Goal: Task Accomplishment & Management: Complete application form

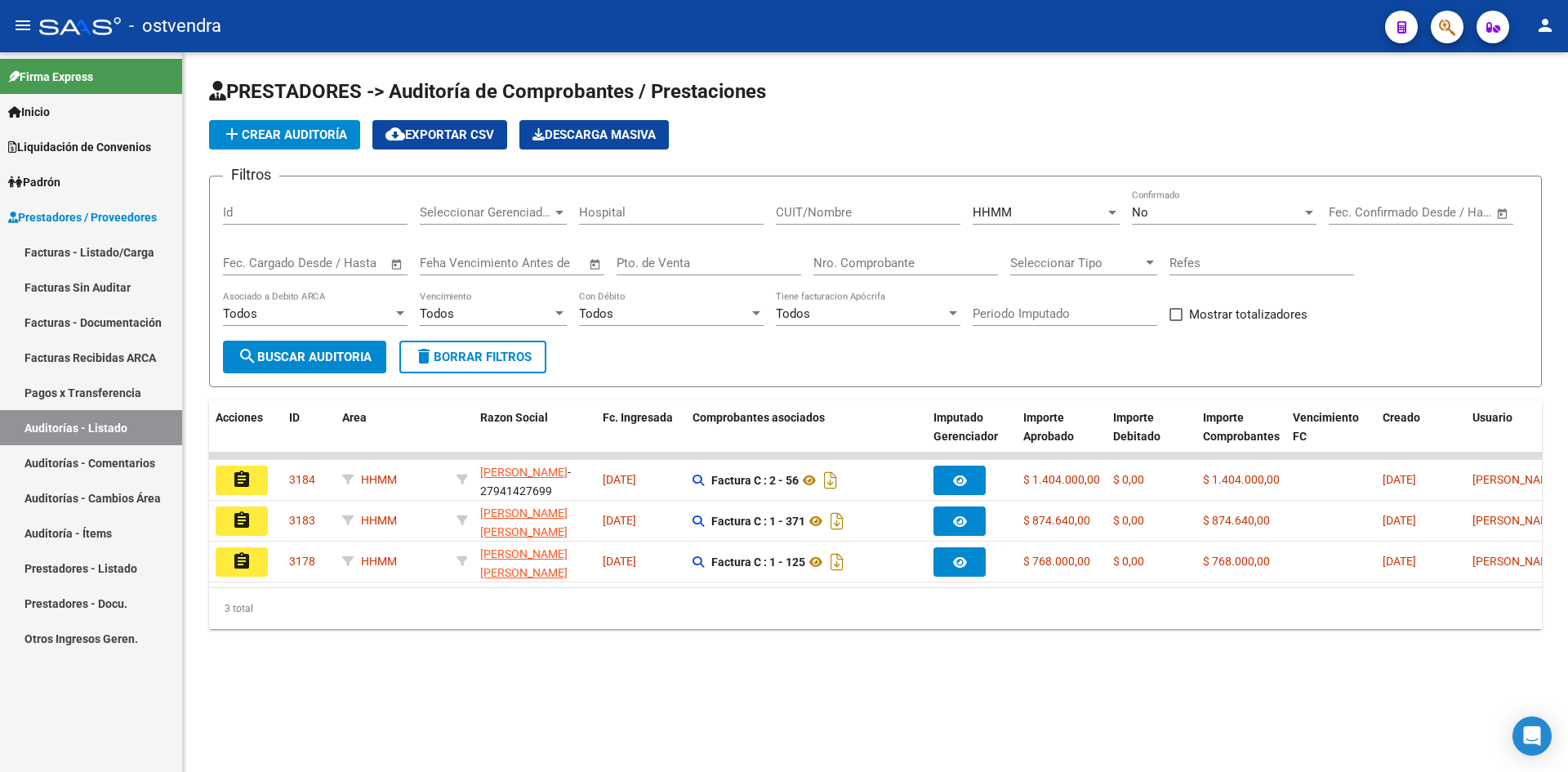
click at [329, 142] on button "add Crear Auditoría" at bounding box center [284, 135] width 151 height 29
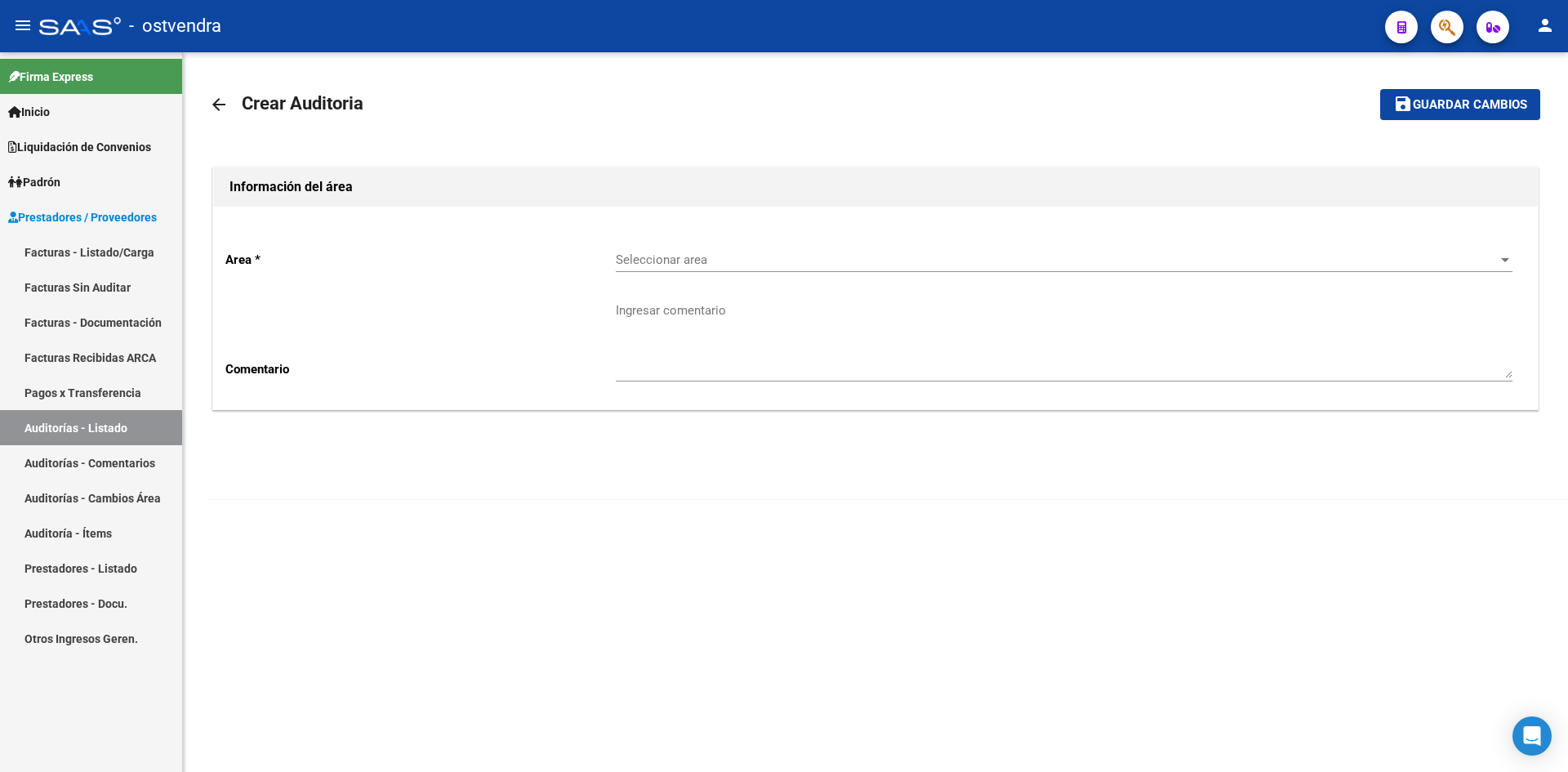
click at [134, 250] on link "Facturas - Listado/Carga" at bounding box center [91, 252] width 182 height 35
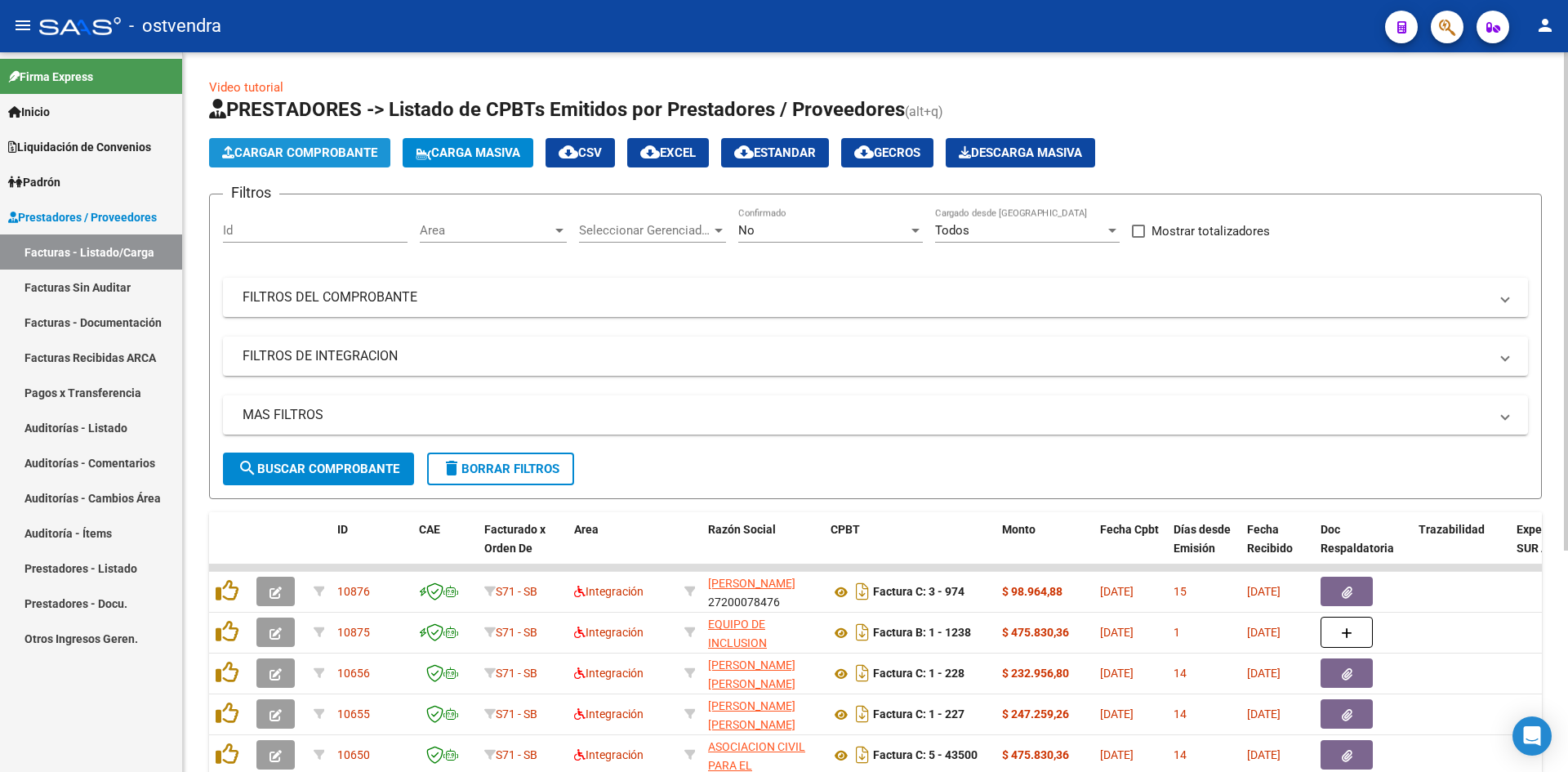
click at [350, 152] on span "Cargar Comprobante" at bounding box center [299, 153] width 155 height 15
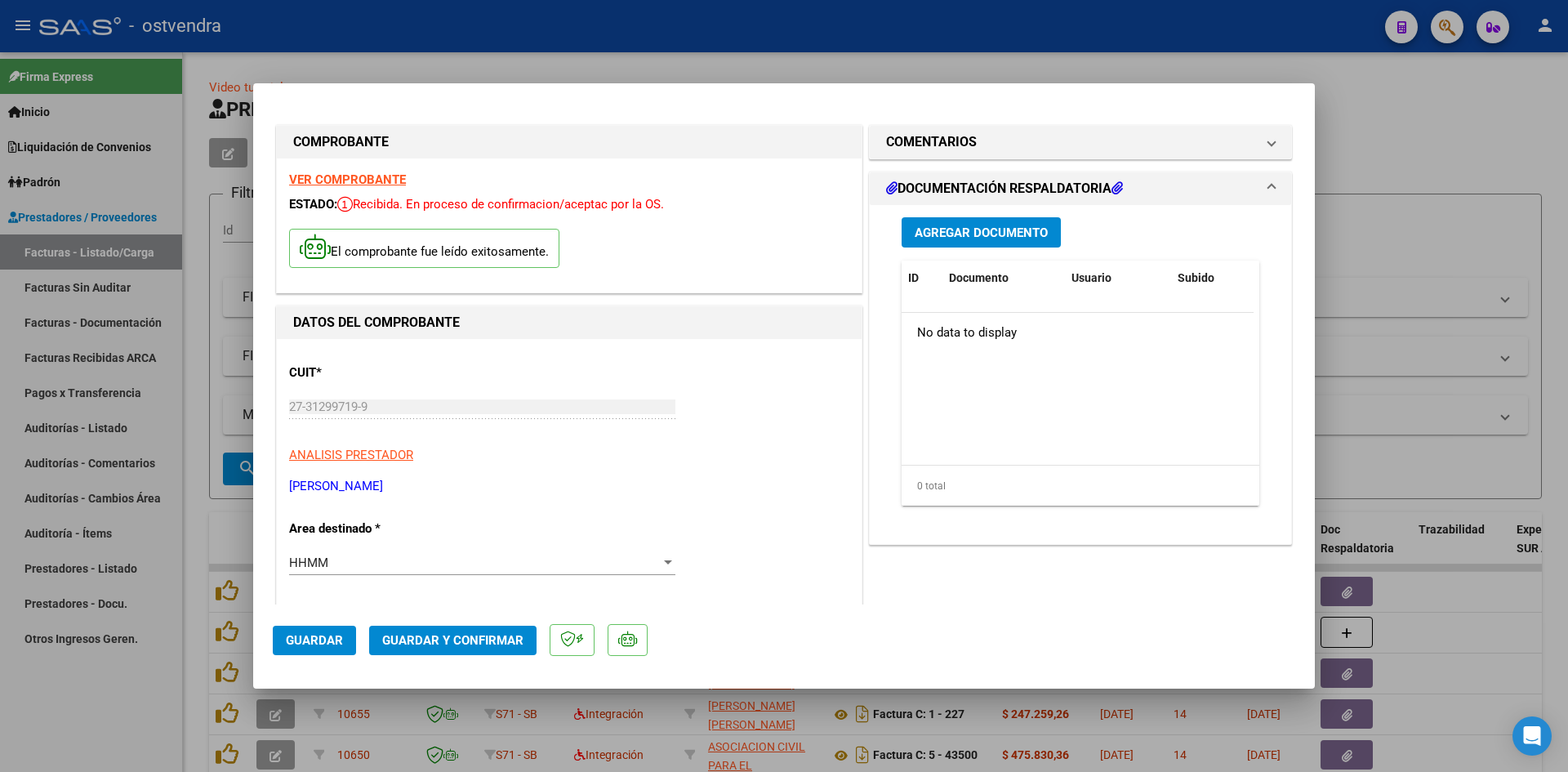
click at [446, 637] on span "Guardar y Confirmar" at bounding box center [453, 641] width 141 height 15
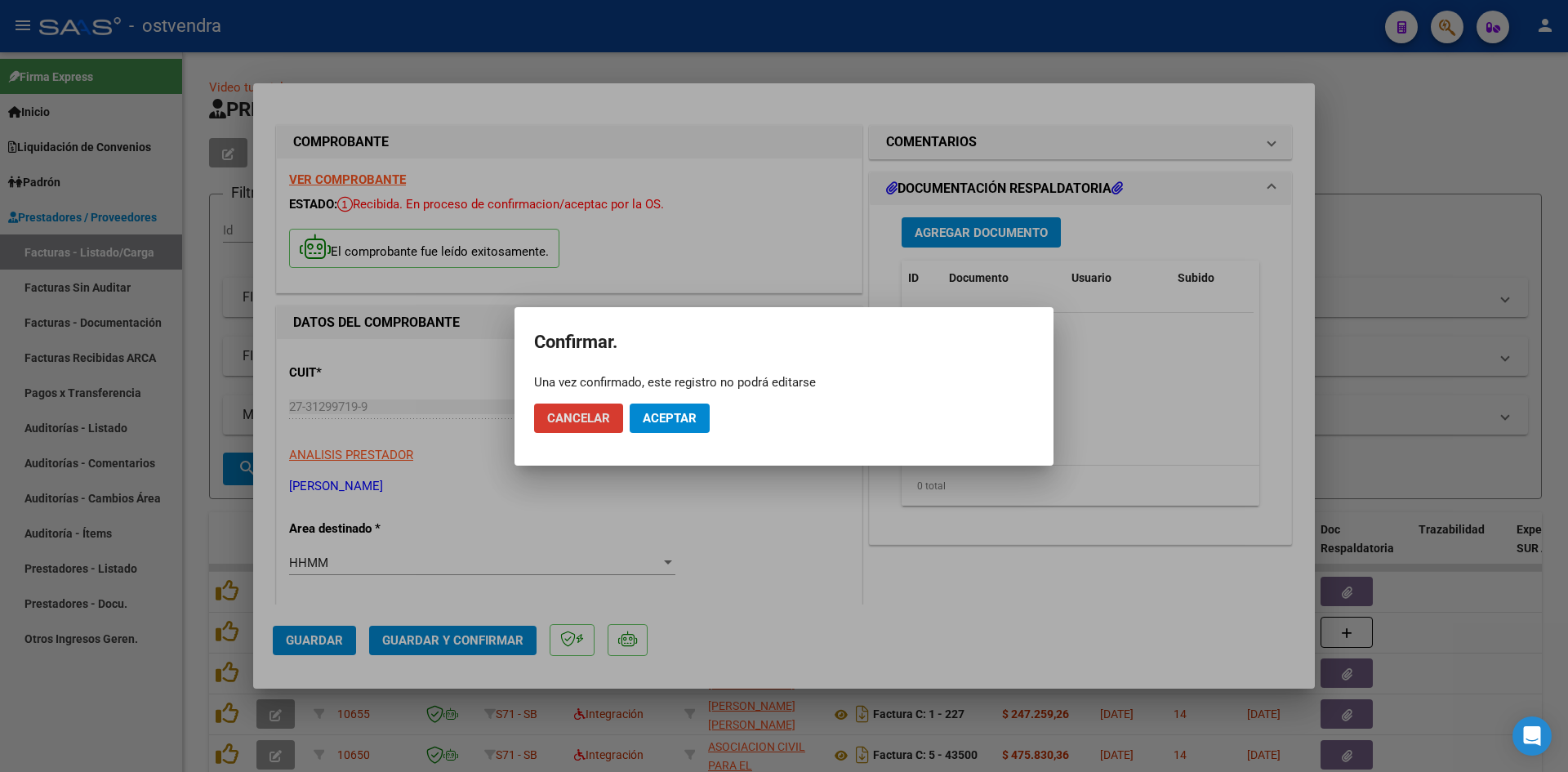
click at [660, 423] on span "Aceptar" at bounding box center [669, 418] width 54 height 15
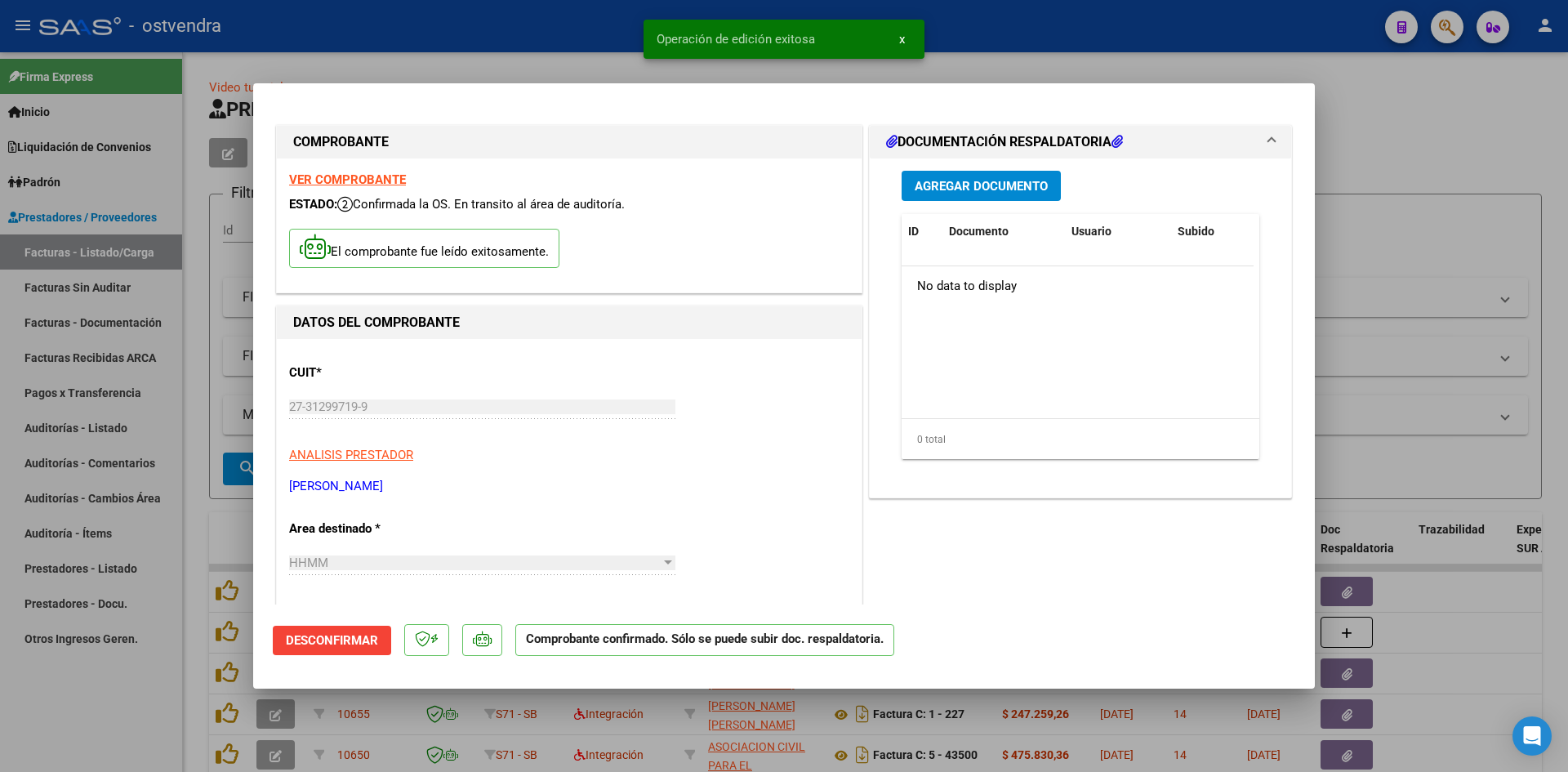
click at [367, 75] on div at bounding box center [784, 386] width 1568 height 772
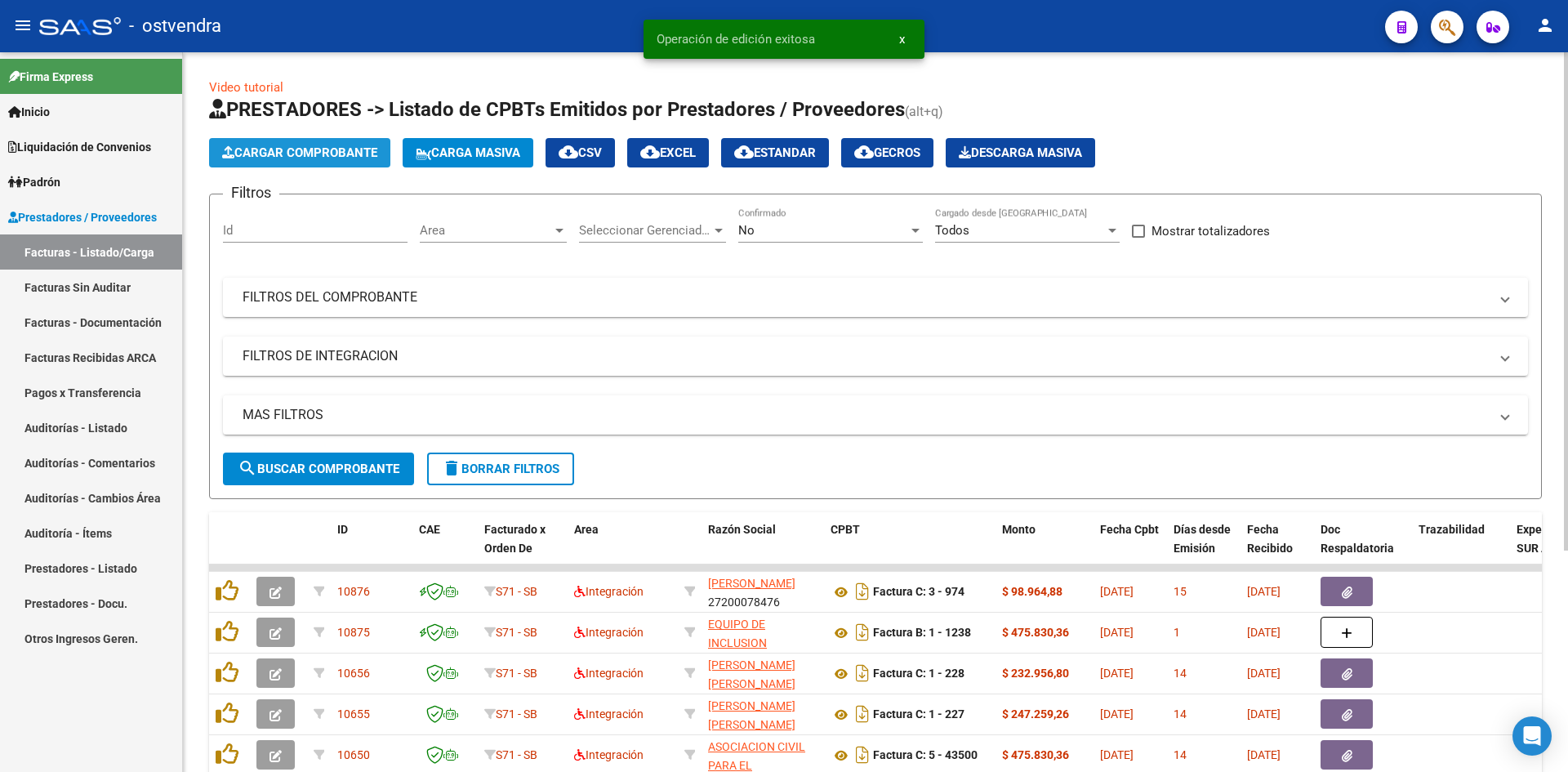
click at [279, 158] on span "Cargar Comprobante" at bounding box center [299, 153] width 155 height 15
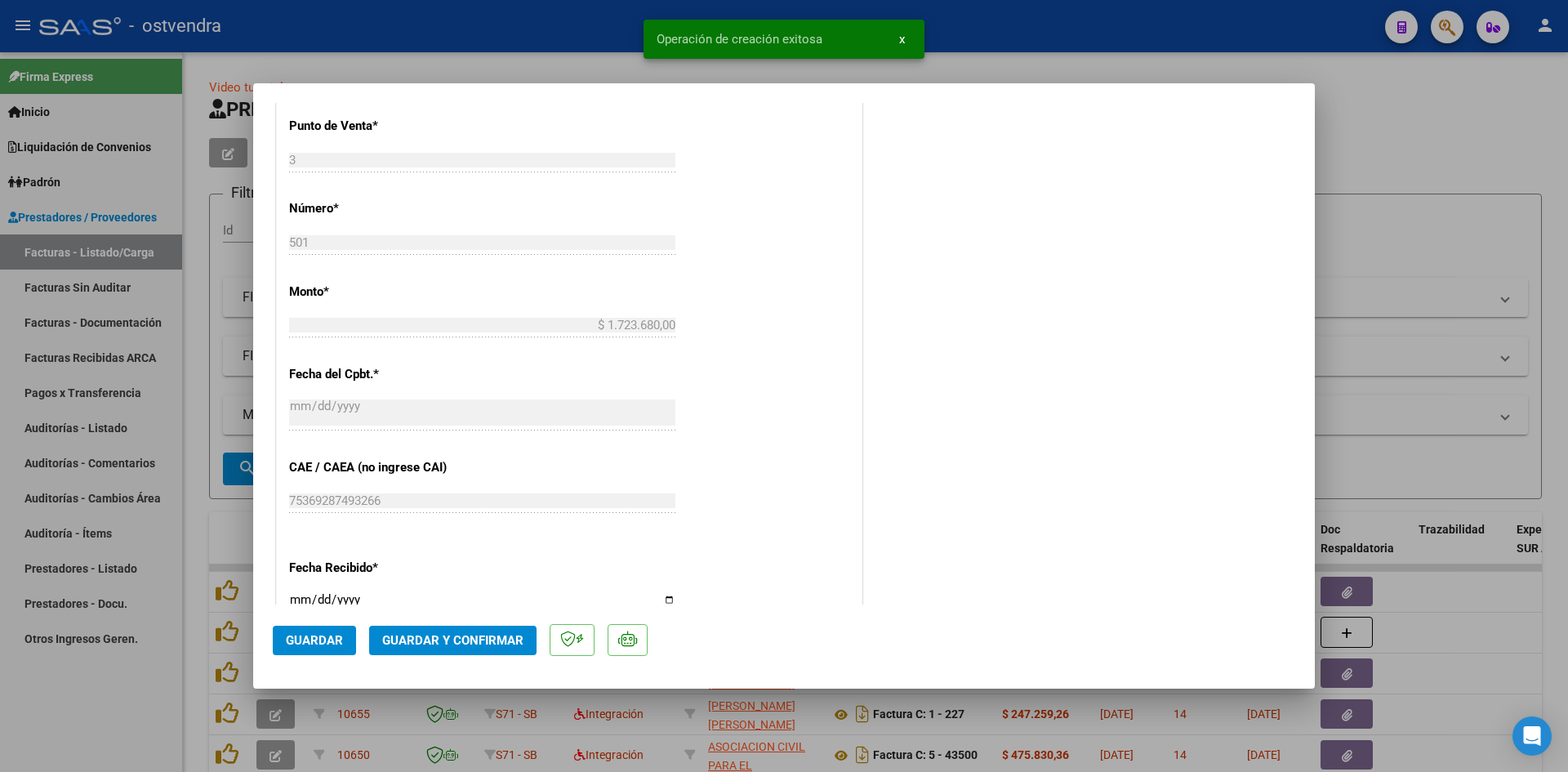
scroll to position [817, 0]
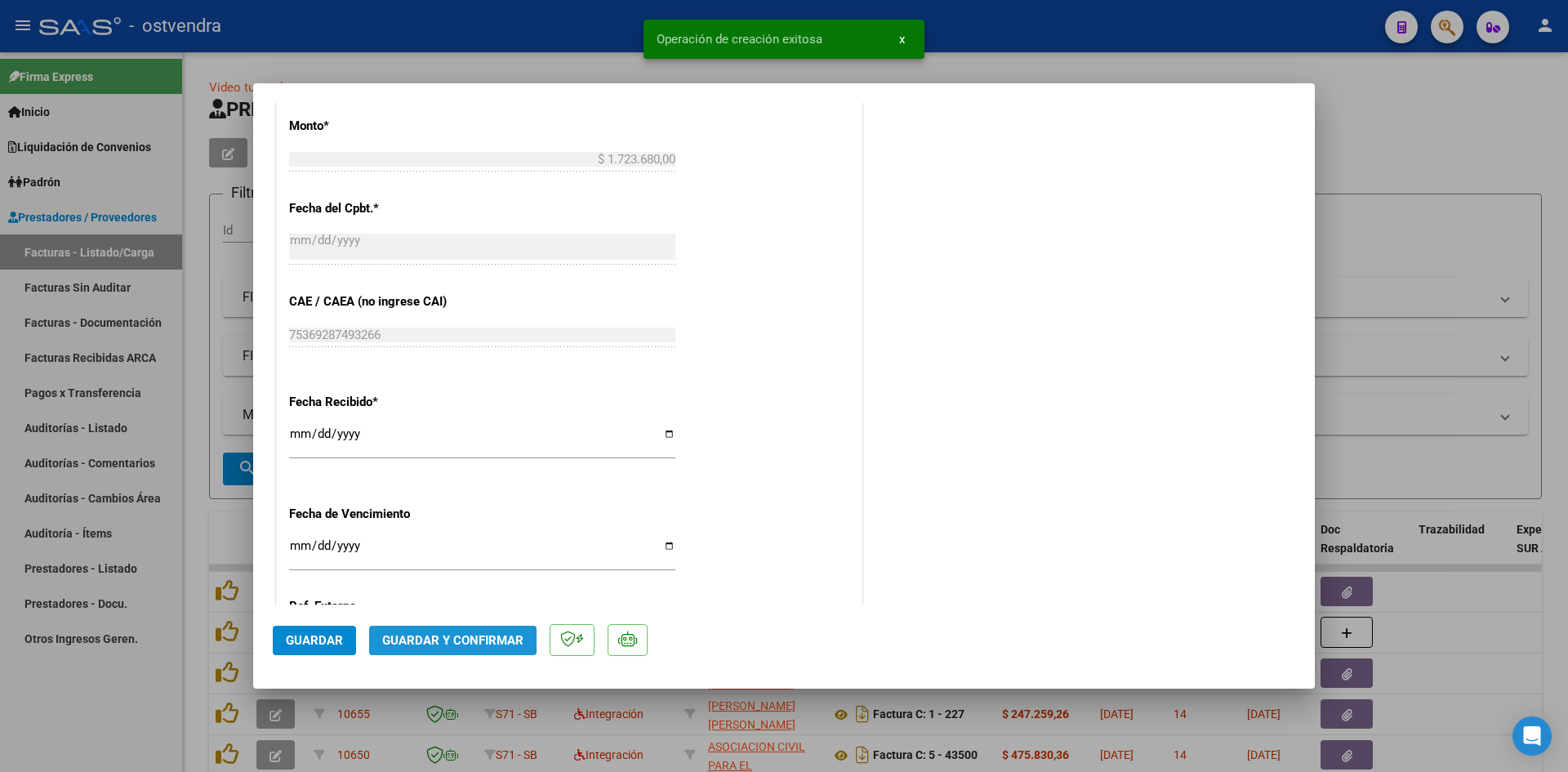
click at [445, 636] on span "Guardar y Confirmar" at bounding box center [453, 641] width 141 height 15
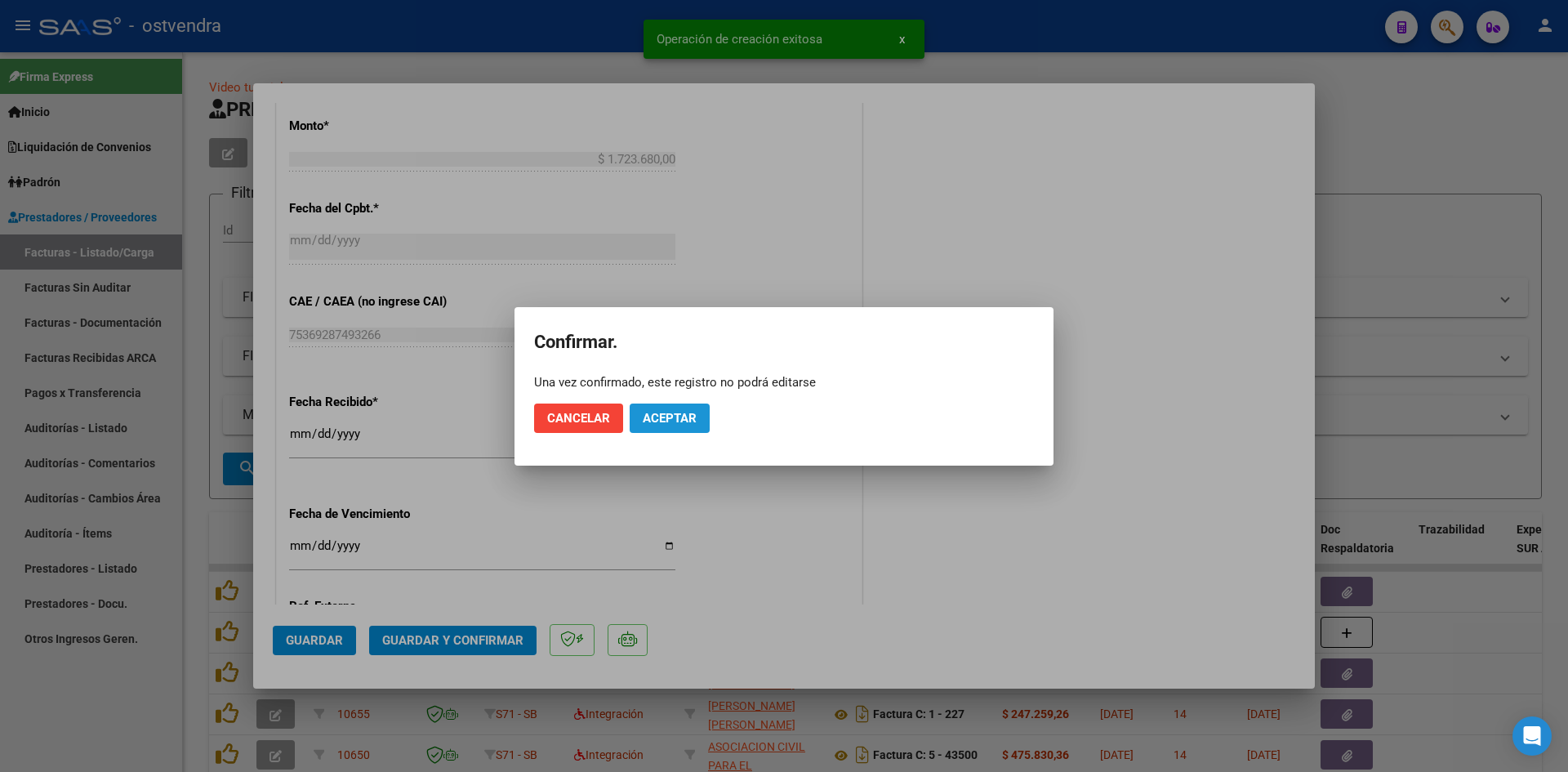
click at [642, 417] on span "Aceptar" at bounding box center [669, 418] width 54 height 15
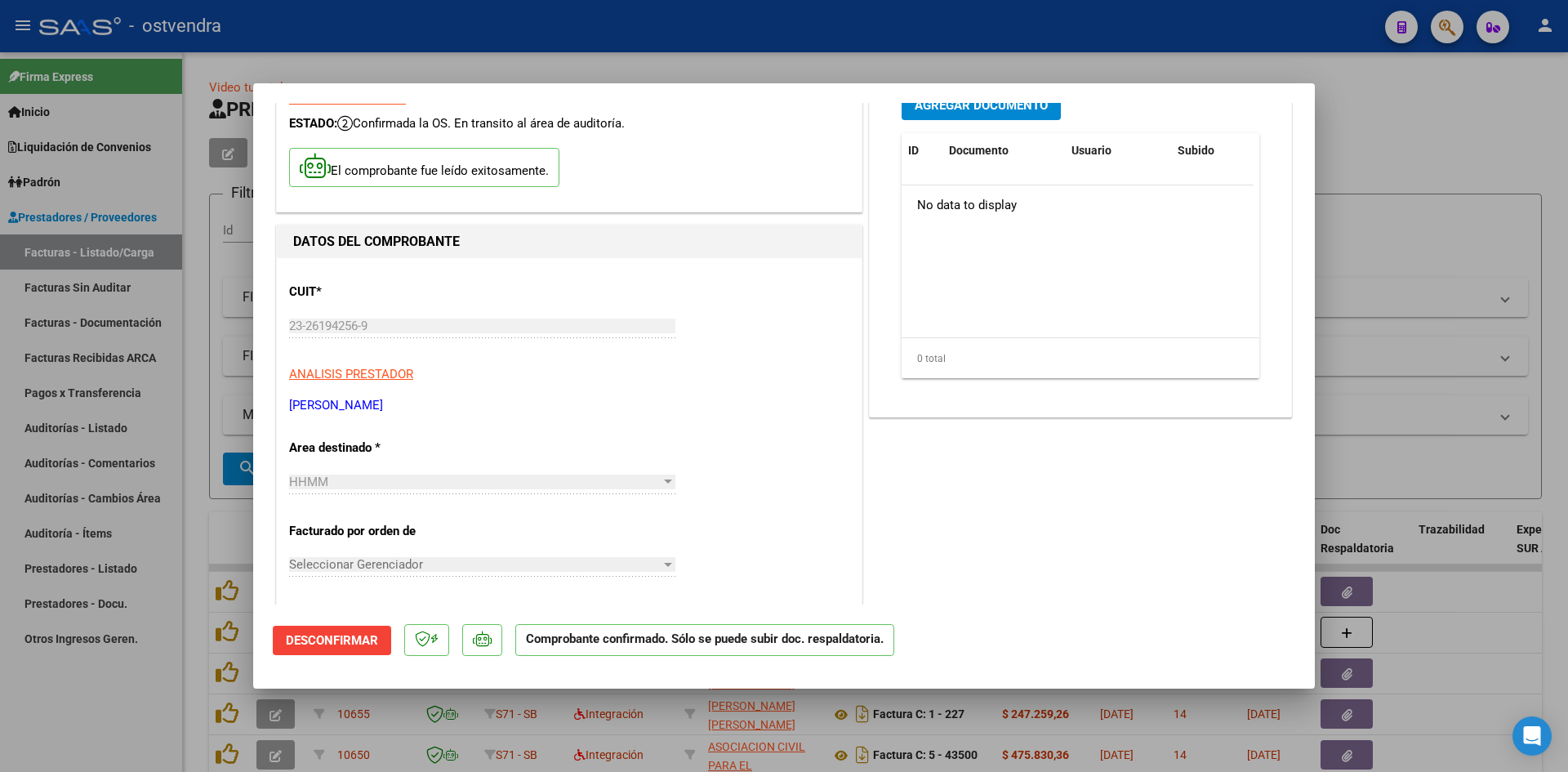
scroll to position [0, 0]
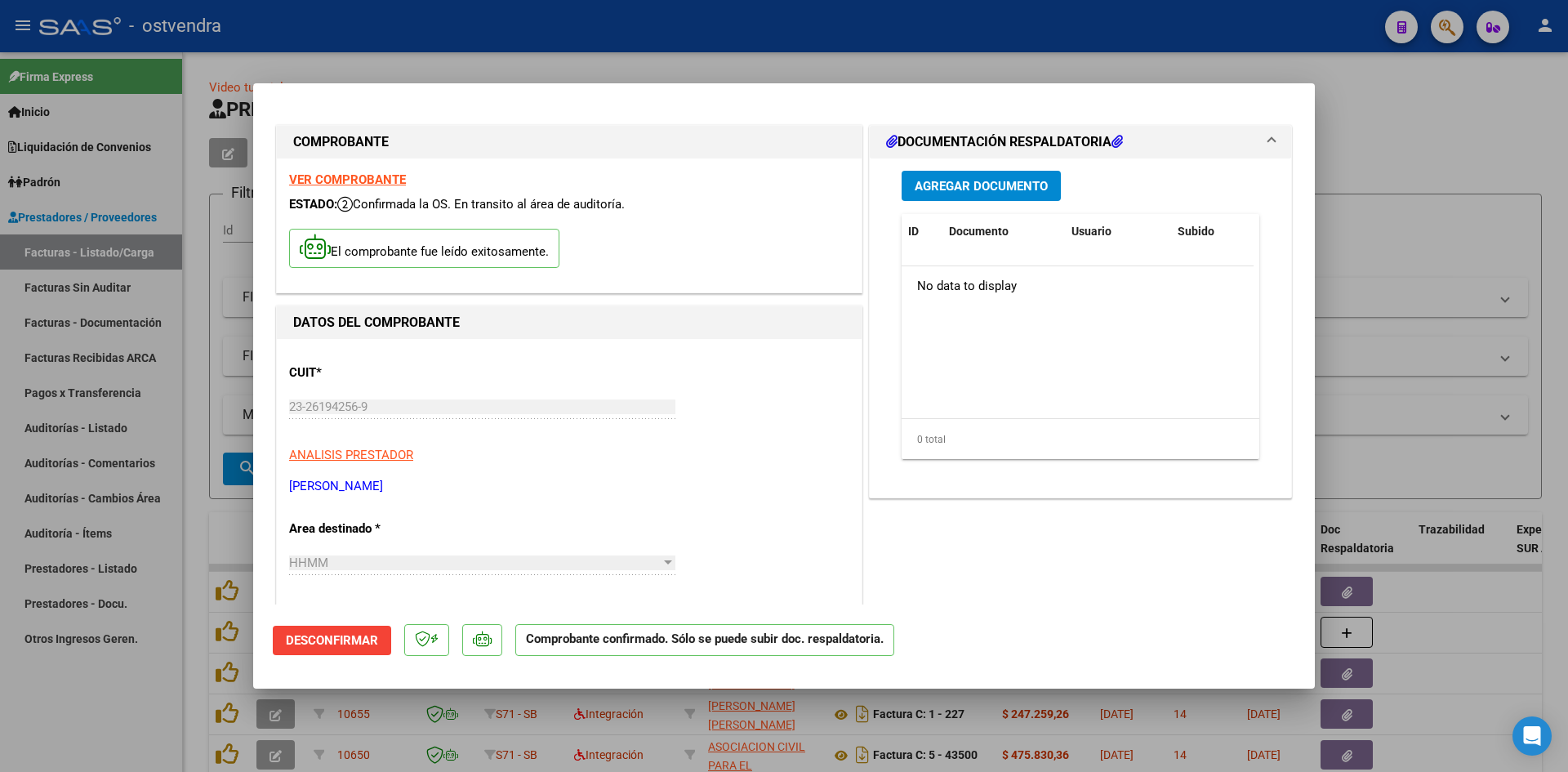
click at [563, 67] on div at bounding box center [784, 386] width 1568 height 772
type input "$ 0,00"
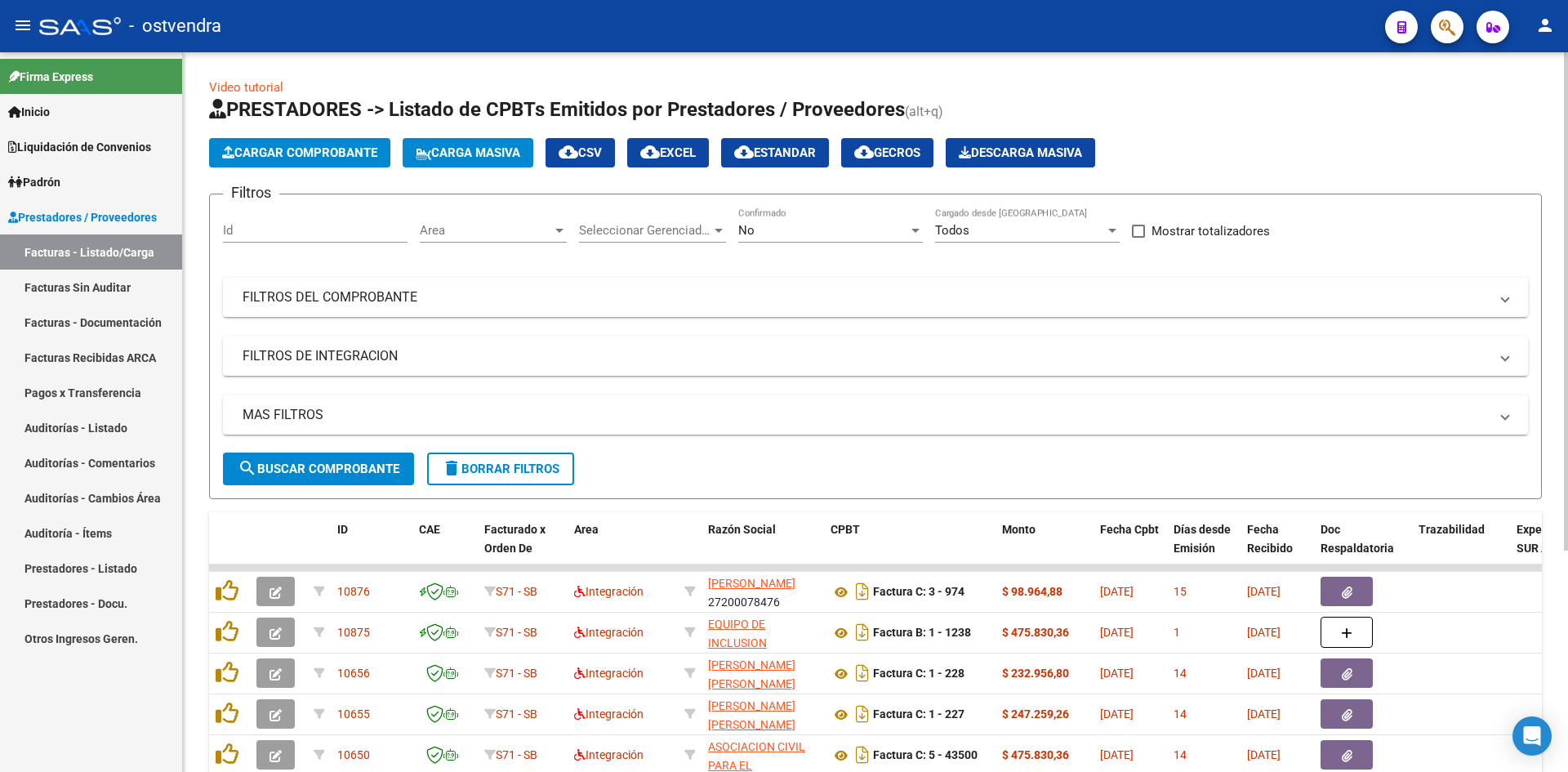
click at [355, 150] on span "Cargar Comprobante" at bounding box center [299, 153] width 155 height 15
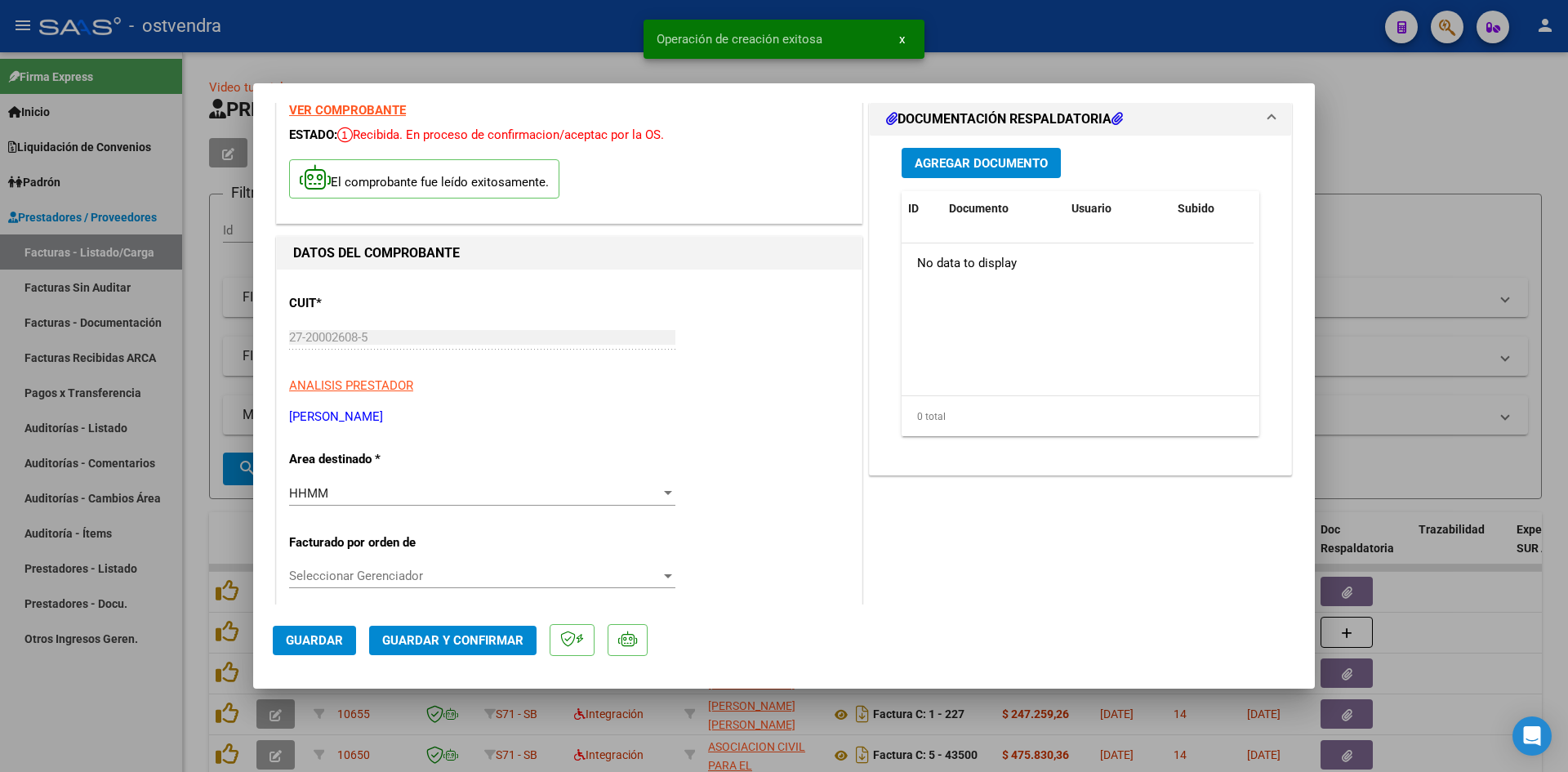
scroll to position [163, 0]
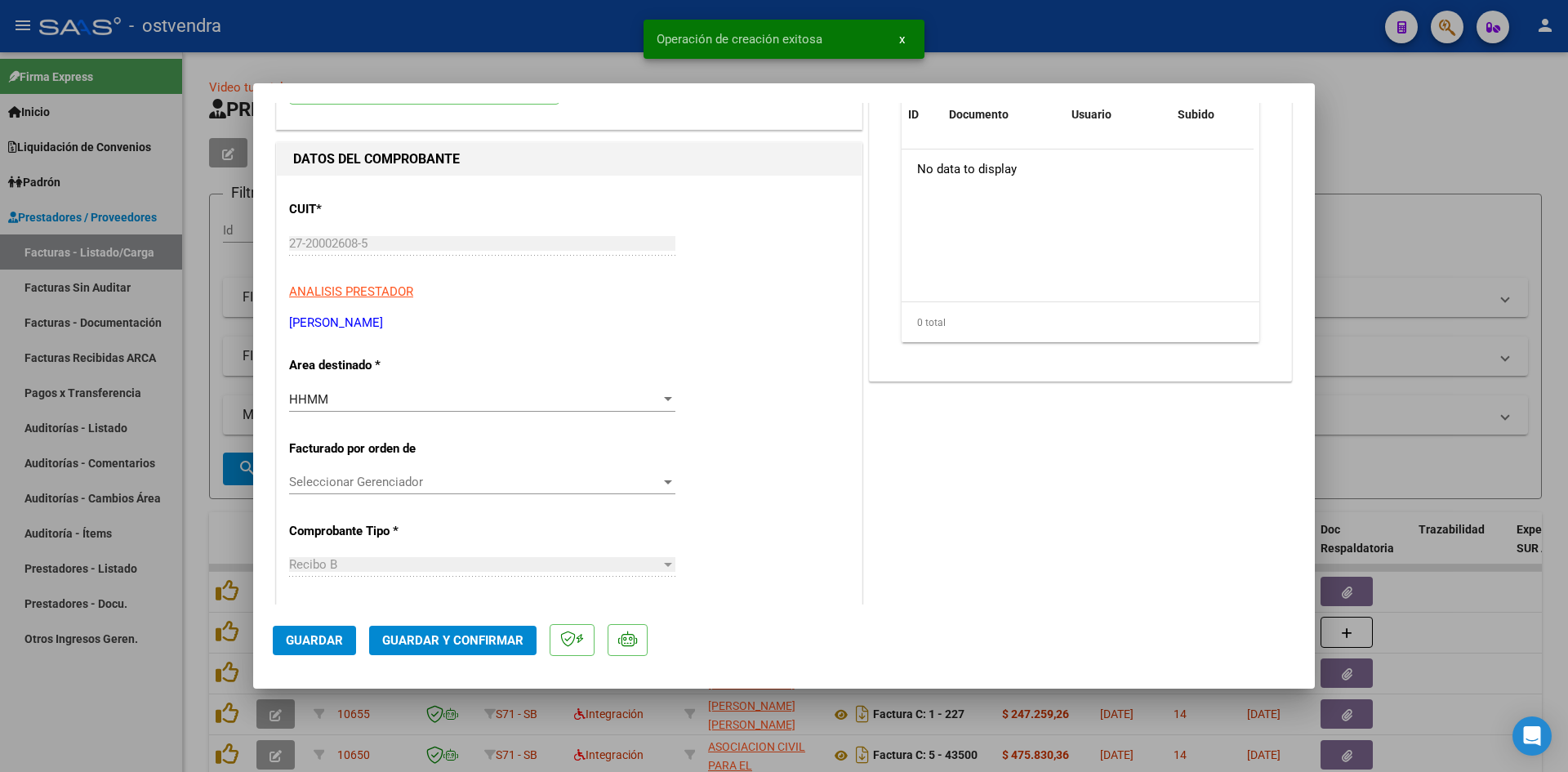
click at [449, 630] on button "Guardar y Confirmar" at bounding box center [453, 641] width 168 height 29
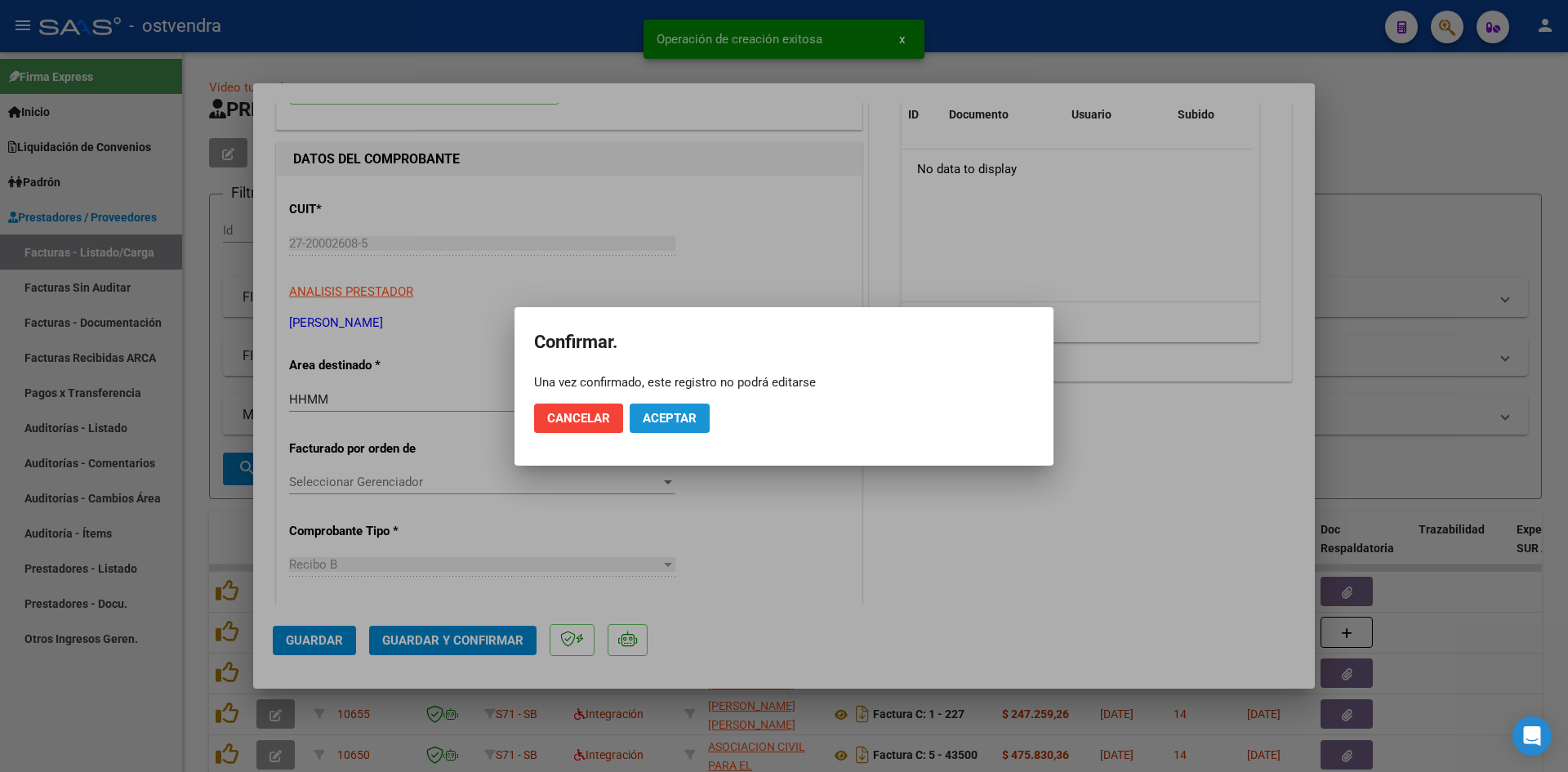
click at [685, 414] on span "Aceptar" at bounding box center [669, 418] width 54 height 15
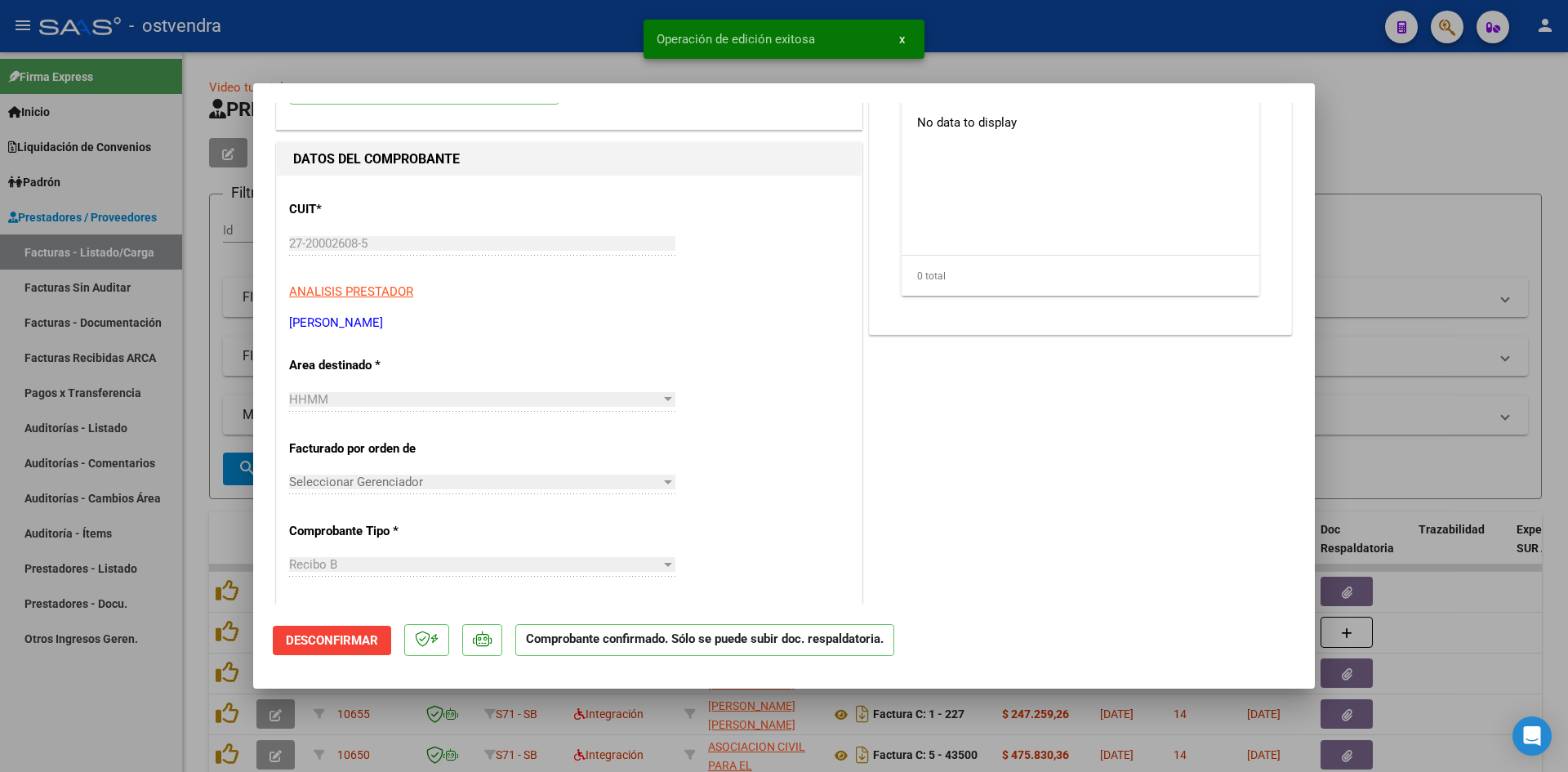
click at [443, 64] on div at bounding box center [784, 386] width 1568 height 772
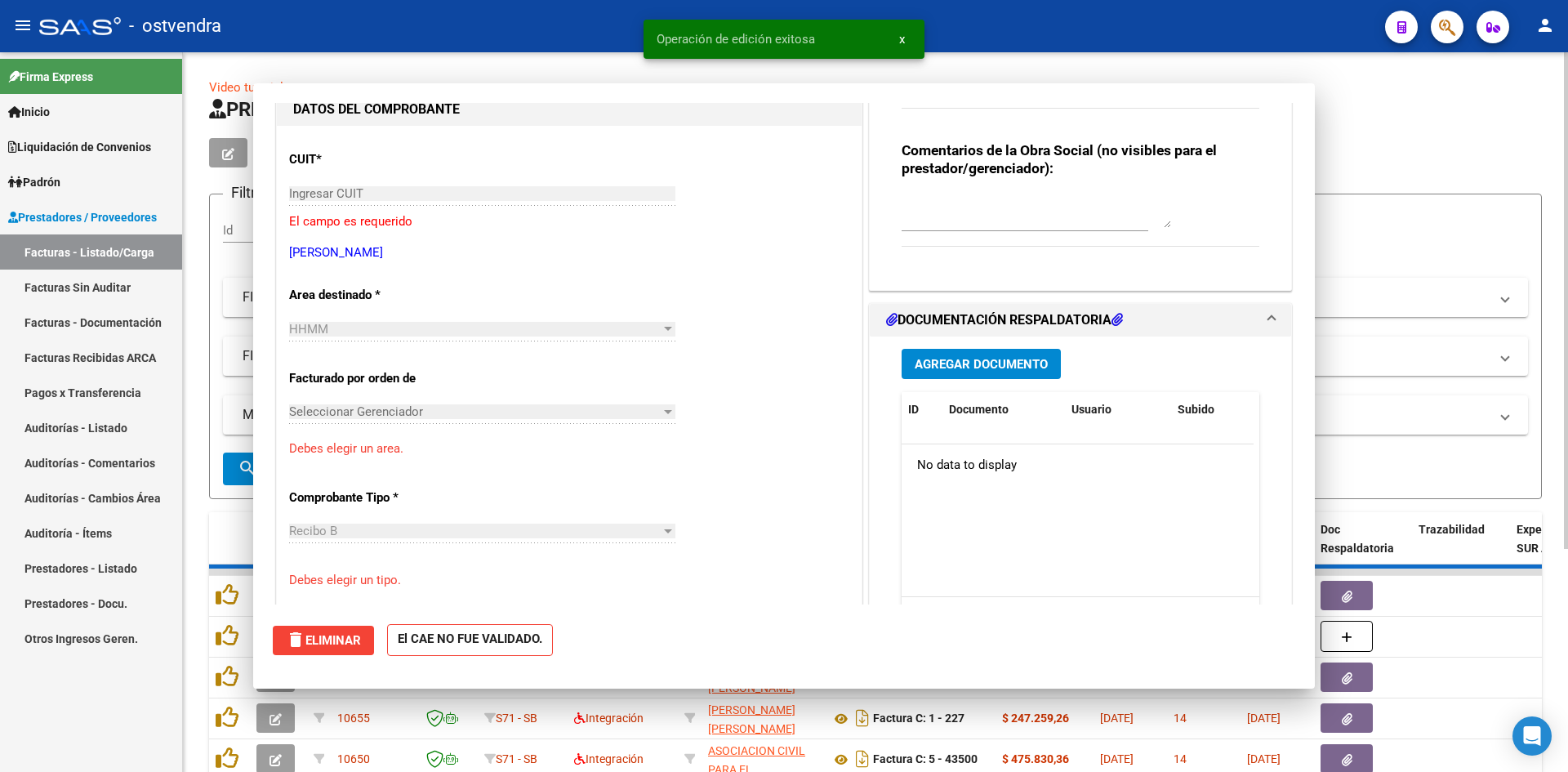
scroll to position [0, 0]
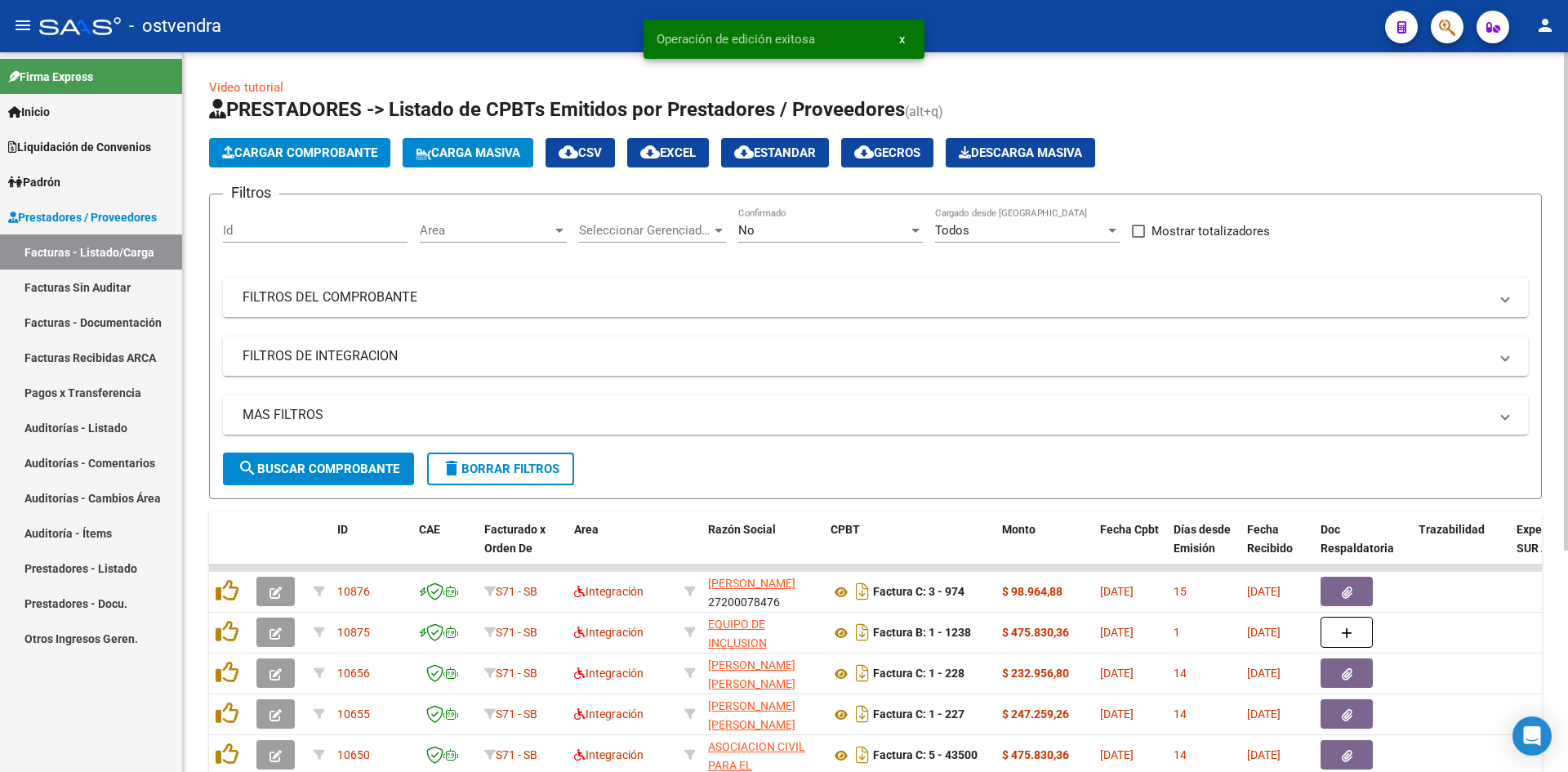
click at [313, 141] on button "Cargar Comprobante" at bounding box center [300, 153] width 181 height 29
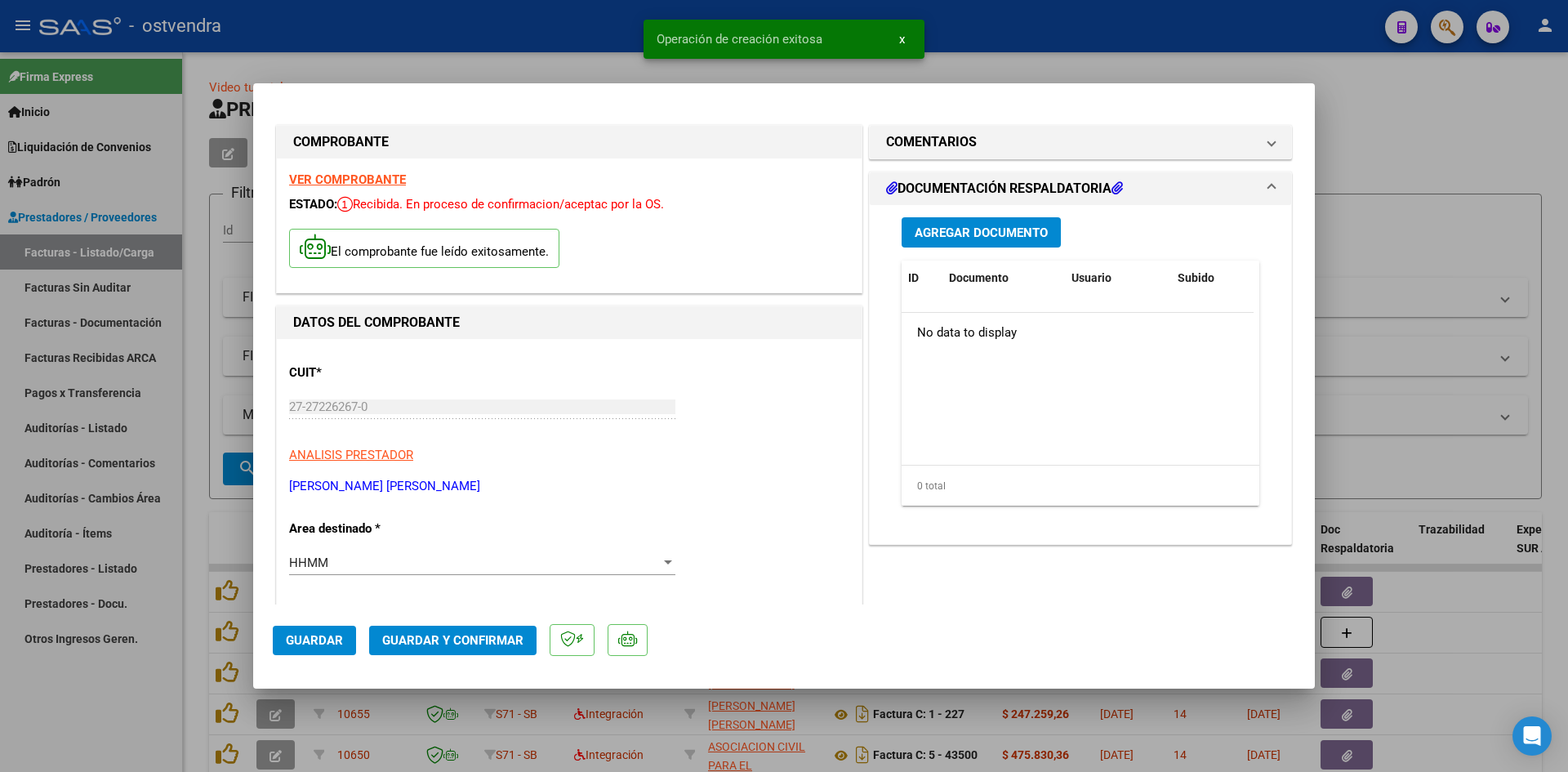
click at [417, 645] on span "Guardar y Confirmar" at bounding box center [453, 641] width 141 height 15
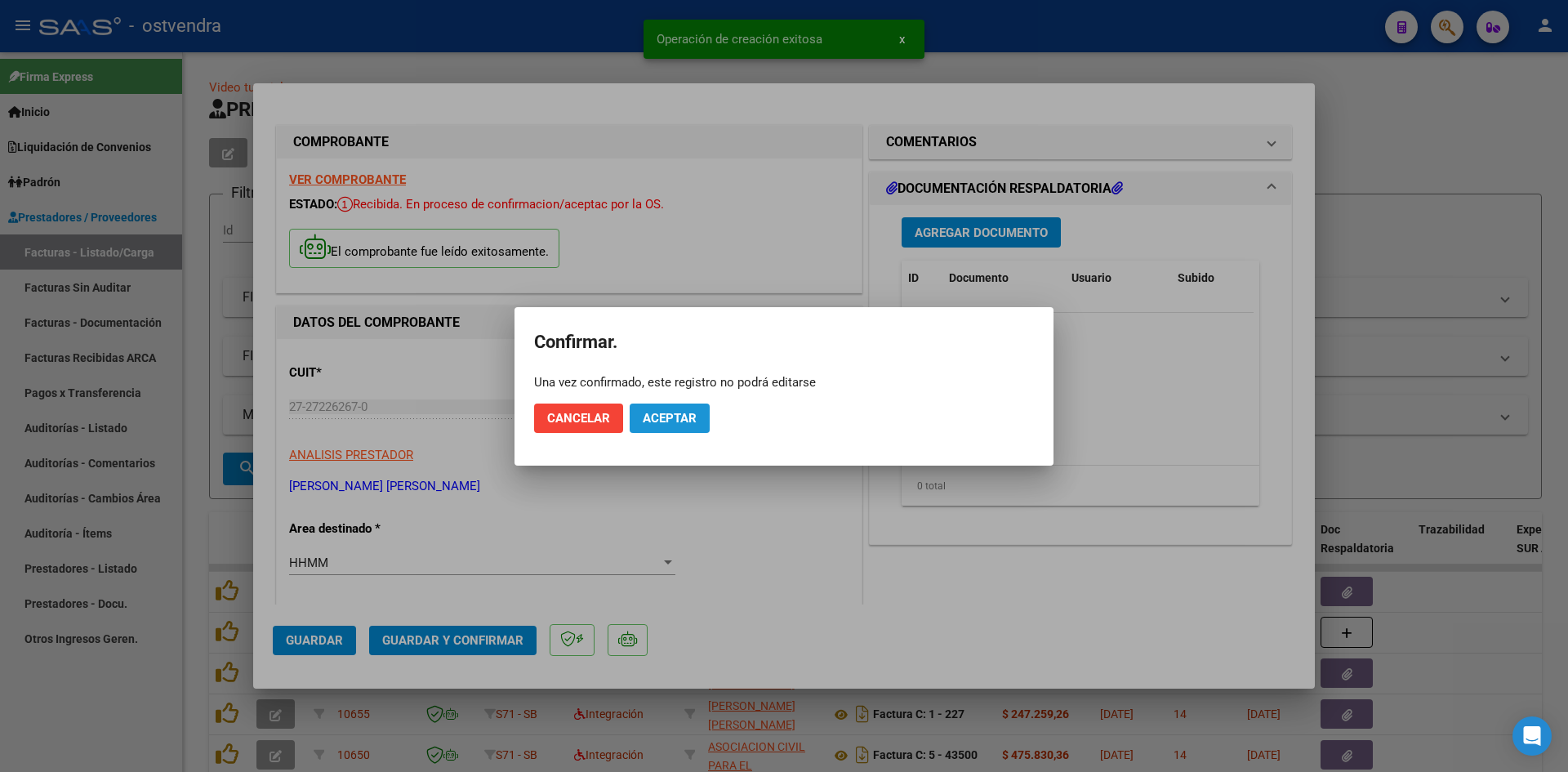
click at [686, 416] on span "Aceptar" at bounding box center [669, 418] width 54 height 15
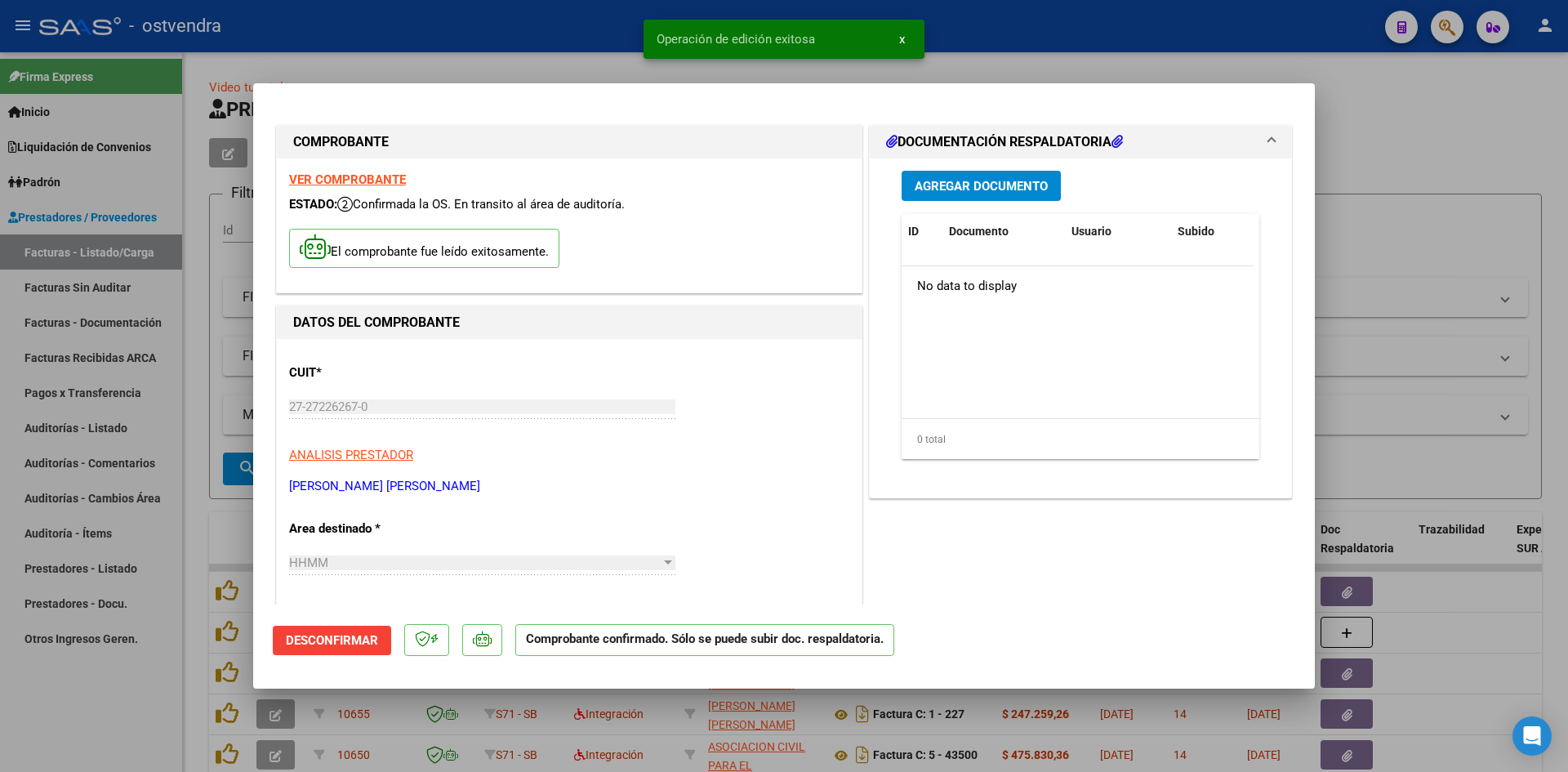
click at [445, 21] on div at bounding box center [784, 386] width 1568 height 772
type input "$ 0,00"
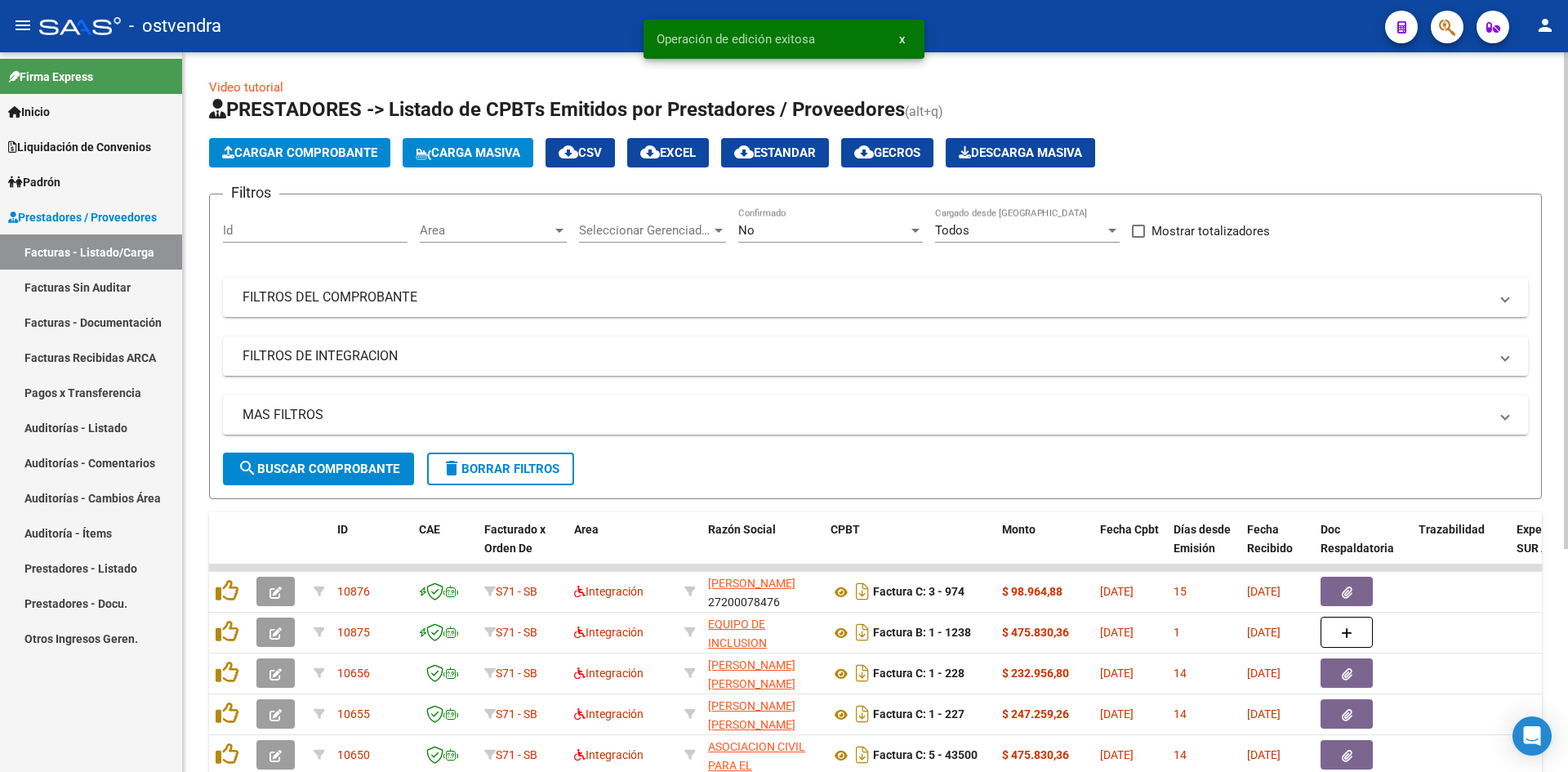
click at [340, 150] on span "Cargar Comprobante" at bounding box center [299, 153] width 155 height 15
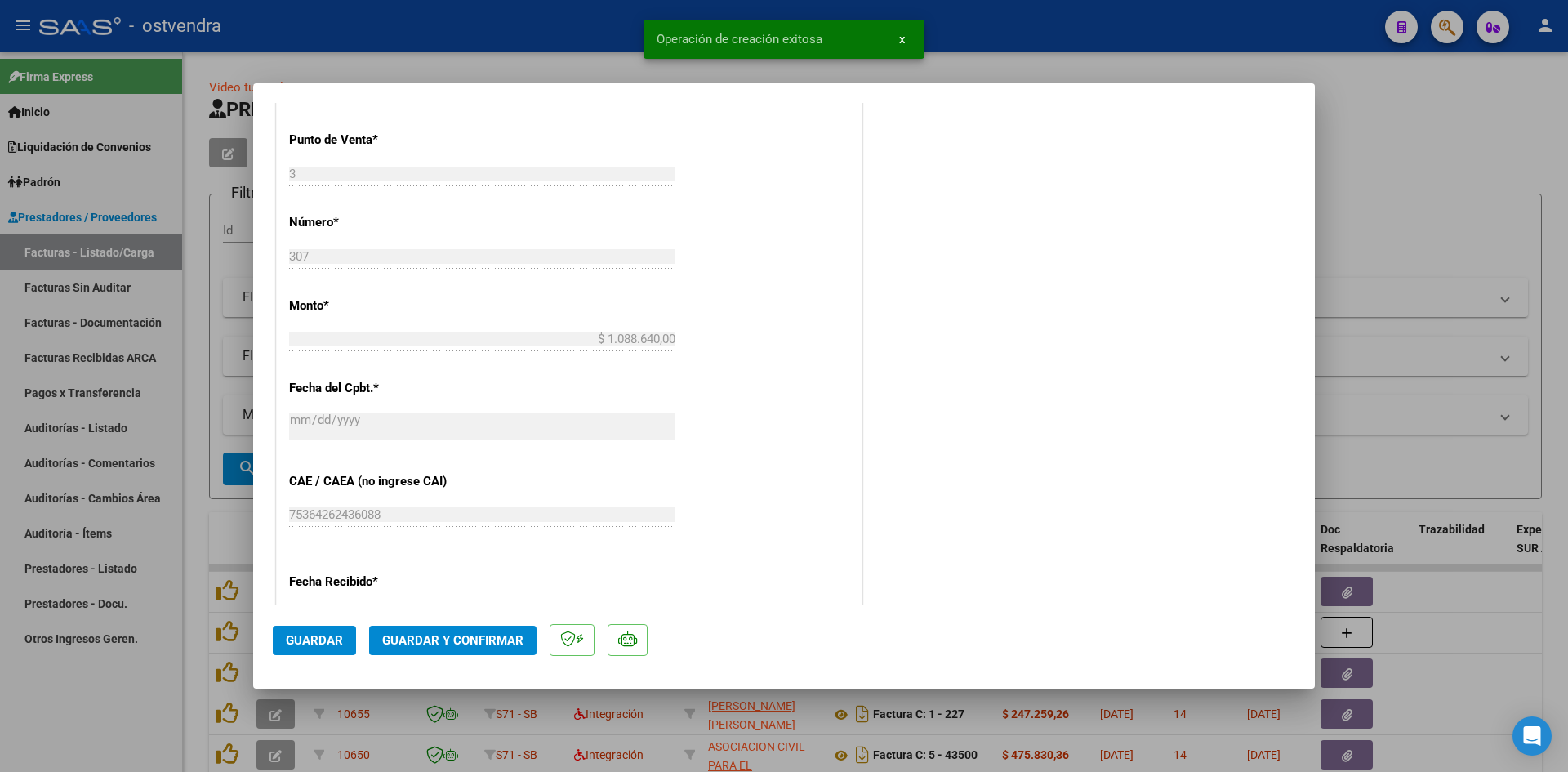
scroll to position [899, 0]
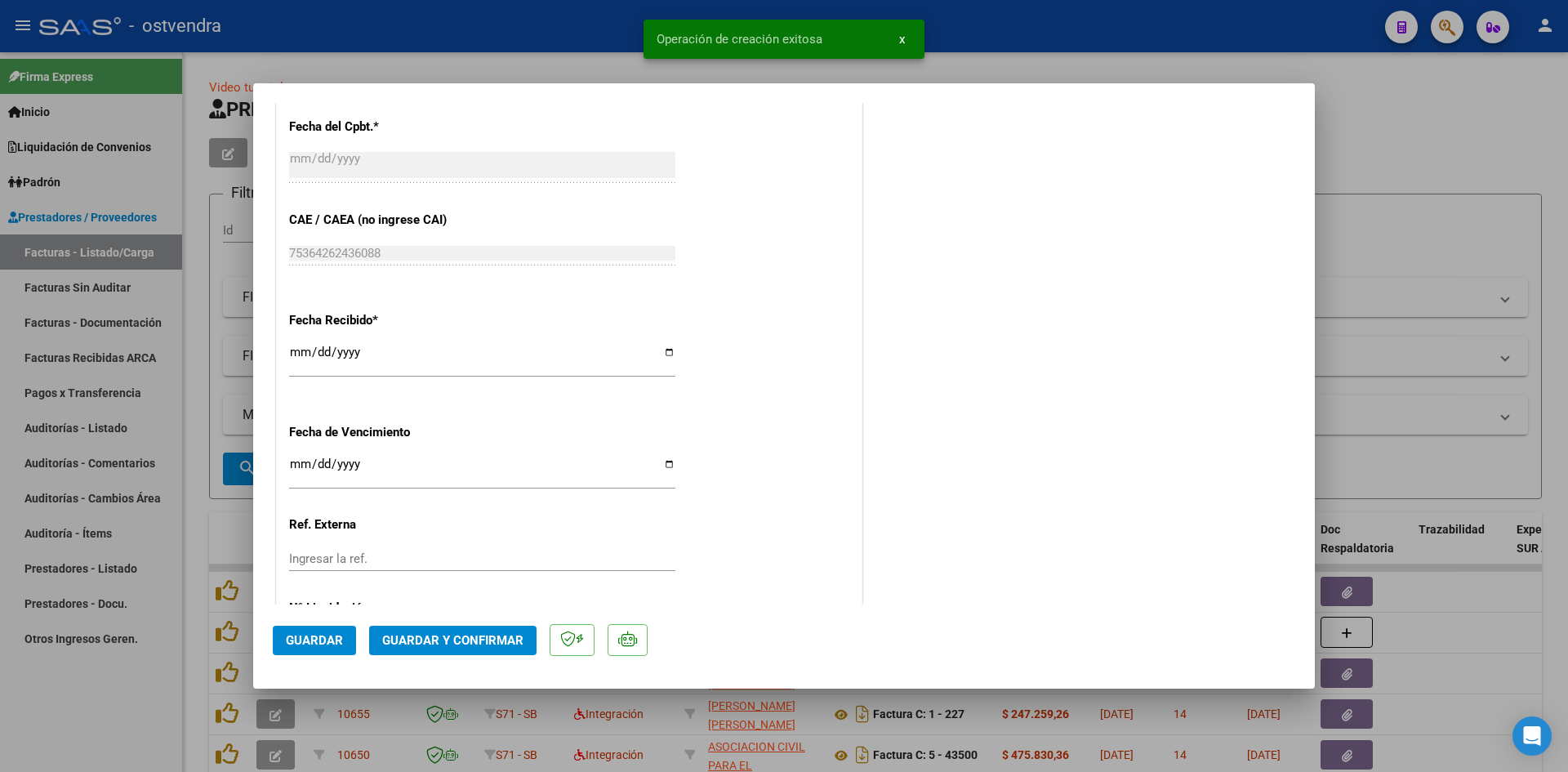
click at [473, 626] on button "Guardar y Confirmar" at bounding box center [453, 641] width 168 height 29
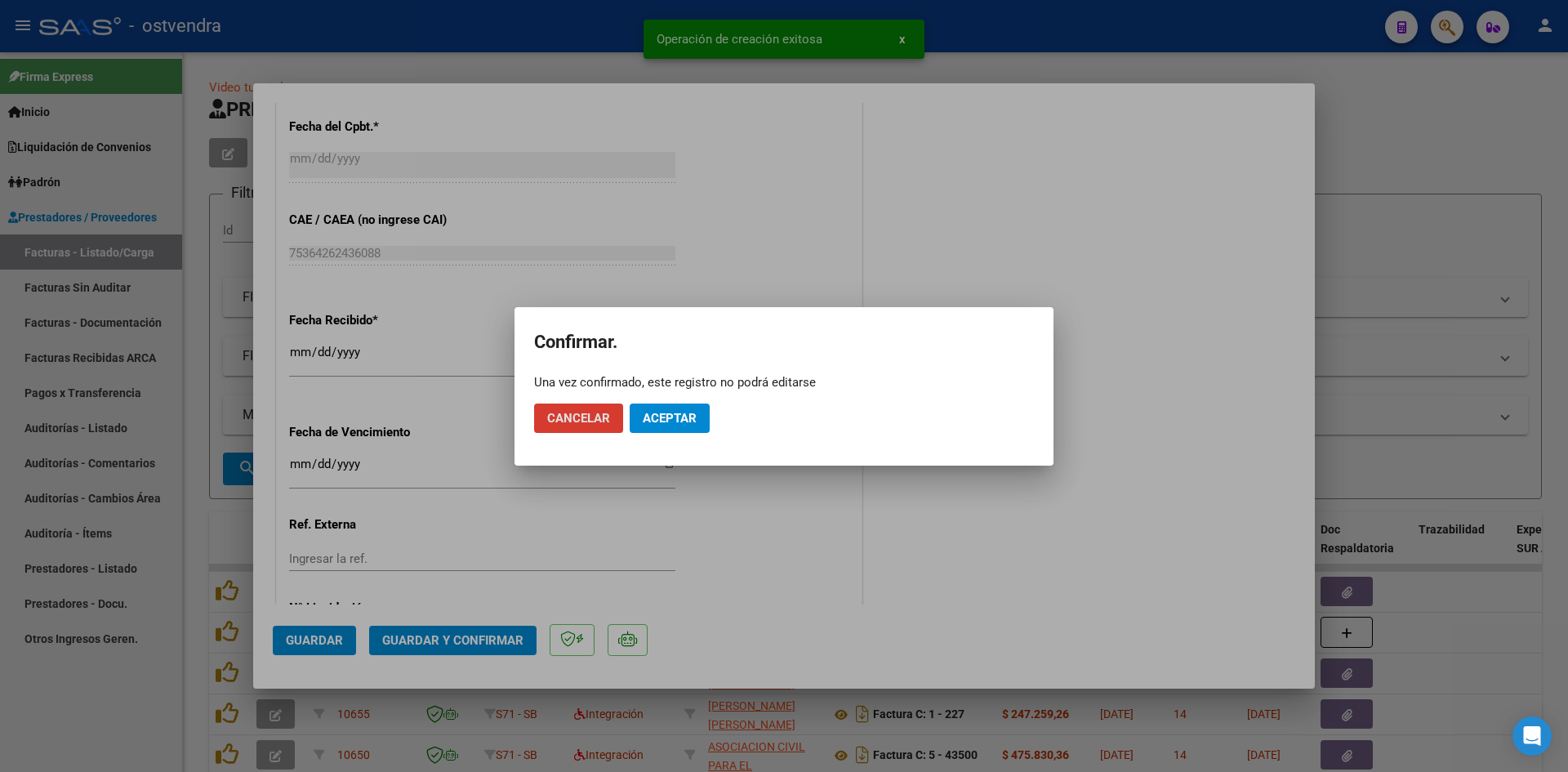
click at [691, 411] on span "Aceptar" at bounding box center [669, 418] width 54 height 15
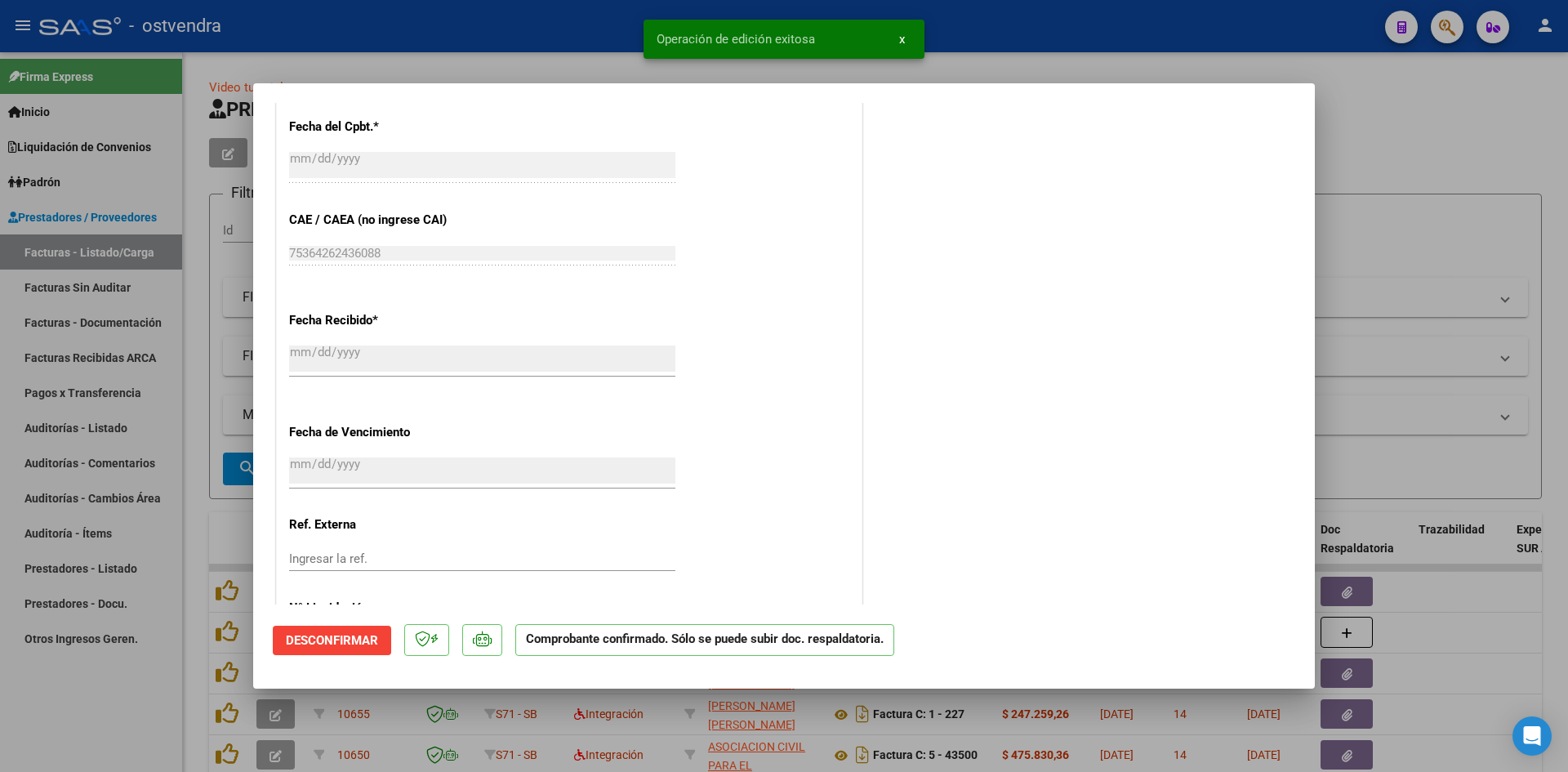
click at [345, 67] on div at bounding box center [784, 386] width 1568 height 772
type input "$ 0,00"
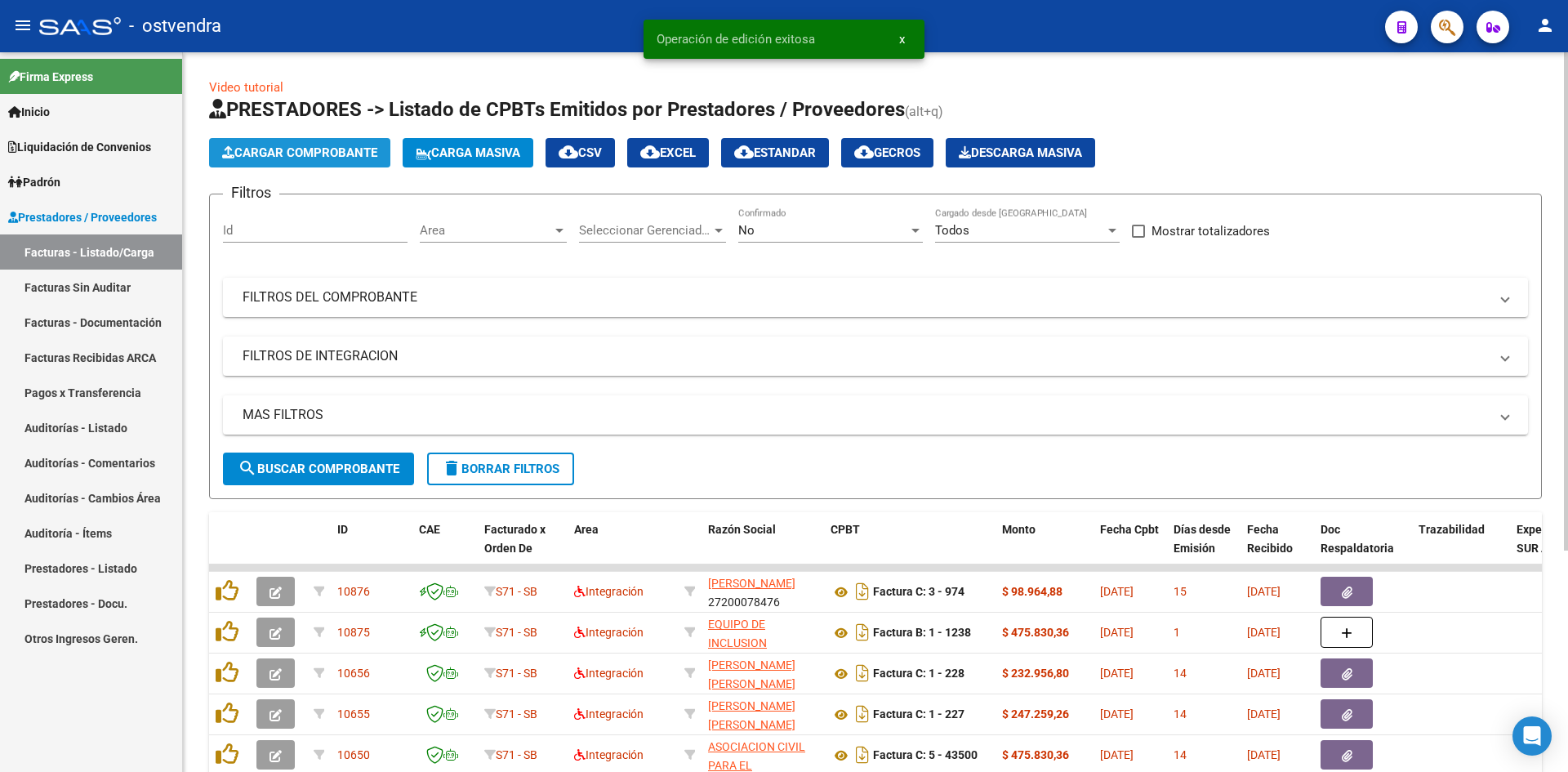
click at [318, 149] on span "Cargar Comprobante" at bounding box center [299, 153] width 155 height 15
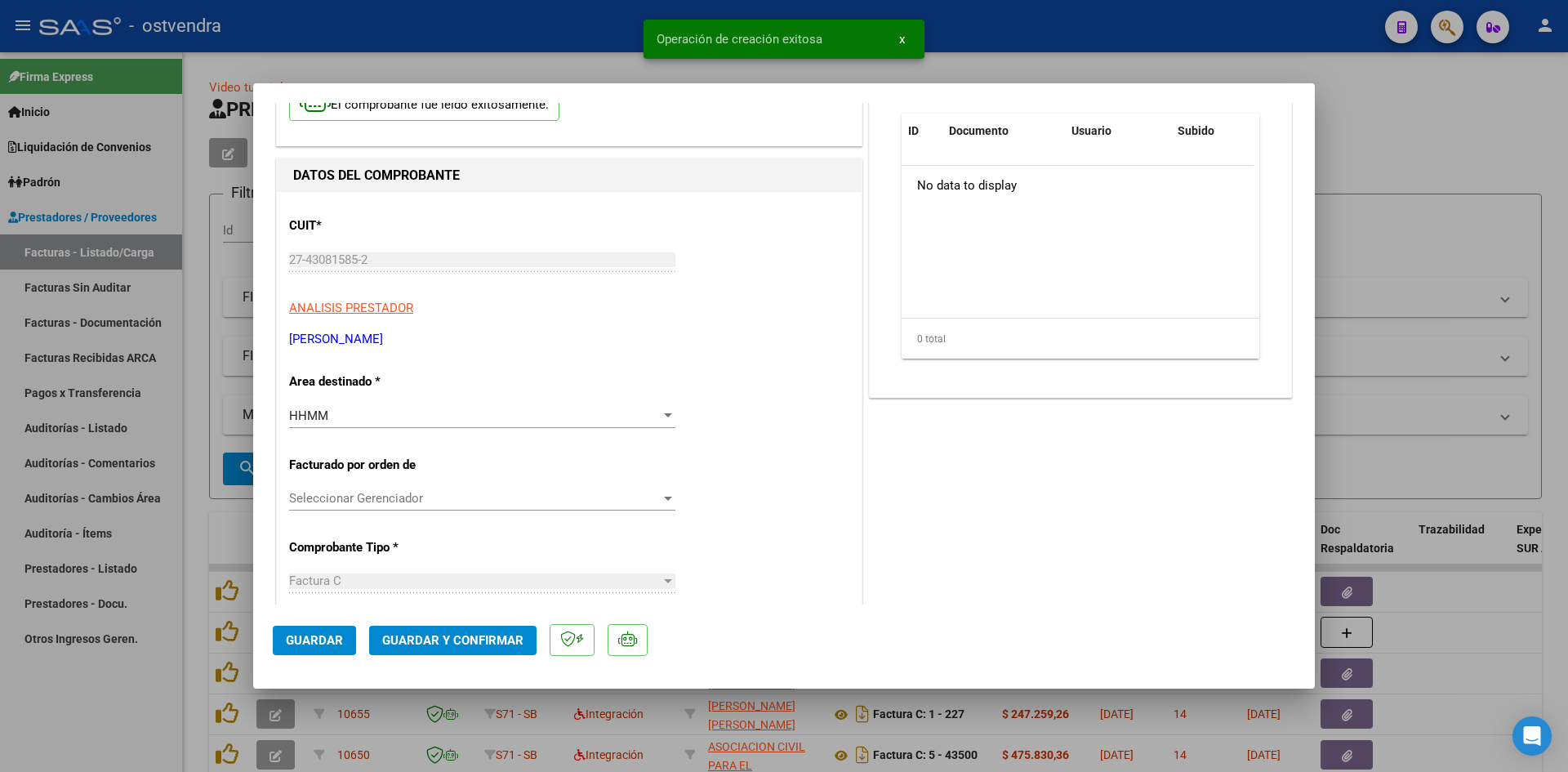
scroll to position [326, 0]
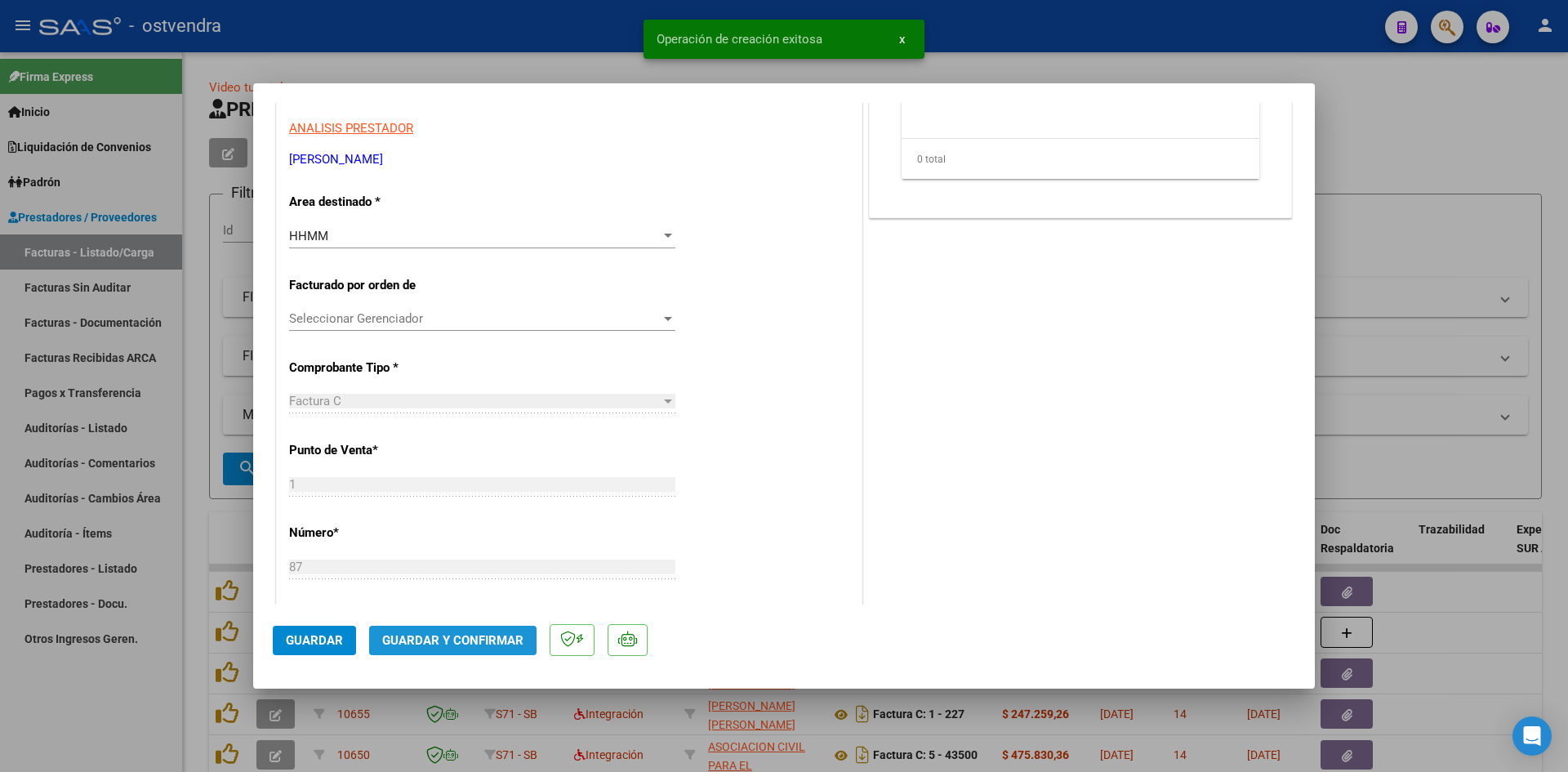
click at [462, 643] on span "Guardar y Confirmar" at bounding box center [453, 641] width 141 height 15
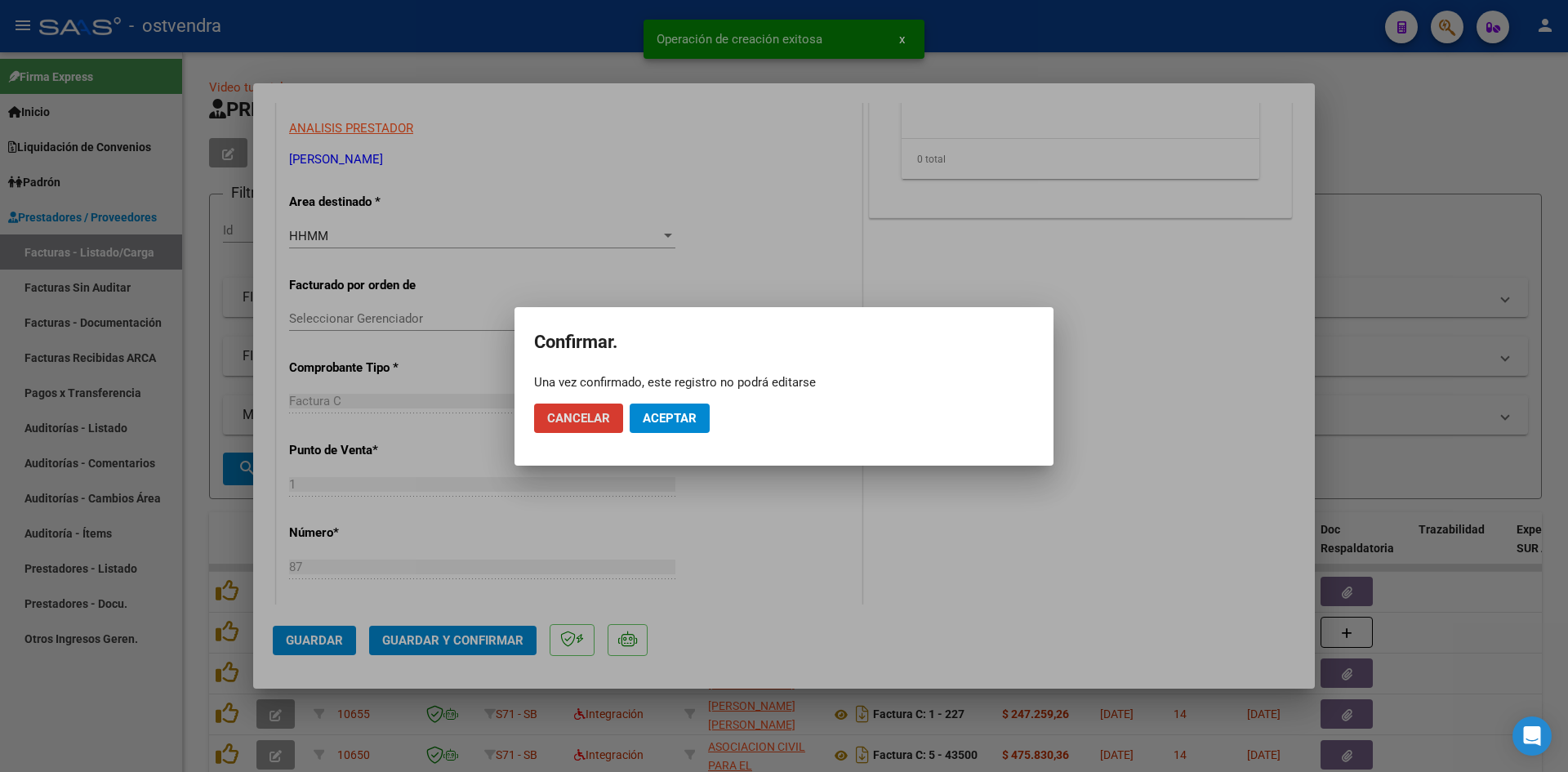
click at [701, 412] on button "Aceptar" at bounding box center [669, 418] width 80 height 29
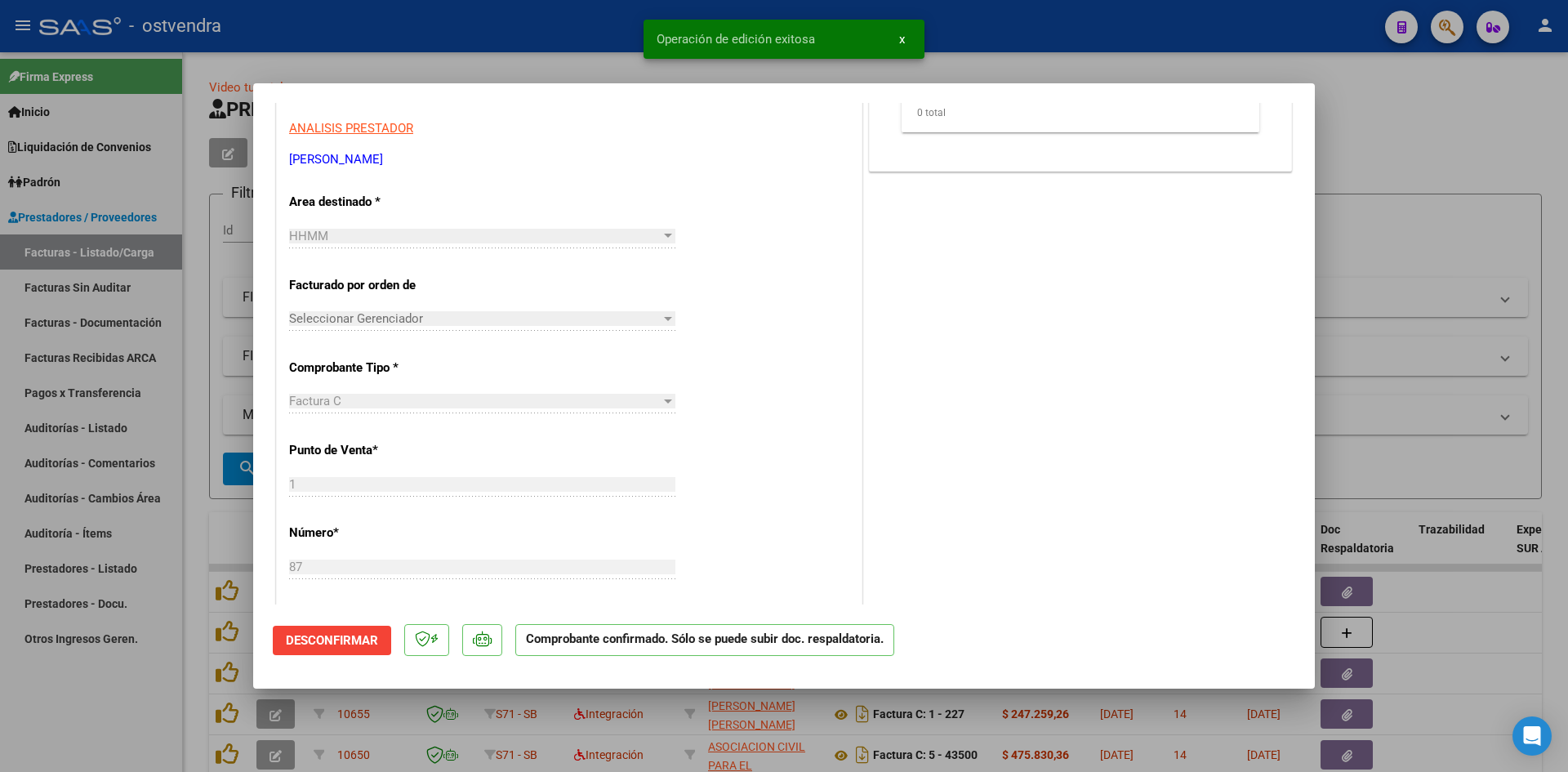
click at [478, 74] on div at bounding box center [784, 386] width 1568 height 772
type input "$ 0,00"
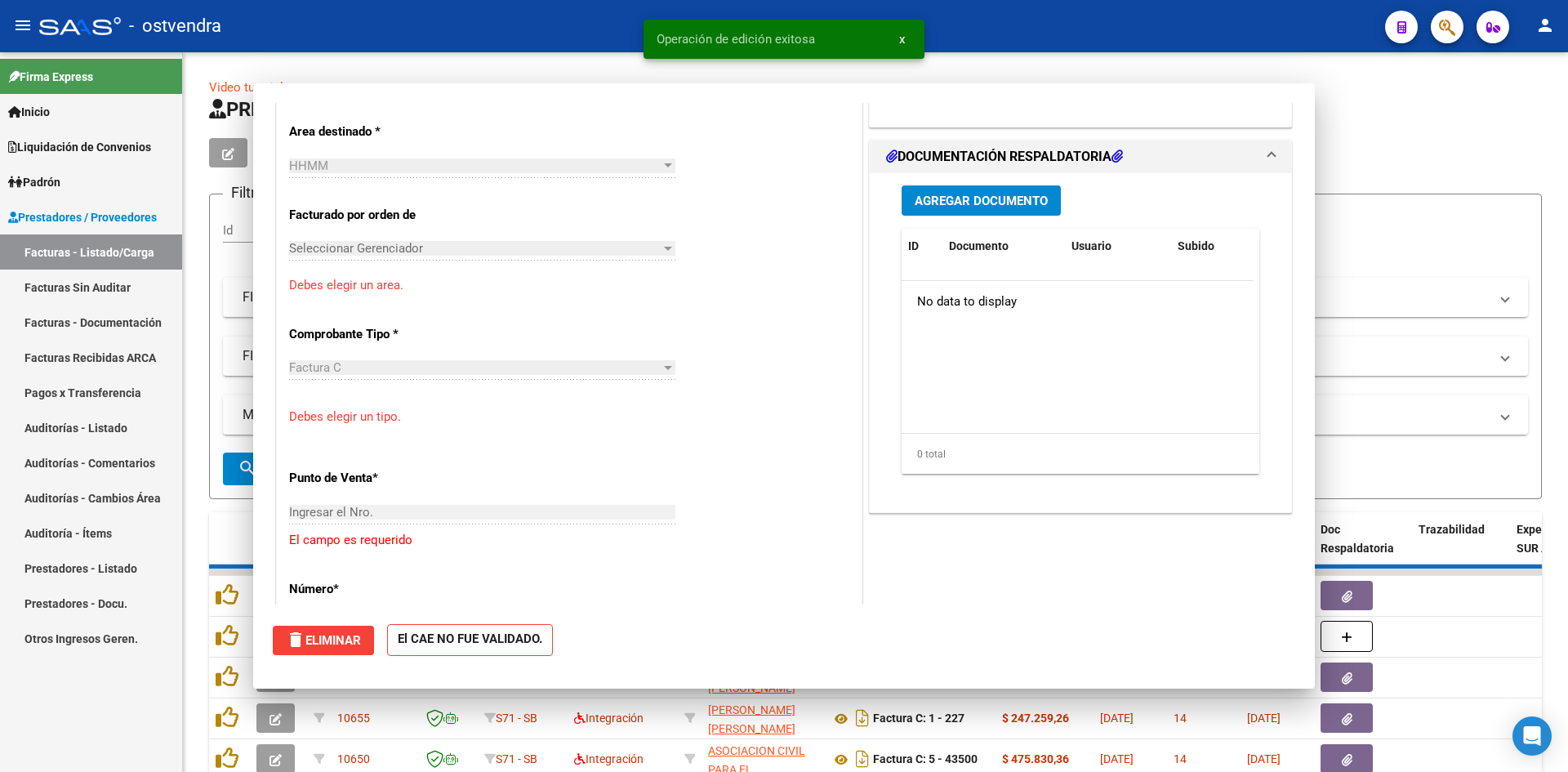
scroll to position [277, 0]
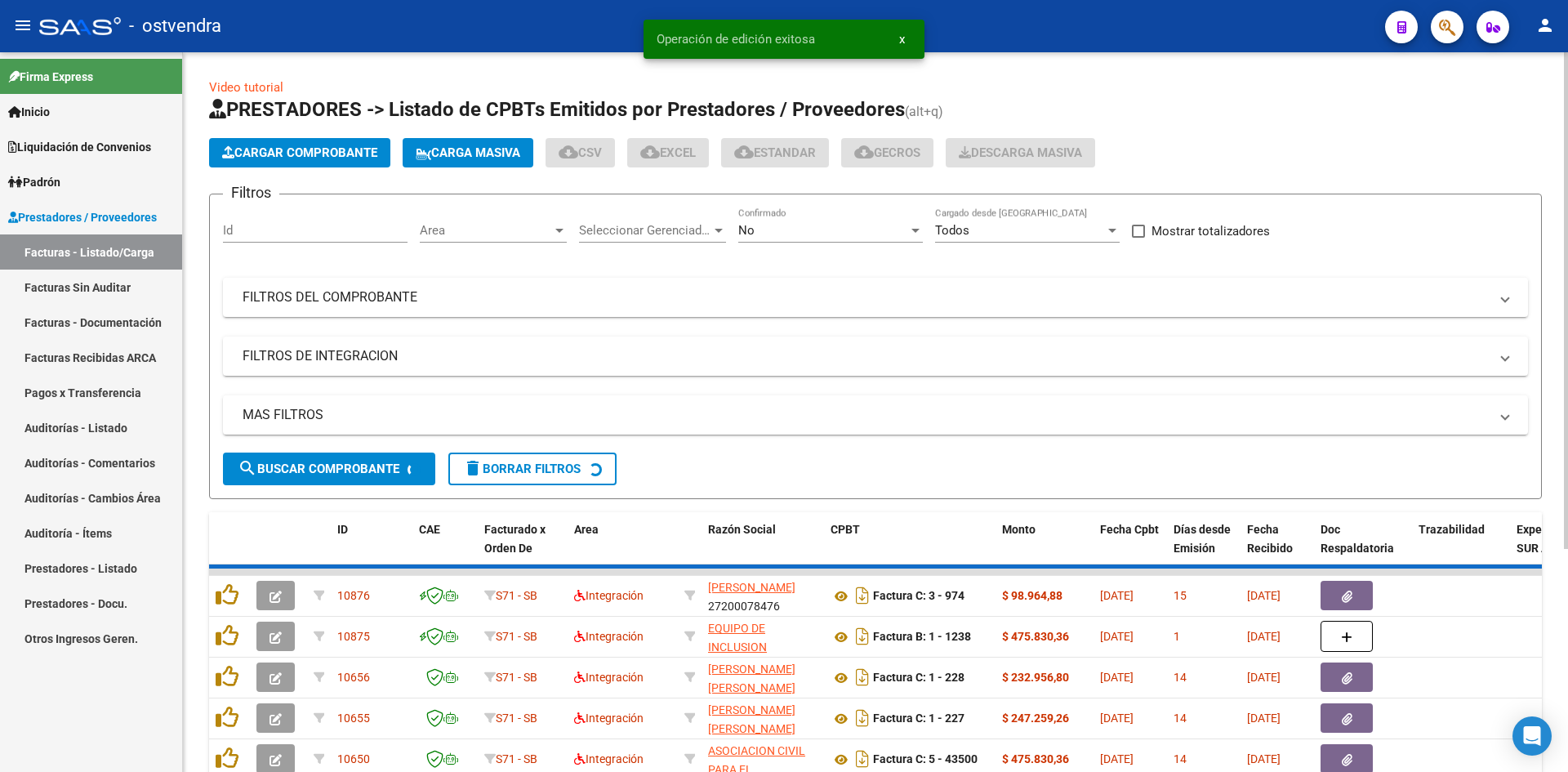
click at [291, 146] on span "Cargar Comprobante" at bounding box center [299, 153] width 155 height 15
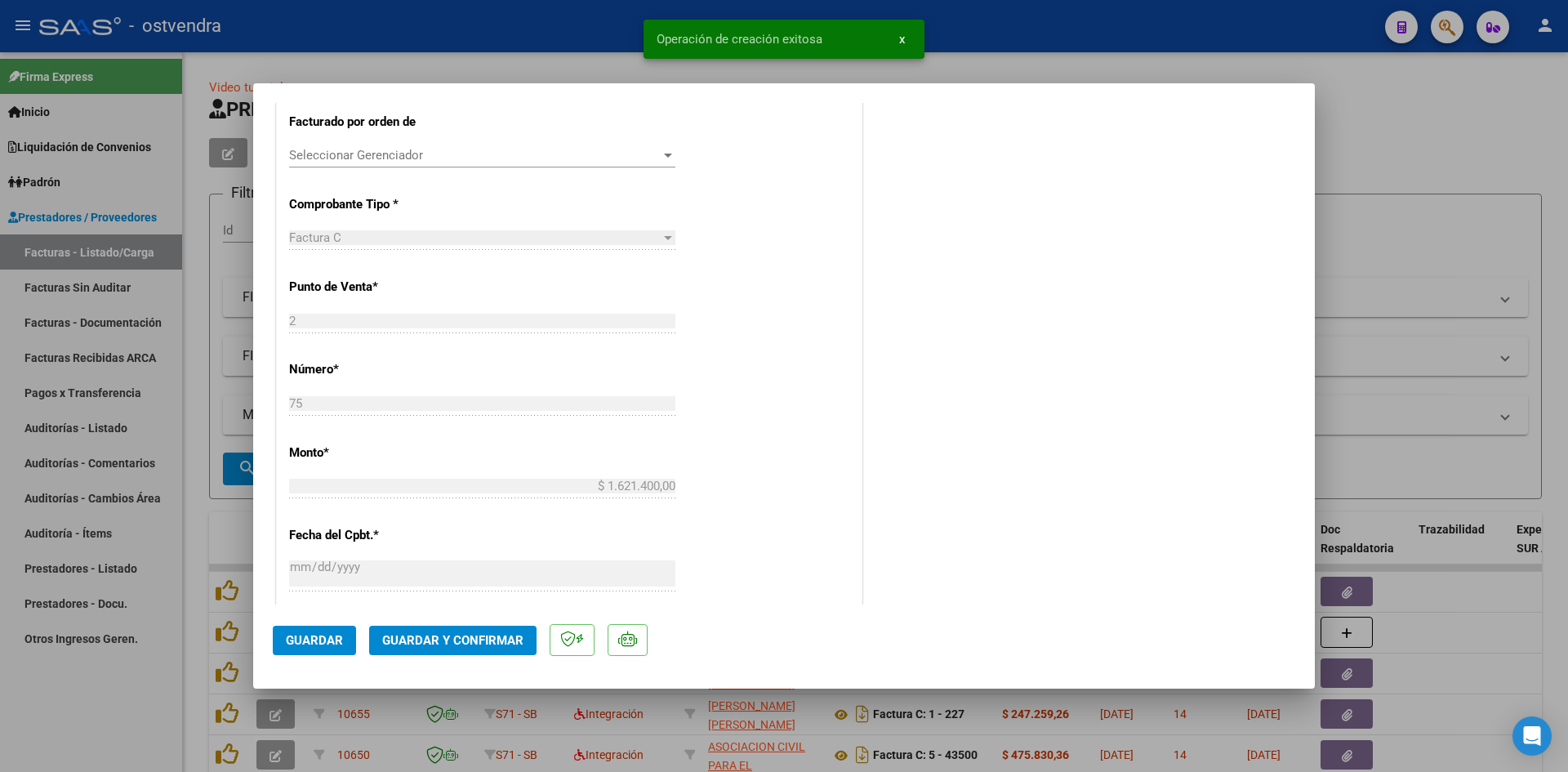
scroll to position [979, 0]
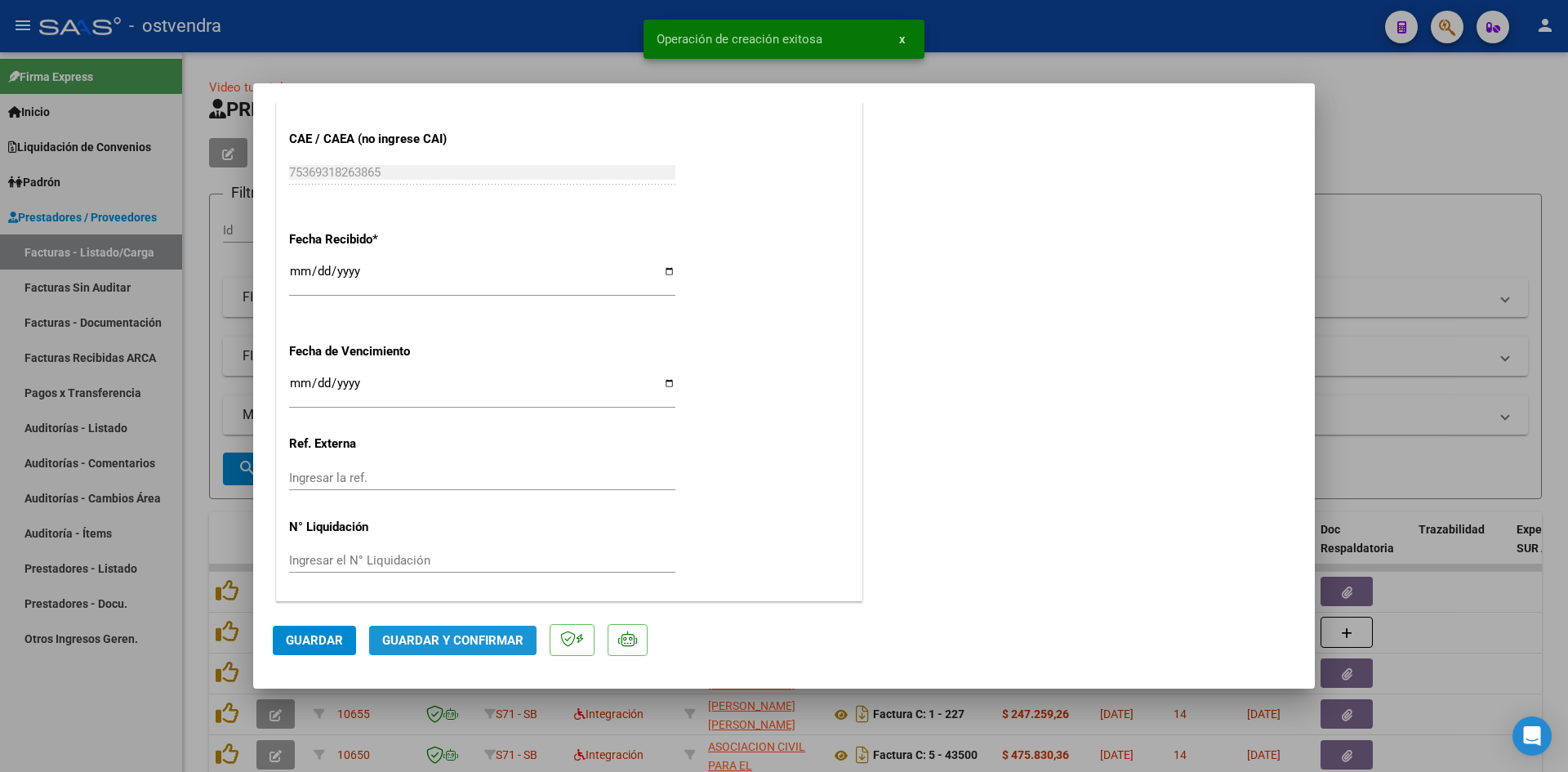
click at [488, 628] on button "Guardar y Confirmar" at bounding box center [453, 641] width 168 height 29
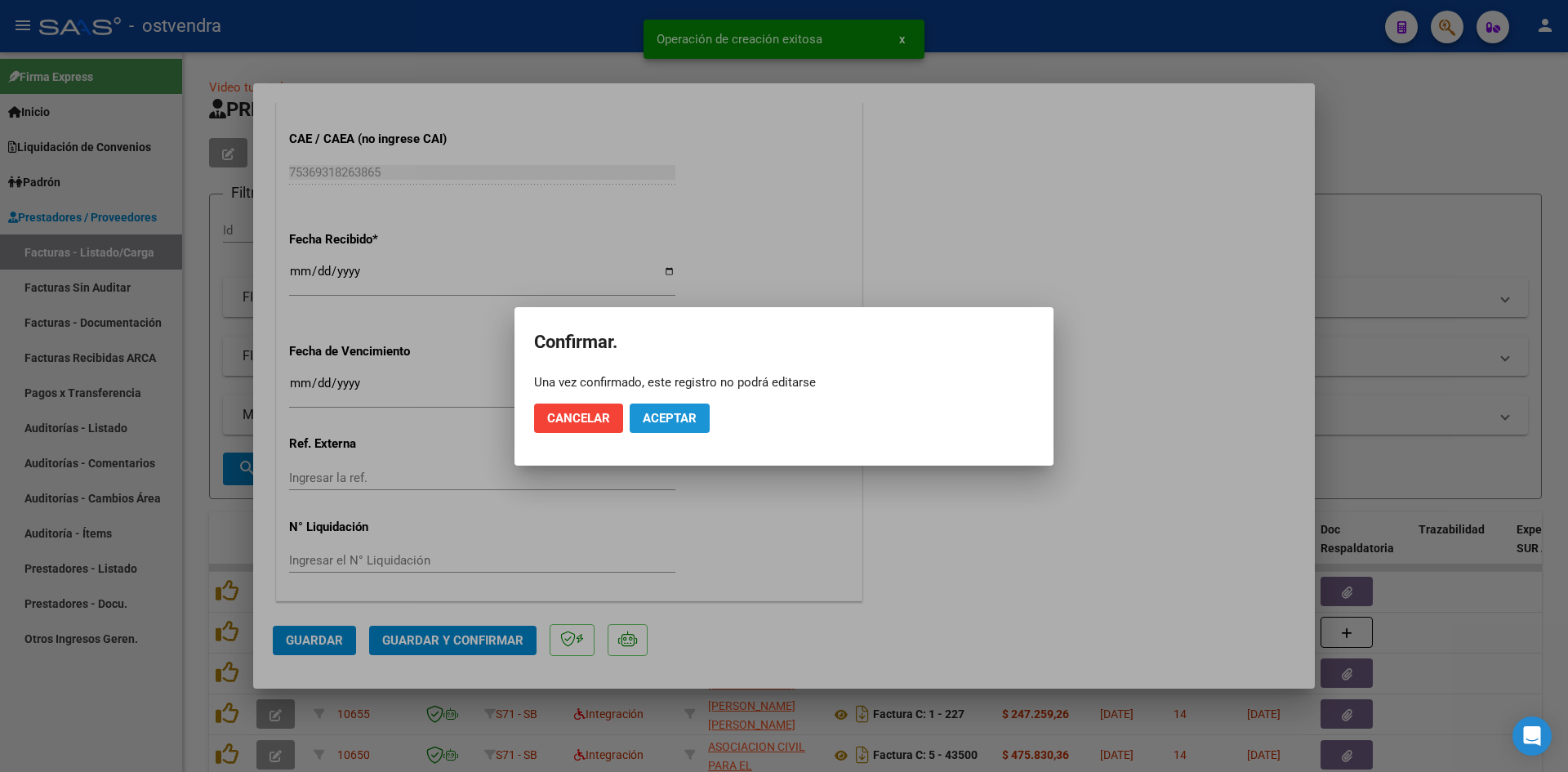
click at [642, 415] on span "Aceptar" at bounding box center [669, 418] width 54 height 15
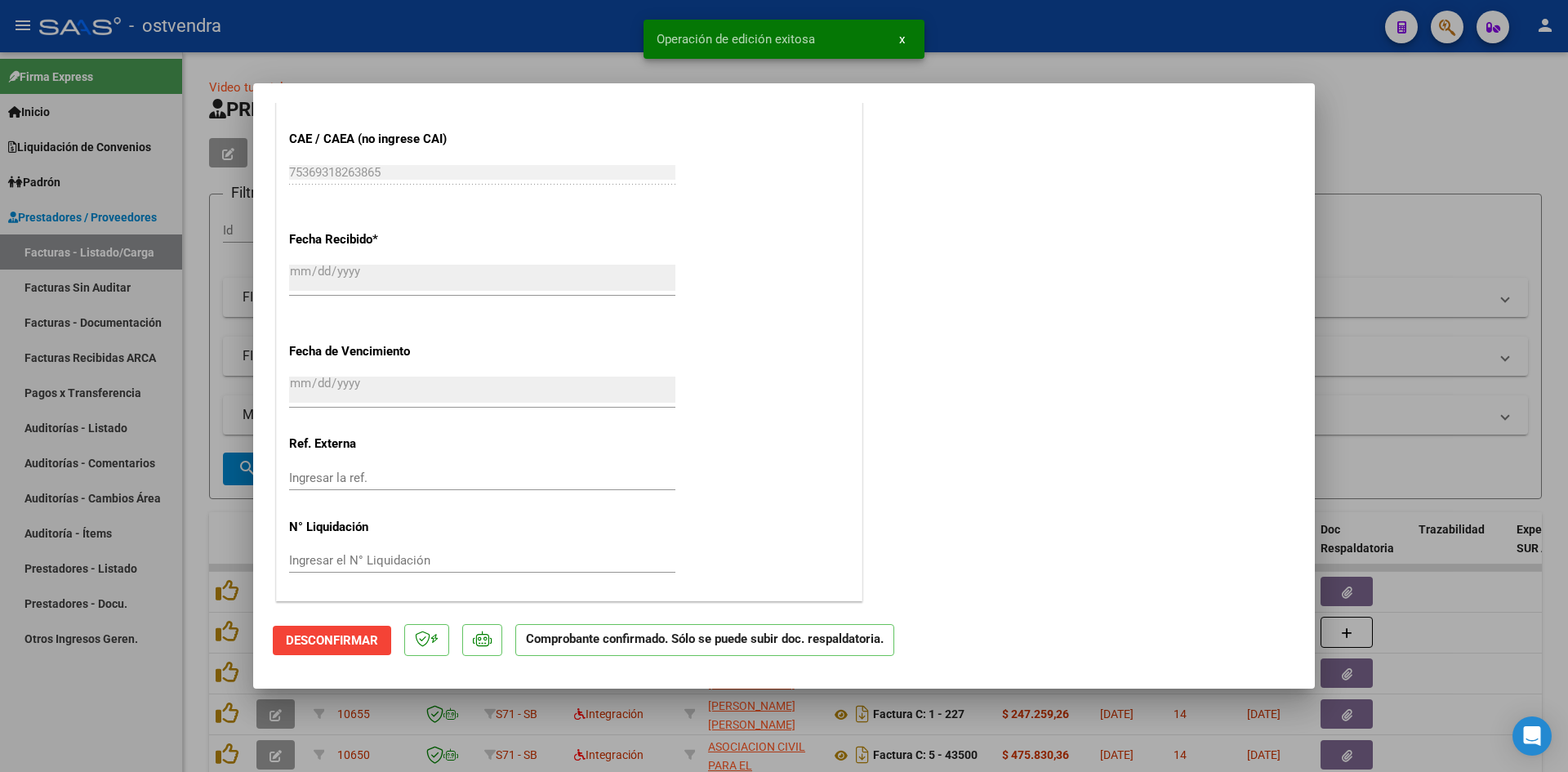
click at [399, 26] on div at bounding box center [784, 386] width 1568 height 772
type input "$ 0,00"
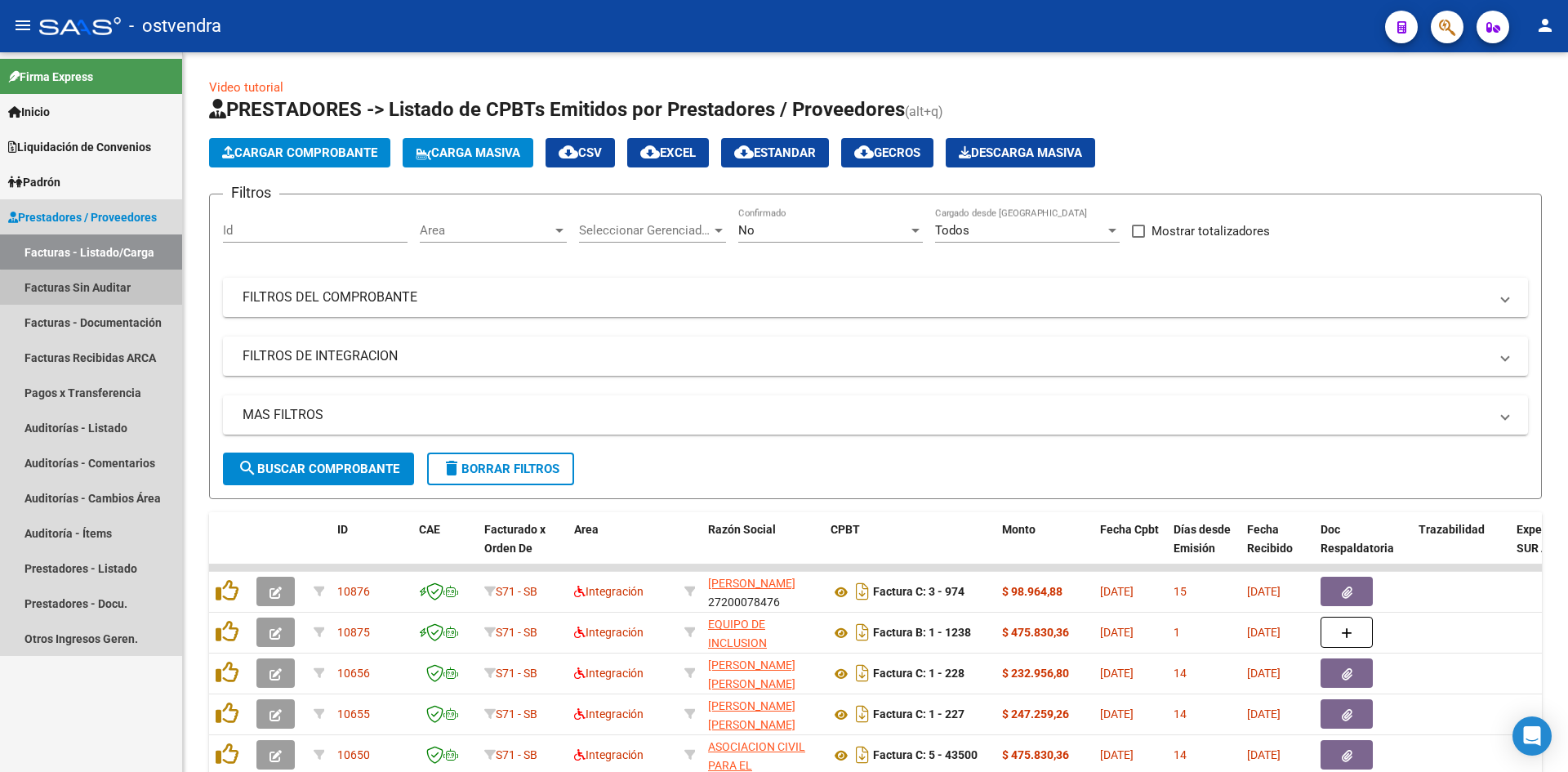
click at [107, 296] on link "Facturas Sin Auditar" at bounding box center [91, 287] width 182 height 35
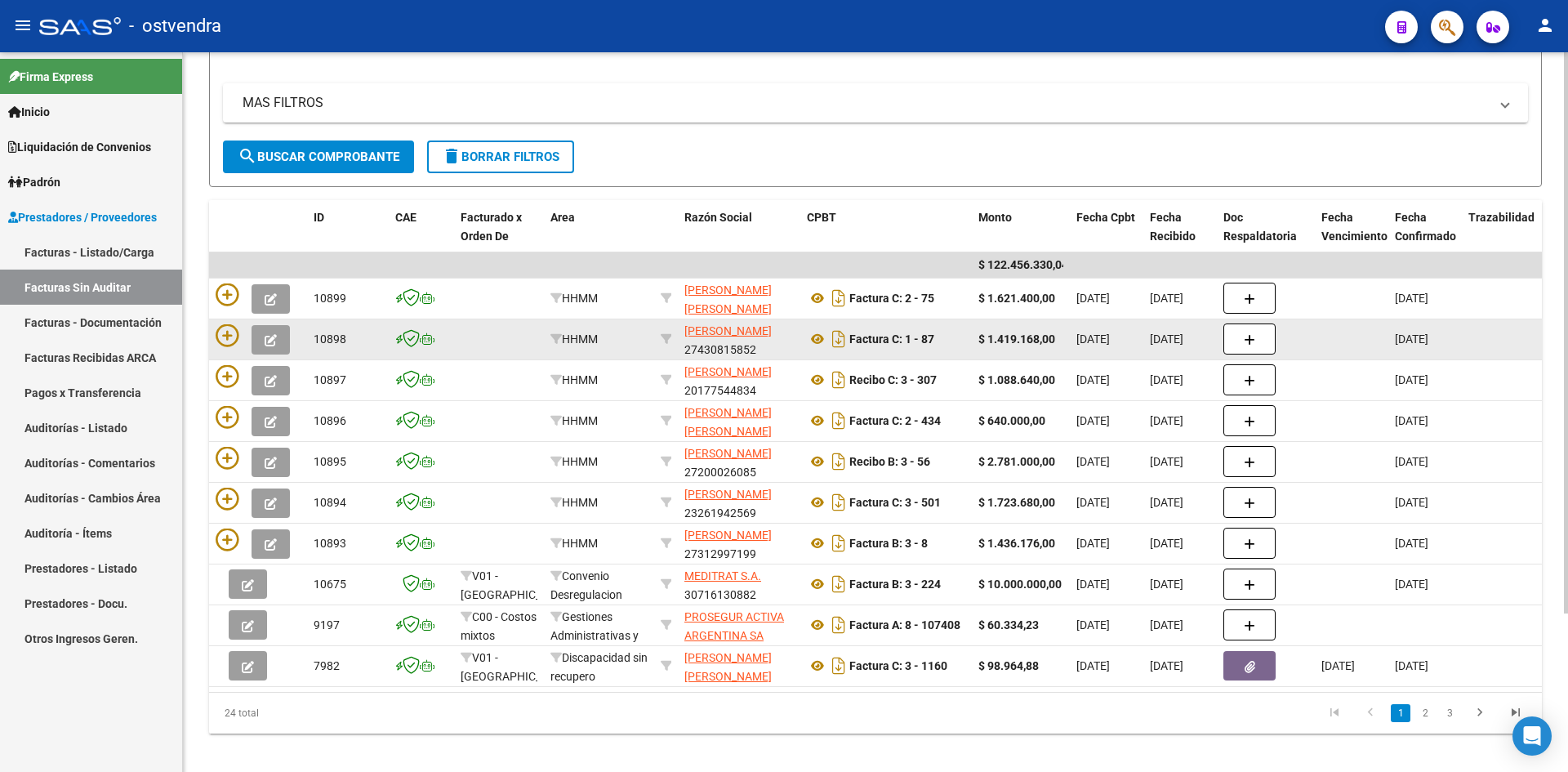
scroll to position [203, 0]
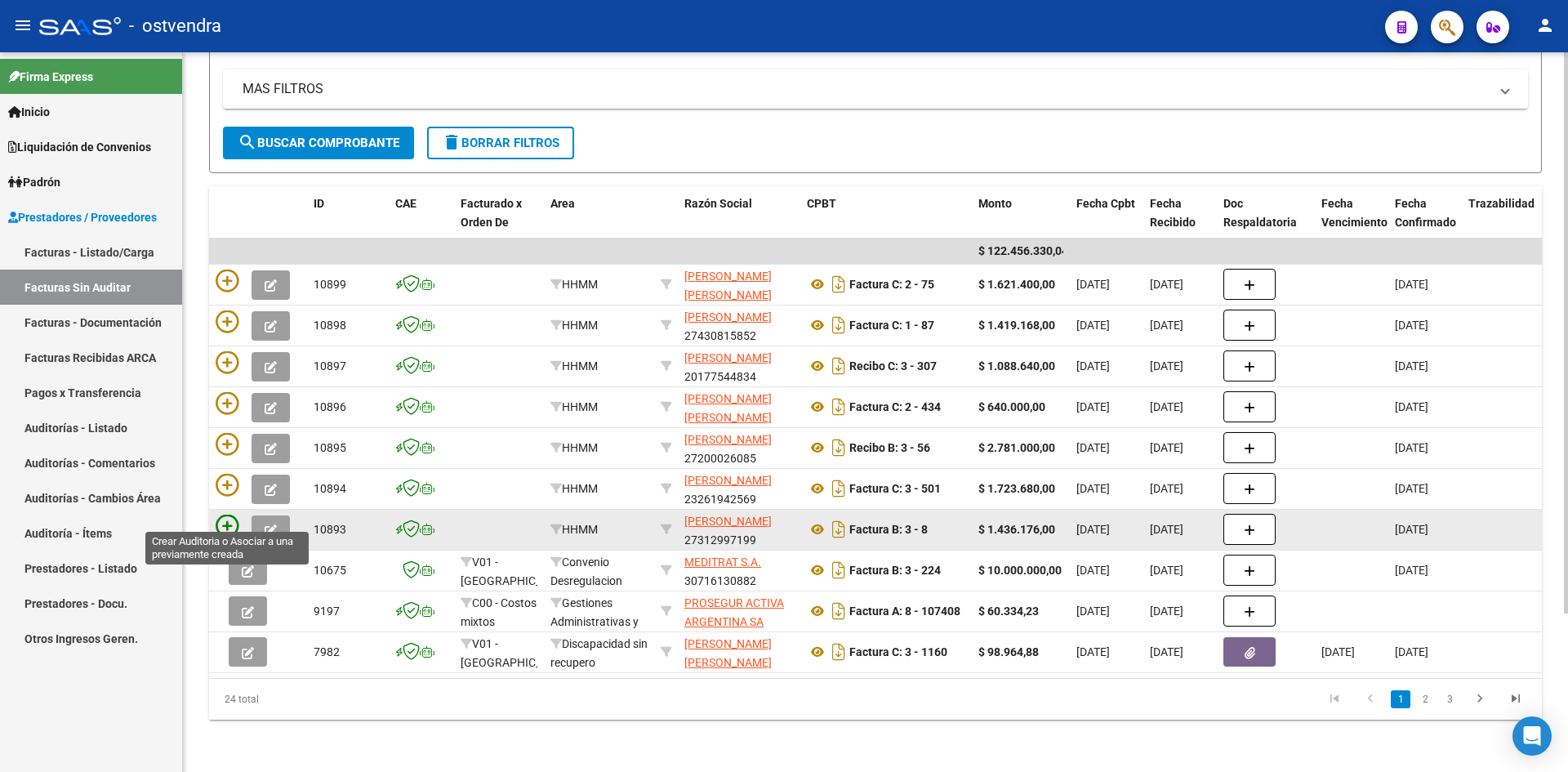
click at [224, 514] on icon at bounding box center [226, 525] width 23 height 23
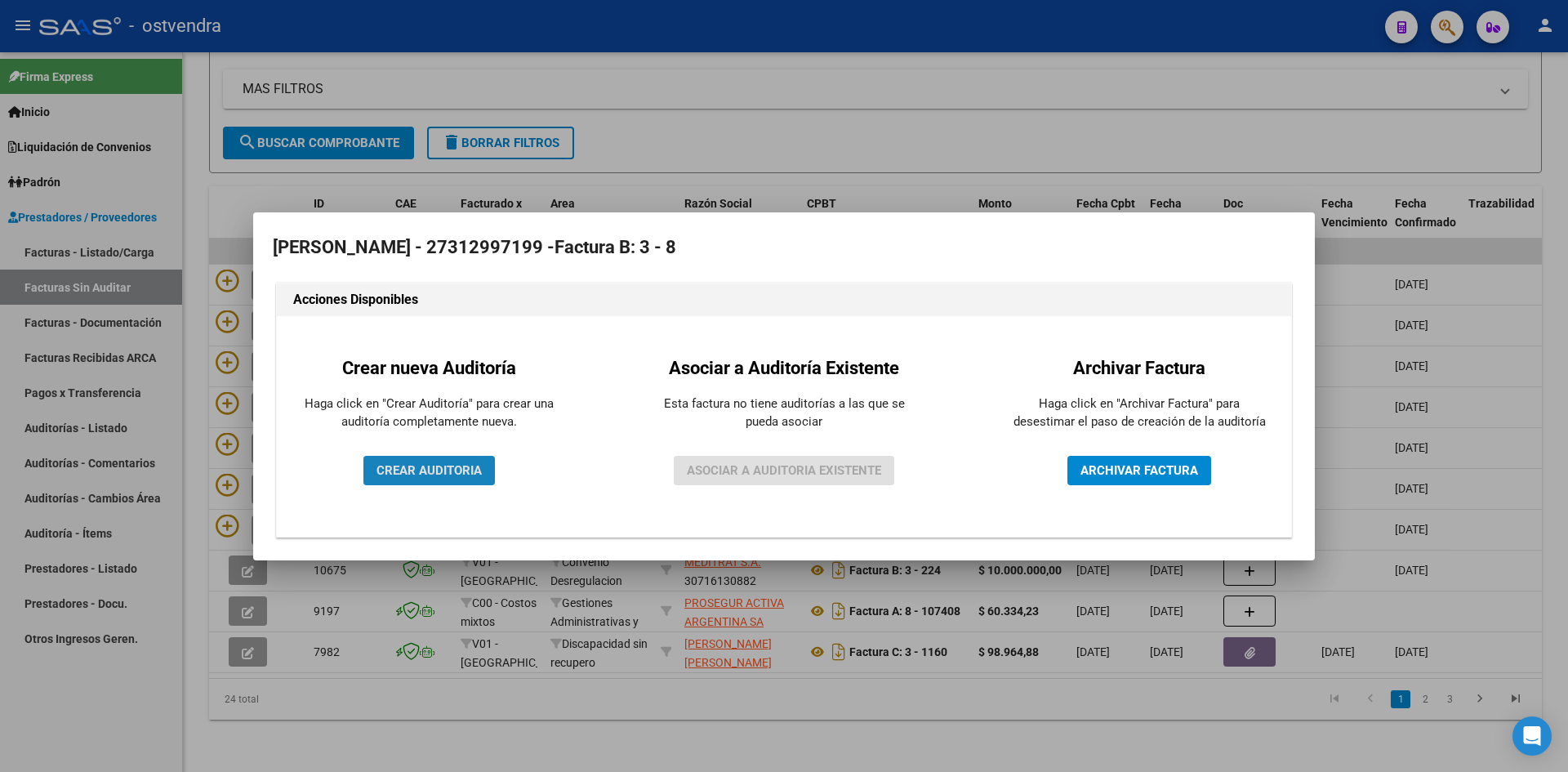
click at [430, 475] on span "CREAR AUDITORIA" at bounding box center [429, 470] width 105 height 15
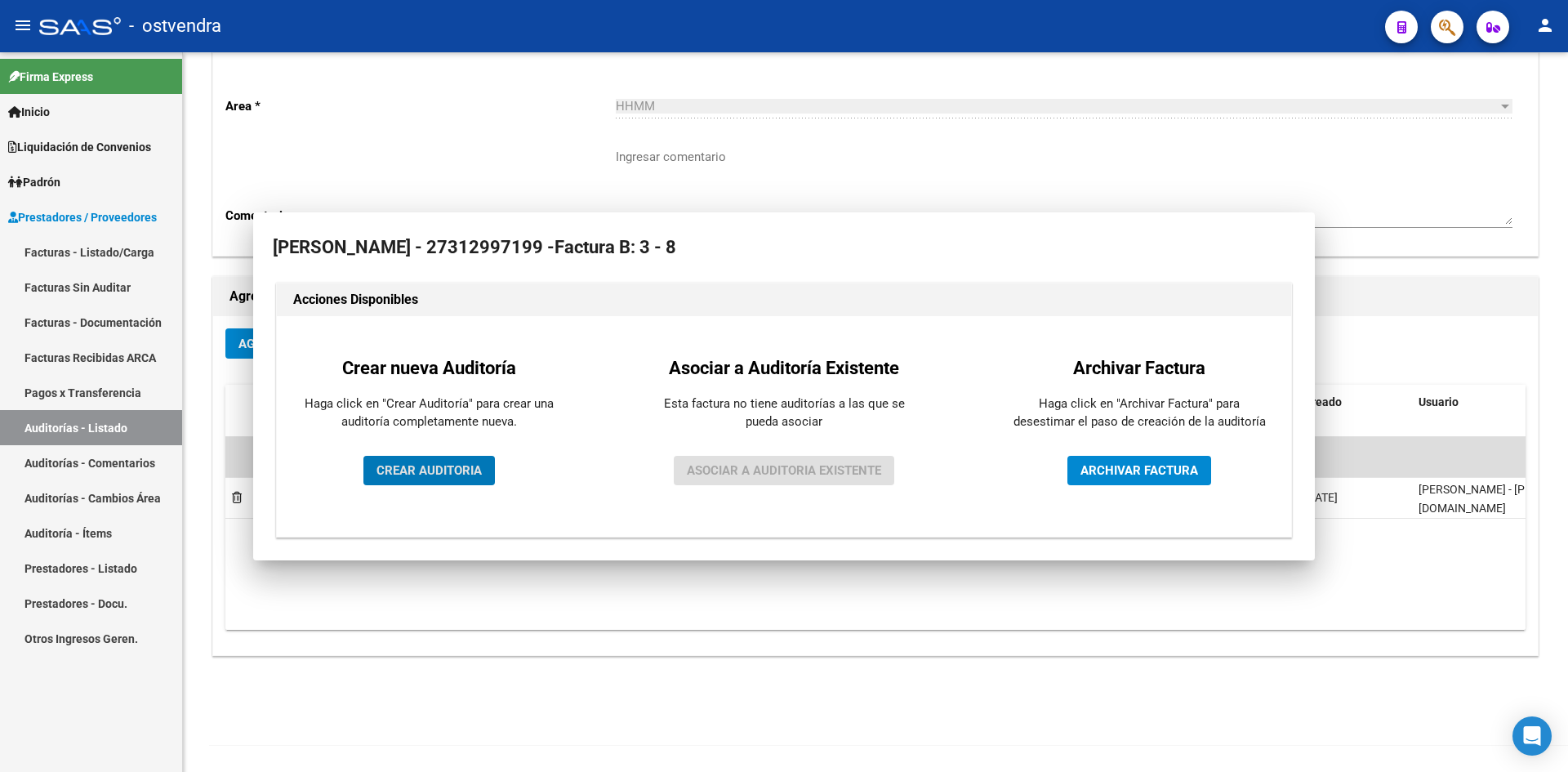
scroll to position [154, 0]
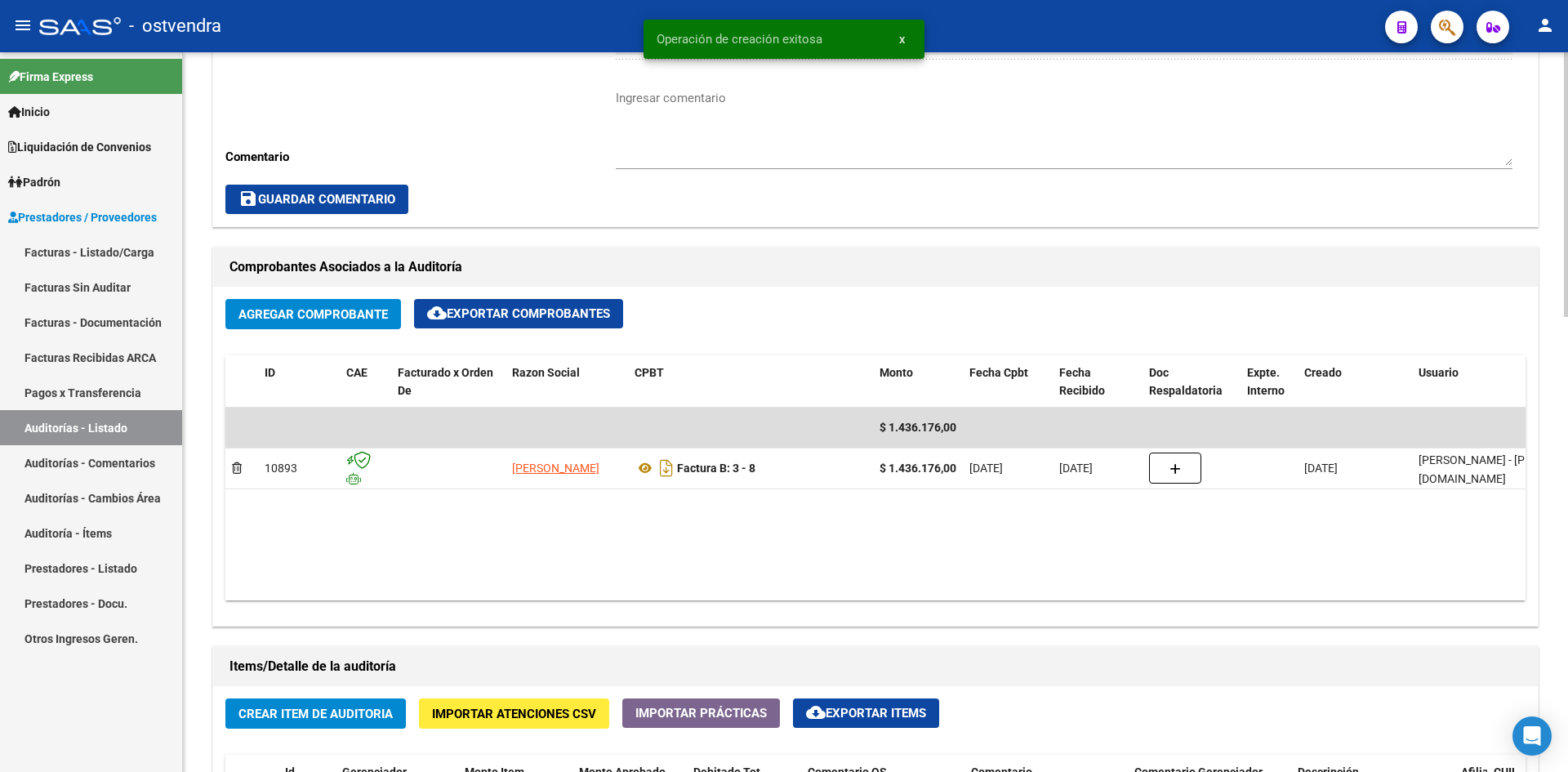
scroll to position [980, 0]
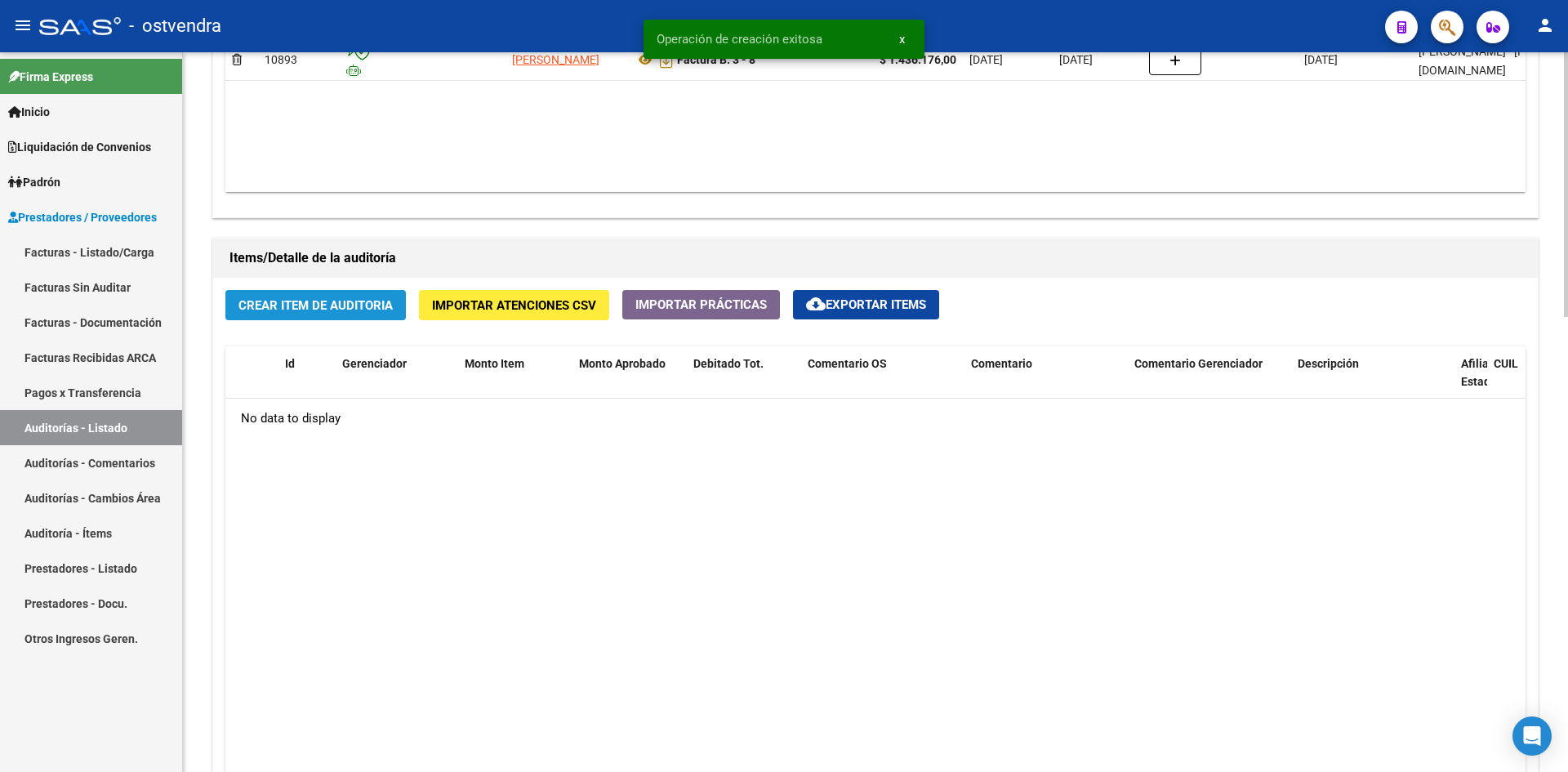
click at [345, 311] on span "Crear Item de Auditoria" at bounding box center [315, 305] width 154 height 15
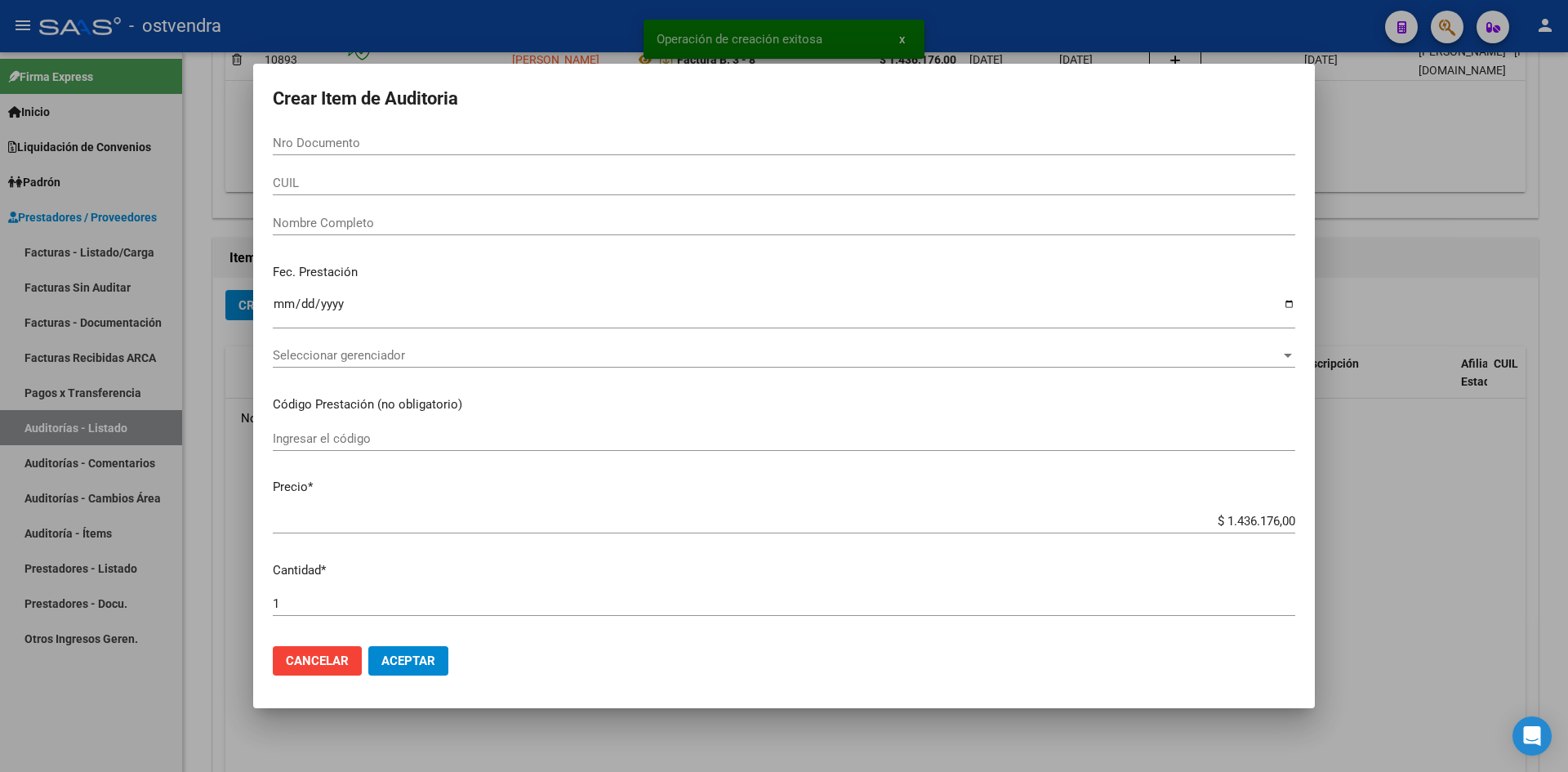
click at [373, 369] on div "Seleccionar gerenciador Seleccionar gerenciador" at bounding box center [784, 363] width 1023 height 40
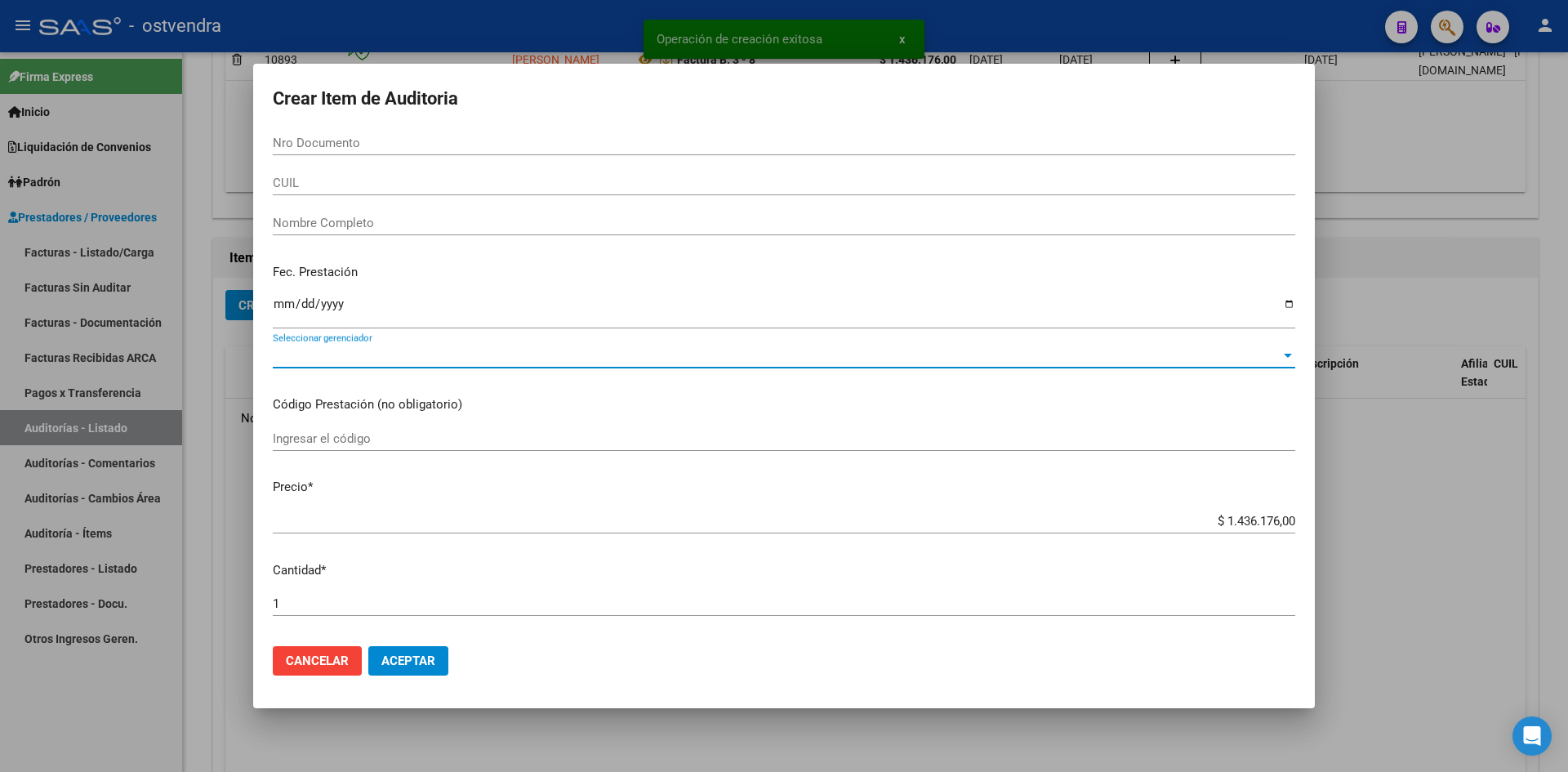
click at [375, 354] on span "Seleccionar gerenciador" at bounding box center [777, 356] width 1008 height 15
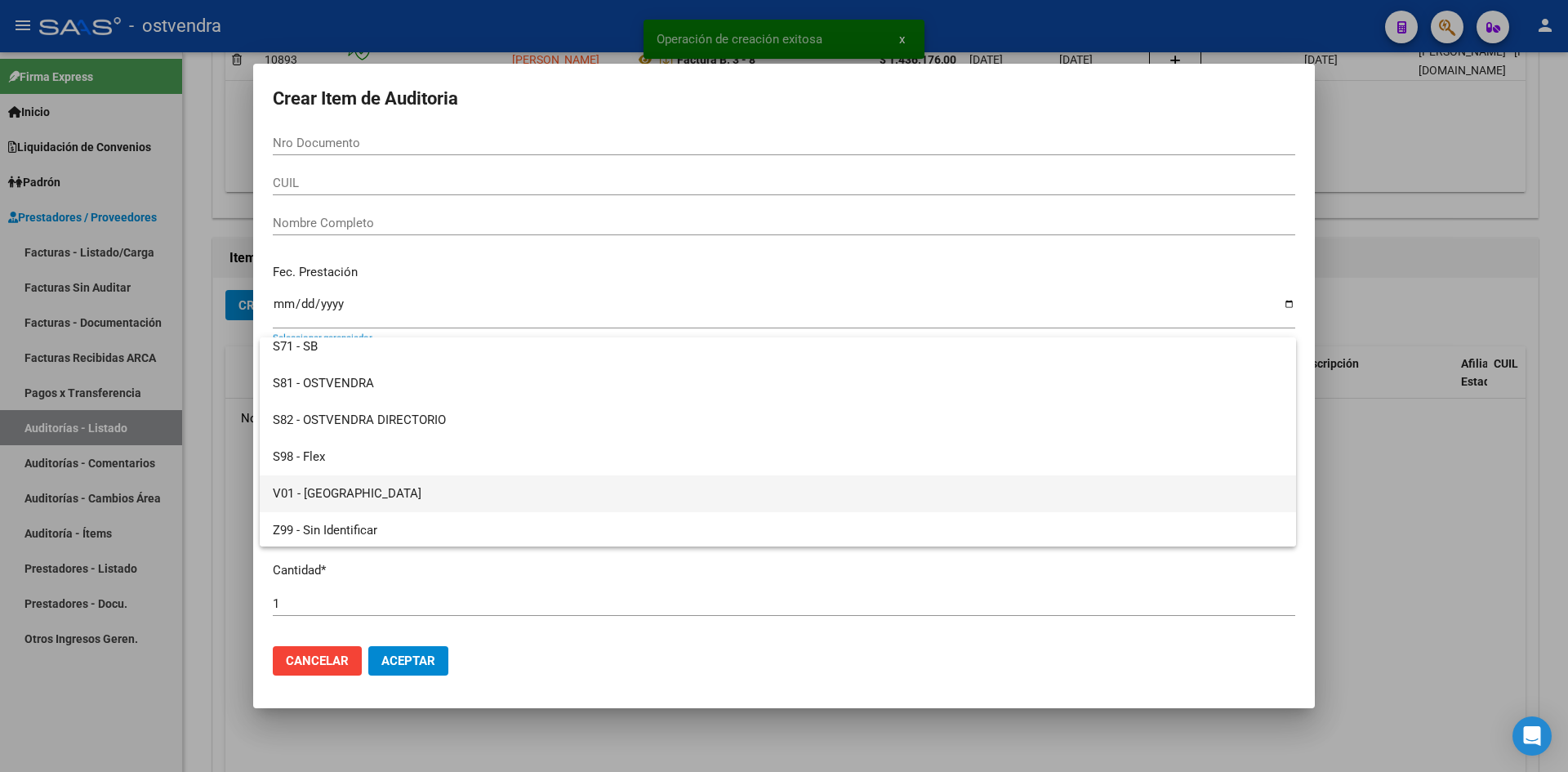
scroll to position [122, 0]
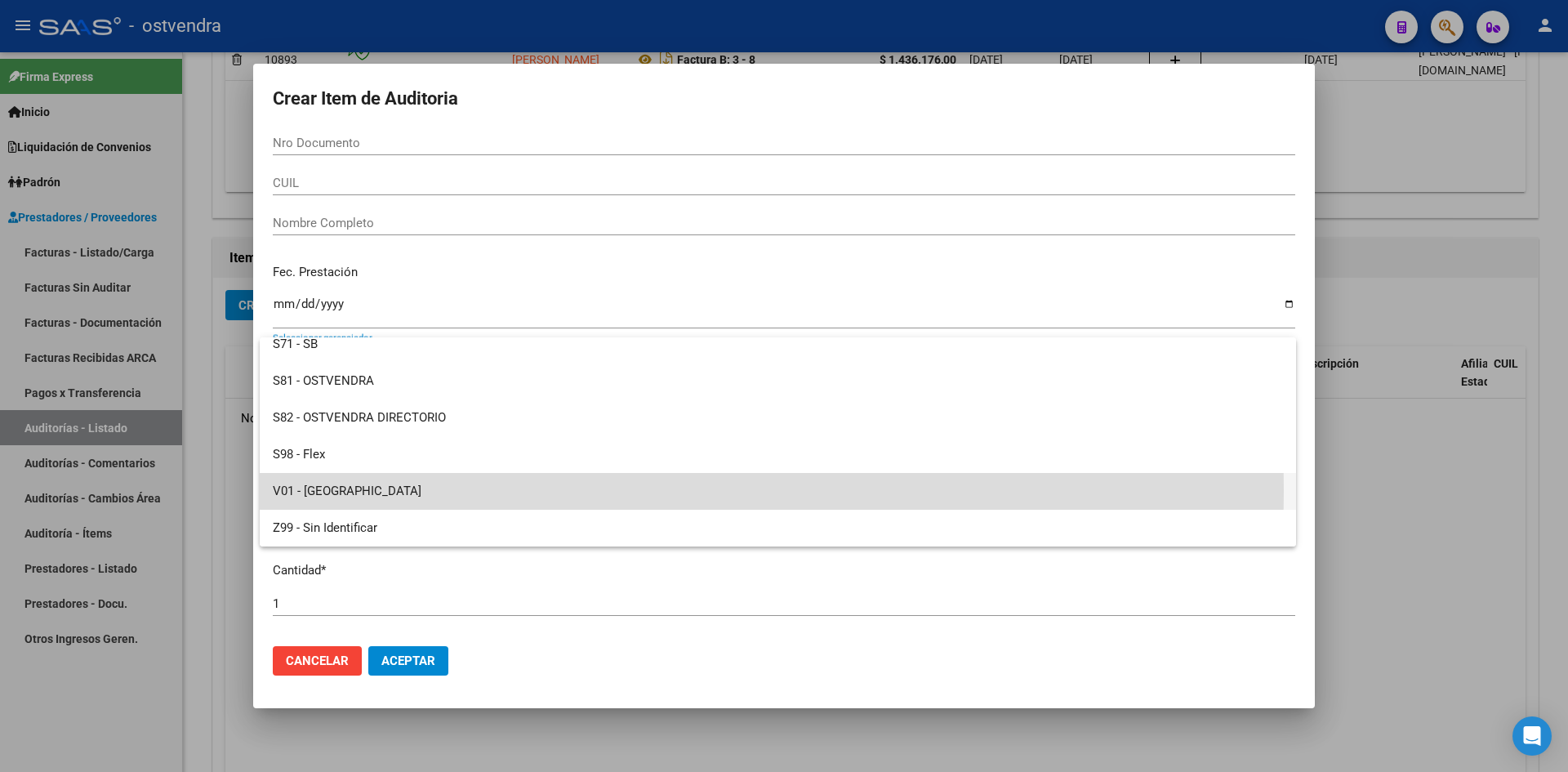
click at [347, 491] on span "V01 - [GEOGRAPHIC_DATA]" at bounding box center [778, 491] width 1010 height 37
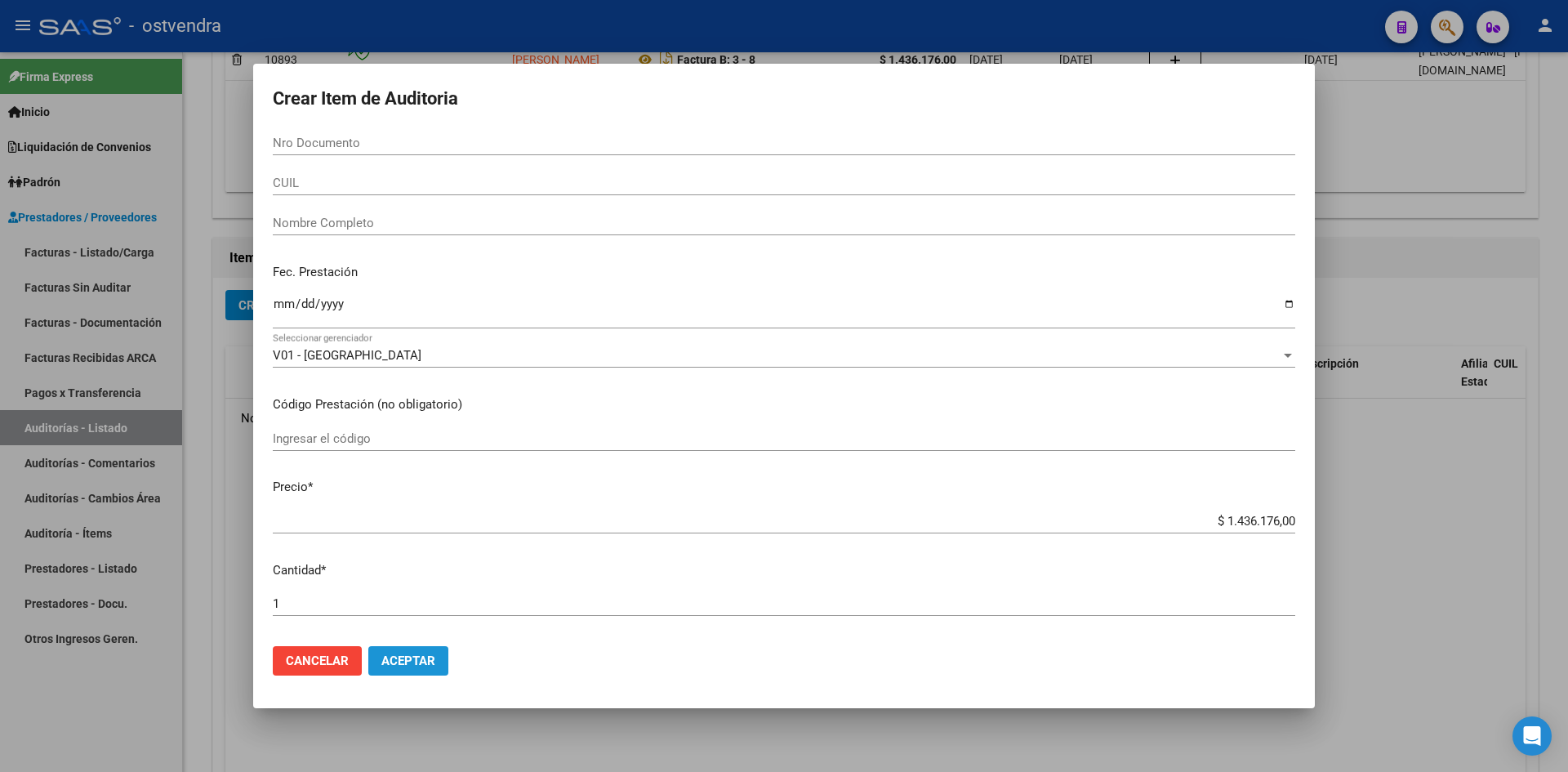
click at [401, 664] on span "Aceptar" at bounding box center [408, 661] width 54 height 15
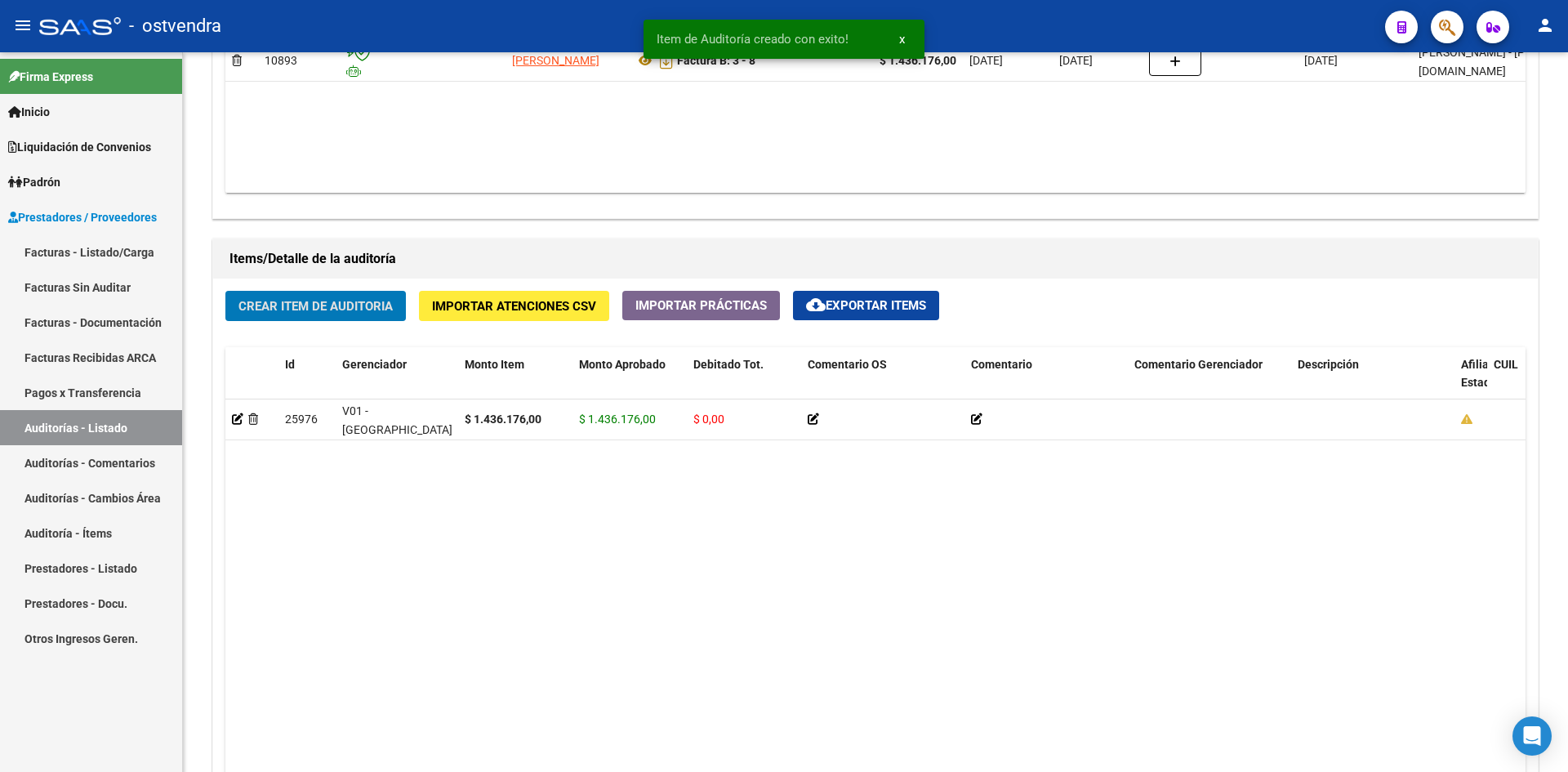
scroll to position [981, 0]
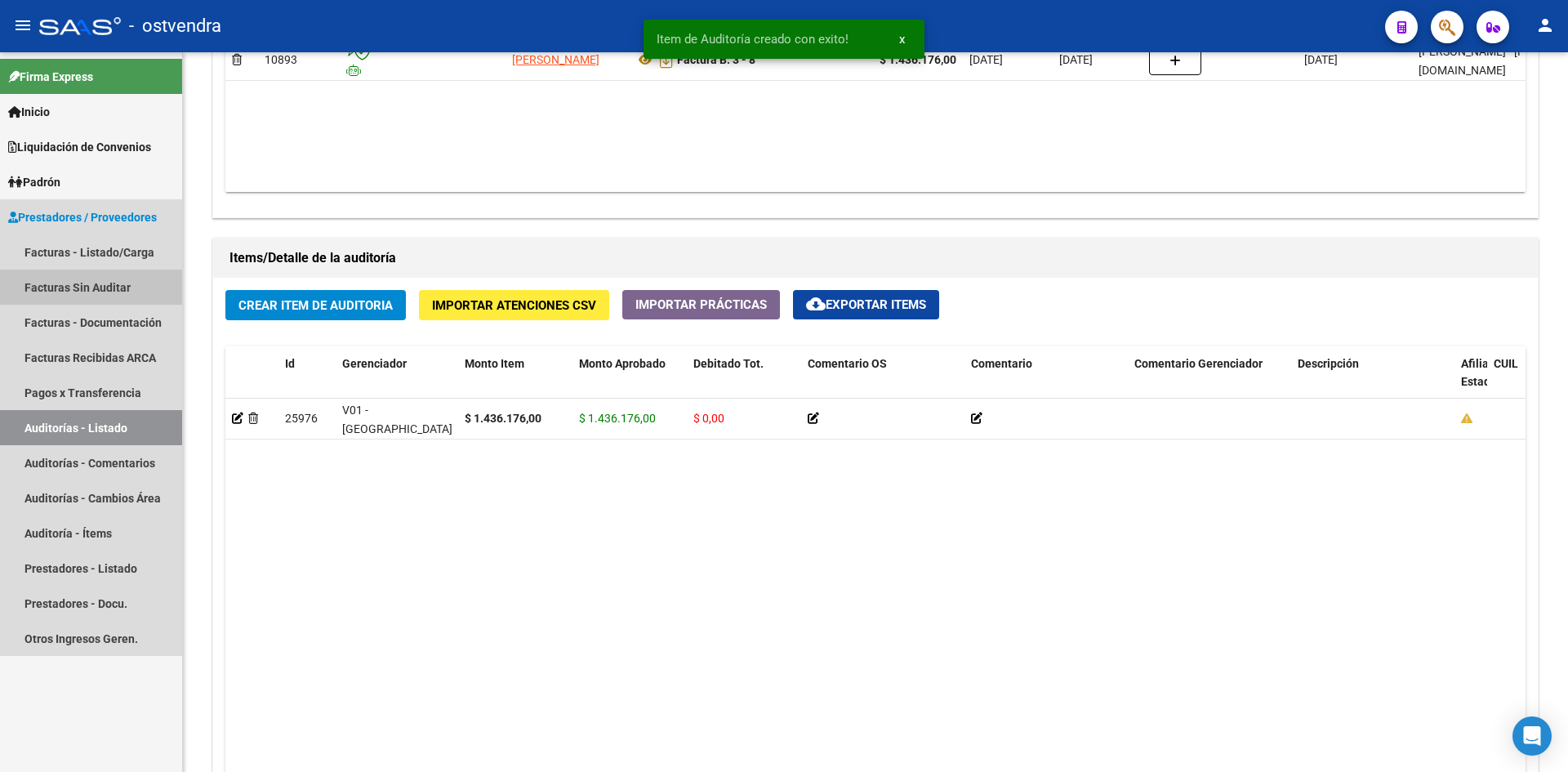
click at [101, 279] on link "Facturas Sin Auditar" at bounding box center [91, 287] width 182 height 35
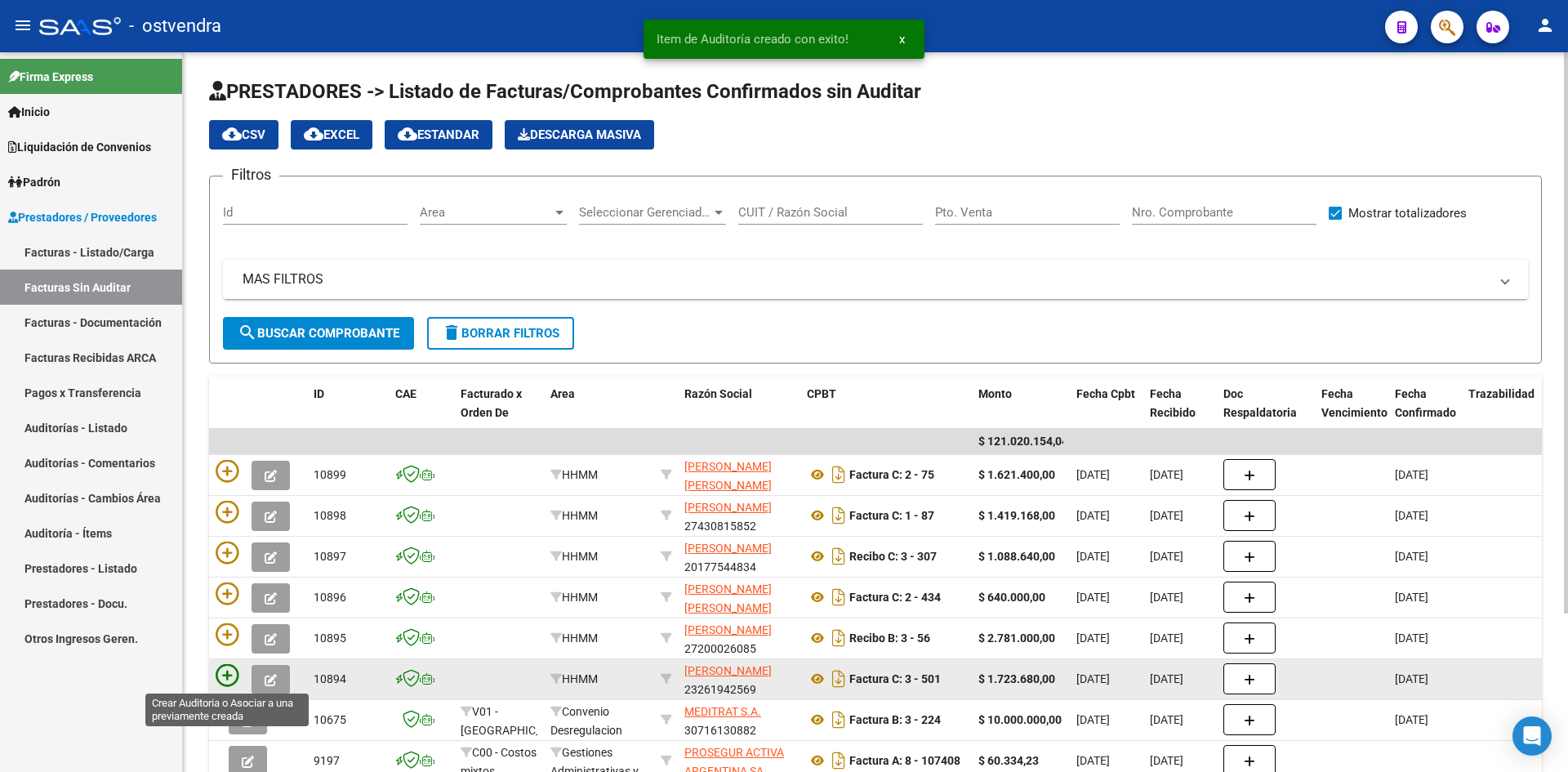
click at [227, 670] on icon at bounding box center [226, 675] width 23 height 23
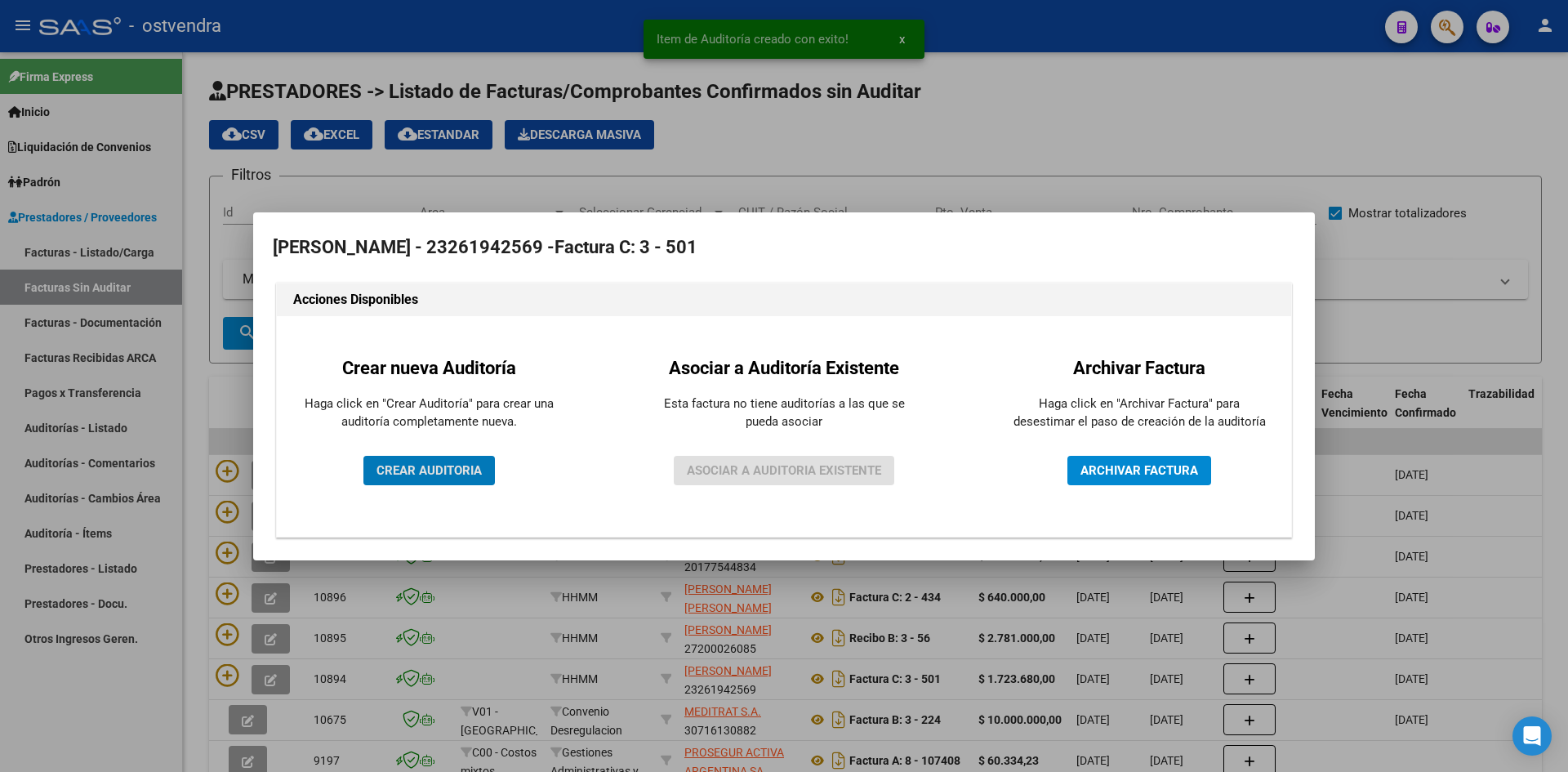
click at [398, 469] on span "CREAR AUDITORIA" at bounding box center [429, 470] width 105 height 15
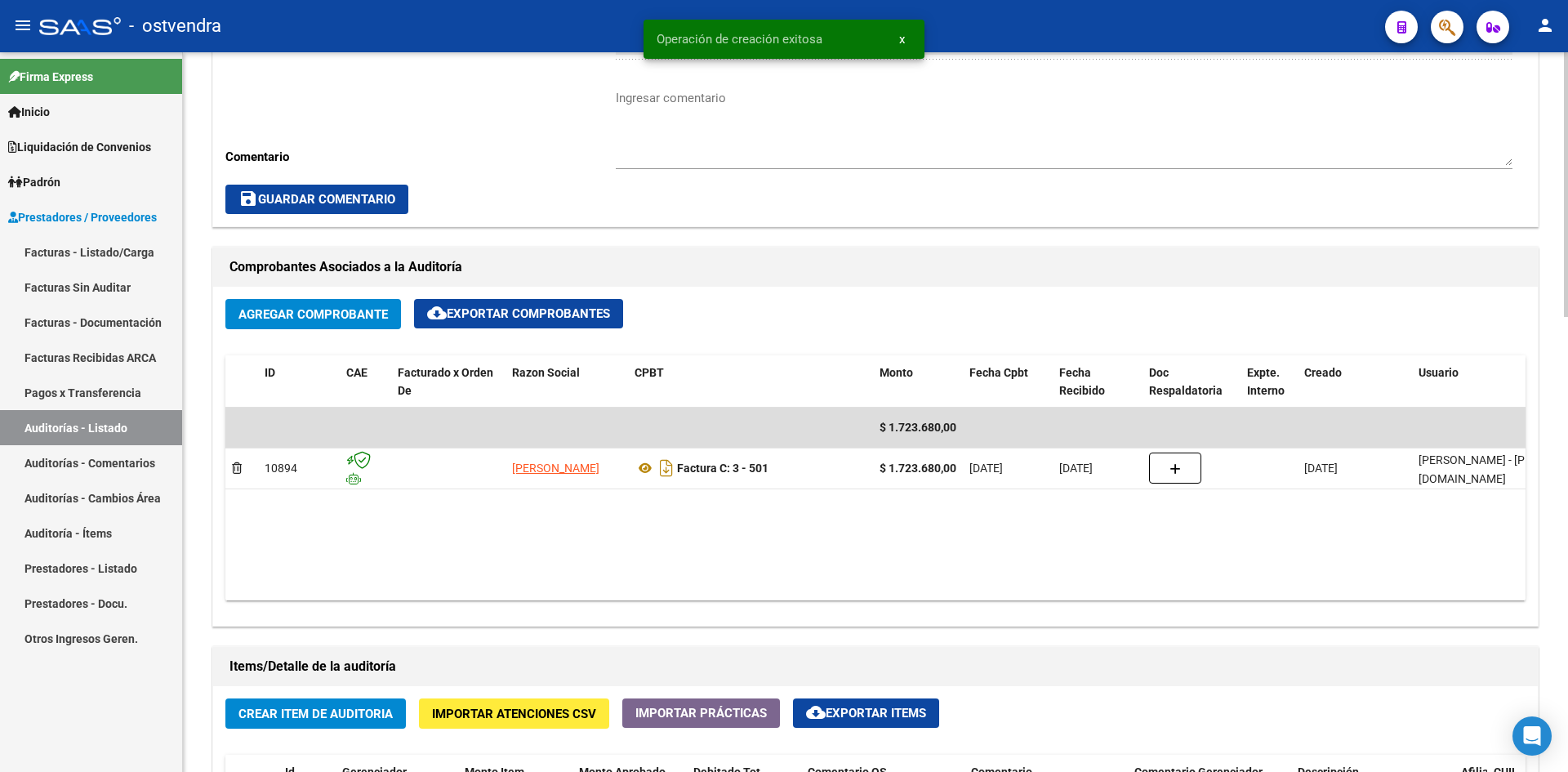
scroll to position [817, 0]
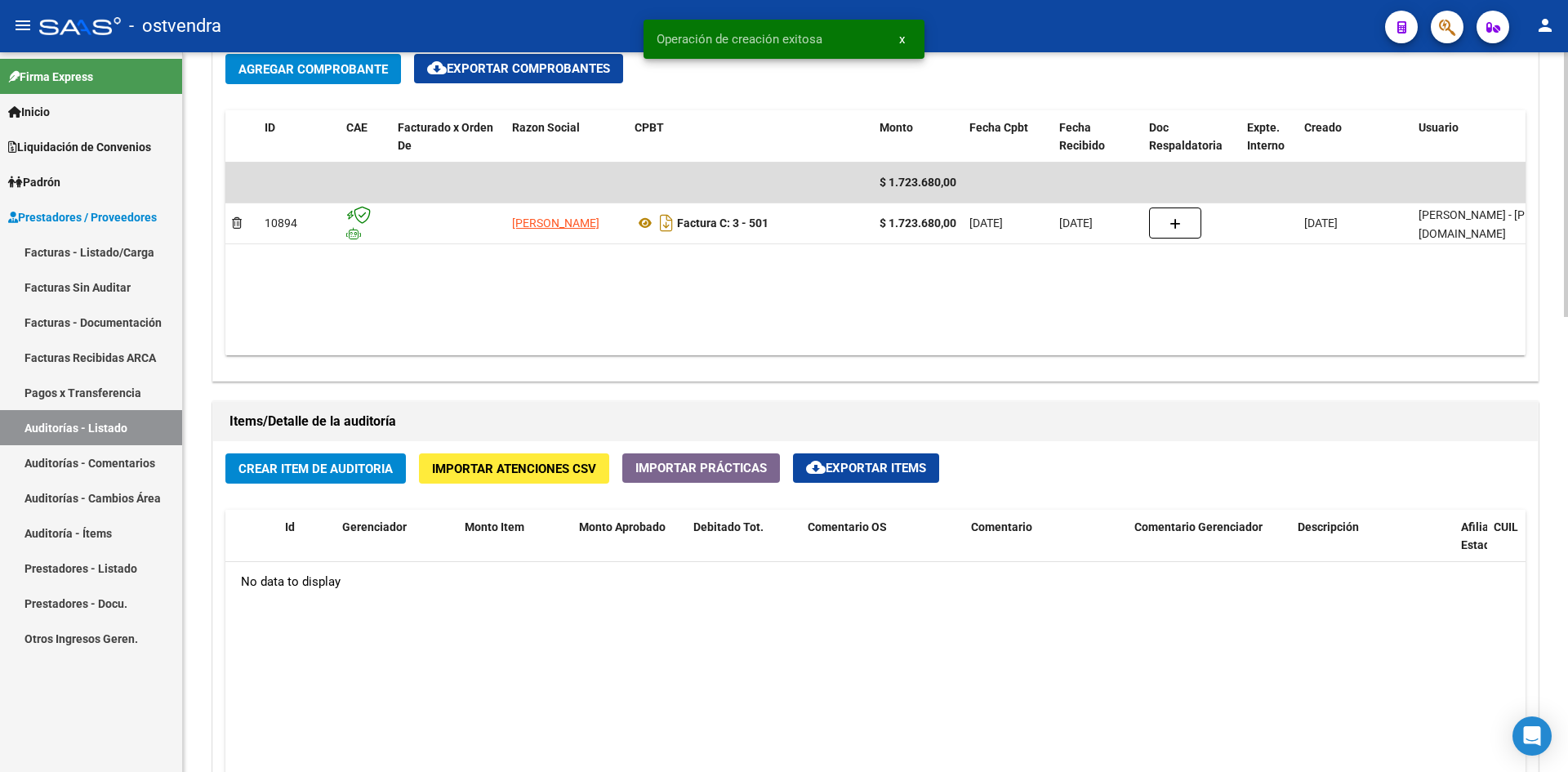
click at [311, 461] on span "Crear Item de Auditoria" at bounding box center [315, 469] width 154 height 15
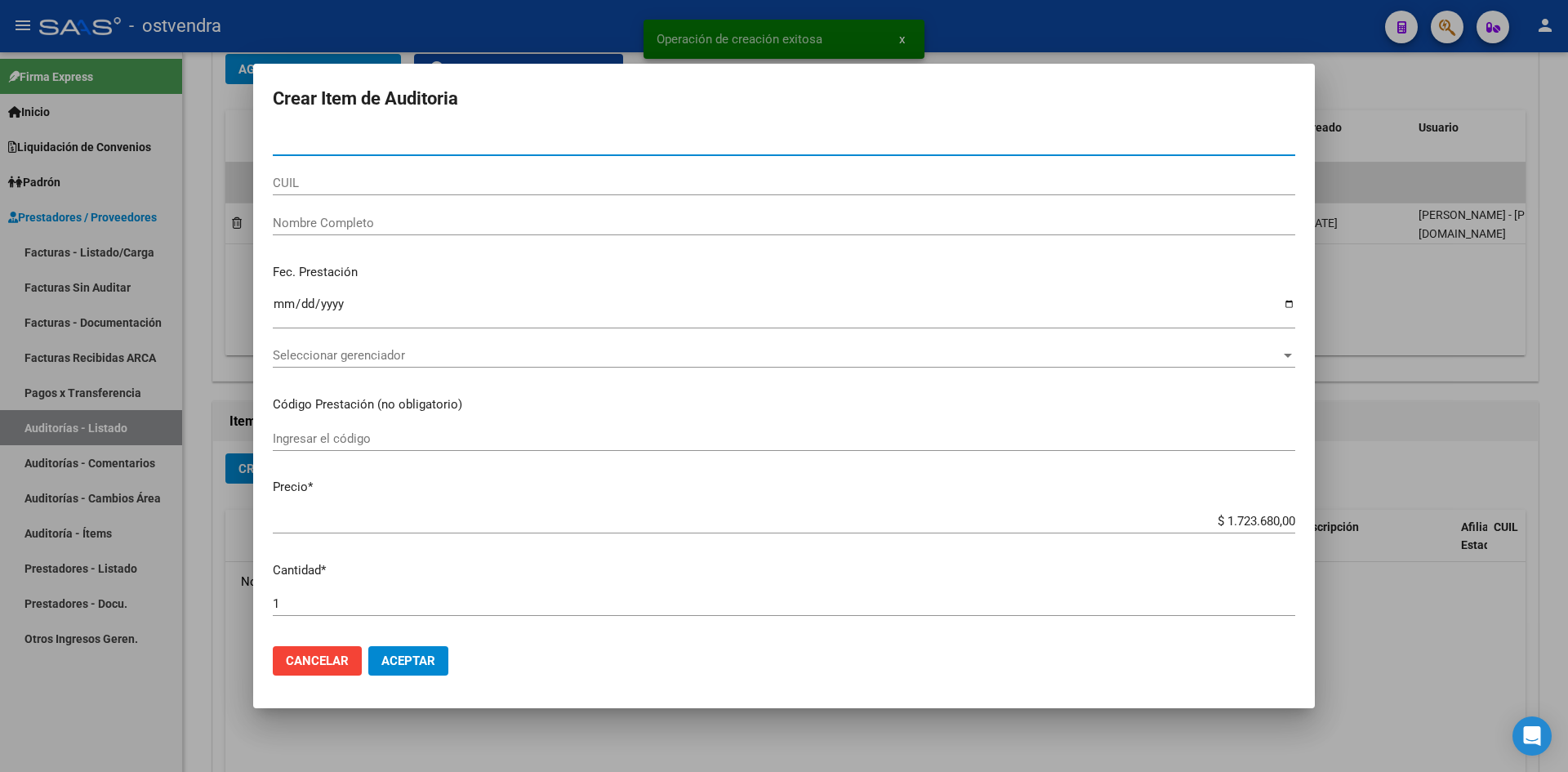
click at [359, 347] on div "Seleccionar gerenciador Seleccionar gerenciador" at bounding box center [784, 355] width 1023 height 25
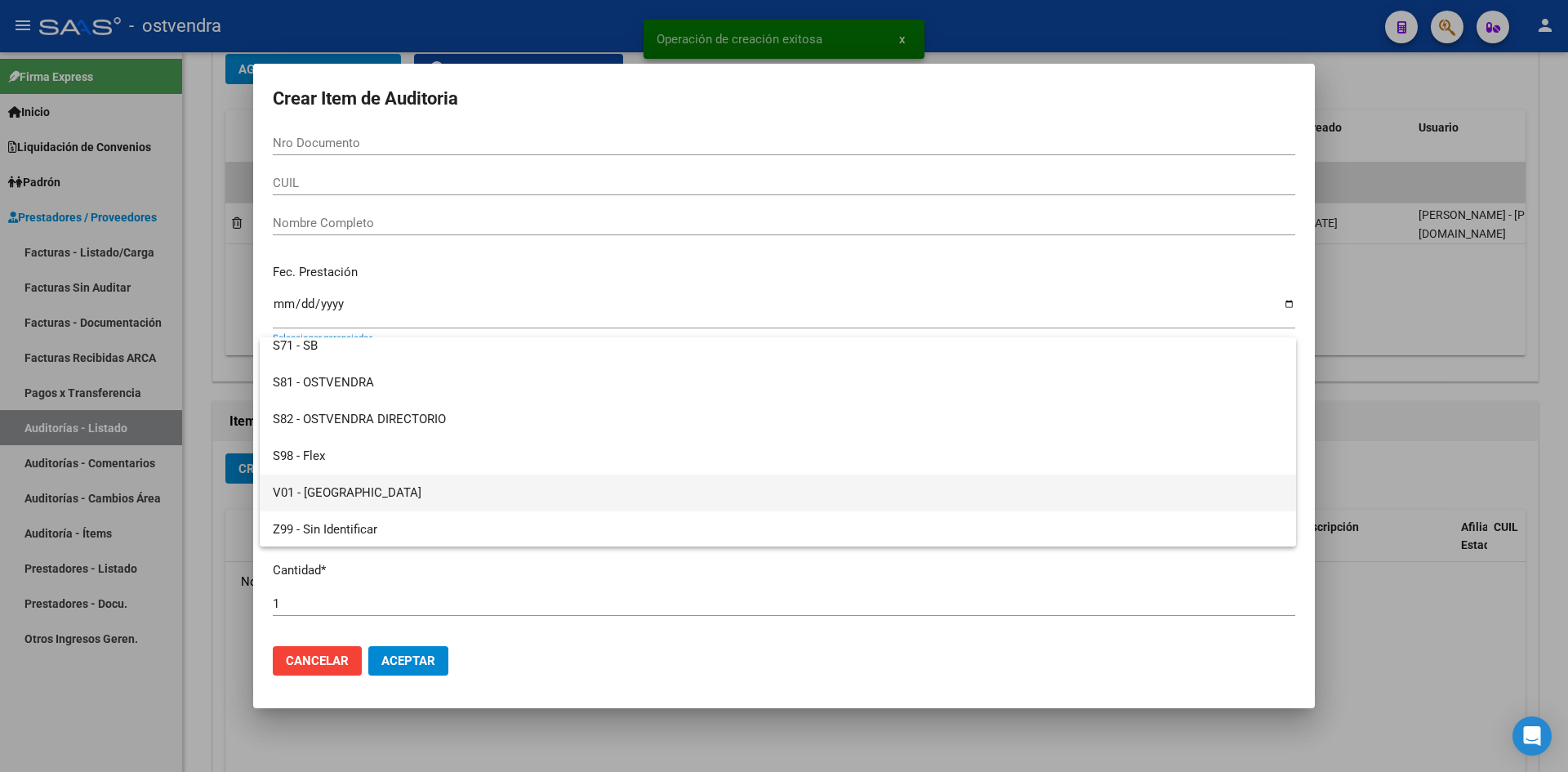
scroll to position [122, 0]
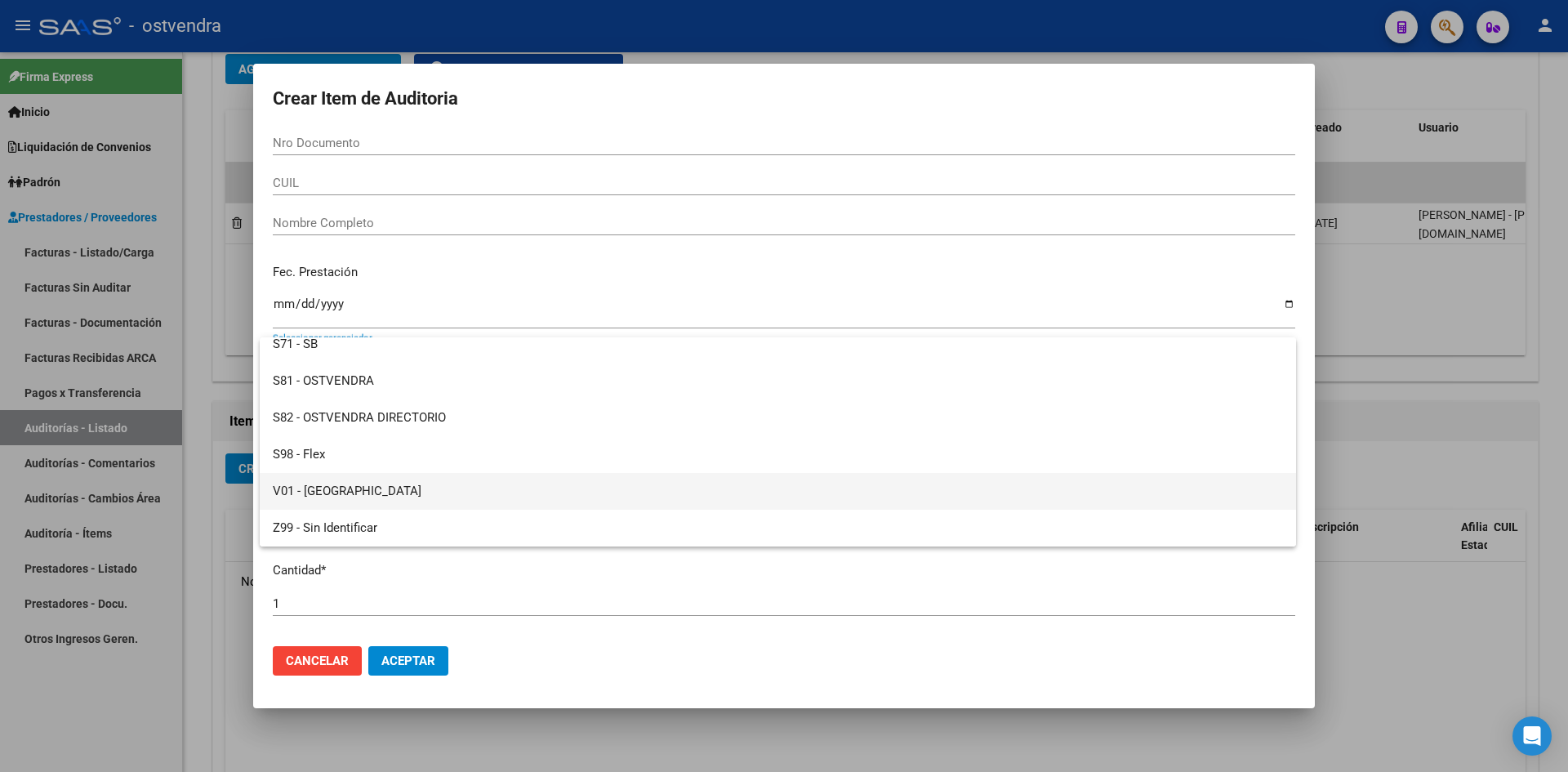
click at [343, 485] on span "V01 - [GEOGRAPHIC_DATA]" at bounding box center [778, 491] width 1010 height 37
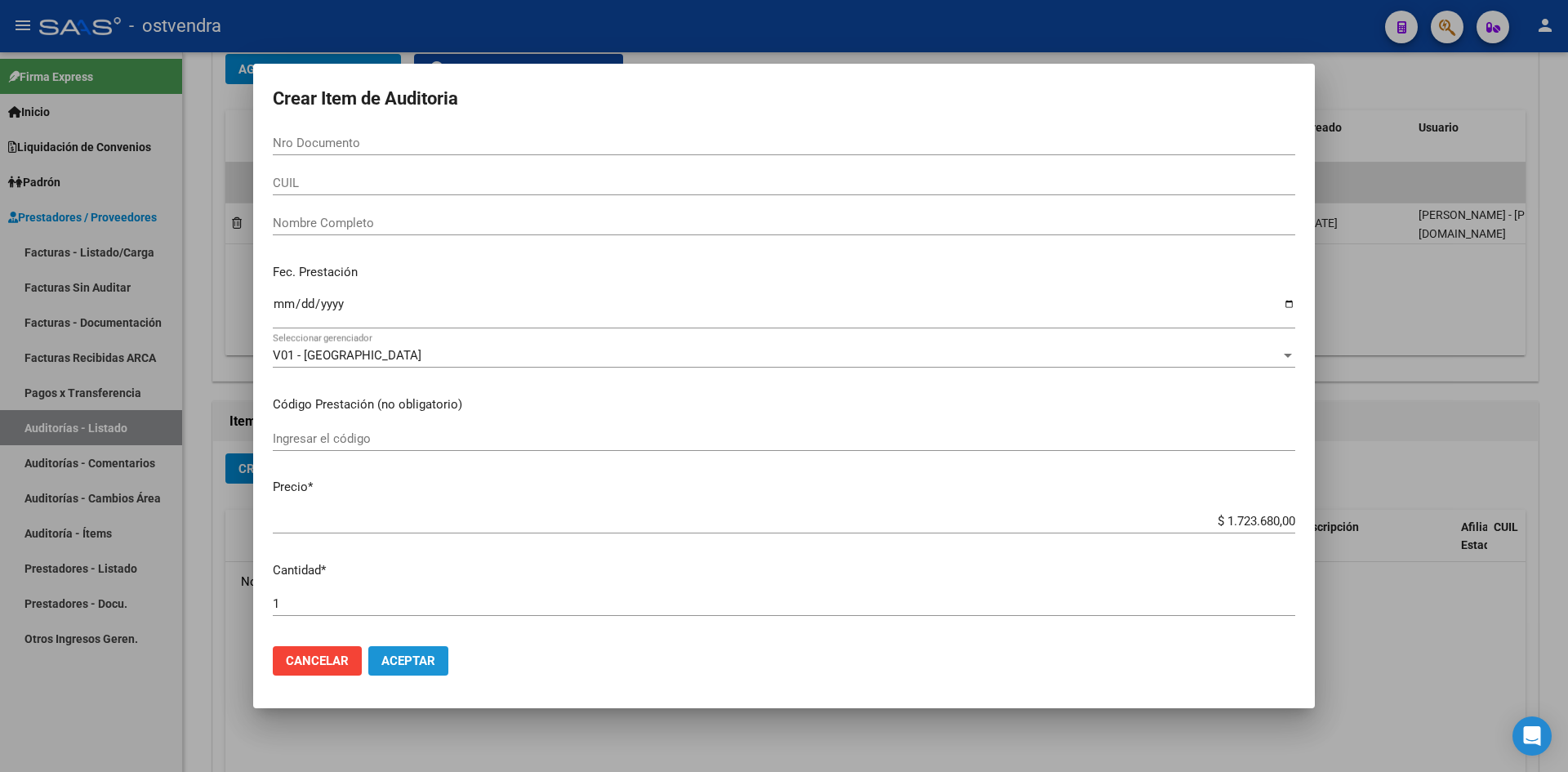
click at [402, 663] on span "Aceptar" at bounding box center [408, 661] width 54 height 15
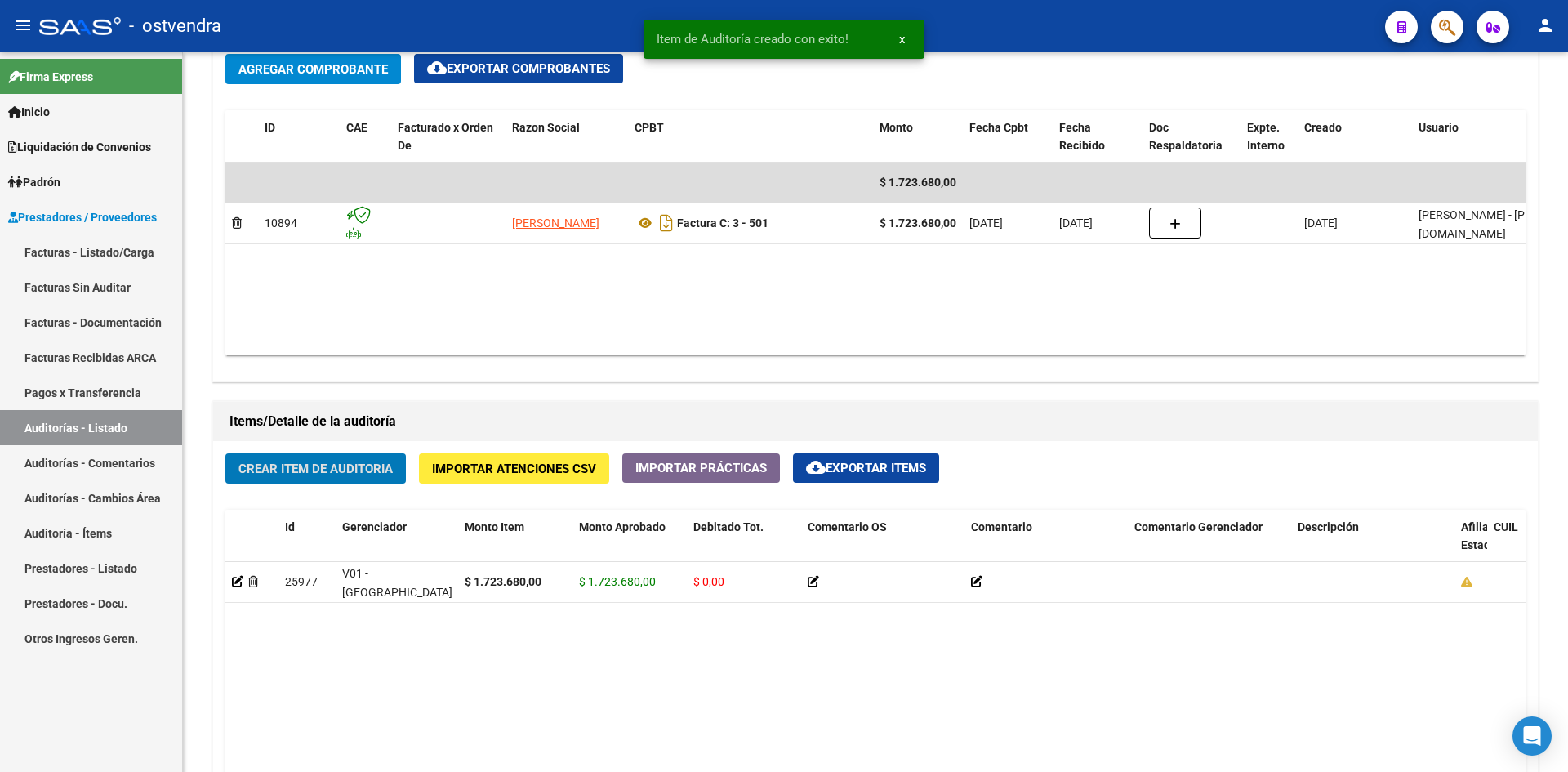
scroll to position [818, 0]
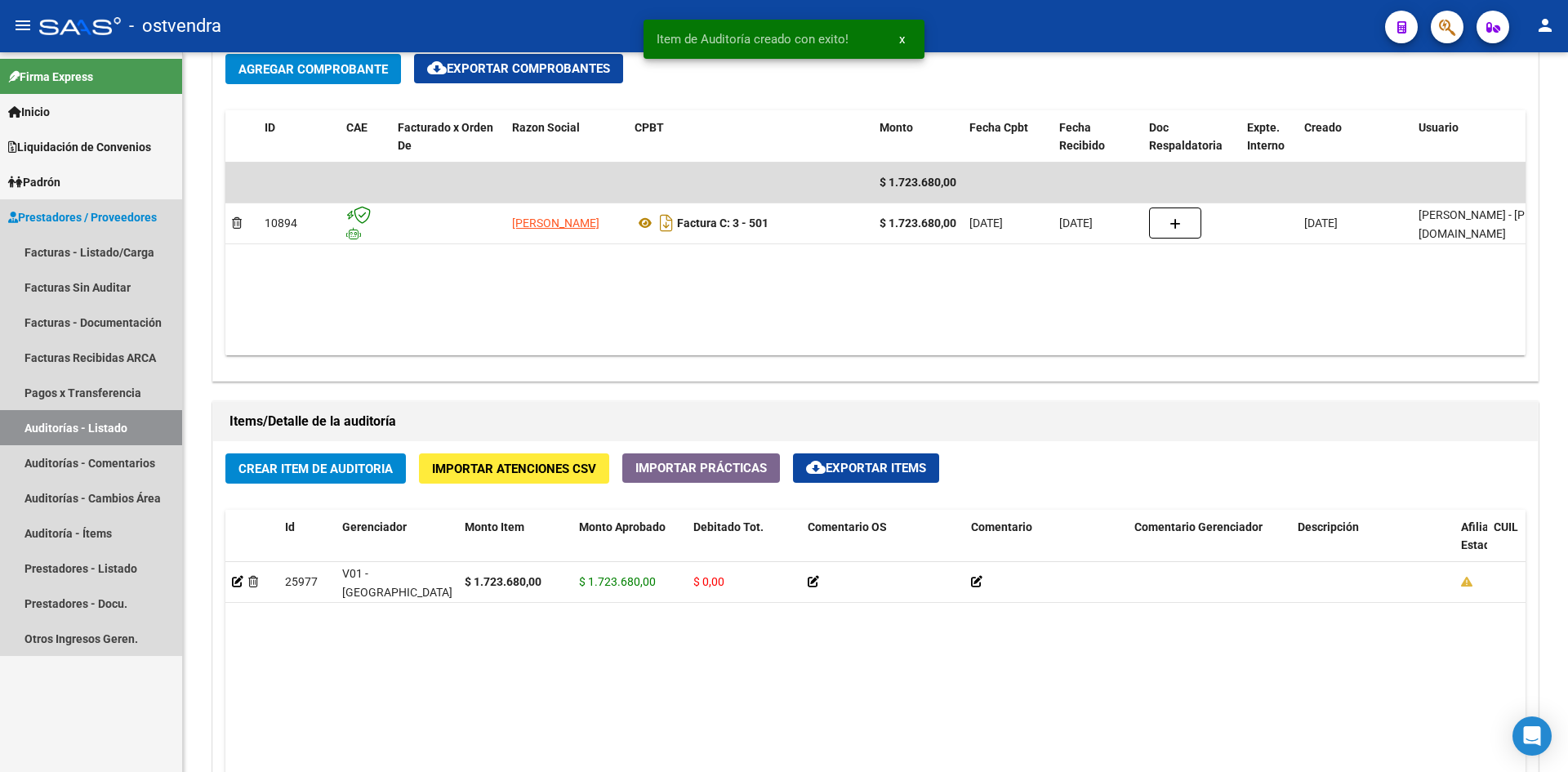
click at [96, 429] on link "Auditorías - Listado" at bounding box center [91, 427] width 182 height 35
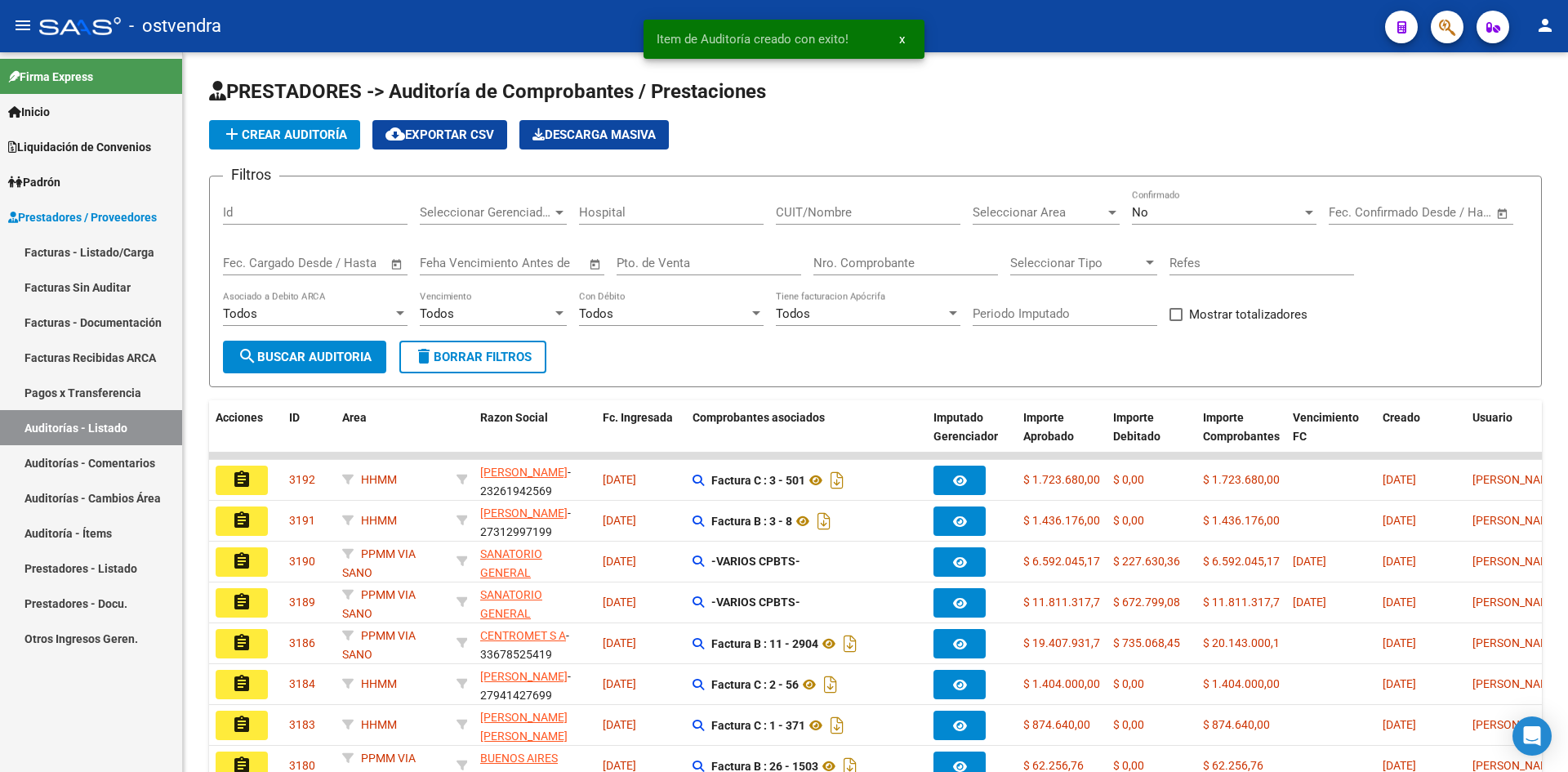
click at [60, 290] on link "Facturas Sin Auditar" at bounding box center [91, 287] width 182 height 35
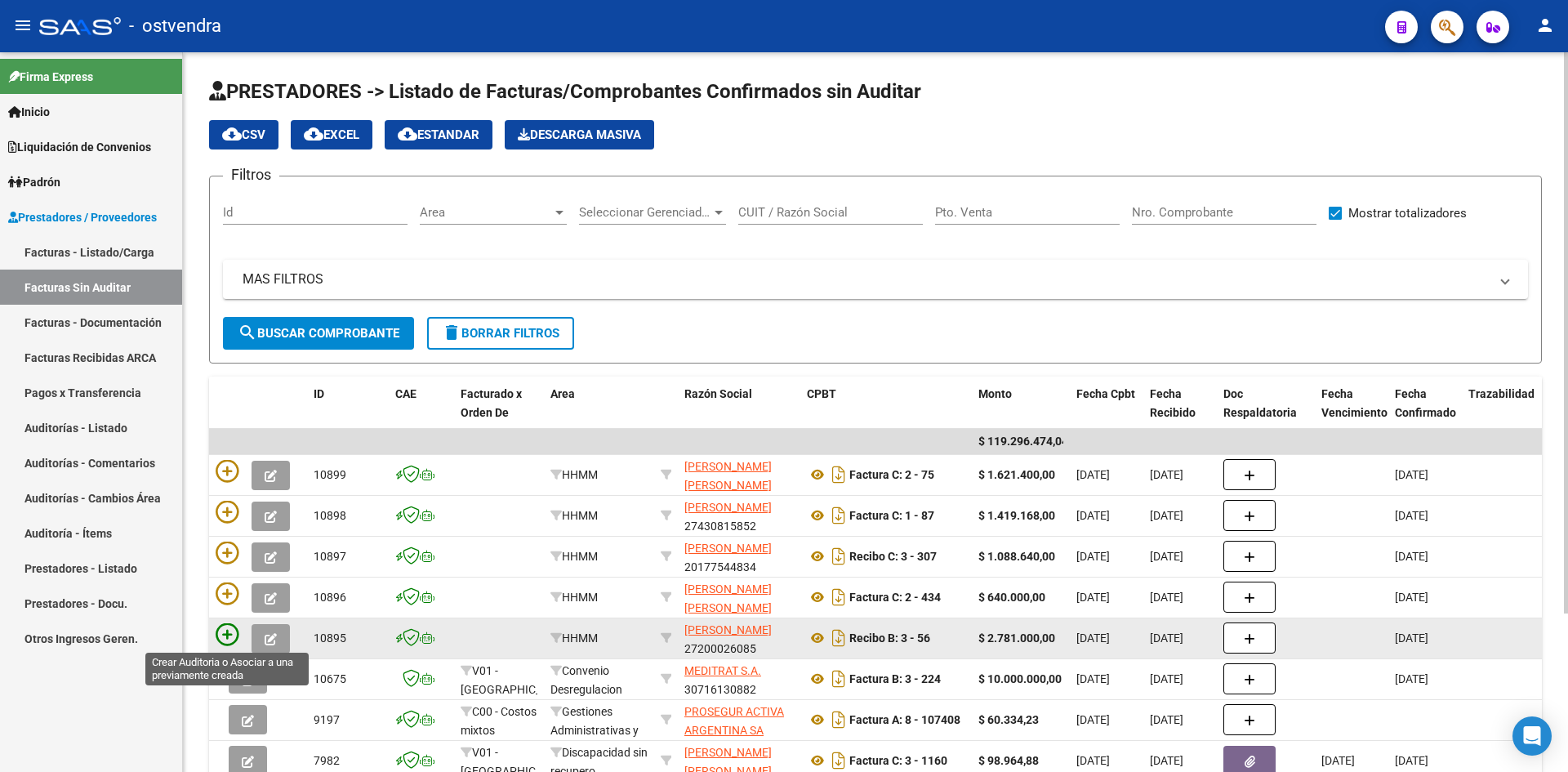
click at [225, 633] on icon at bounding box center [226, 634] width 23 height 23
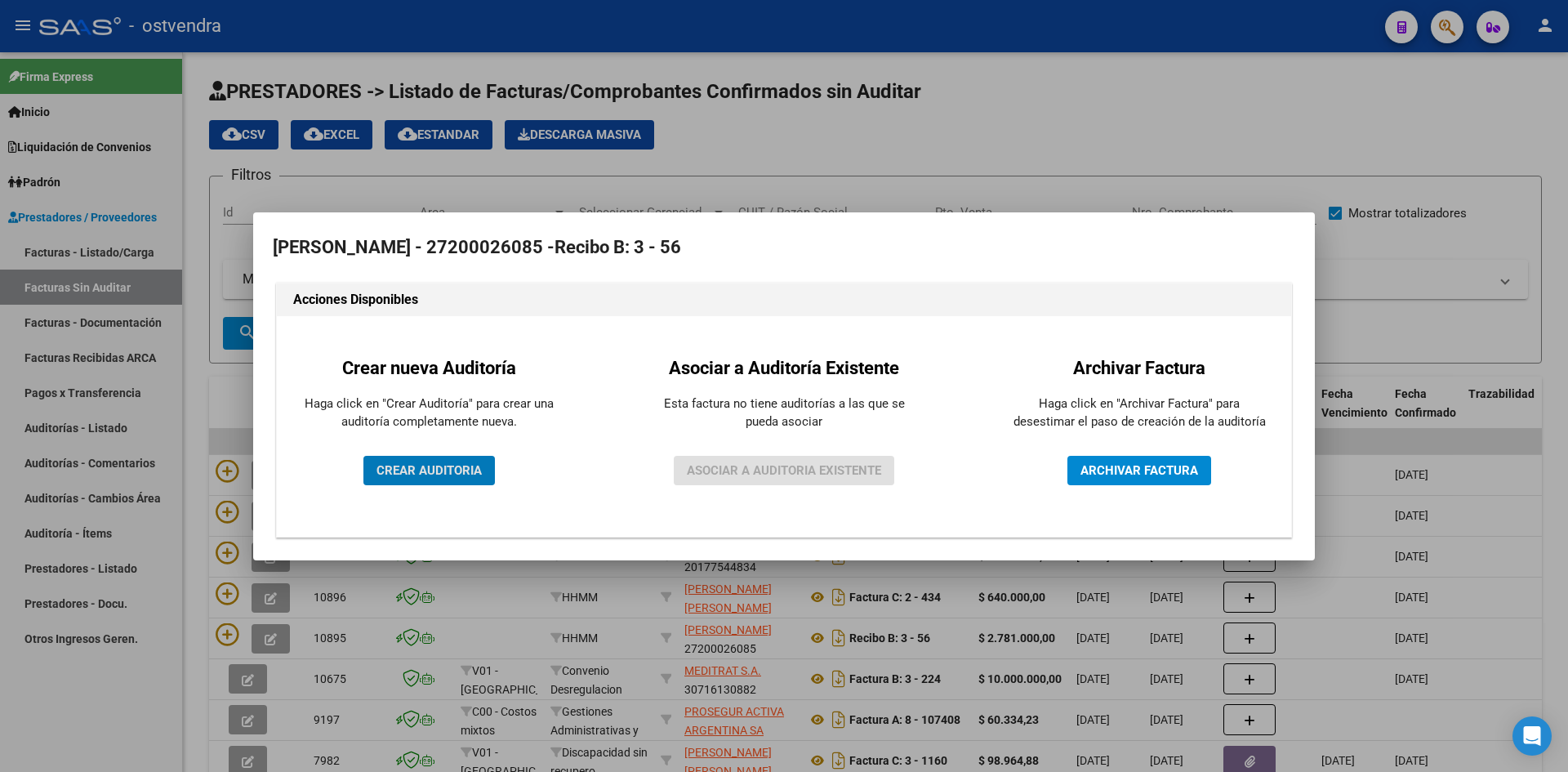
click at [453, 484] on button "CREAR AUDITORIA" at bounding box center [429, 470] width 131 height 29
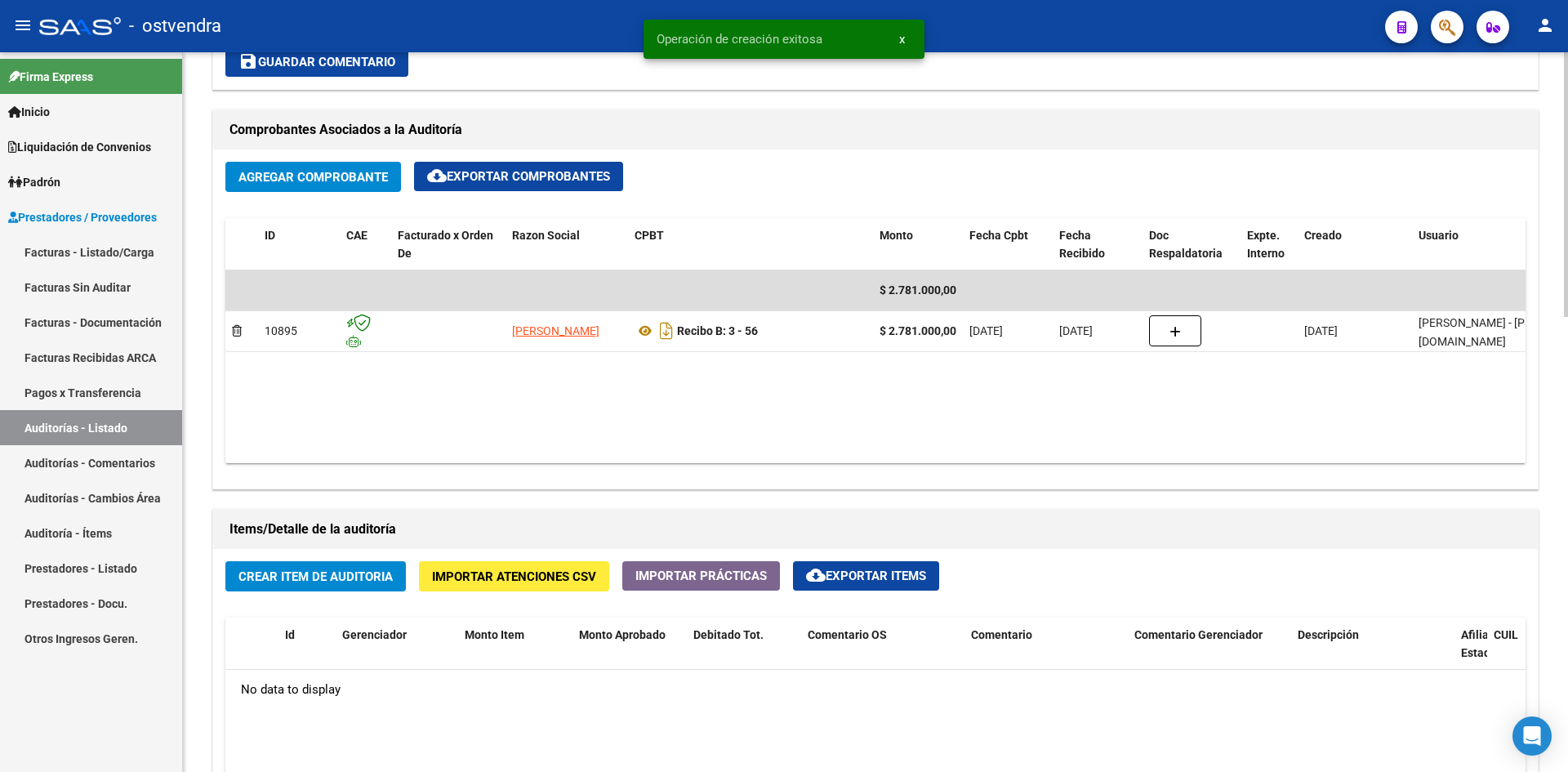
scroll to position [899, 0]
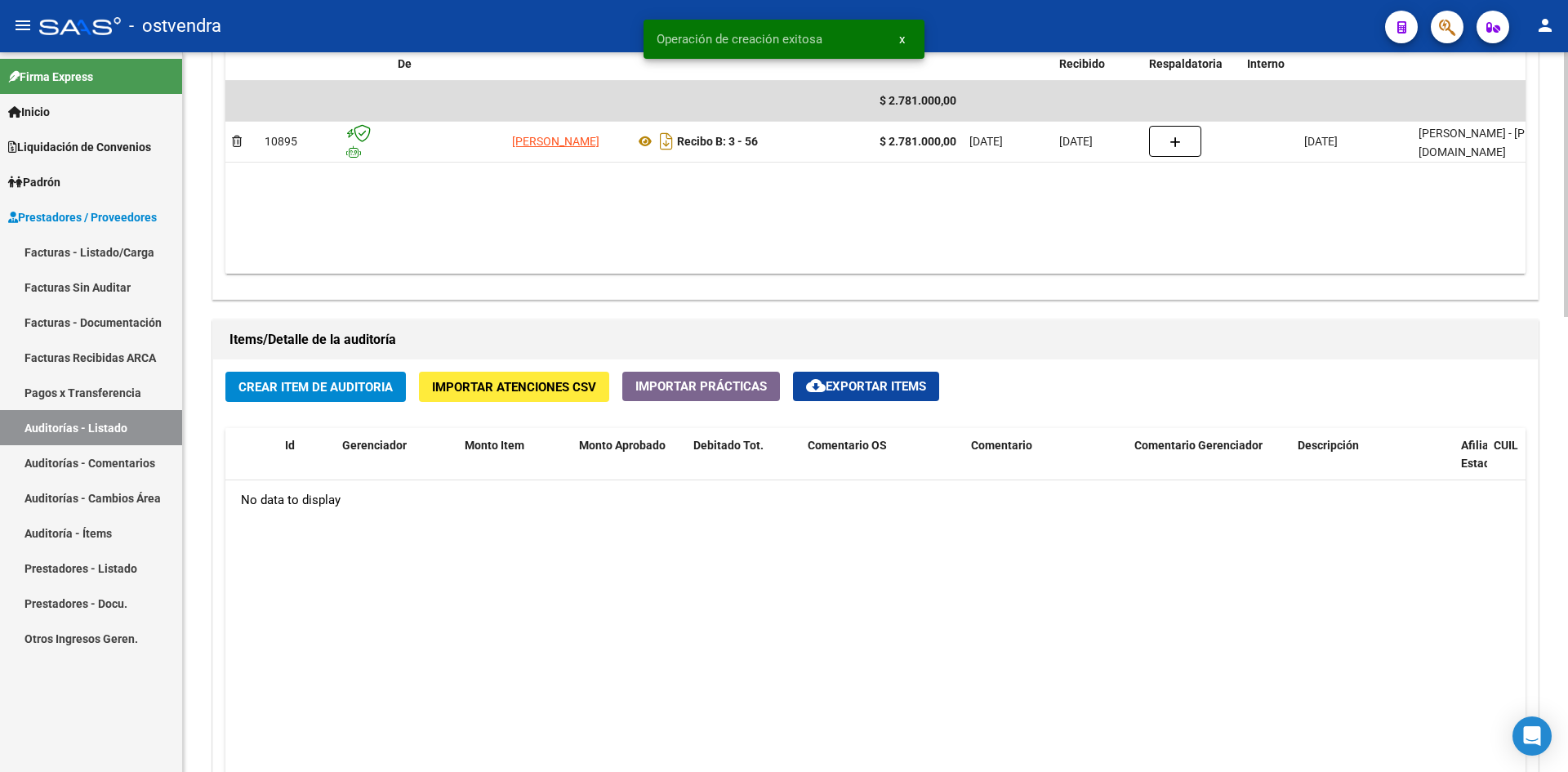
click at [314, 396] on button "Crear Item de Auditoria" at bounding box center [315, 386] width 181 height 30
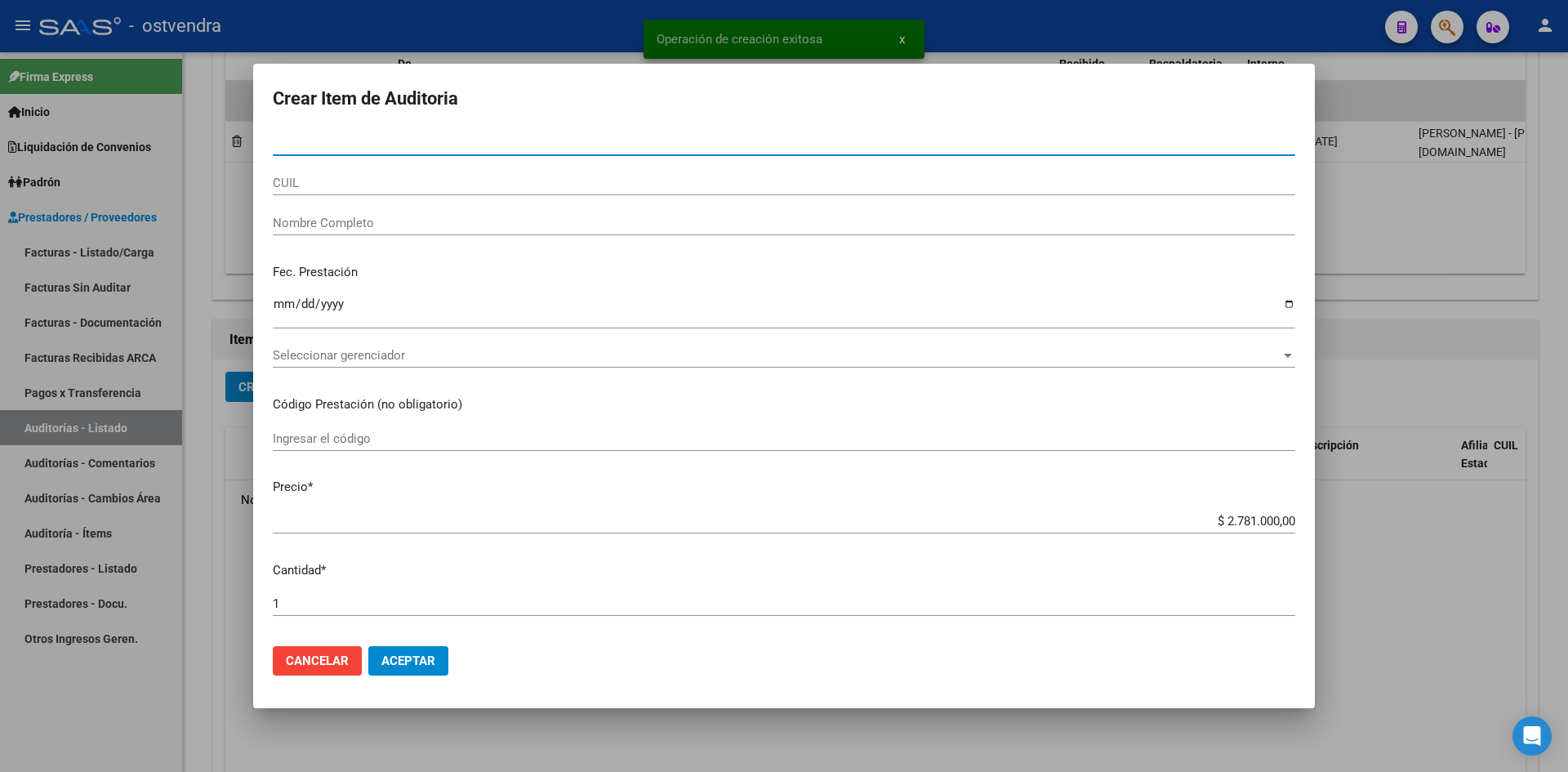
click at [339, 347] on div "Seleccionar gerenciador Seleccionar gerenciador" at bounding box center [784, 355] width 1023 height 25
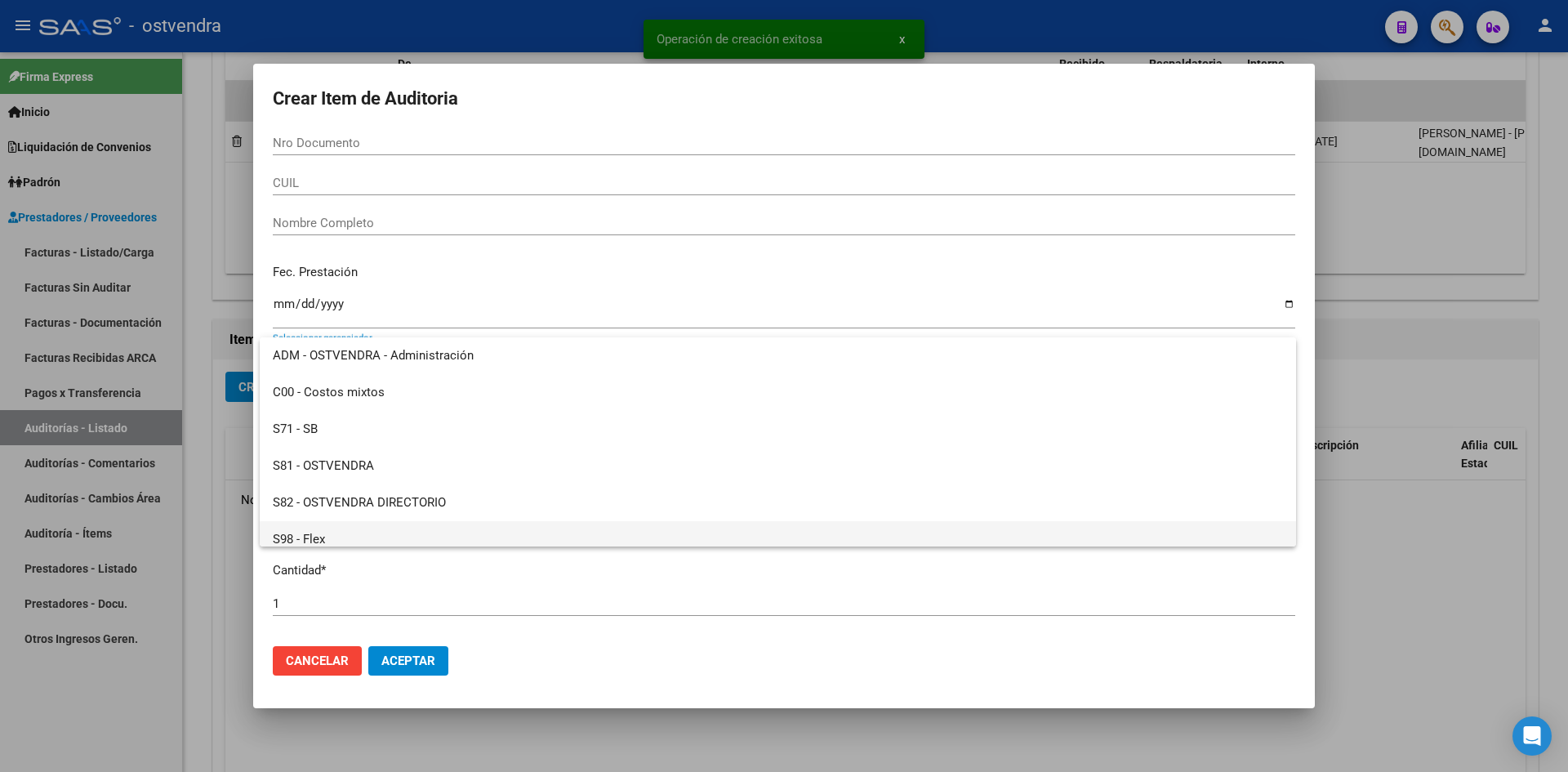
scroll to position [122, 0]
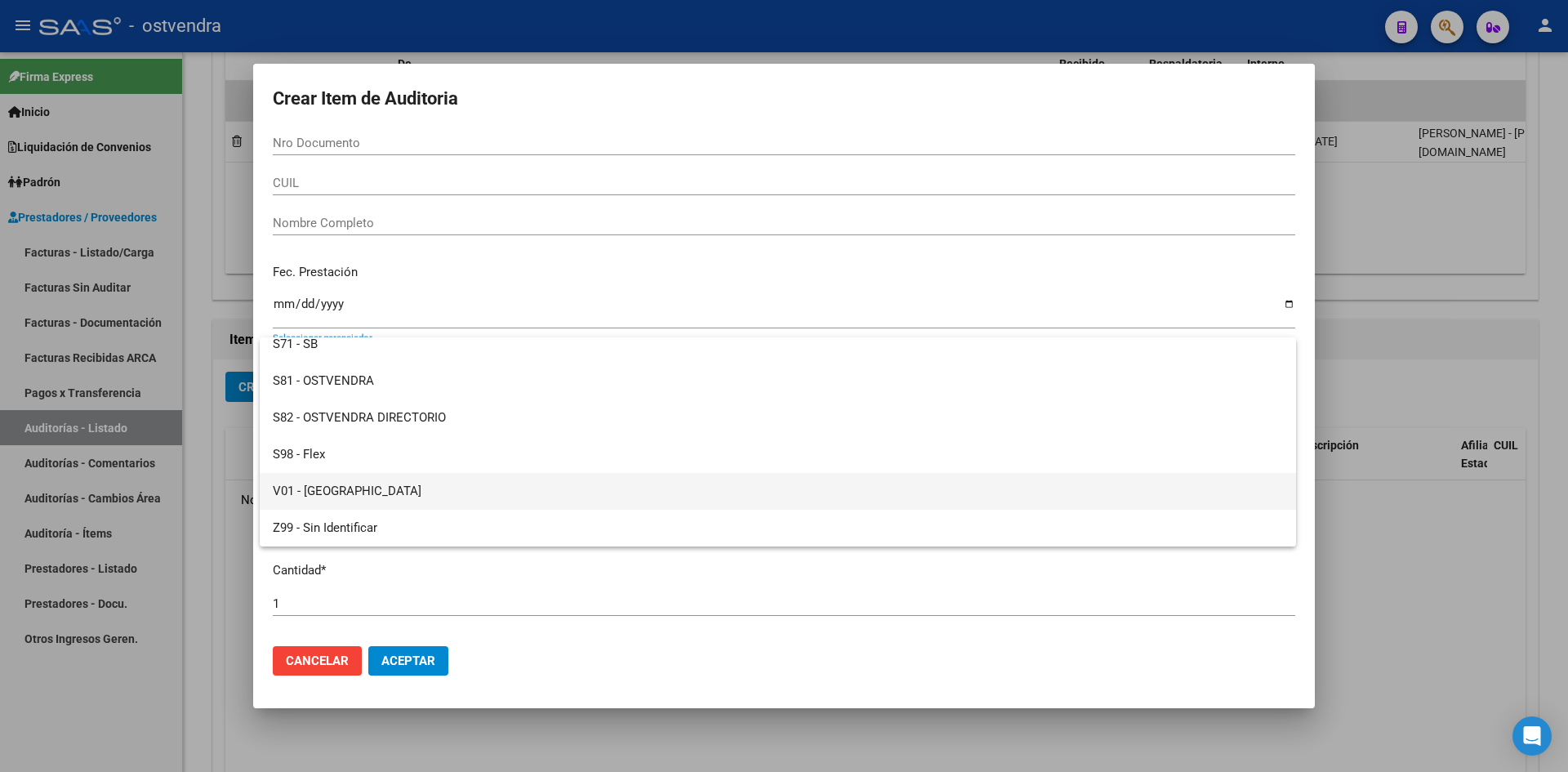
click at [337, 486] on span "V01 - [GEOGRAPHIC_DATA]" at bounding box center [778, 491] width 1010 height 37
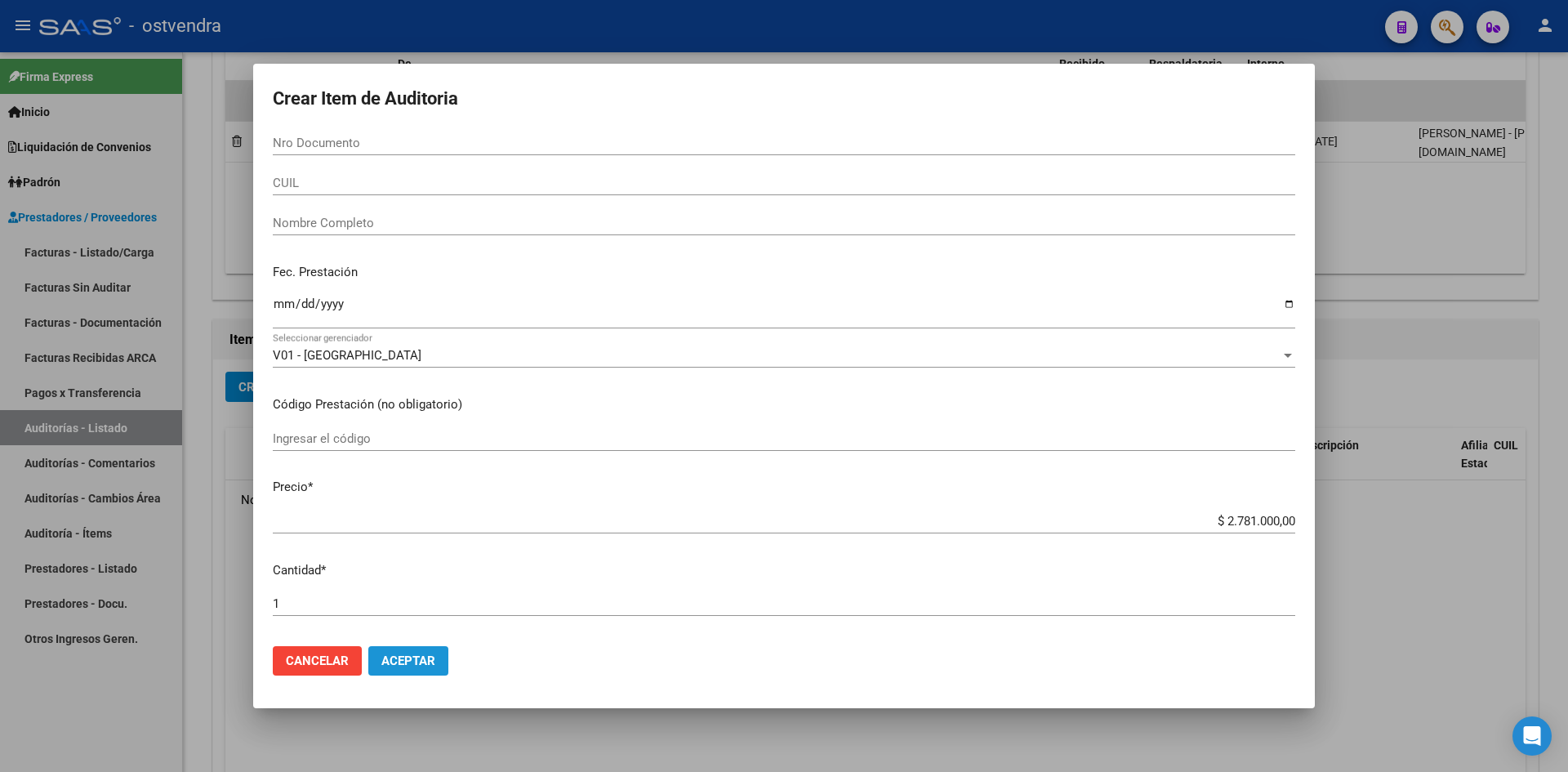
click at [416, 667] on span "Aceptar" at bounding box center [408, 661] width 54 height 15
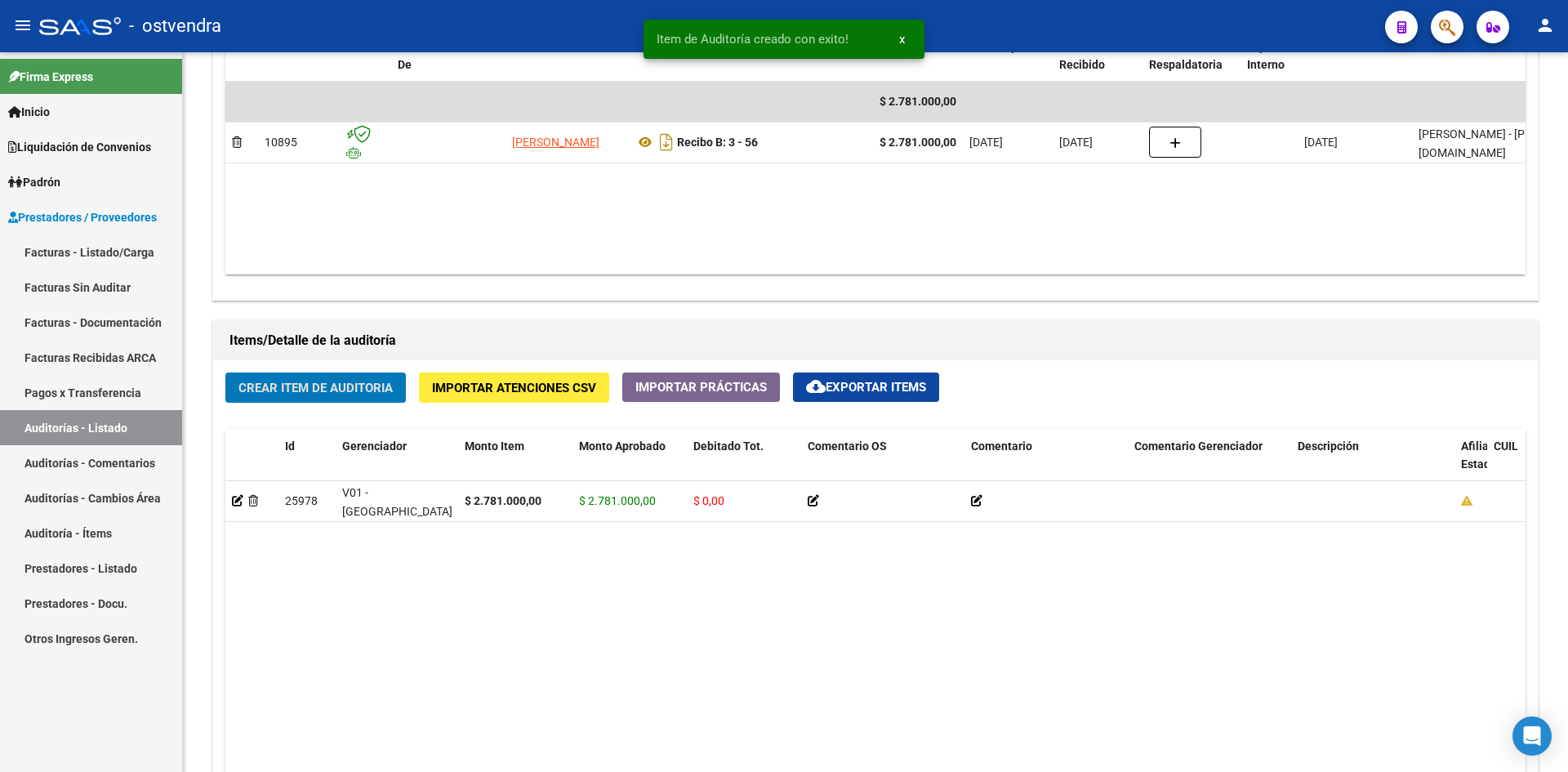
scroll to position [899, 0]
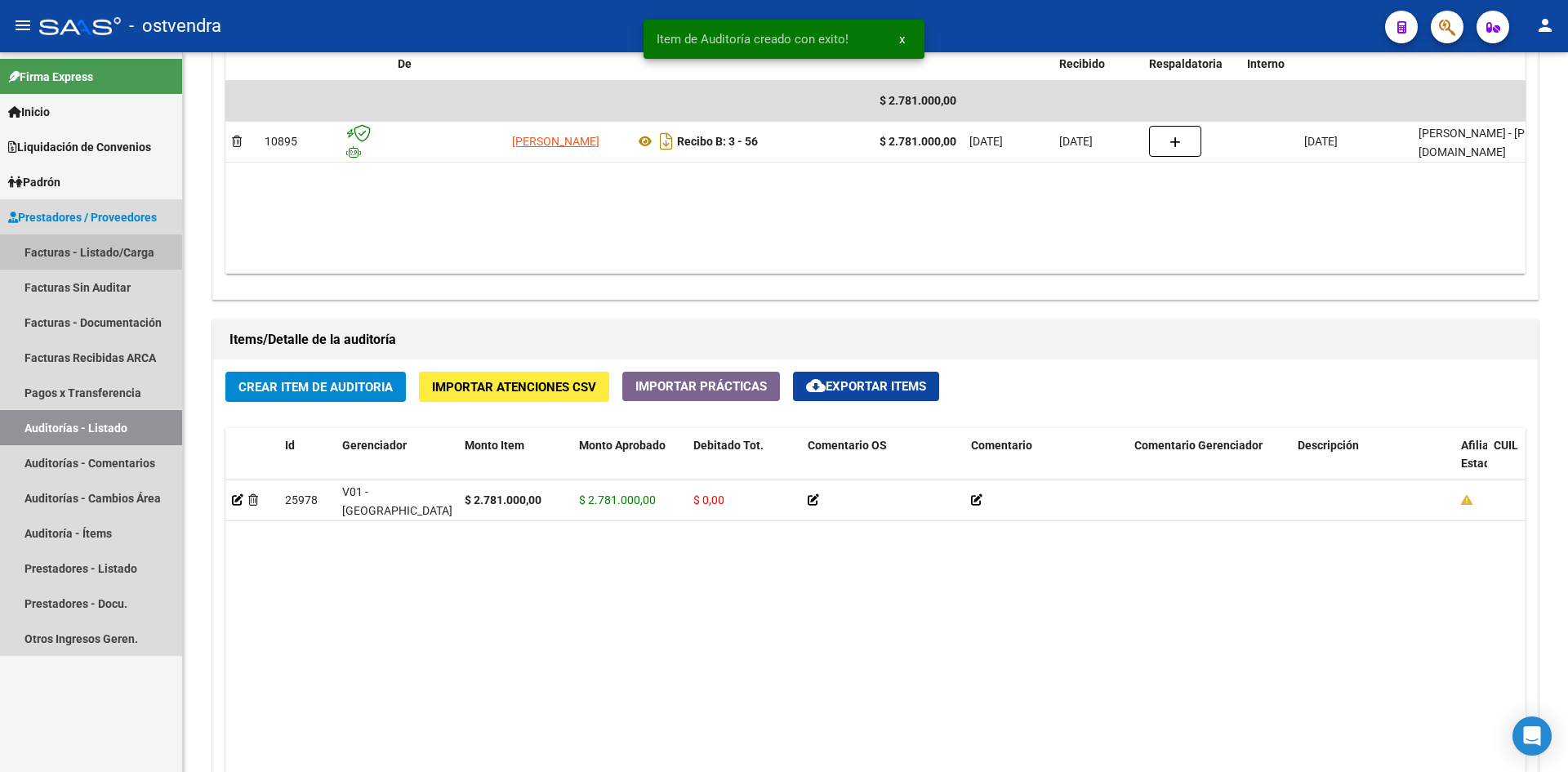
click at [93, 249] on link "Facturas - Listado/Carga" at bounding box center [91, 252] width 182 height 35
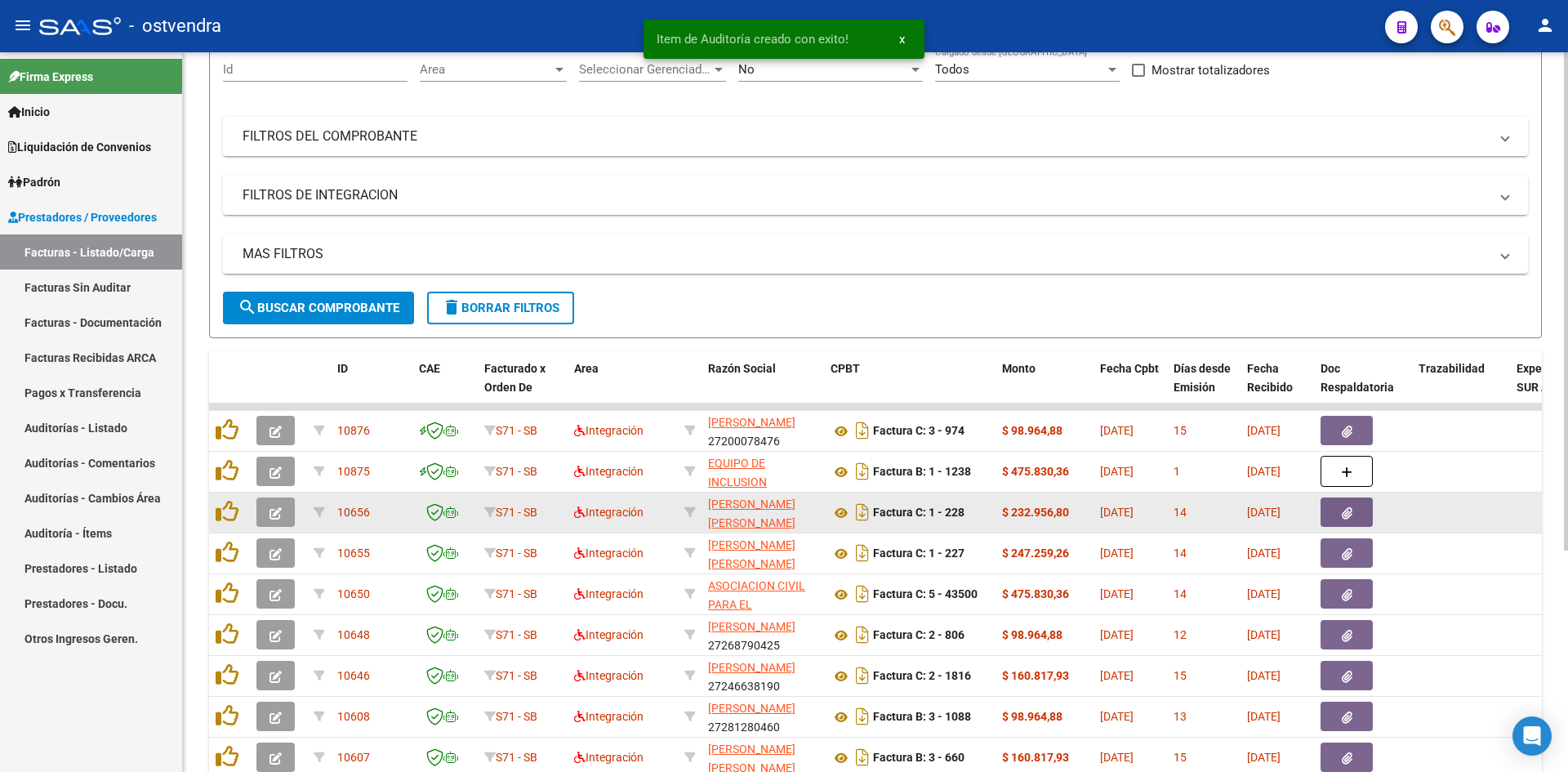
scroll to position [163, 0]
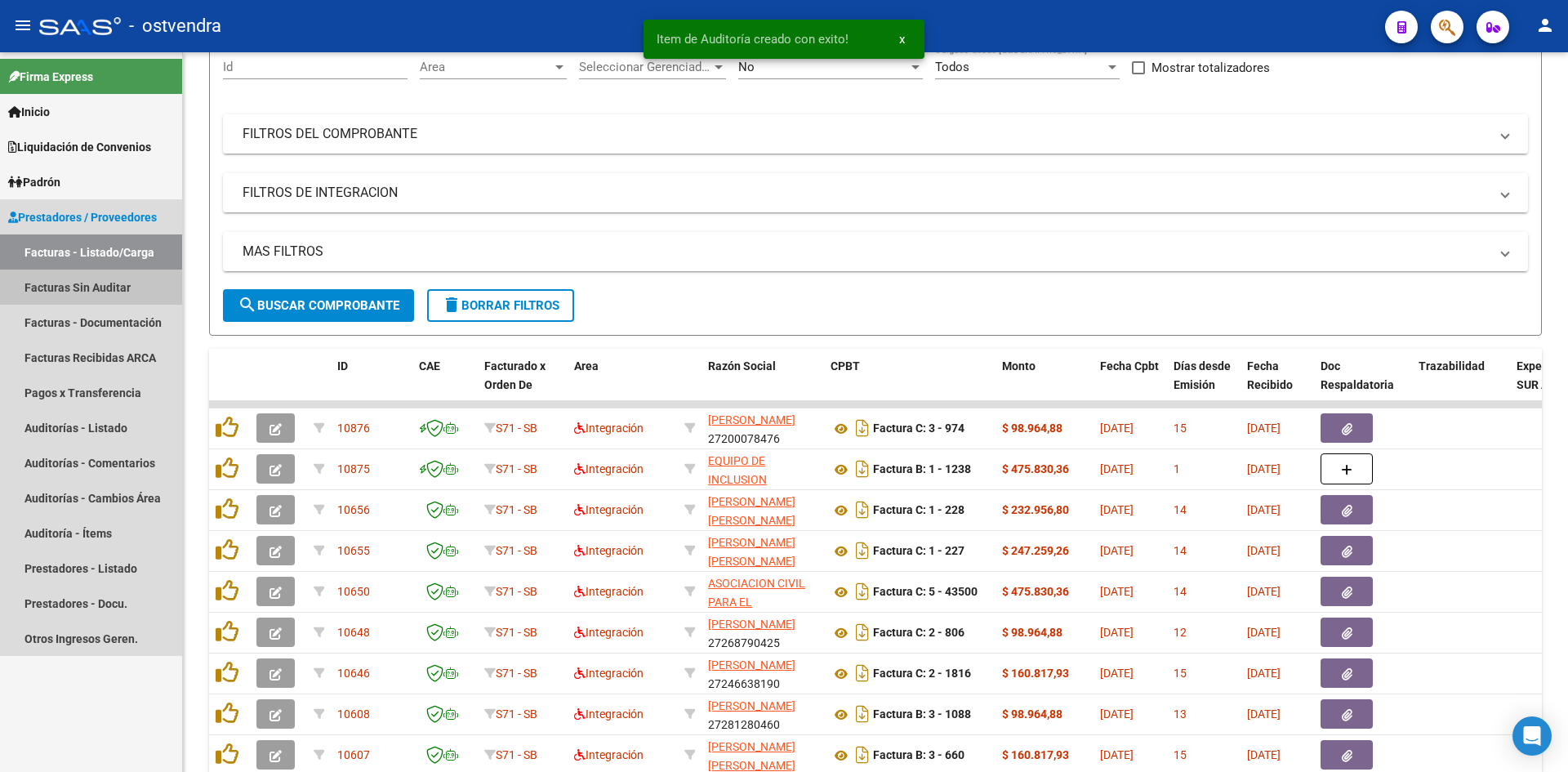
click at [131, 294] on link "Facturas Sin Auditar" at bounding box center [91, 287] width 182 height 35
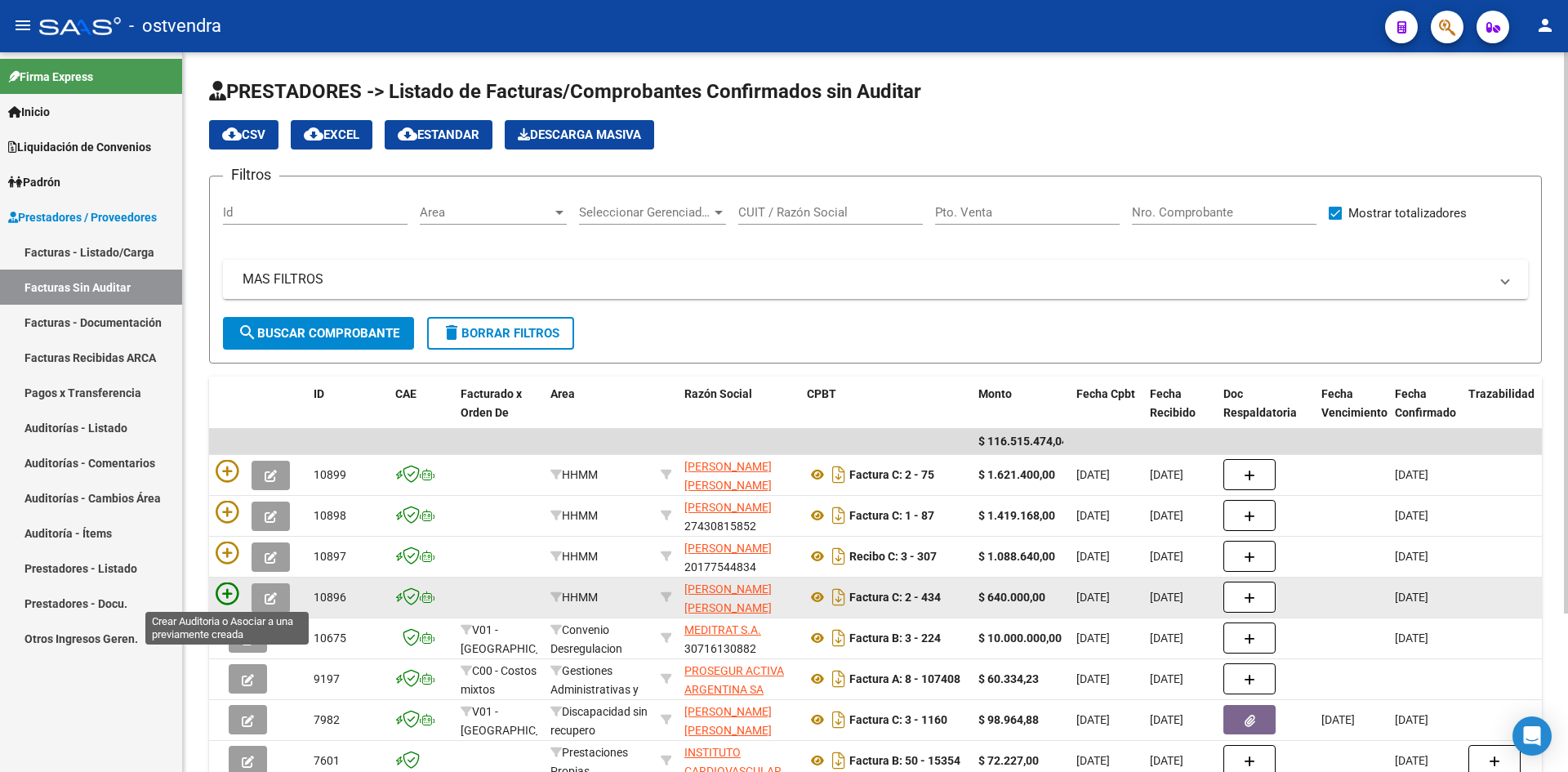
click at [229, 596] on icon at bounding box center [226, 593] width 23 height 23
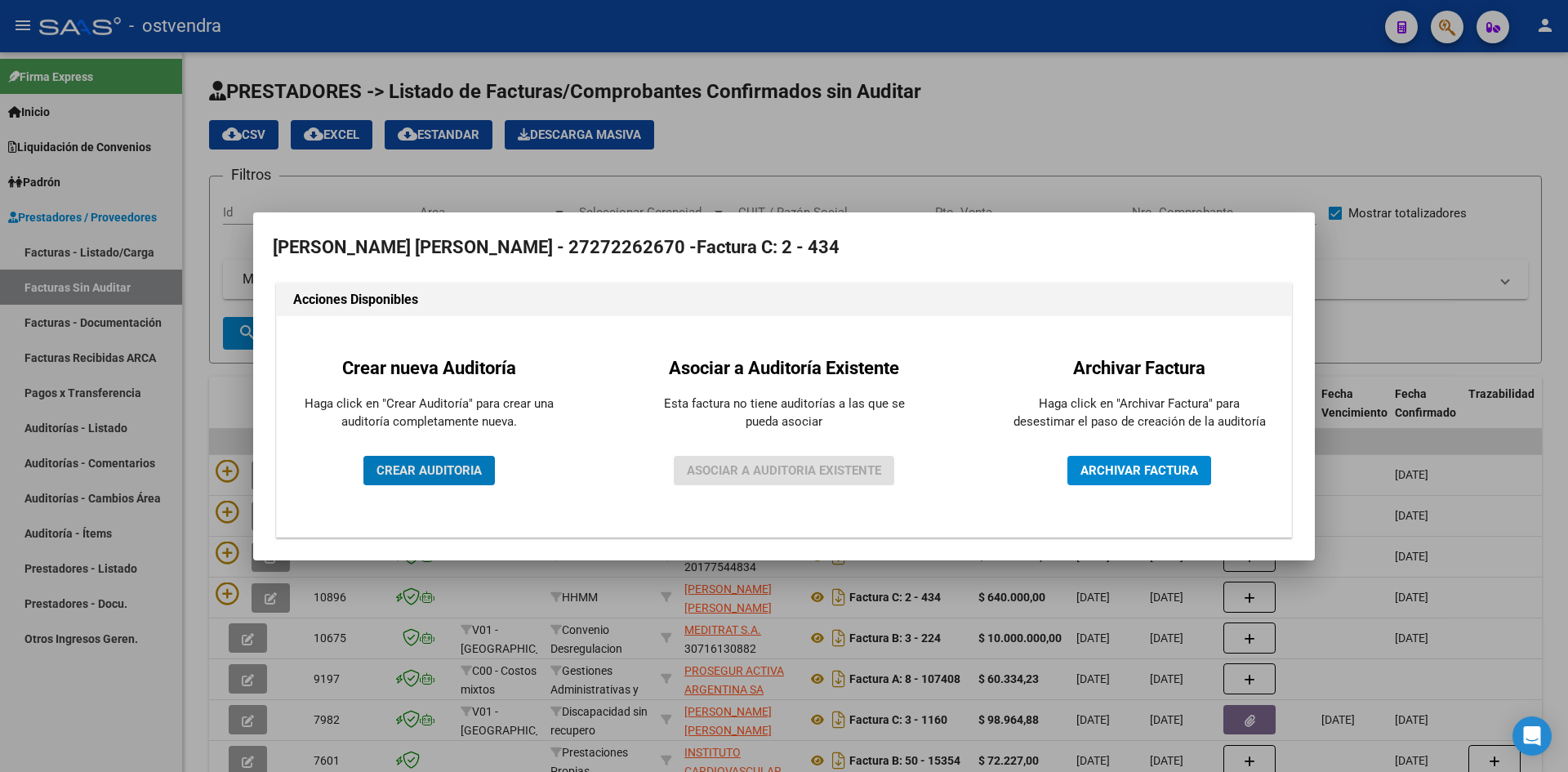
click at [422, 469] on span "CREAR AUDITORIA" at bounding box center [429, 470] width 105 height 15
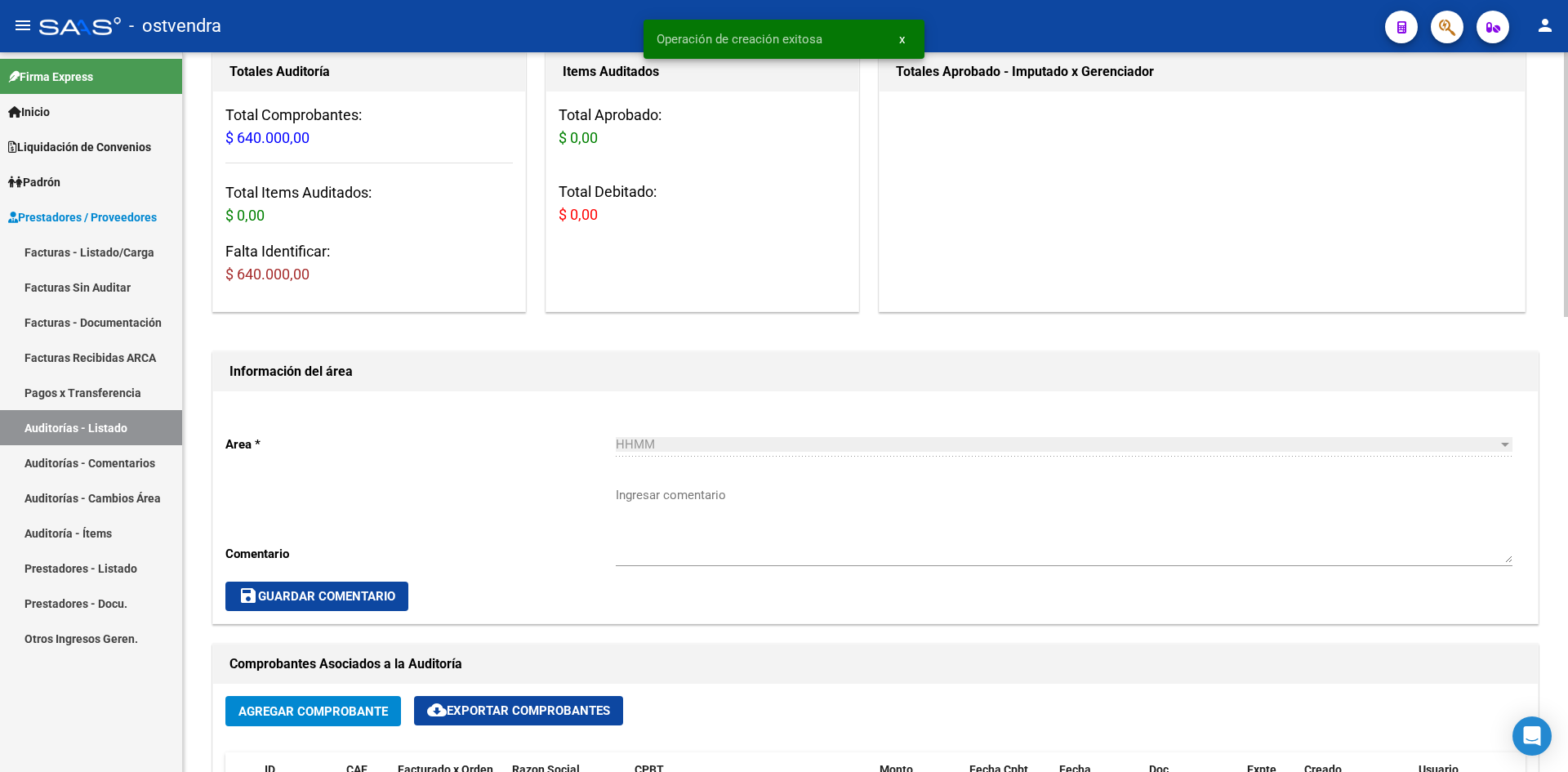
scroll to position [409, 0]
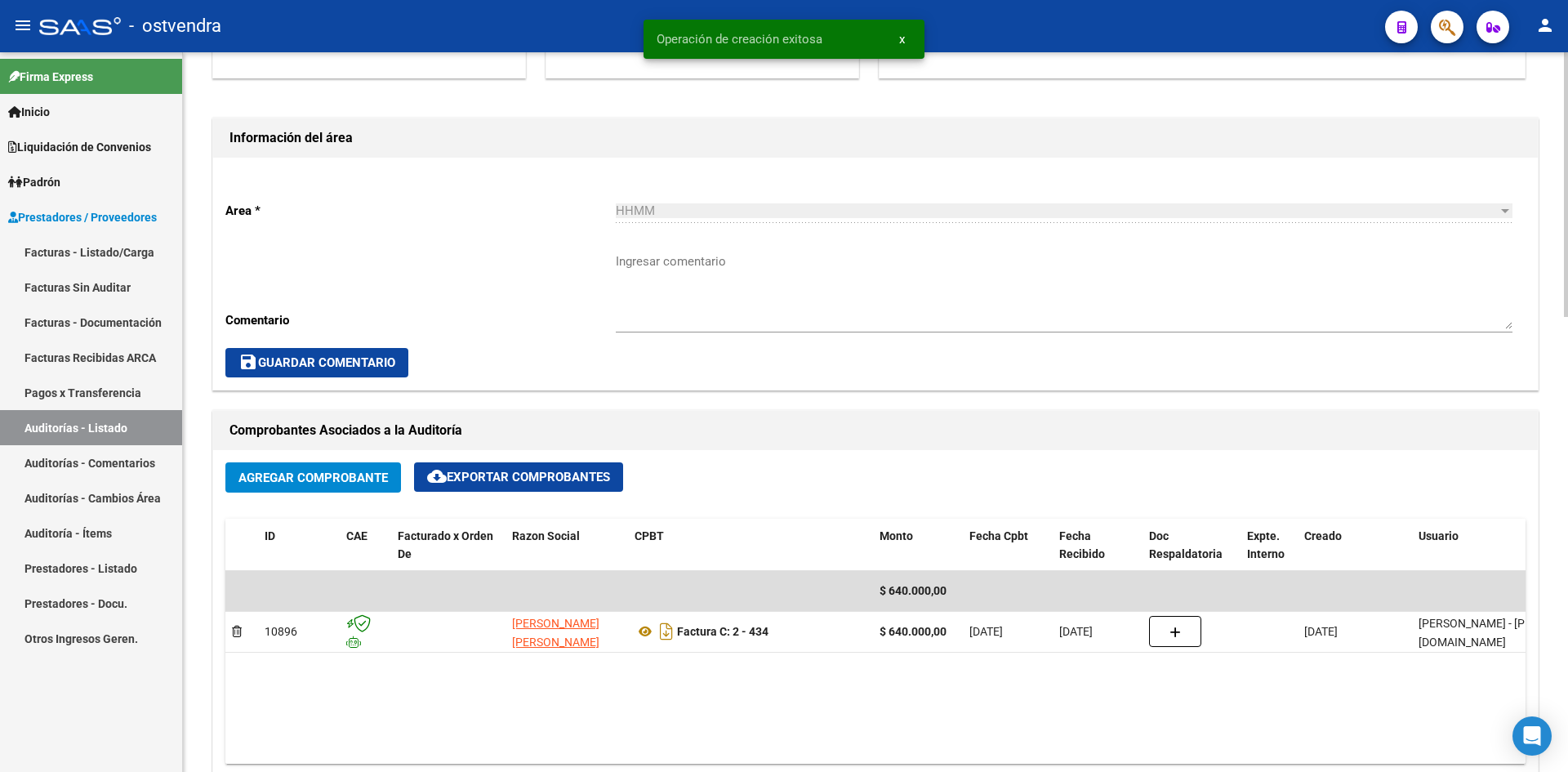
click at [313, 489] on button "Agregar Comprobante" at bounding box center [313, 477] width 176 height 30
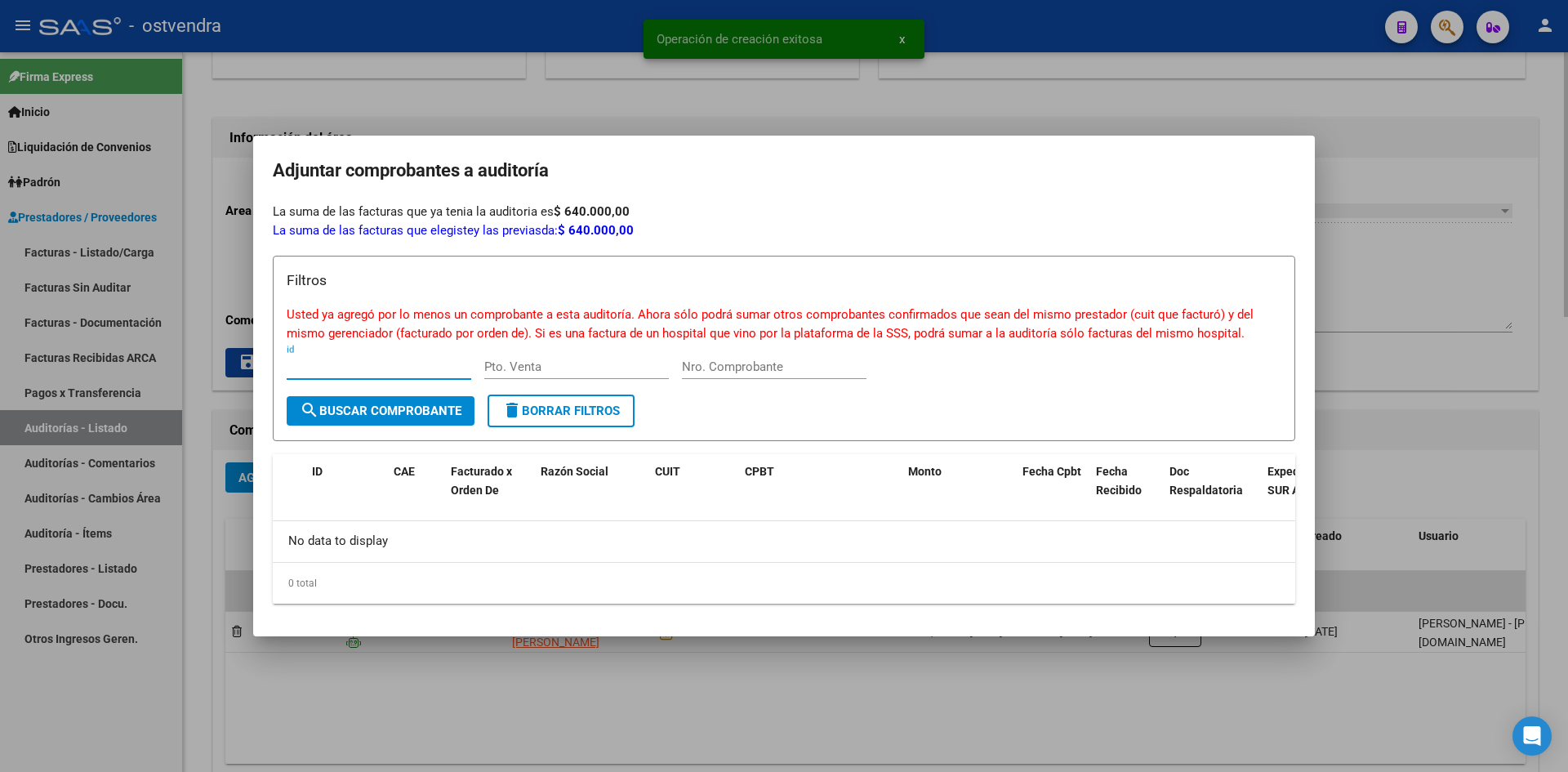
click at [201, 451] on div at bounding box center [784, 386] width 1568 height 772
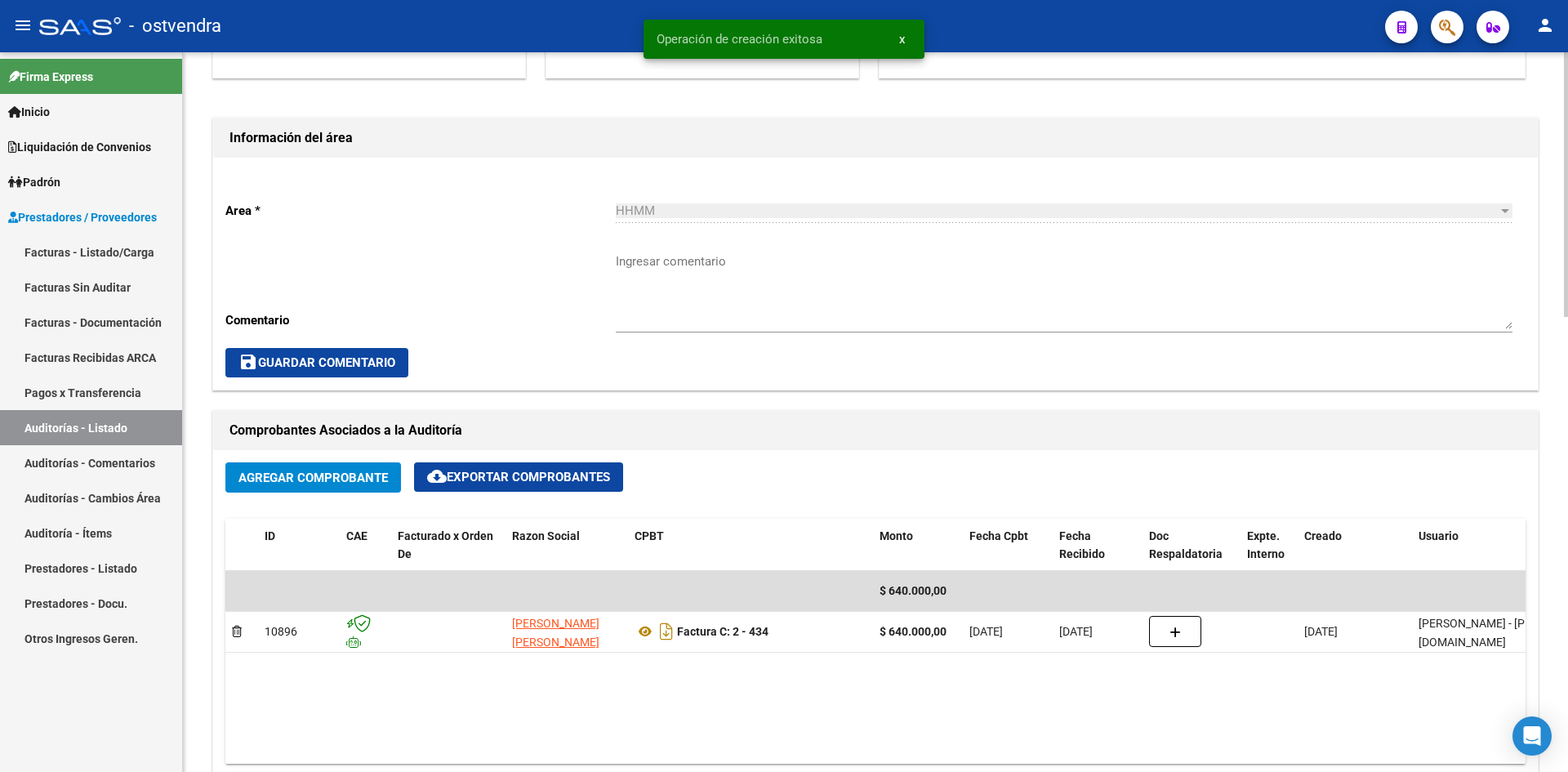
scroll to position [899, 0]
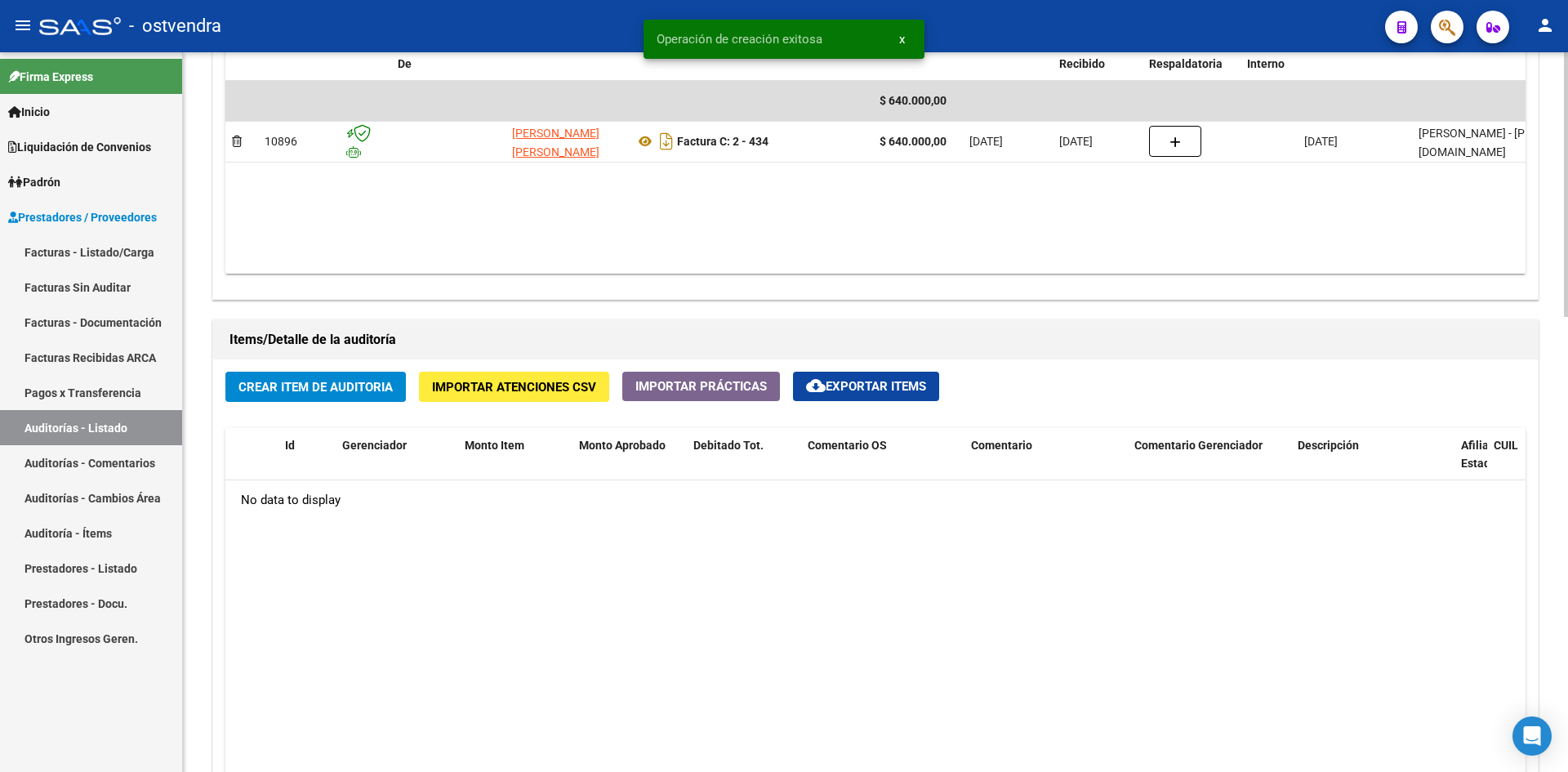
click at [319, 369] on div "Crear Item de Auditoria Importar Atenciones CSV Importar Prácticas cloud_downlo…" at bounding box center [875, 677] width 1324 height 634
click at [317, 380] on span "Crear Item de Auditoria" at bounding box center [315, 387] width 154 height 15
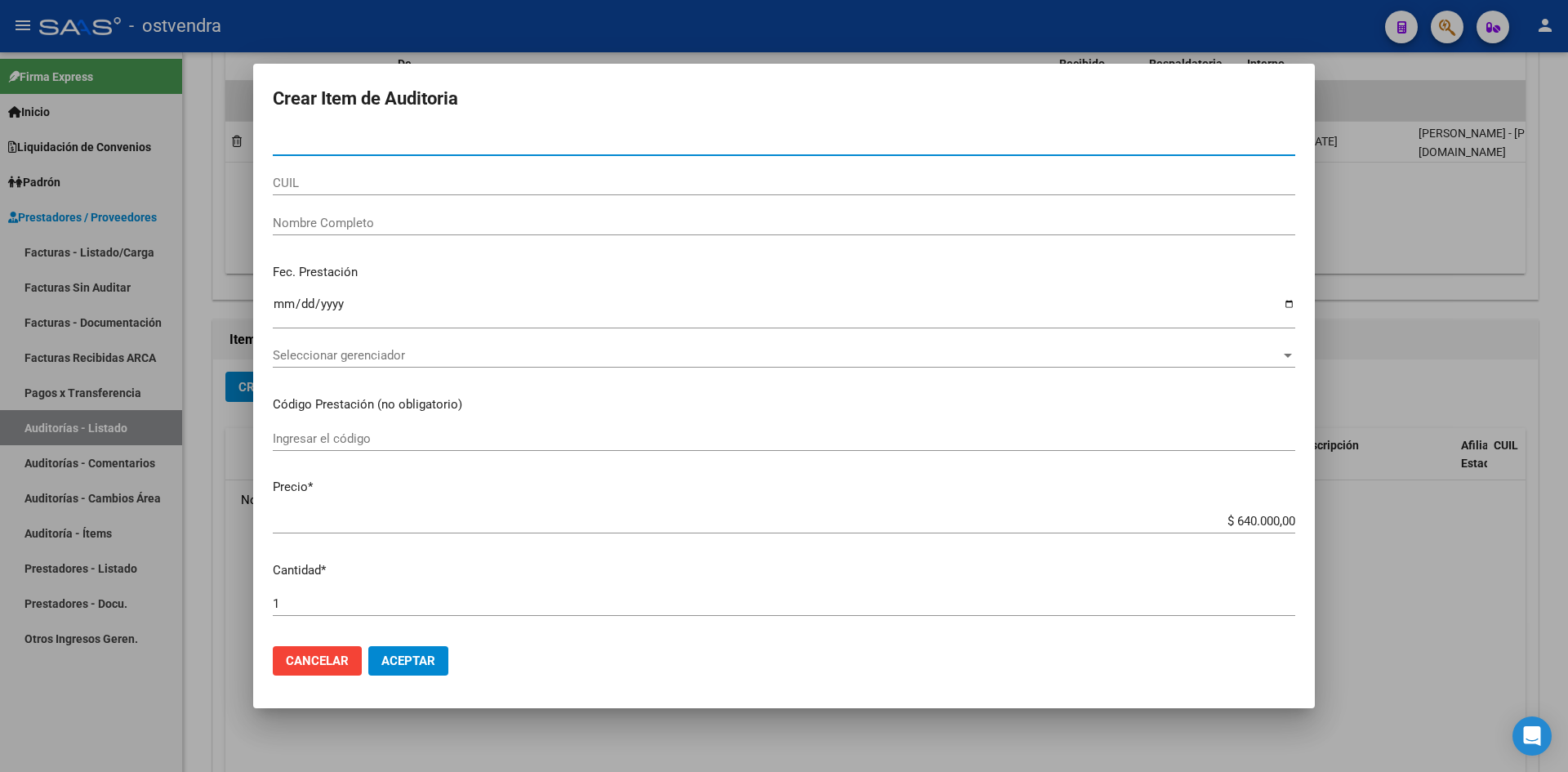
click at [318, 358] on span "Seleccionar gerenciador" at bounding box center [777, 356] width 1008 height 15
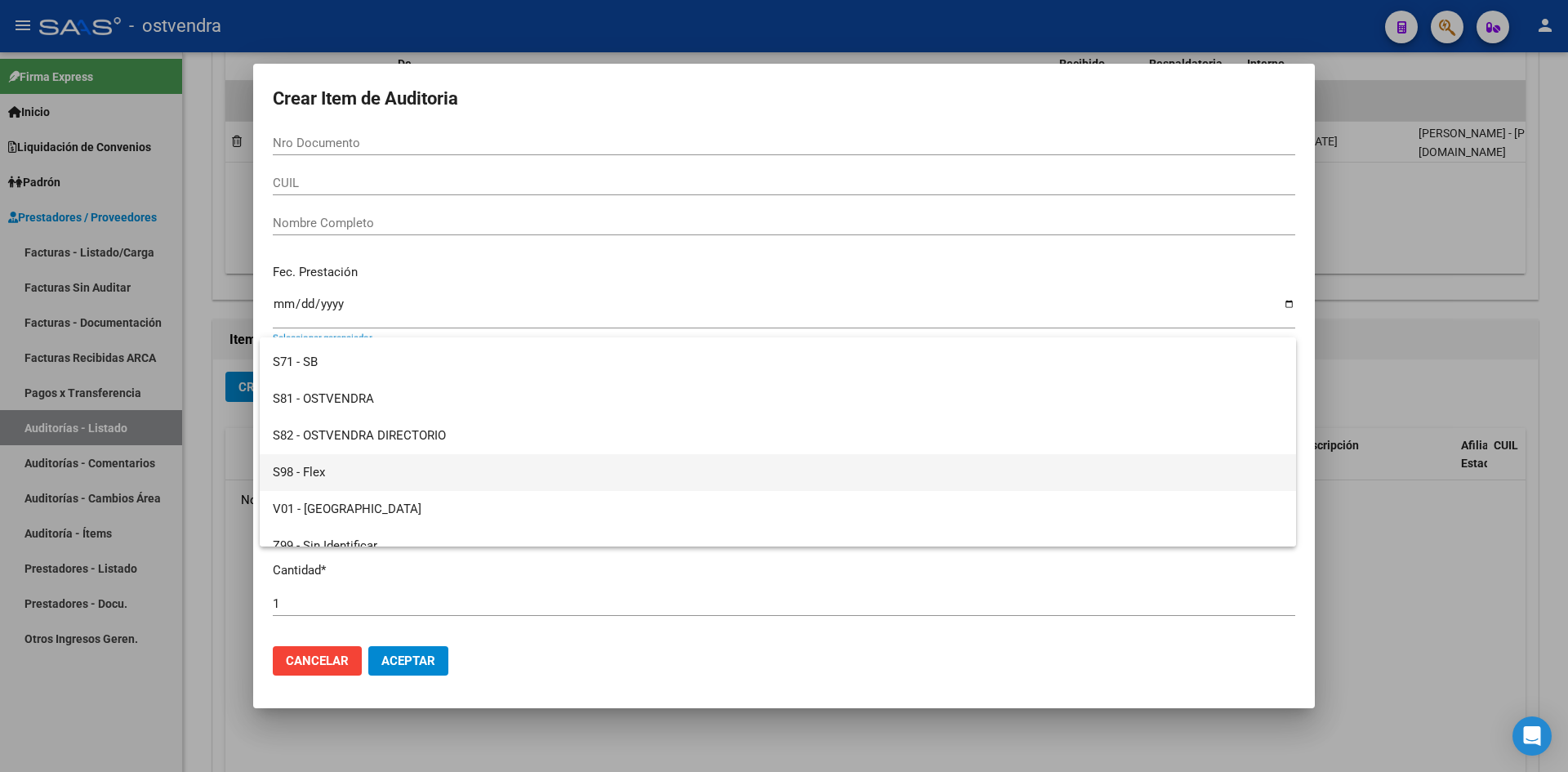
scroll to position [122, 0]
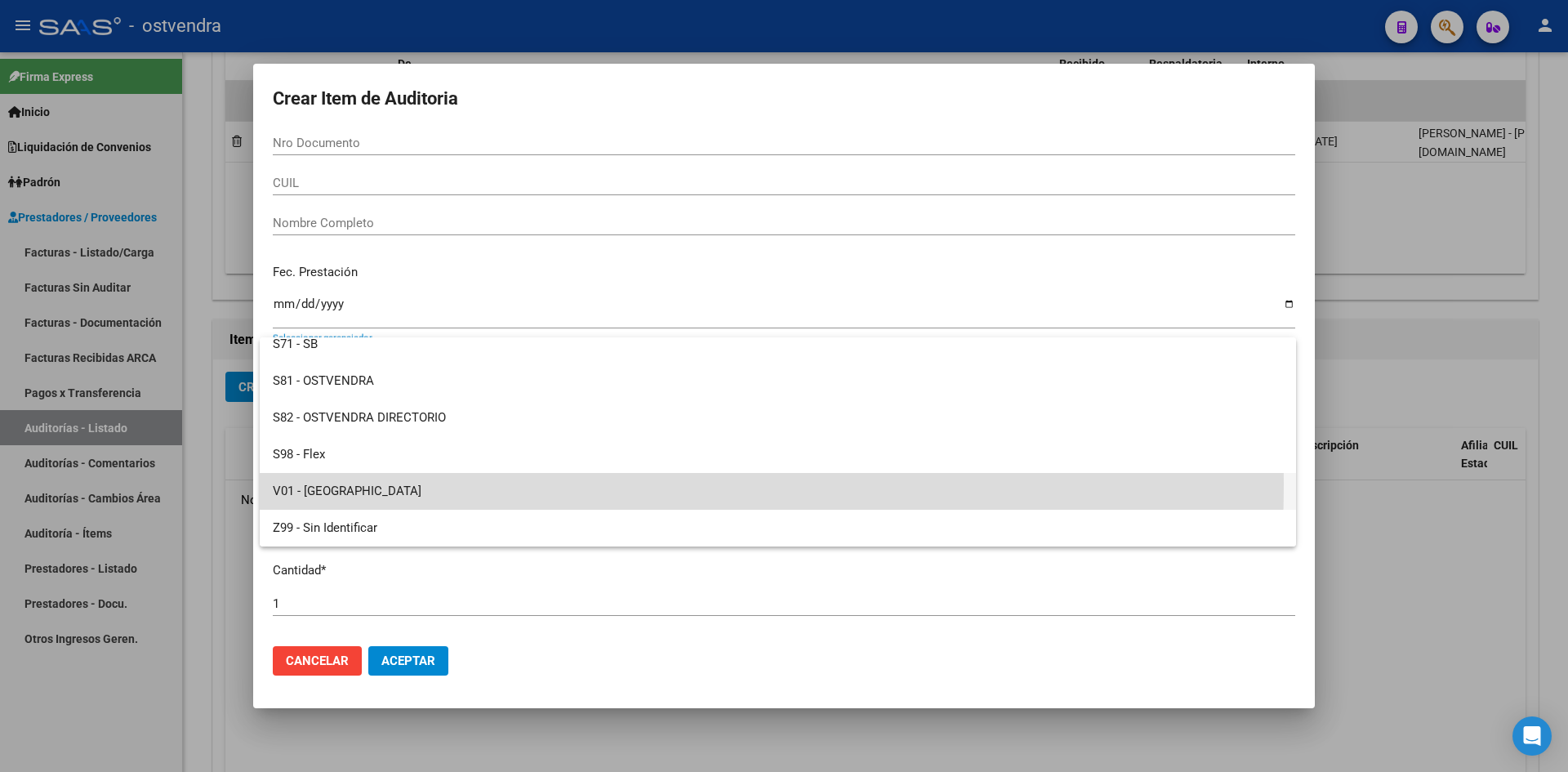
click at [319, 484] on span "V01 - [GEOGRAPHIC_DATA]" at bounding box center [778, 491] width 1010 height 37
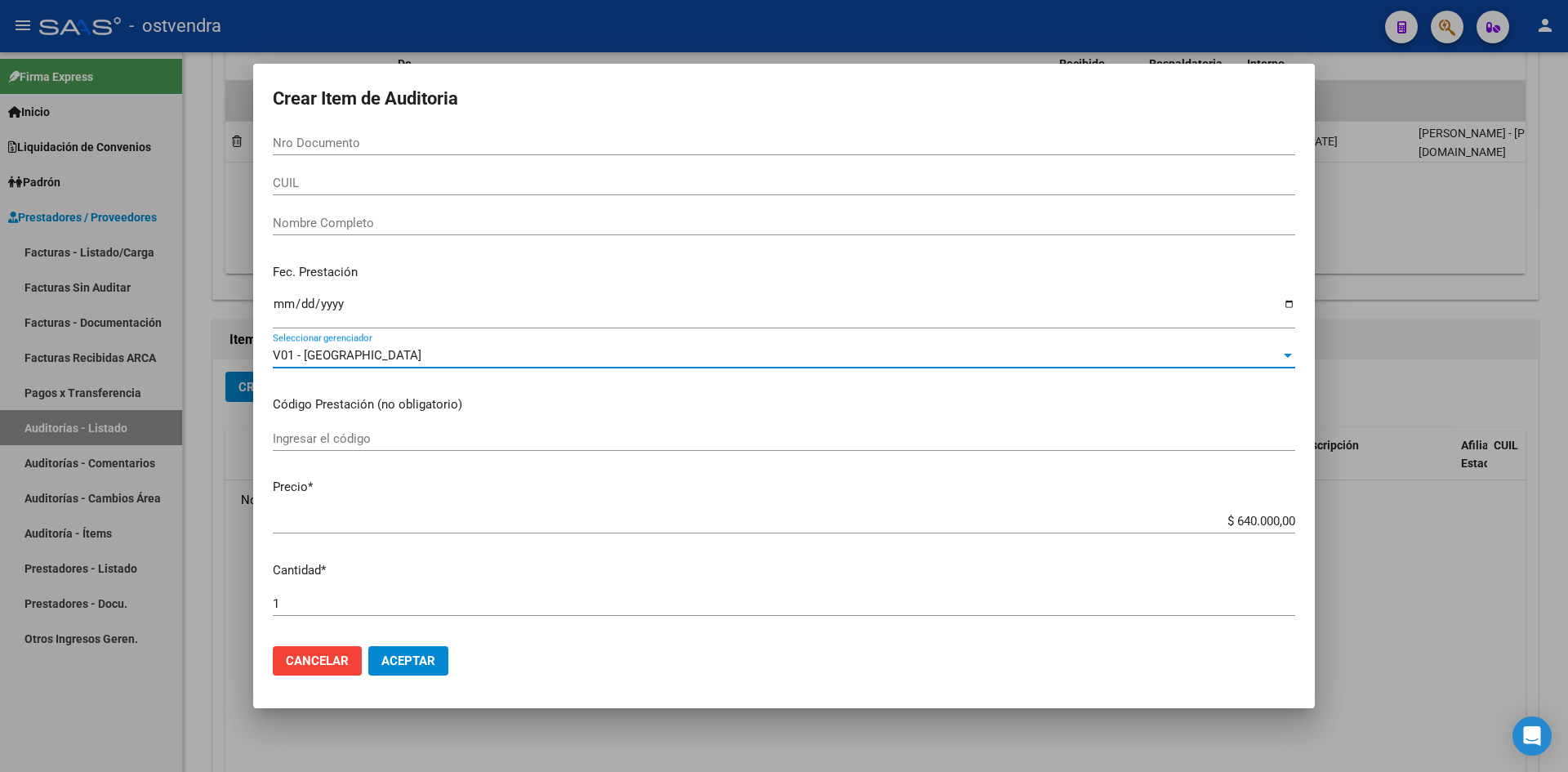
click at [401, 656] on span "Aceptar" at bounding box center [408, 661] width 54 height 15
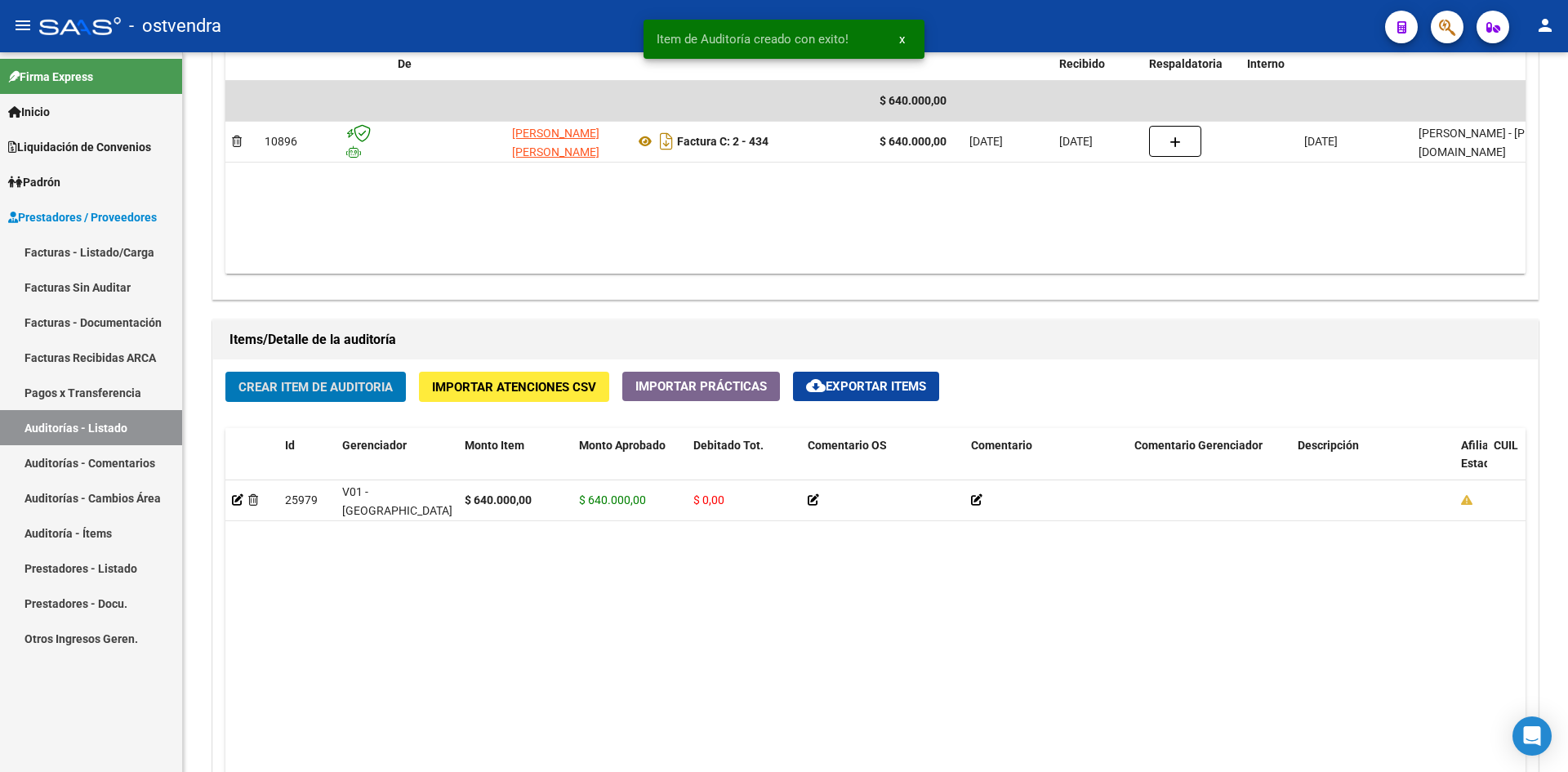
scroll to position [899, 0]
click at [110, 292] on link "Facturas Sin Auditar" at bounding box center [91, 287] width 182 height 35
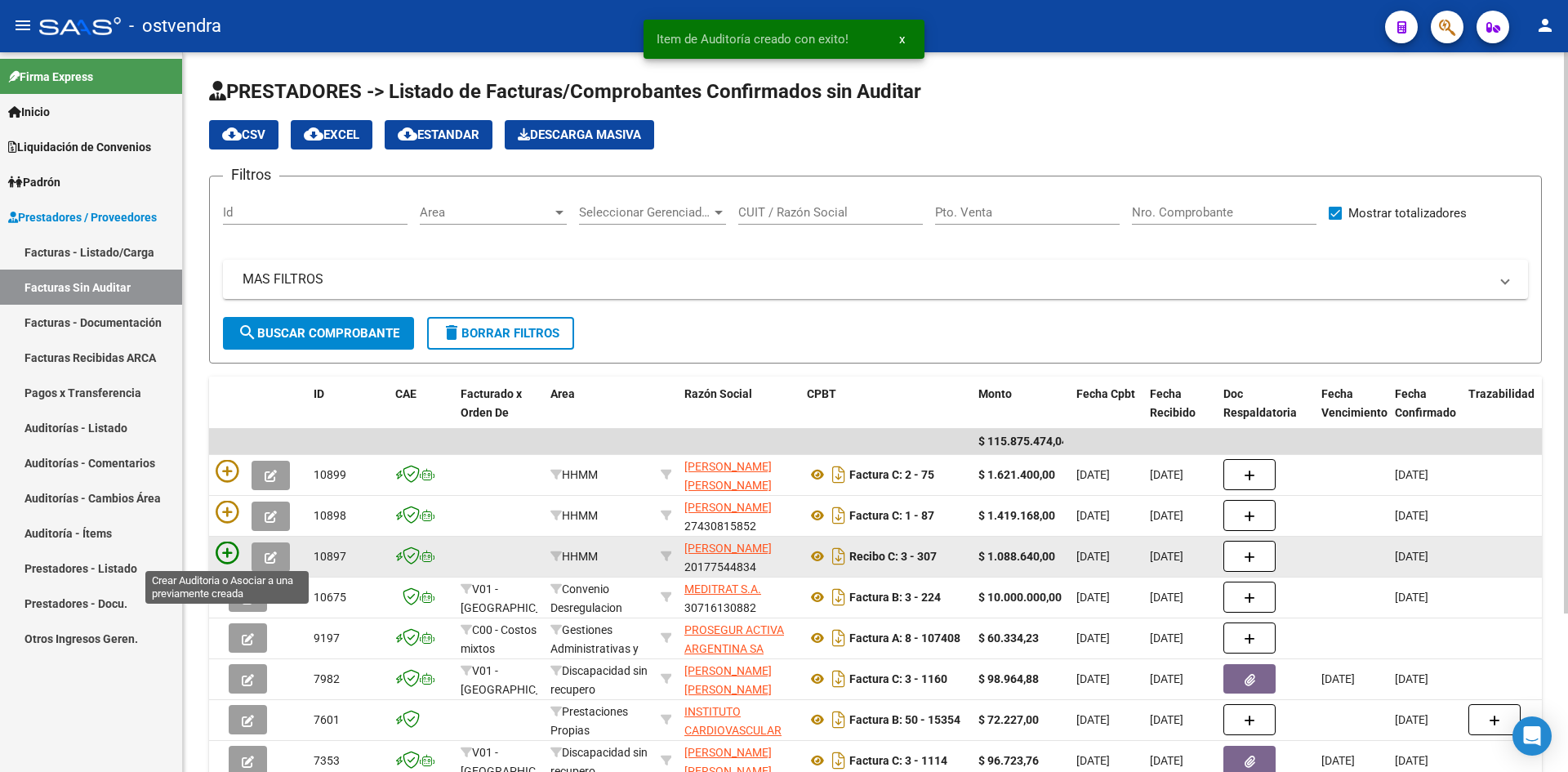
click at [228, 552] on icon at bounding box center [226, 553] width 23 height 23
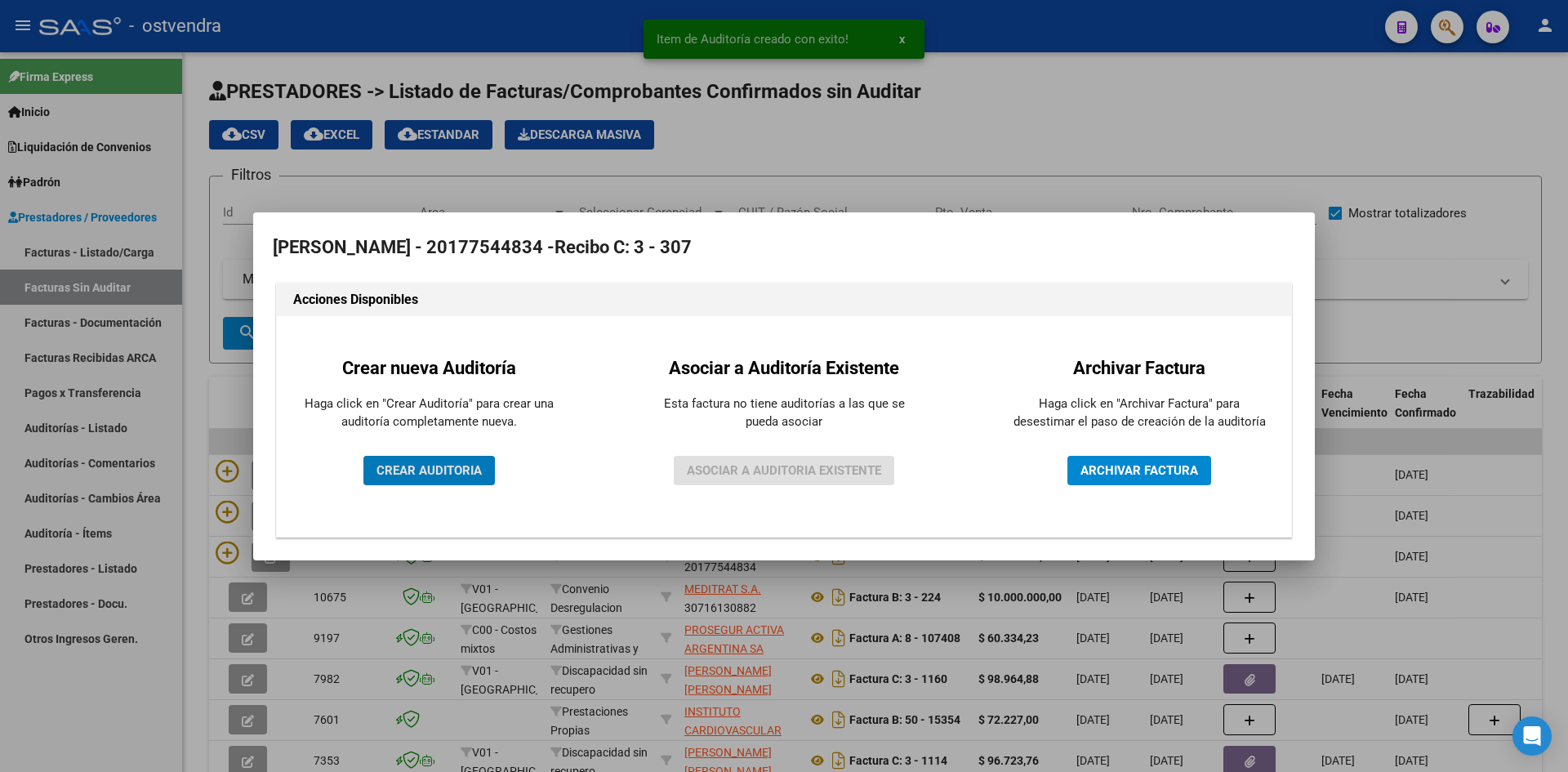
click at [405, 465] on span "CREAR AUDITORIA" at bounding box center [429, 470] width 105 height 15
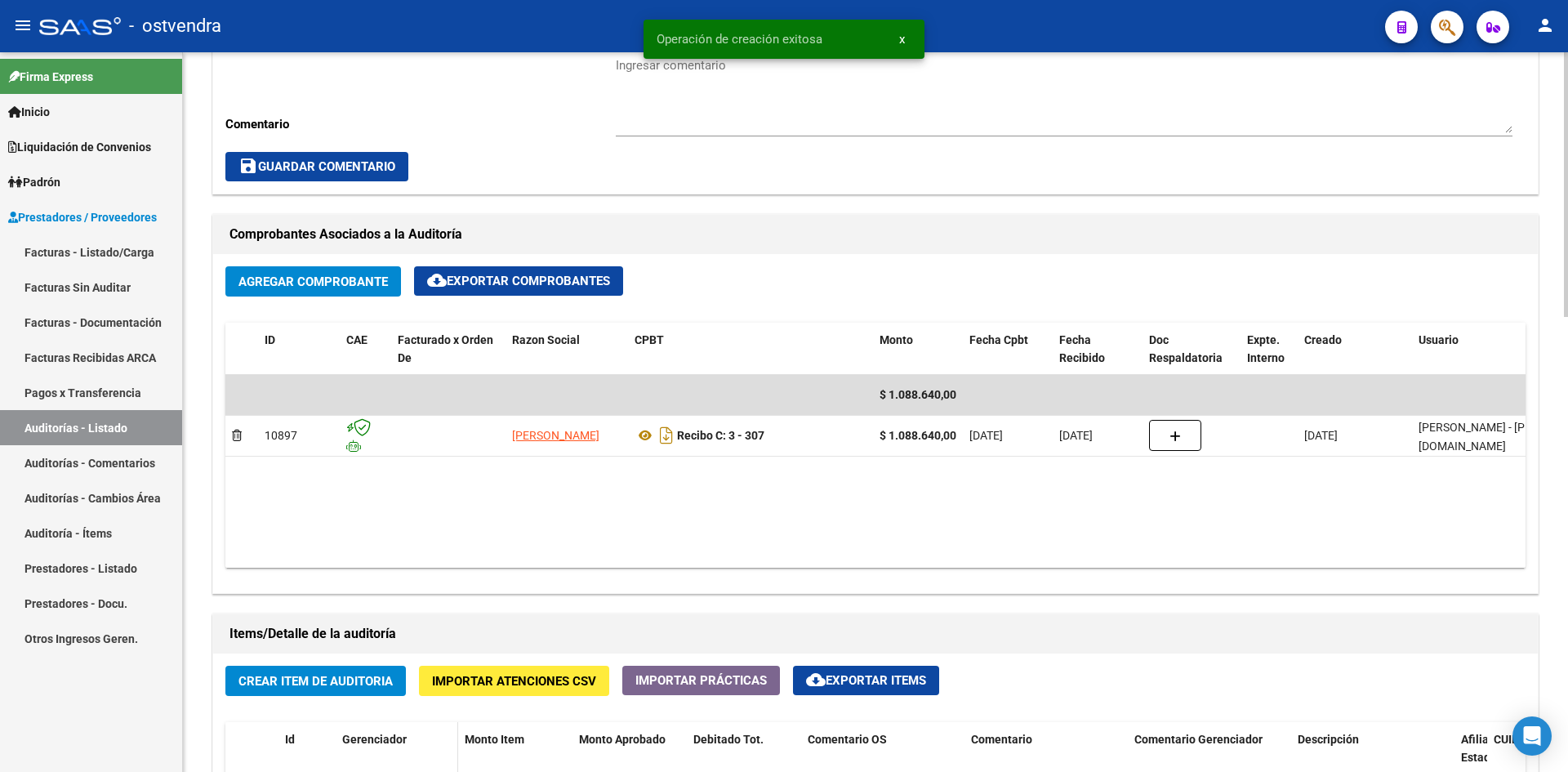
scroll to position [899, 0]
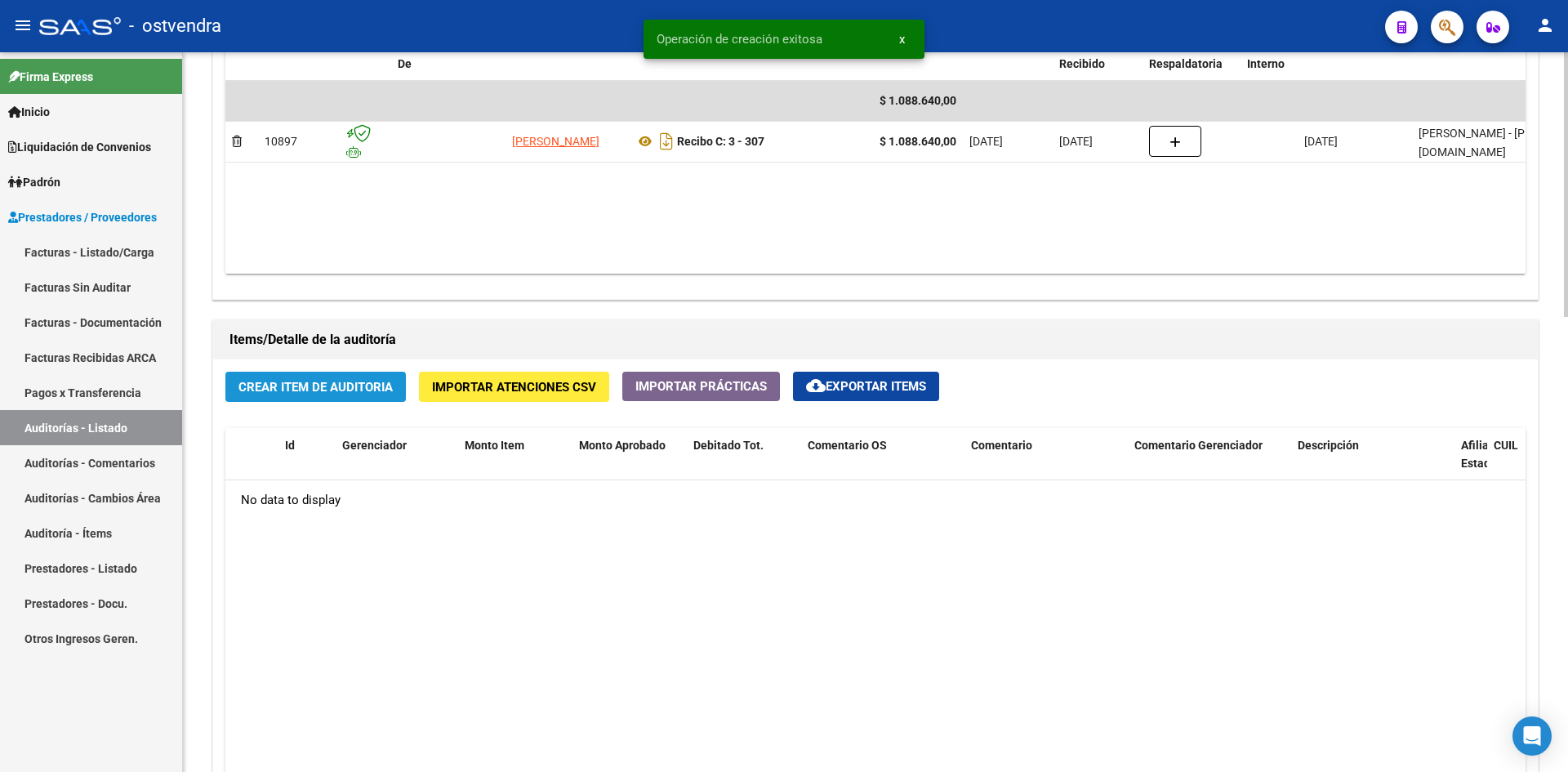
click at [331, 394] on button "Crear Item de Auditoria" at bounding box center [315, 386] width 181 height 30
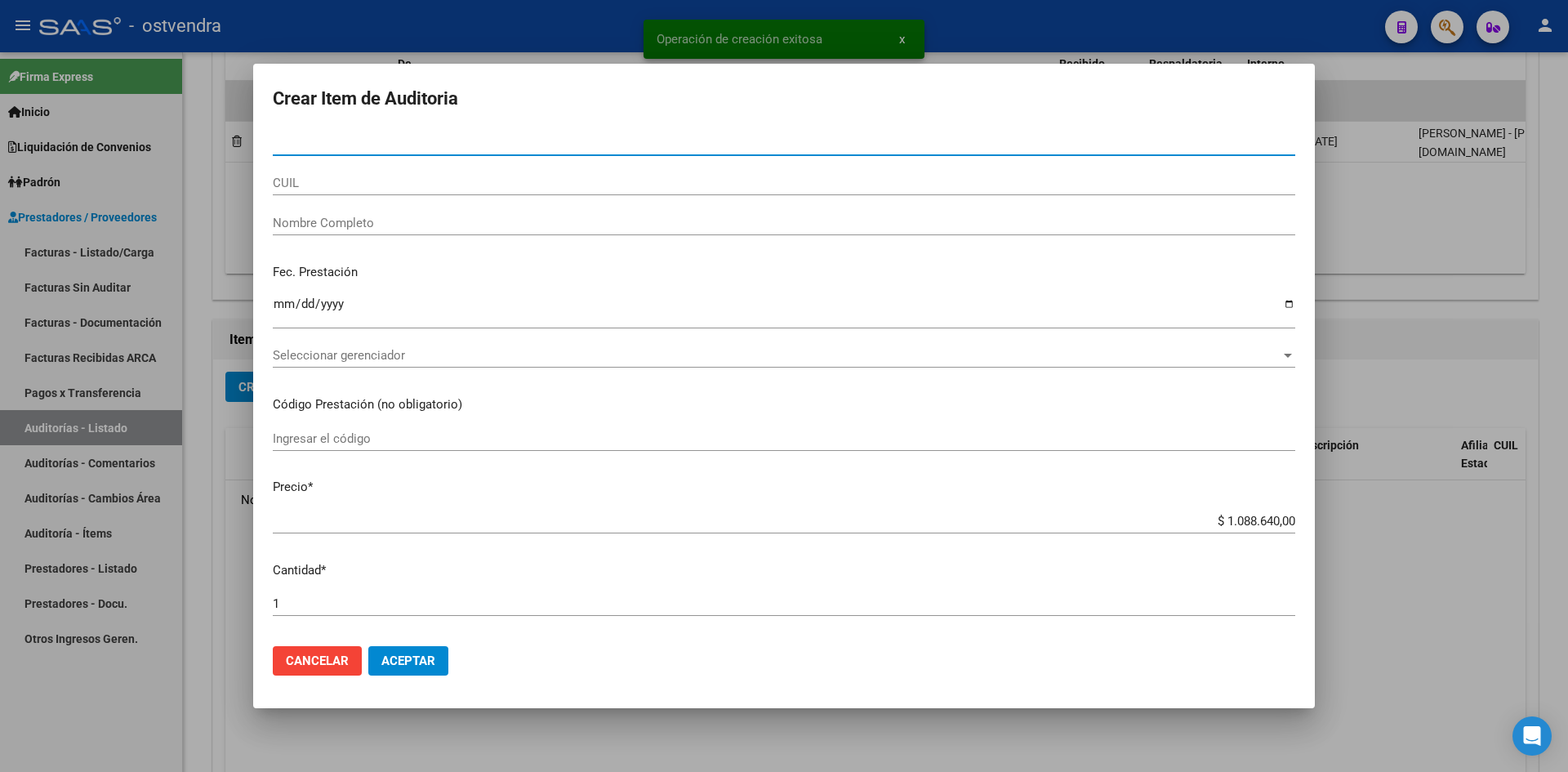
click at [342, 350] on span "Seleccionar gerenciador" at bounding box center [777, 356] width 1008 height 15
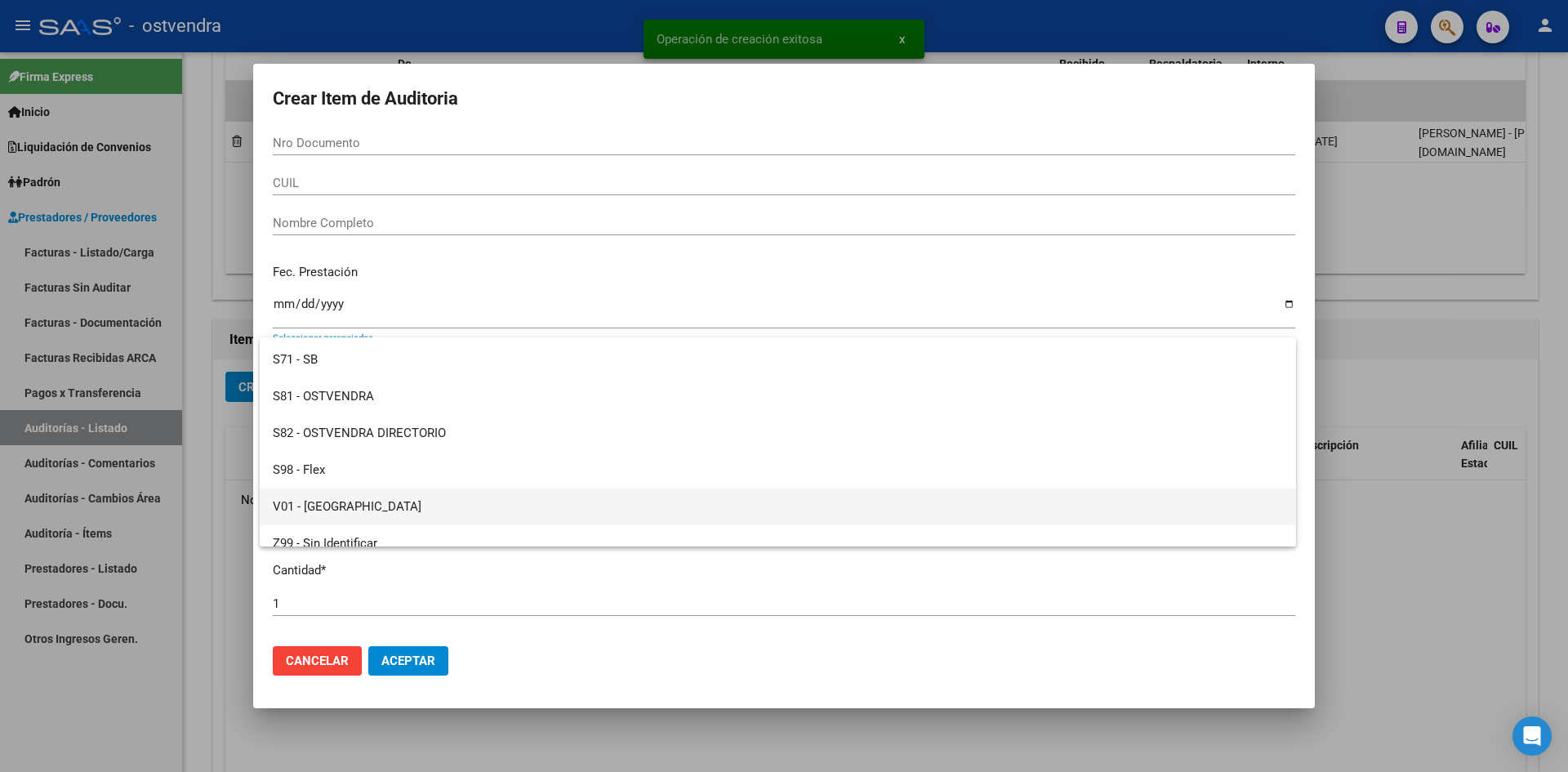
scroll to position [122, 0]
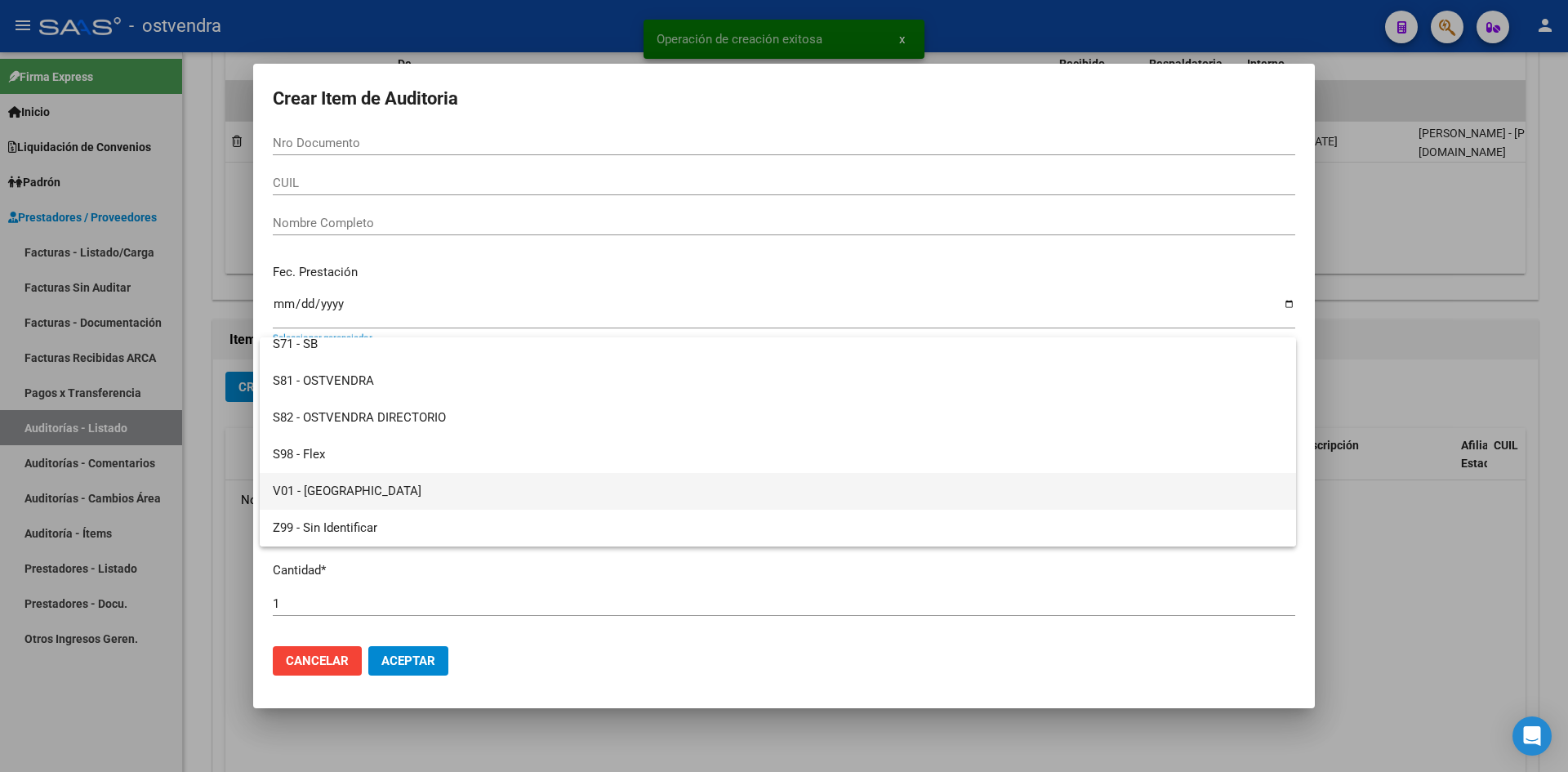
click at [352, 480] on span "V01 - [GEOGRAPHIC_DATA]" at bounding box center [778, 491] width 1010 height 37
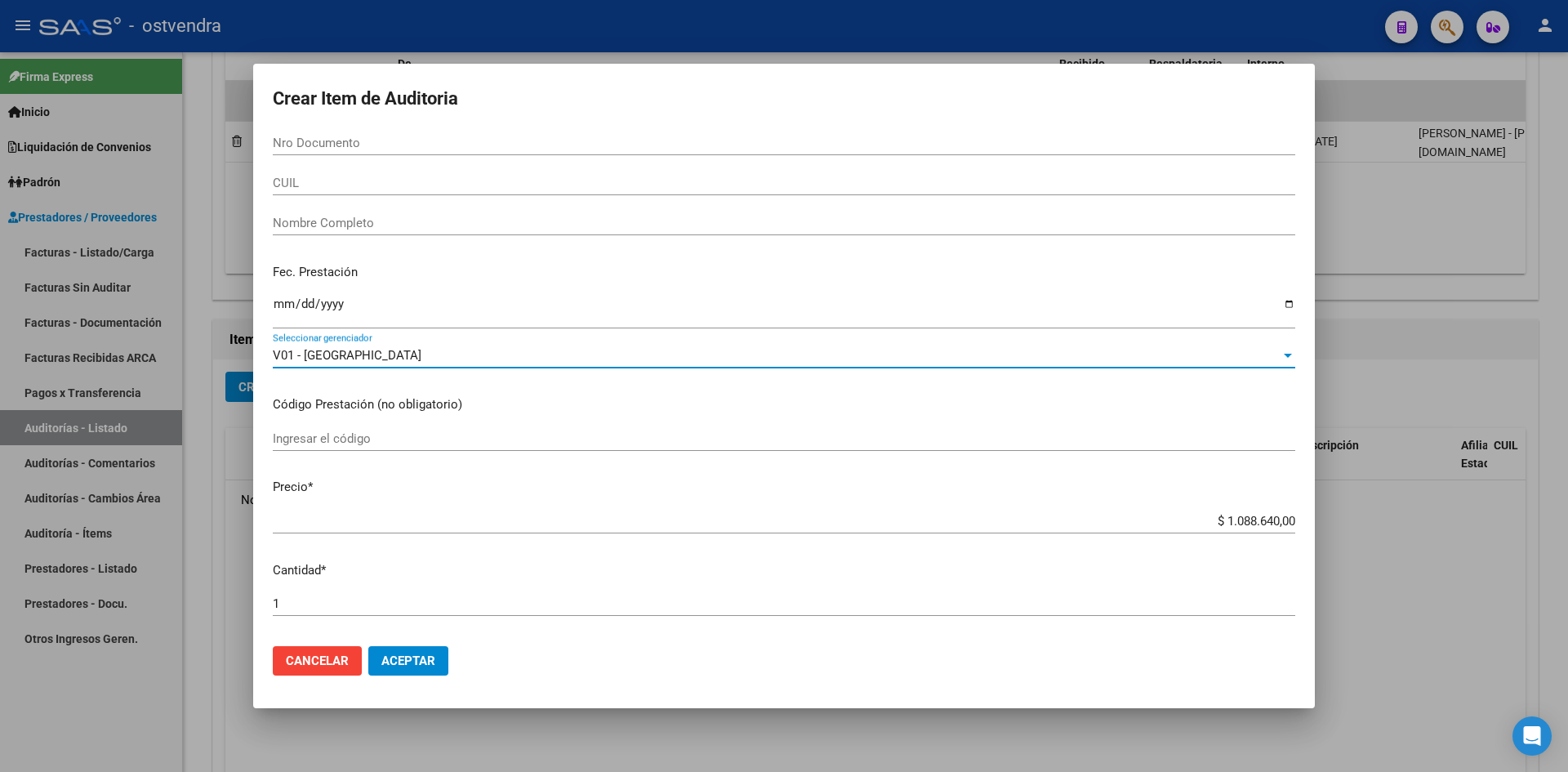
click at [410, 667] on span "Aceptar" at bounding box center [408, 661] width 54 height 15
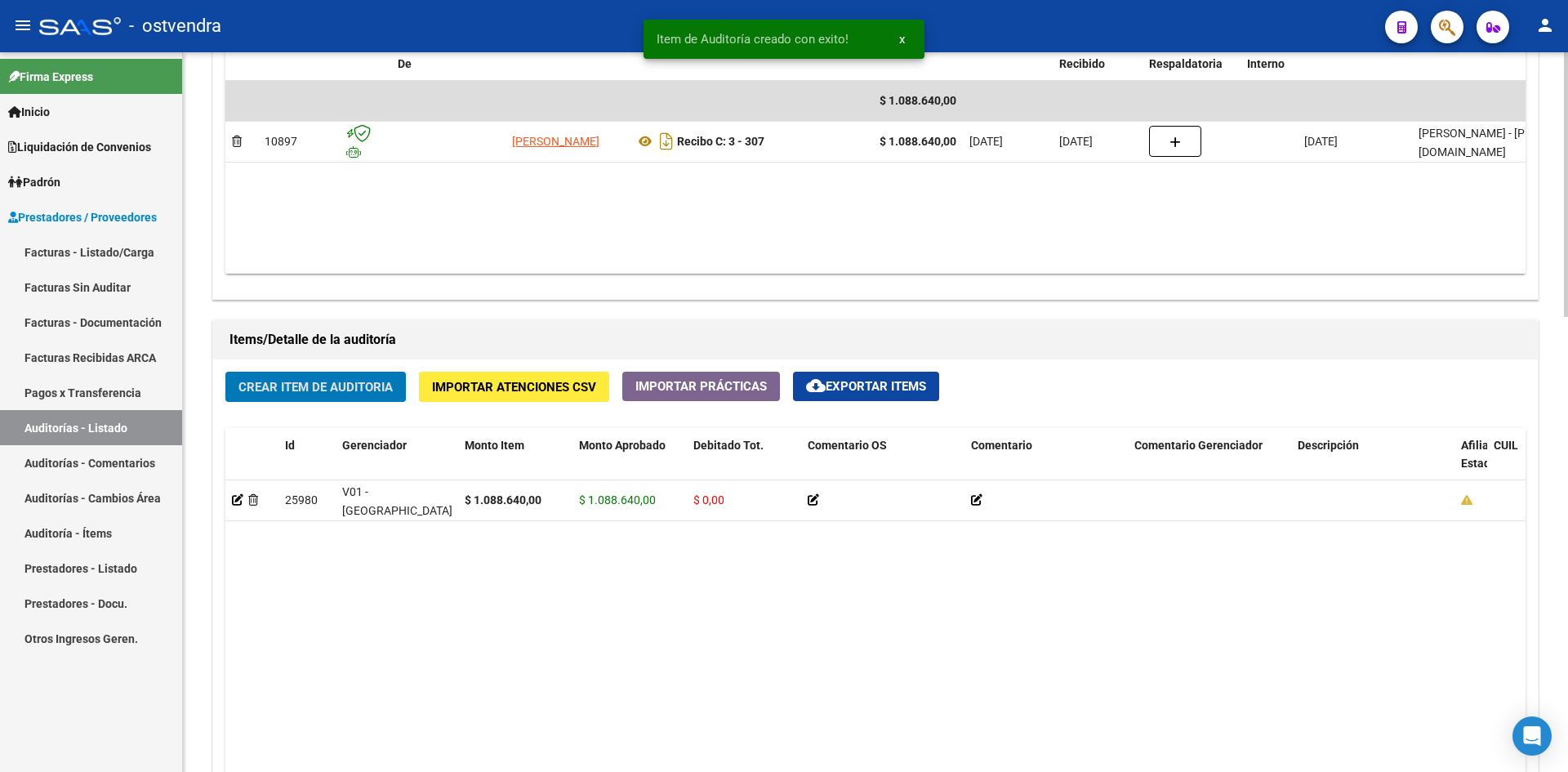
scroll to position [899, 0]
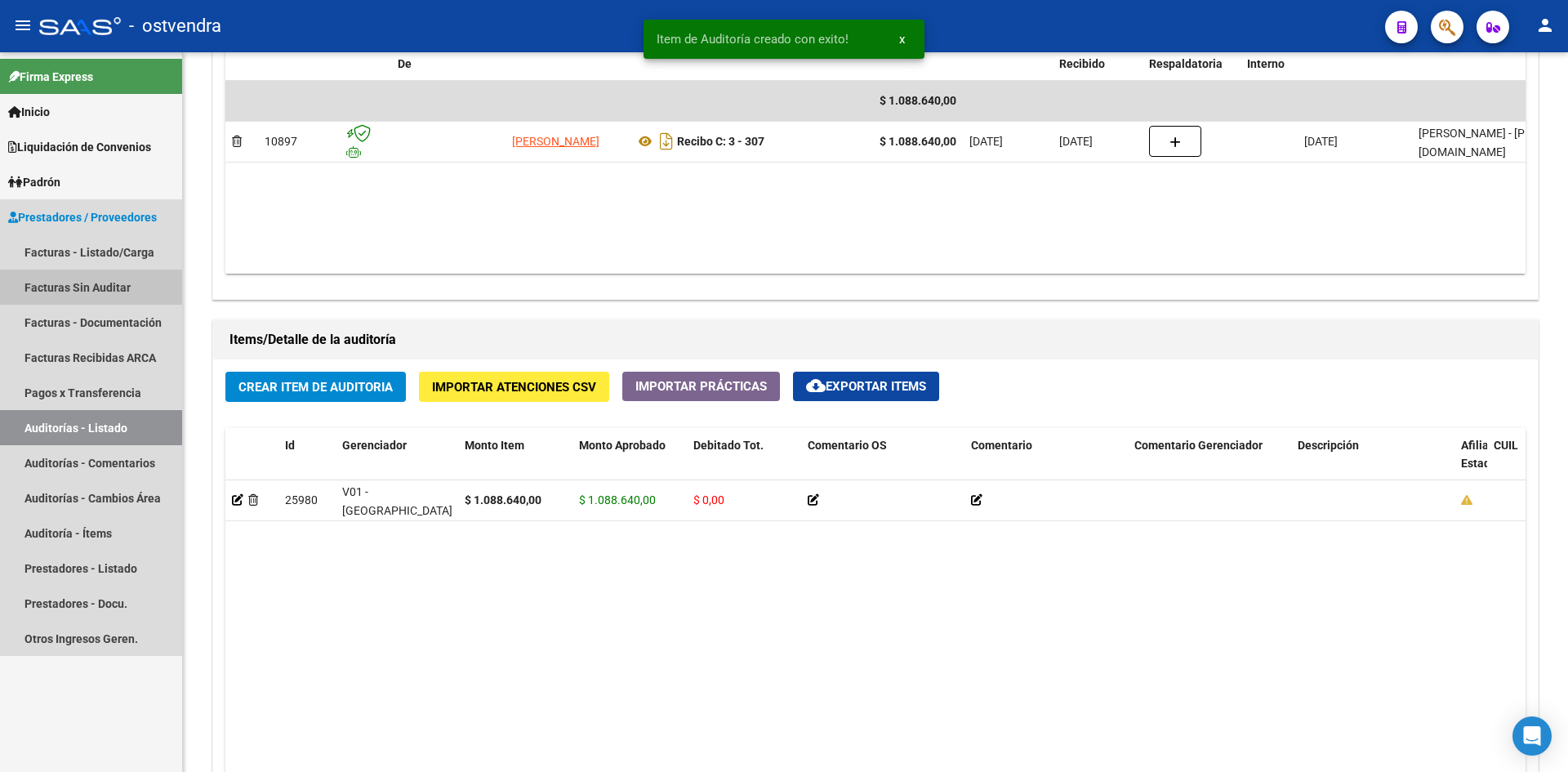
click at [112, 276] on link "Facturas Sin Auditar" at bounding box center [91, 287] width 182 height 35
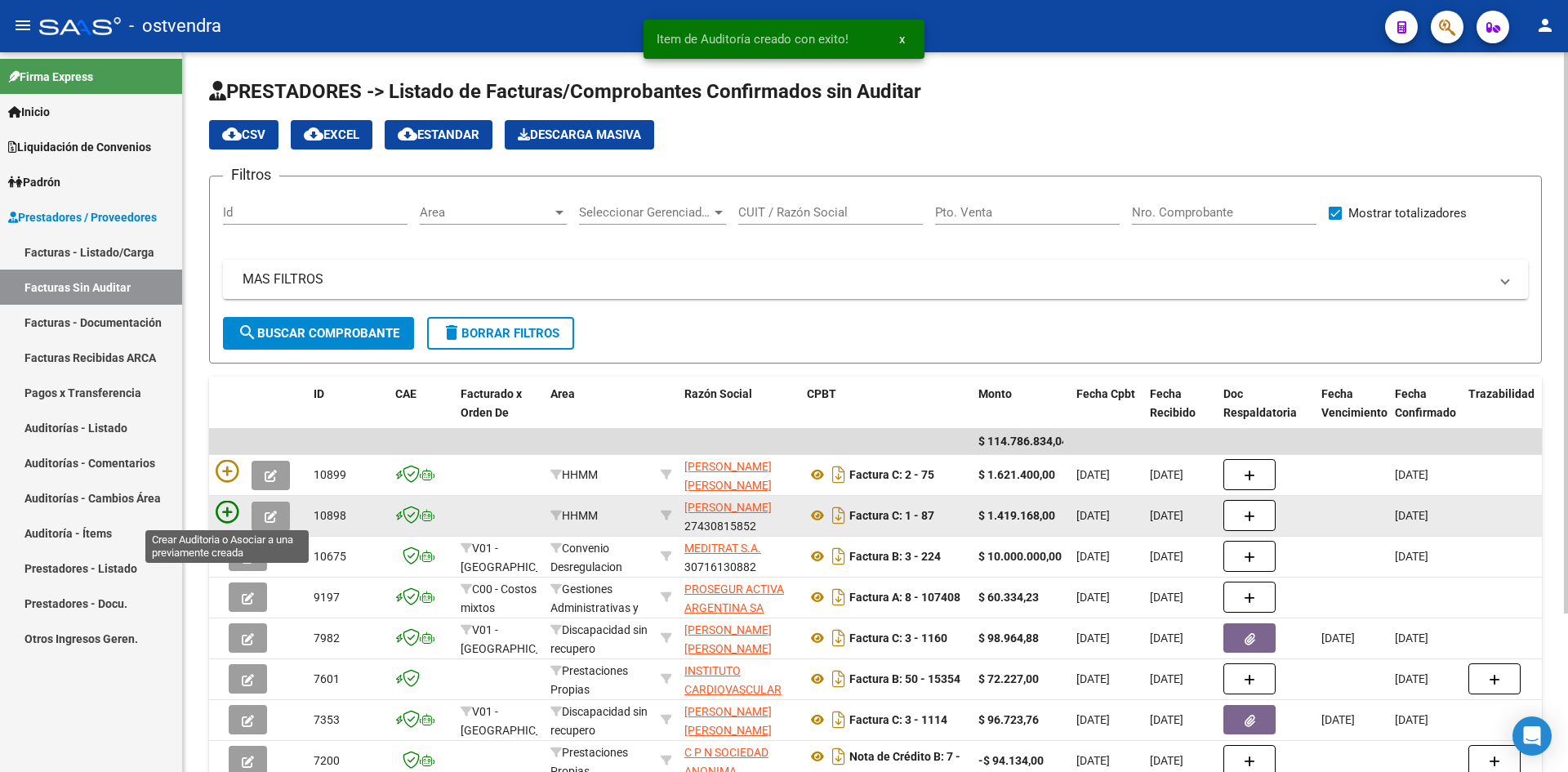
click at [229, 510] on icon at bounding box center [226, 512] width 23 height 23
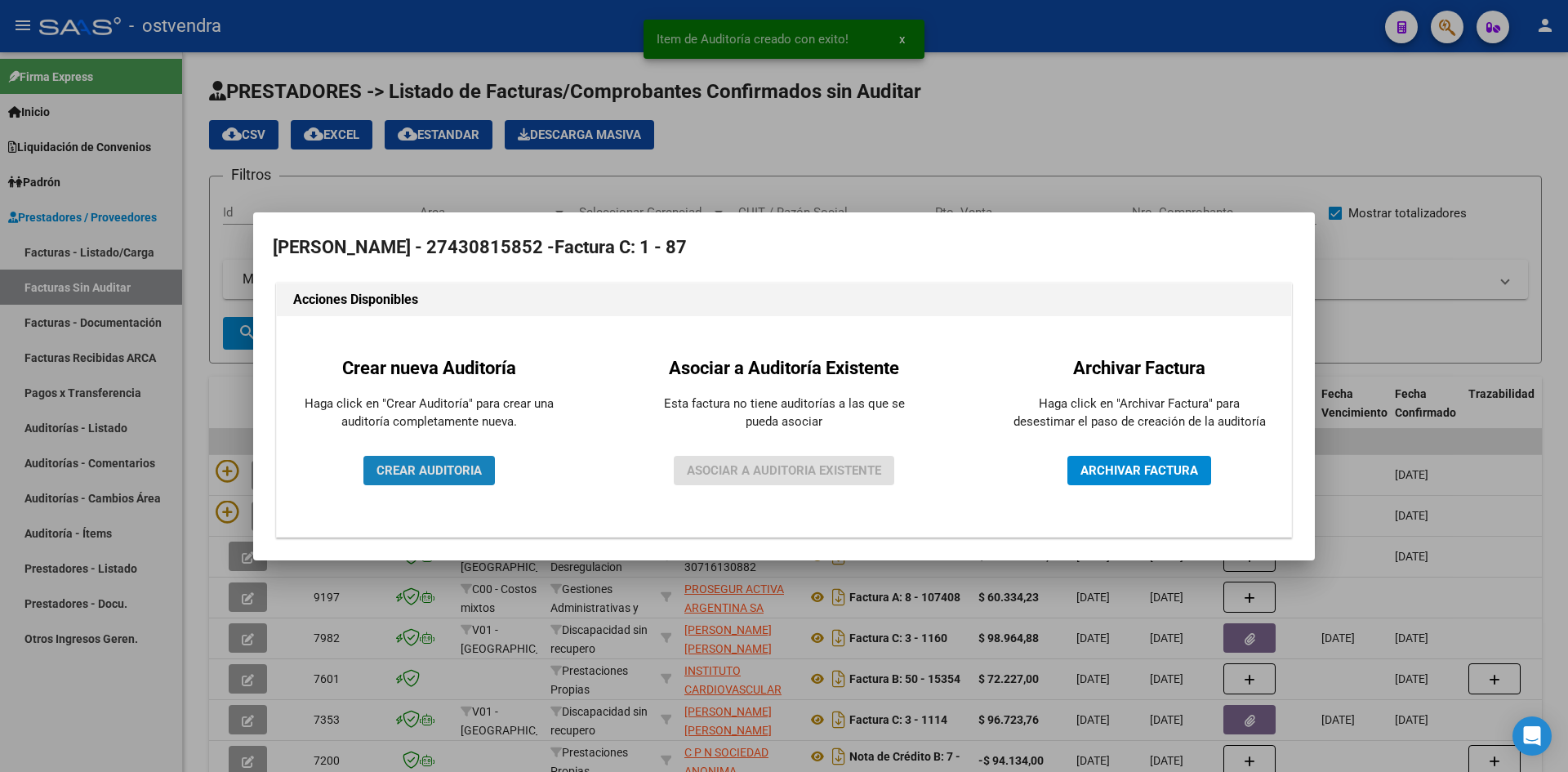
click at [423, 480] on button "CREAR AUDITORIA" at bounding box center [429, 470] width 131 height 29
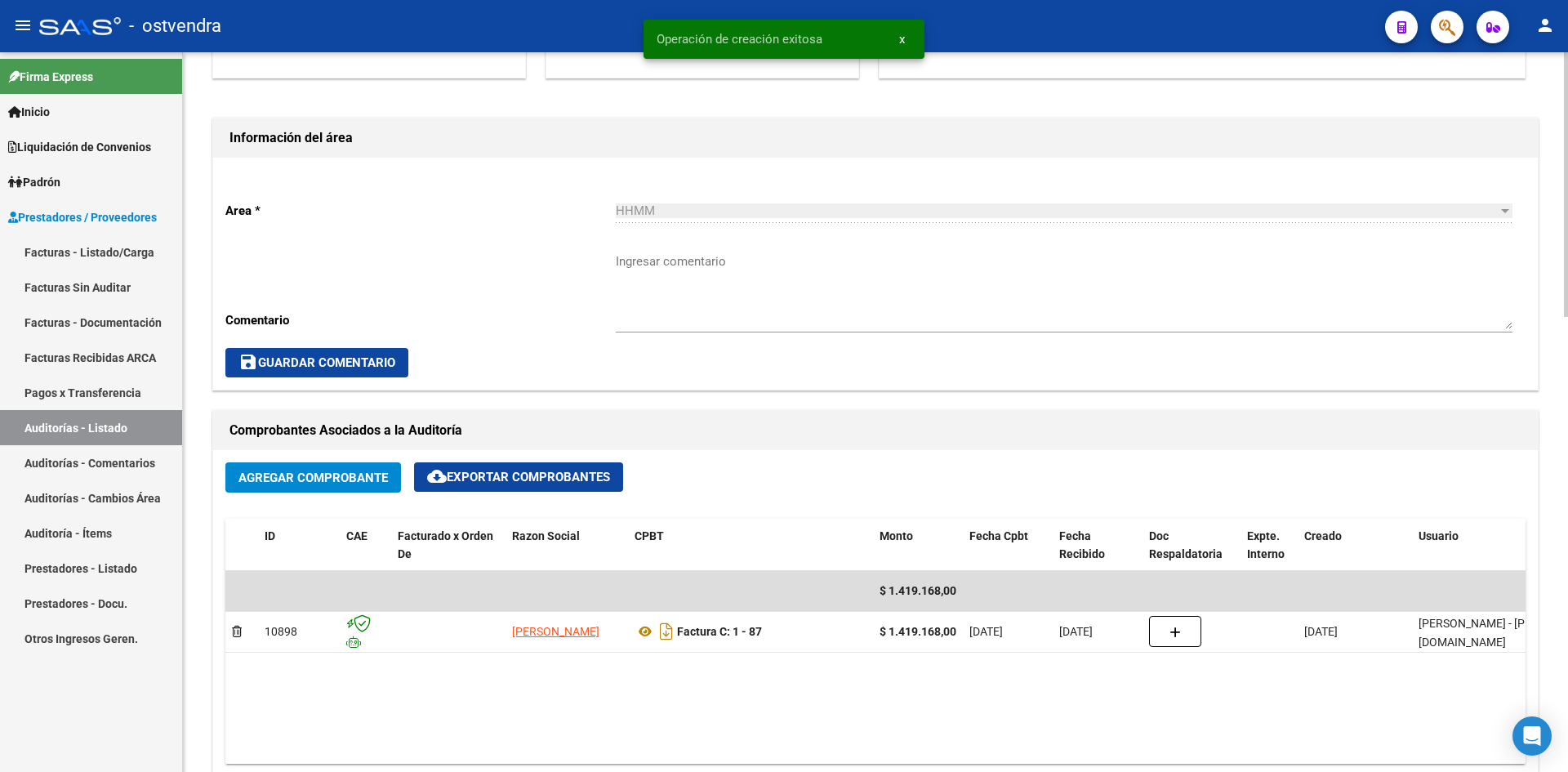
scroll to position [899, 0]
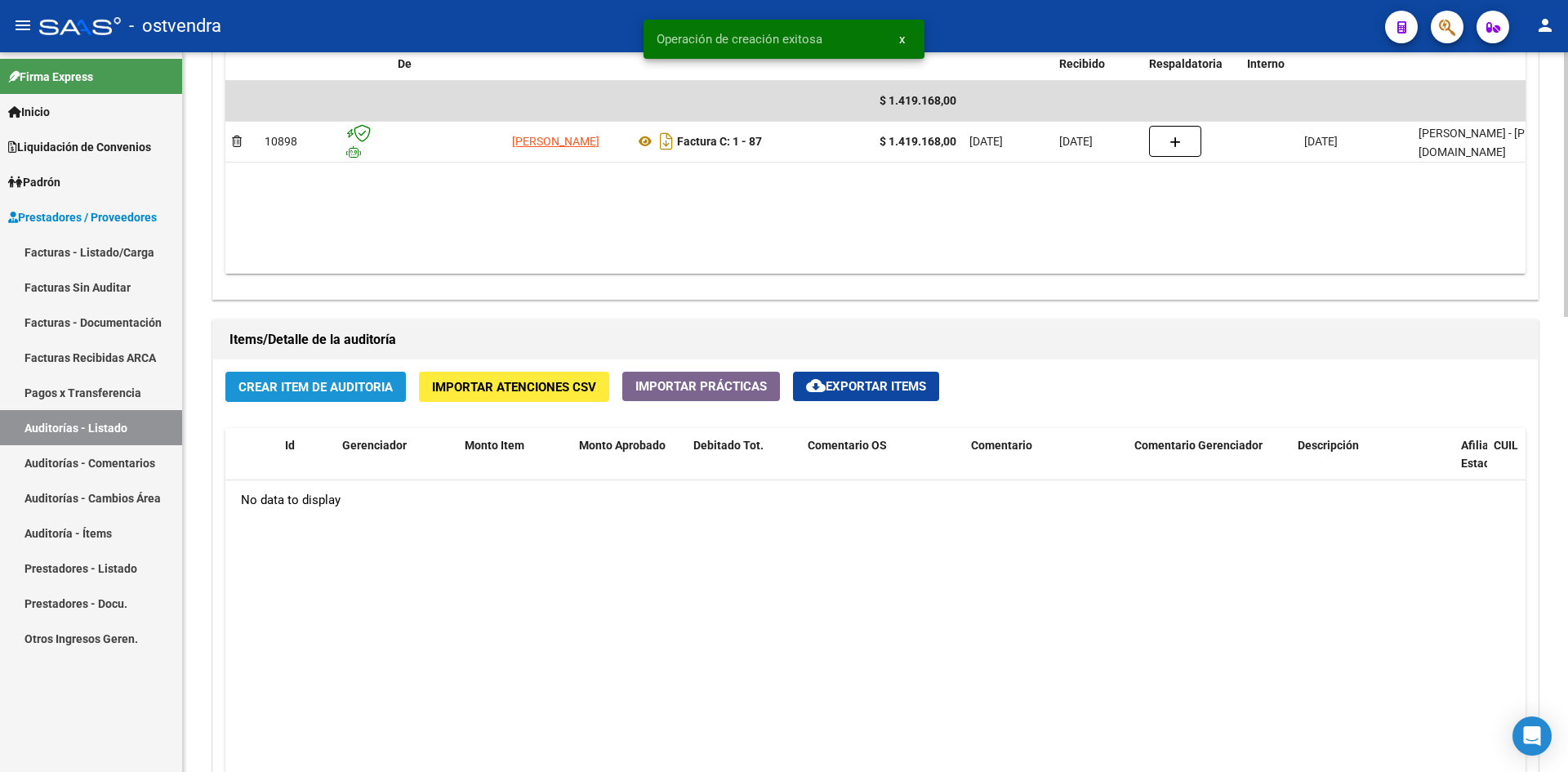
click at [356, 394] on button "Crear Item de Auditoria" at bounding box center [315, 386] width 181 height 30
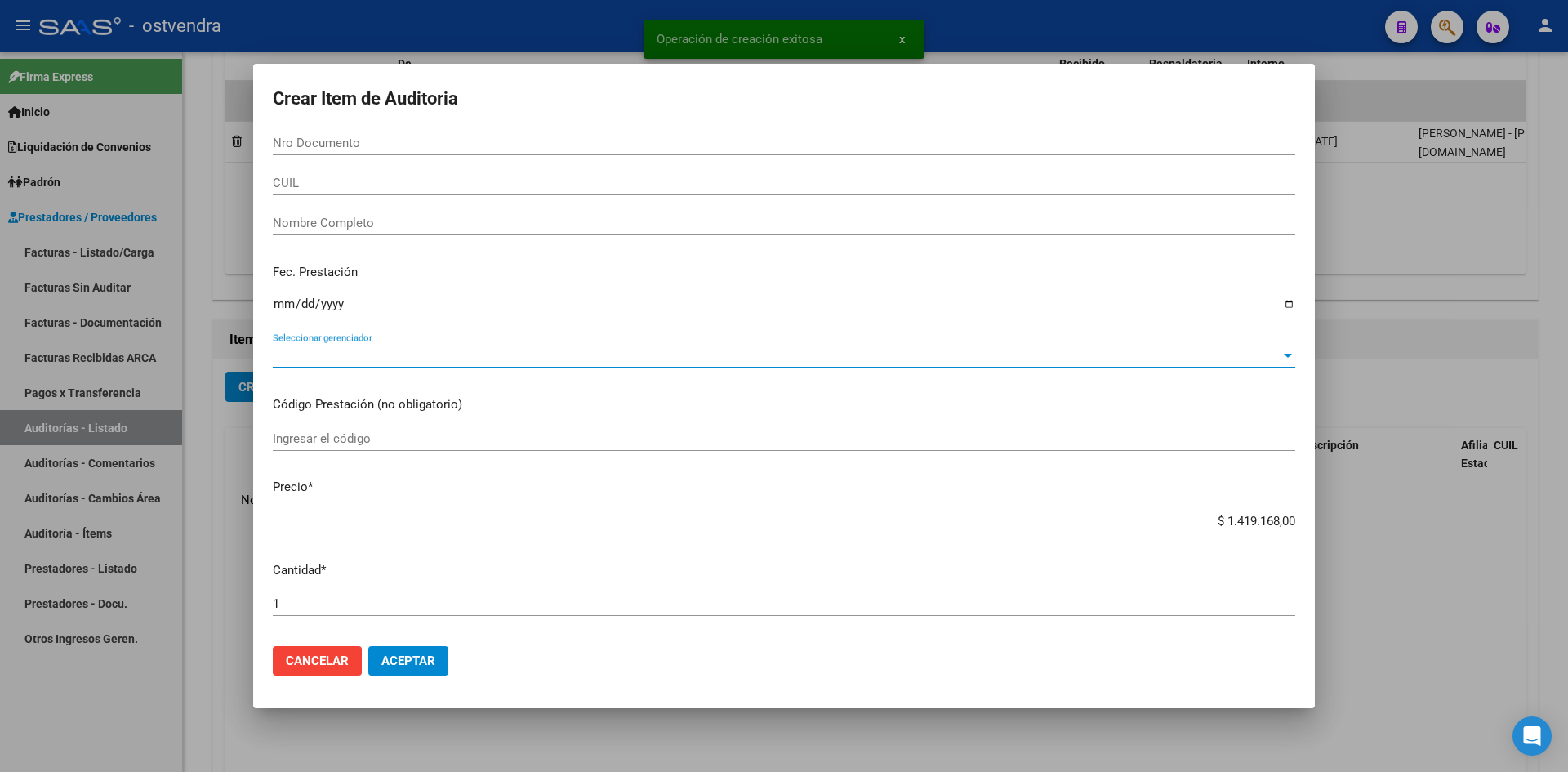
click at [359, 356] on span "Seleccionar gerenciador" at bounding box center [777, 356] width 1008 height 15
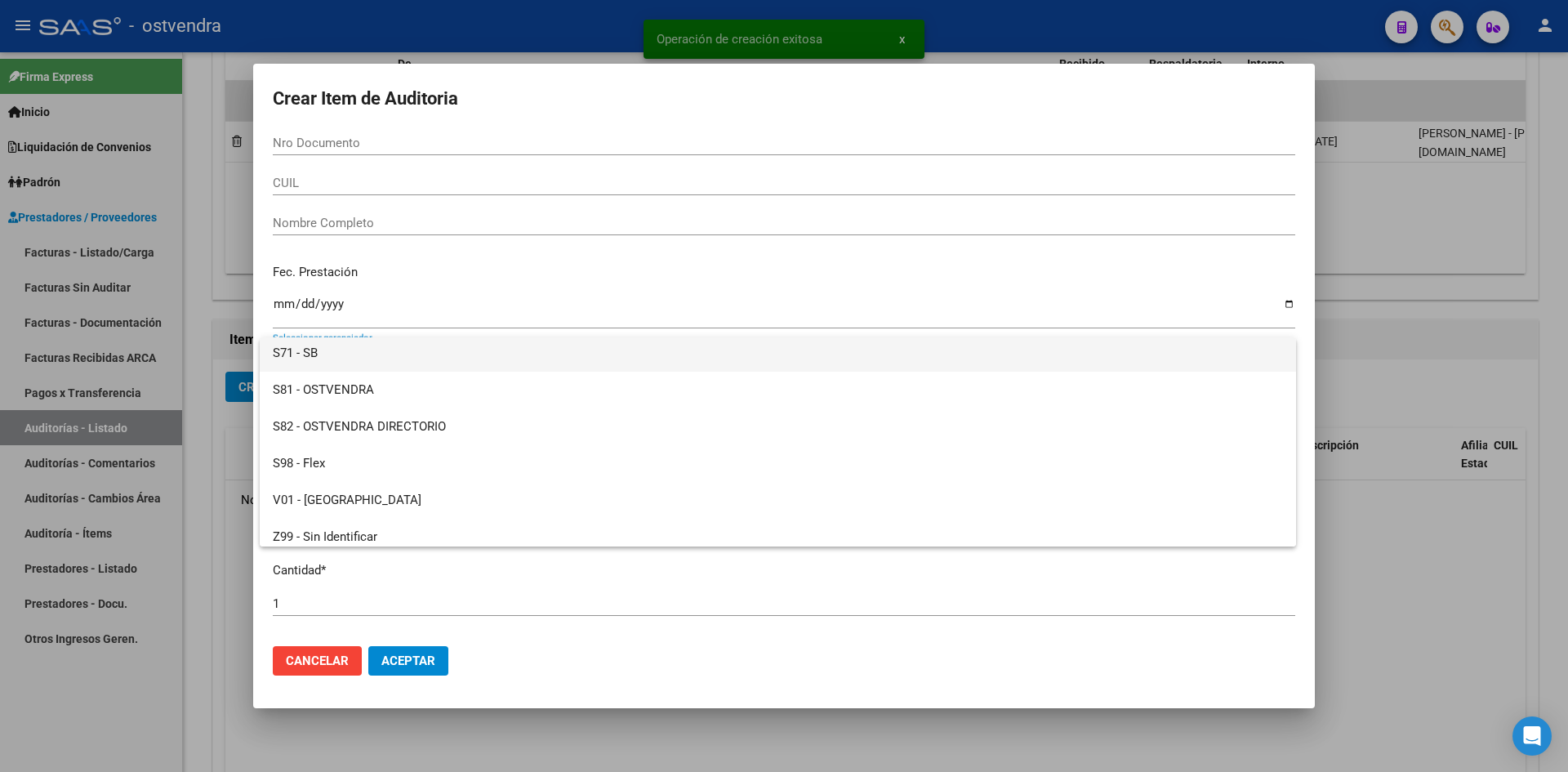
scroll to position [122, 0]
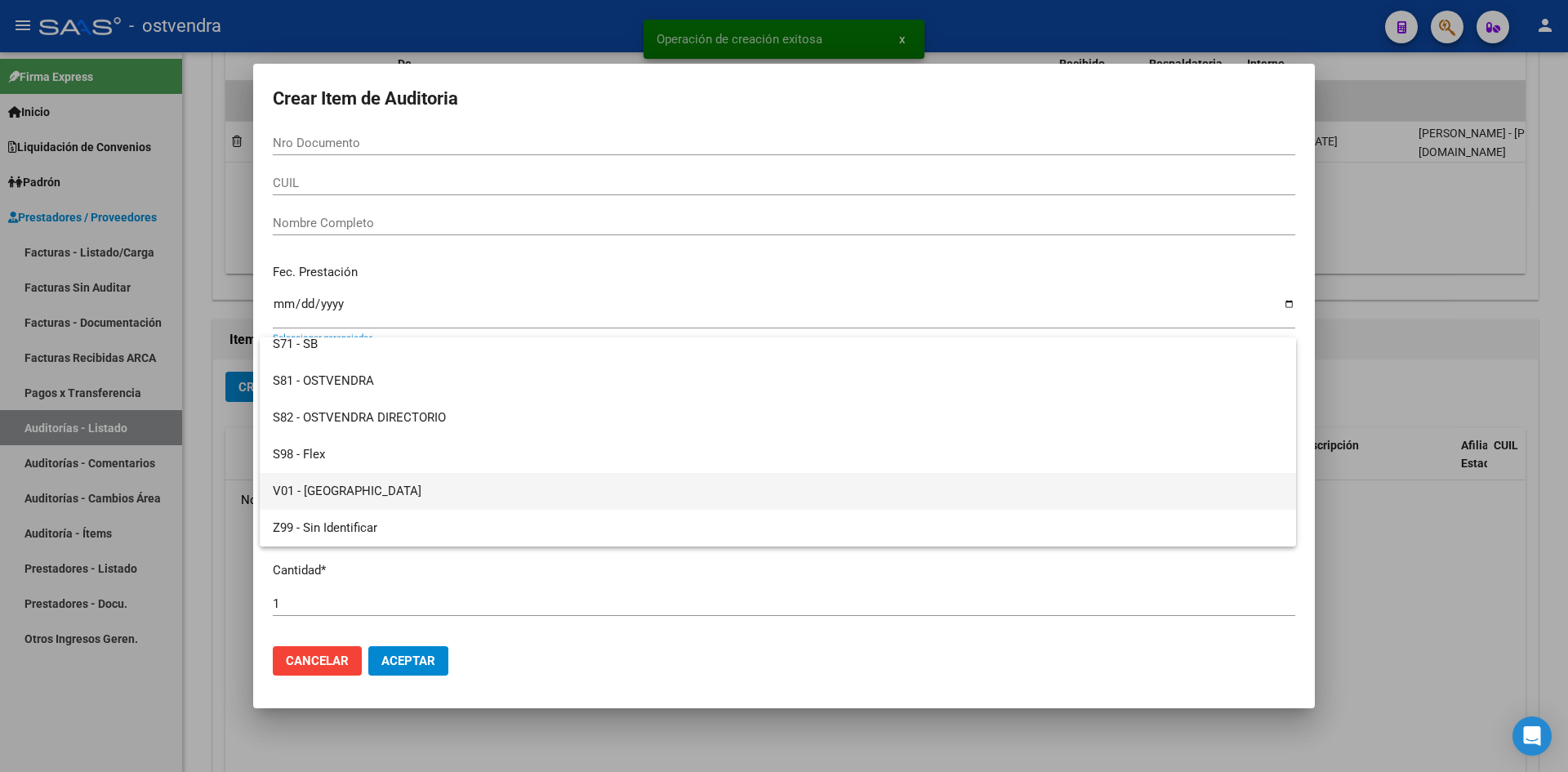
click at [353, 482] on span "V01 - [GEOGRAPHIC_DATA]" at bounding box center [778, 491] width 1010 height 37
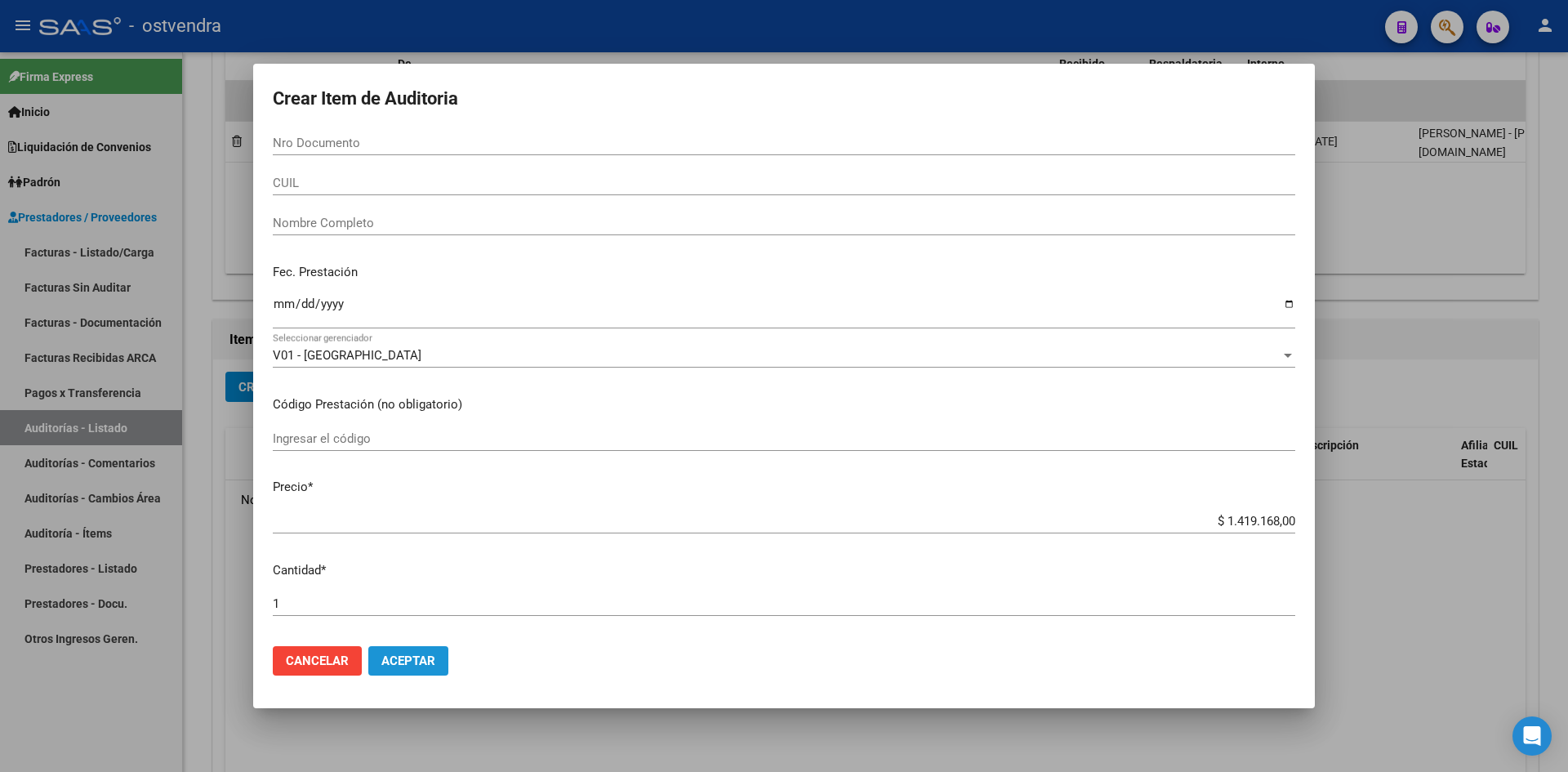
click at [401, 647] on button "Aceptar" at bounding box center [408, 661] width 80 height 29
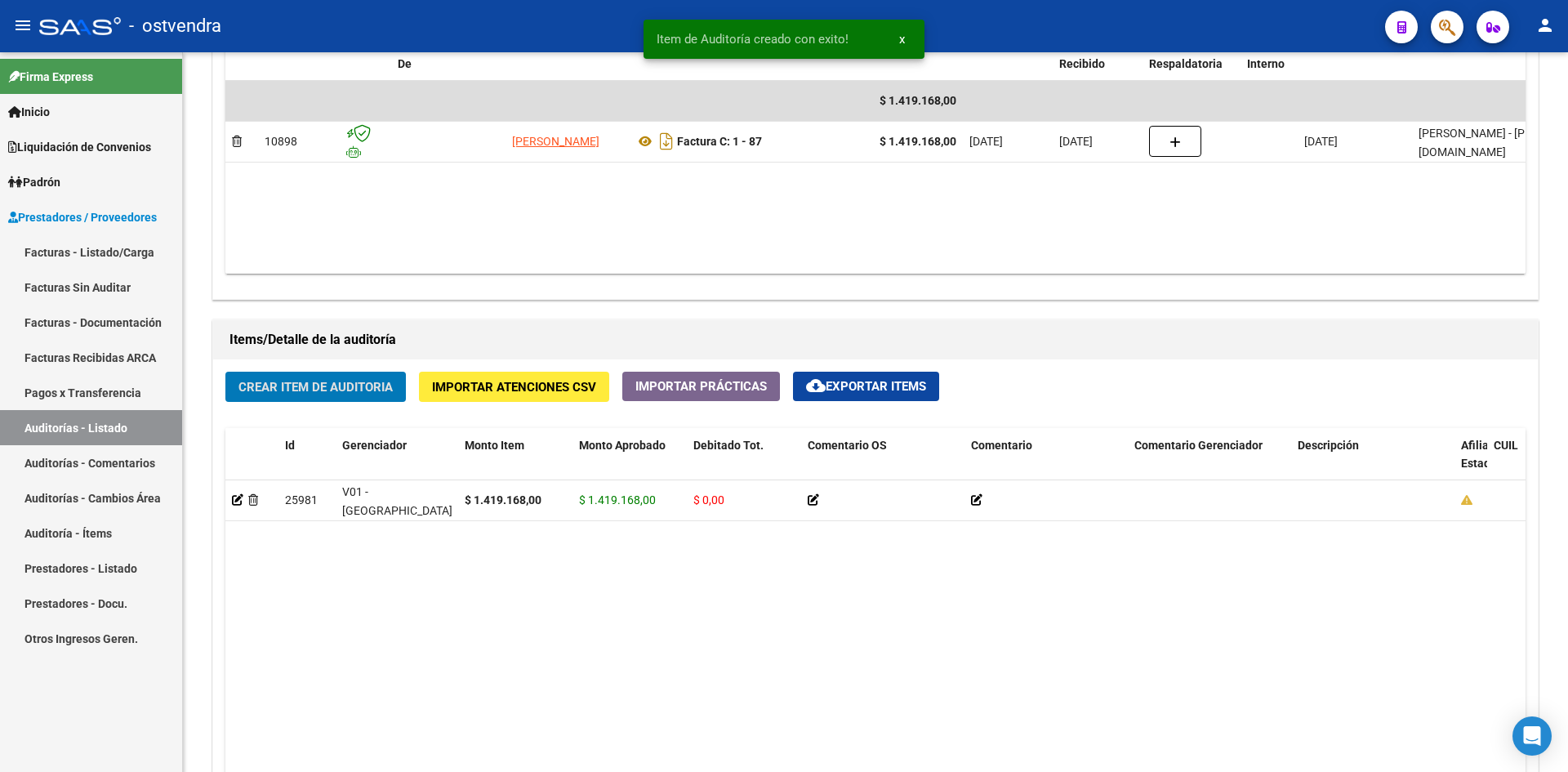
scroll to position [899, 0]
click at [104, 287] on link "Facturas Sin Auditar" at bounding box center [91, 287] width 182 height 35
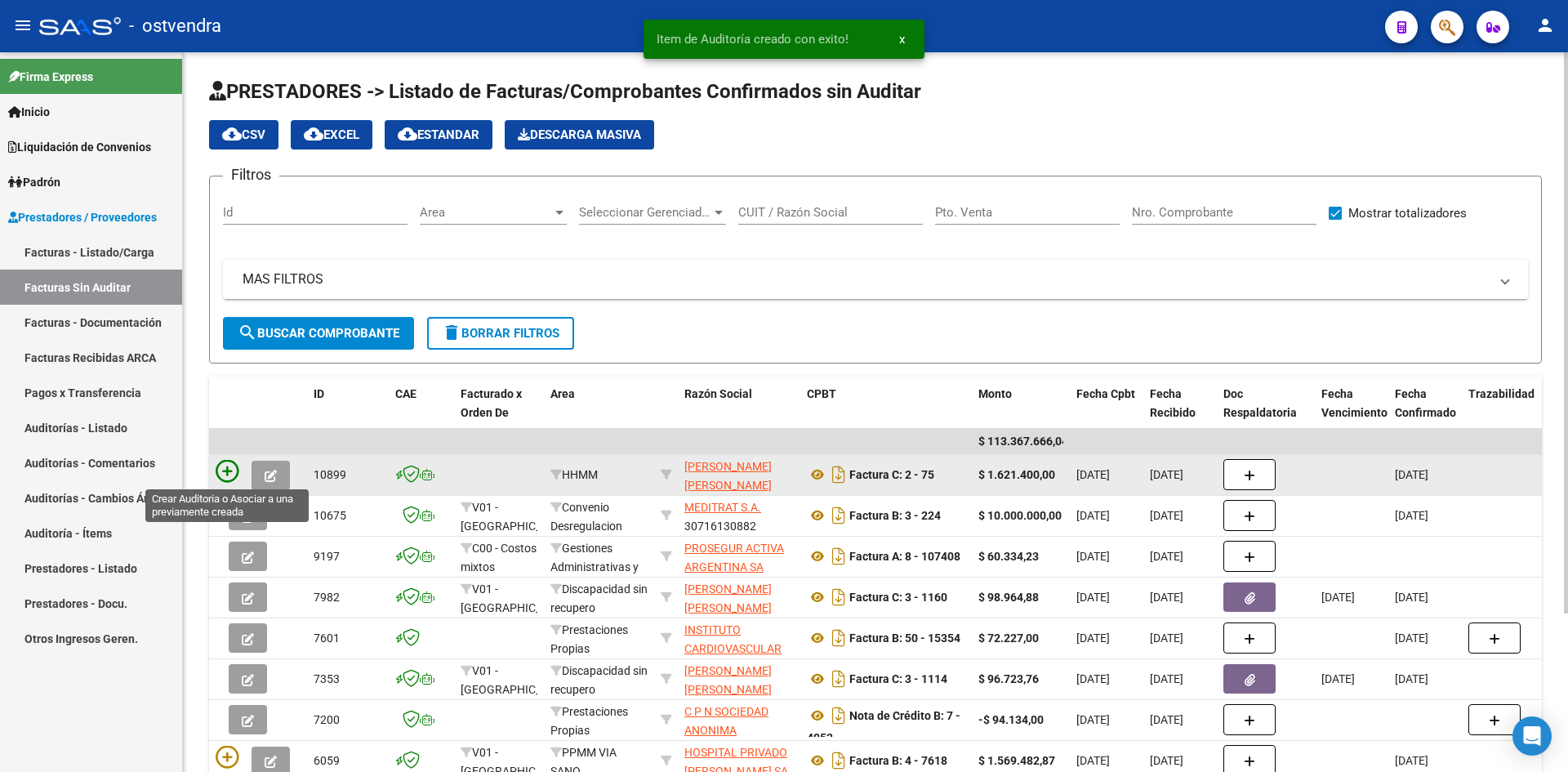
click at [234, 468] on icon at bounding box center [226, 471] width 23 height 23
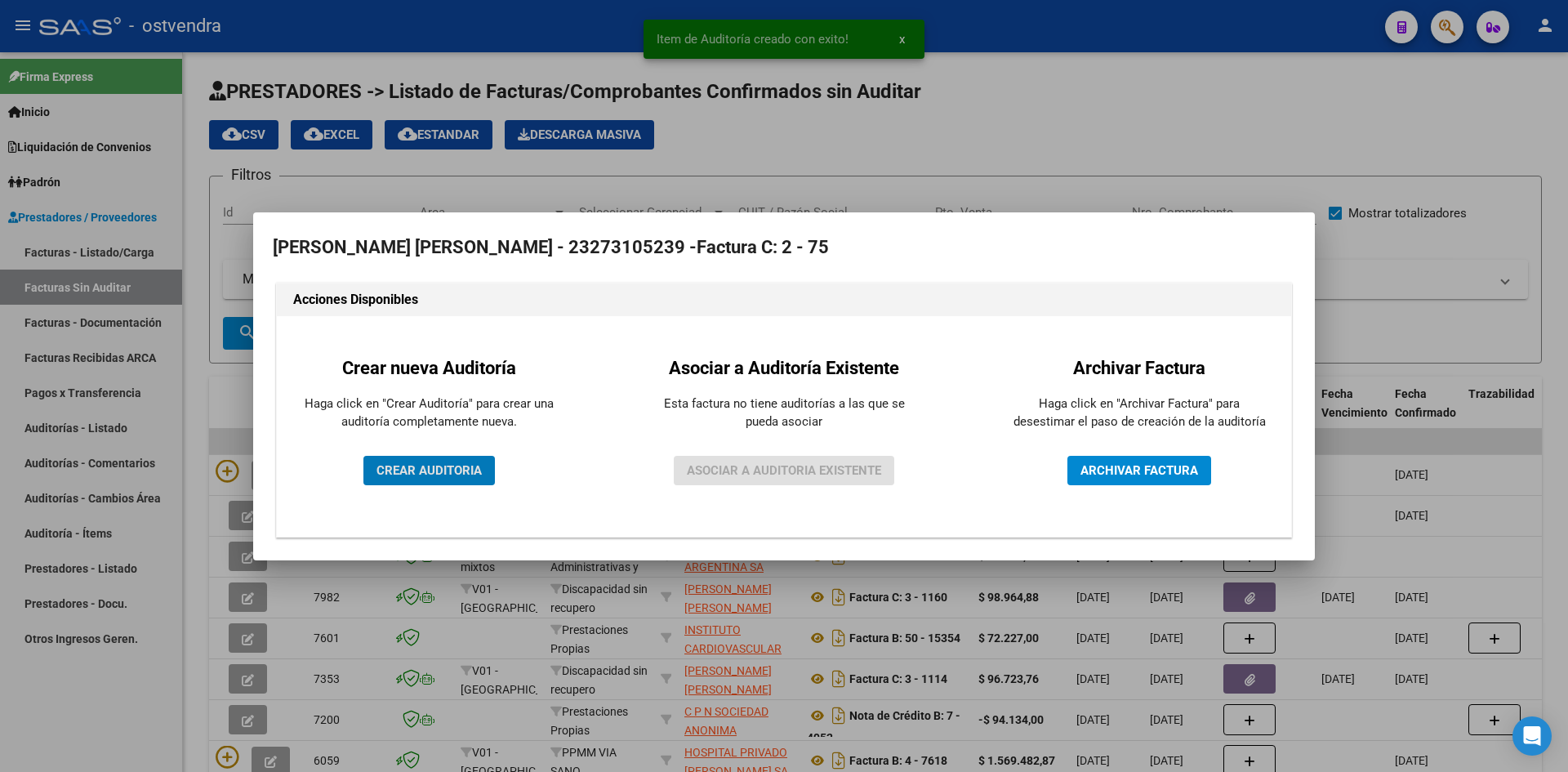
click at [481, 463] on span "CREAR AUDITORIA" at bounding box center [429, 470] width 105 height 15
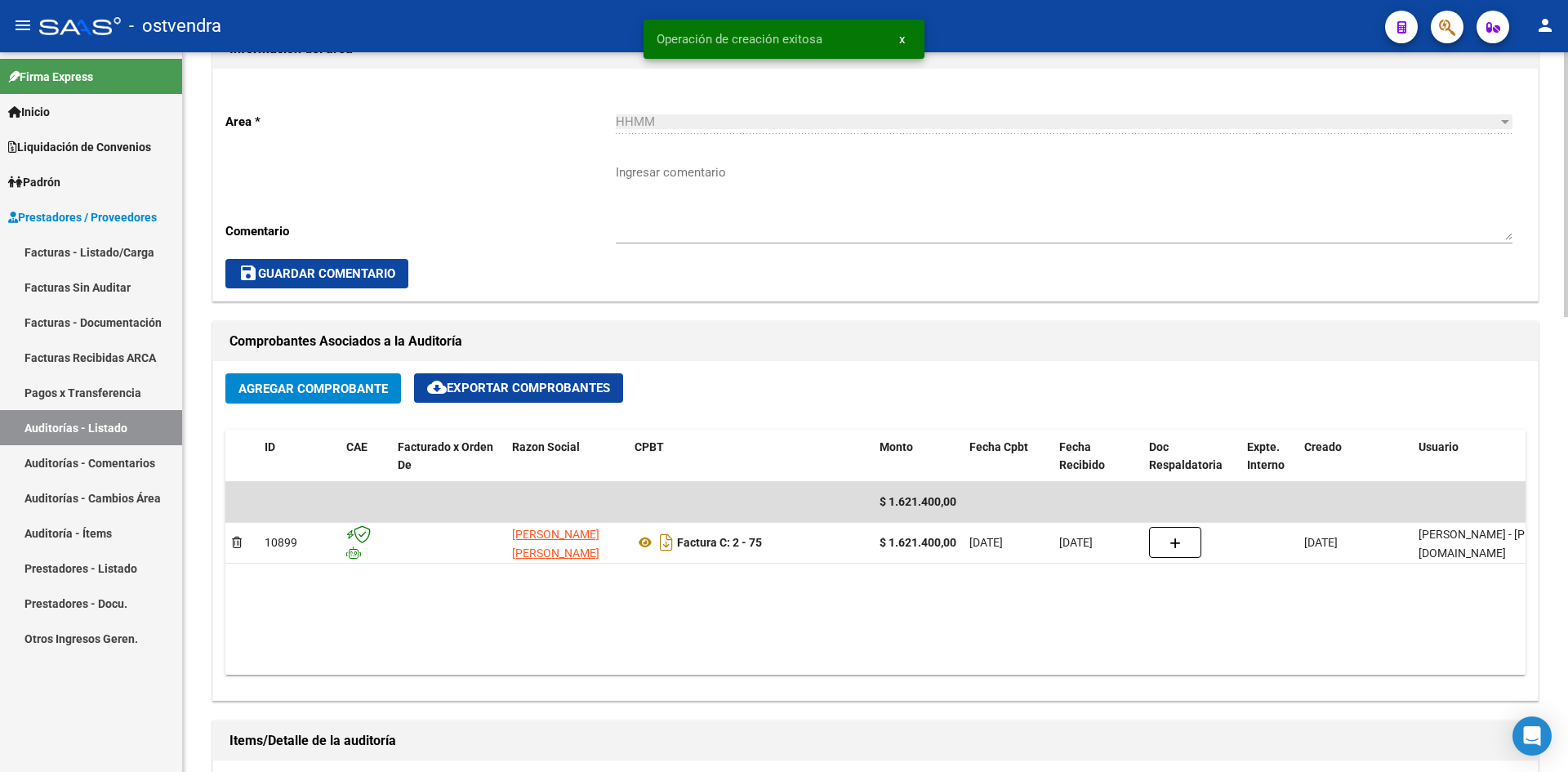
scroll to position [817, 0]
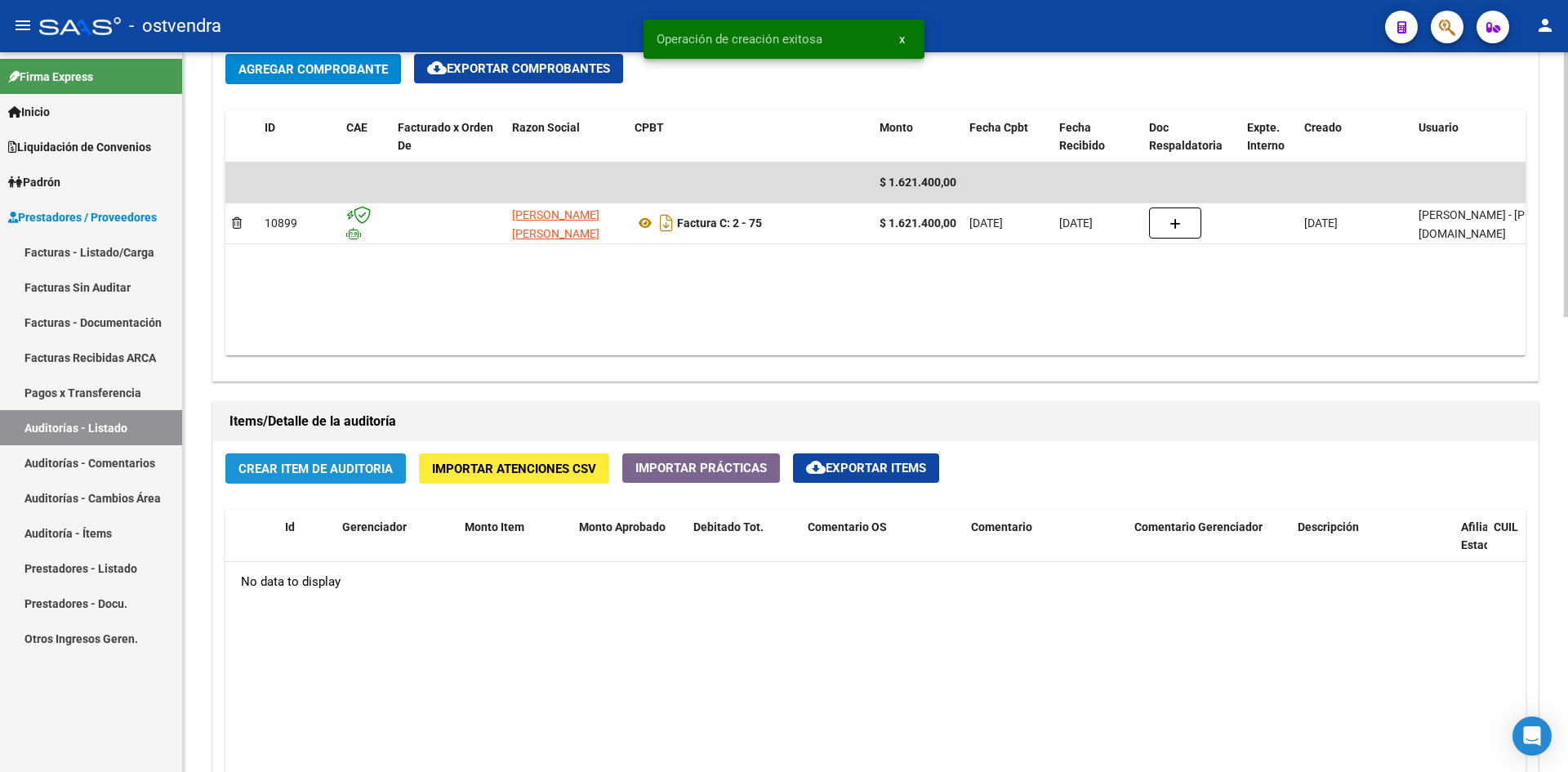
click at [371, 467] on span "Crear Item de Auditoria" at bounding box center [315, 469] width 154 height 15
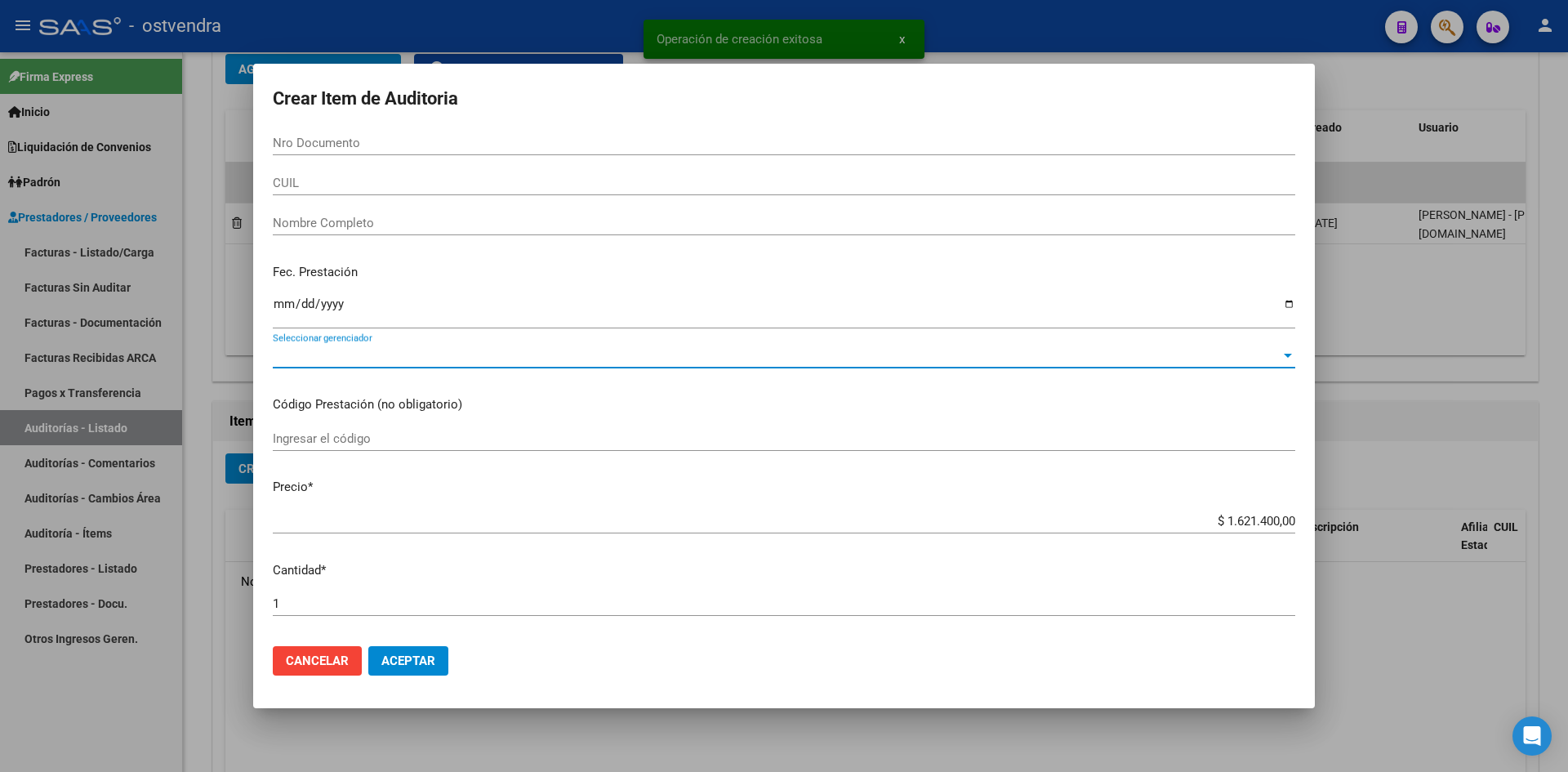
click at [384, 353] on span "Seleccionar gerenciador" at bounding box center [777, 356] width 1008 height 15
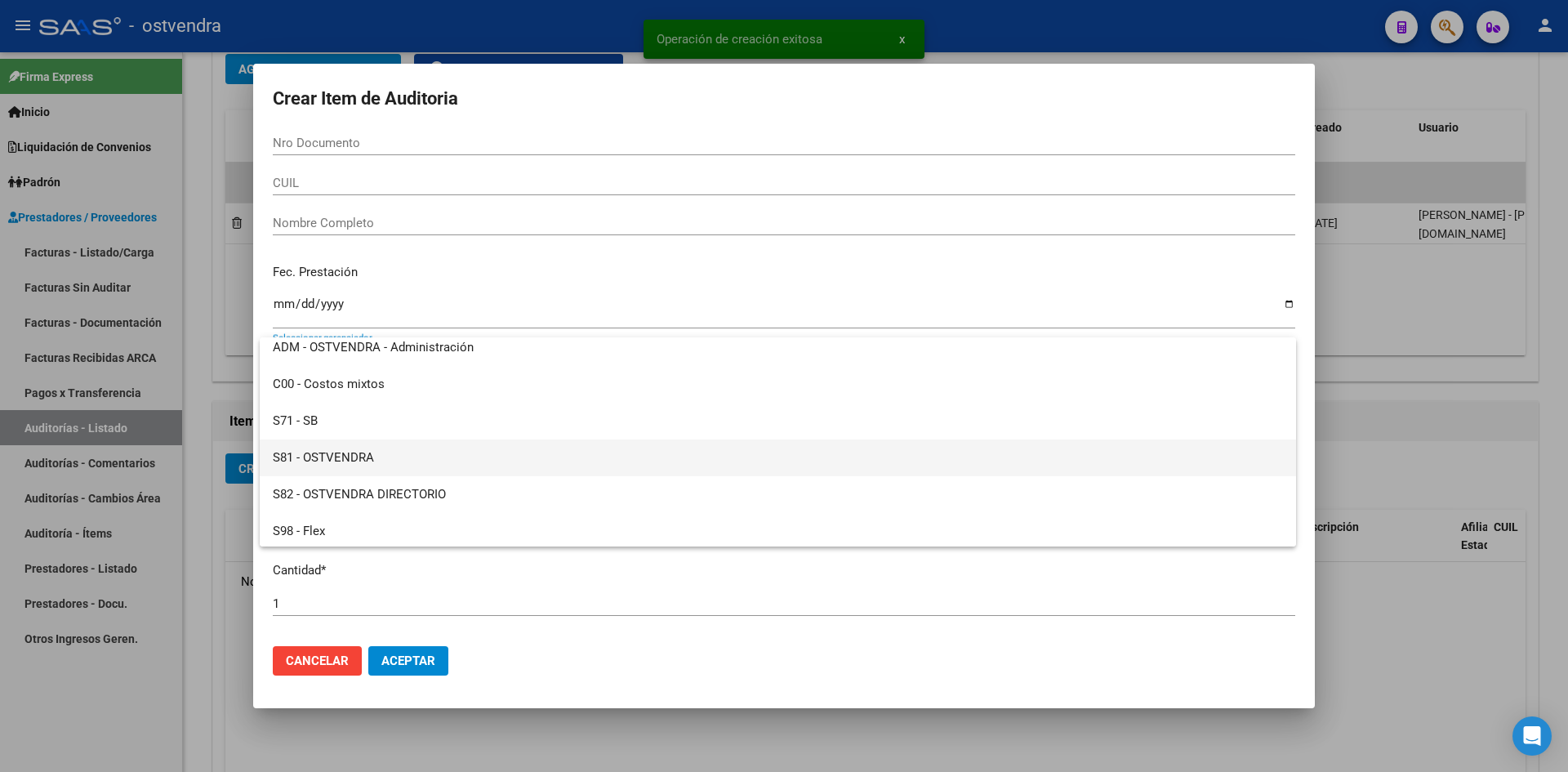
scroll to position [122, 0]
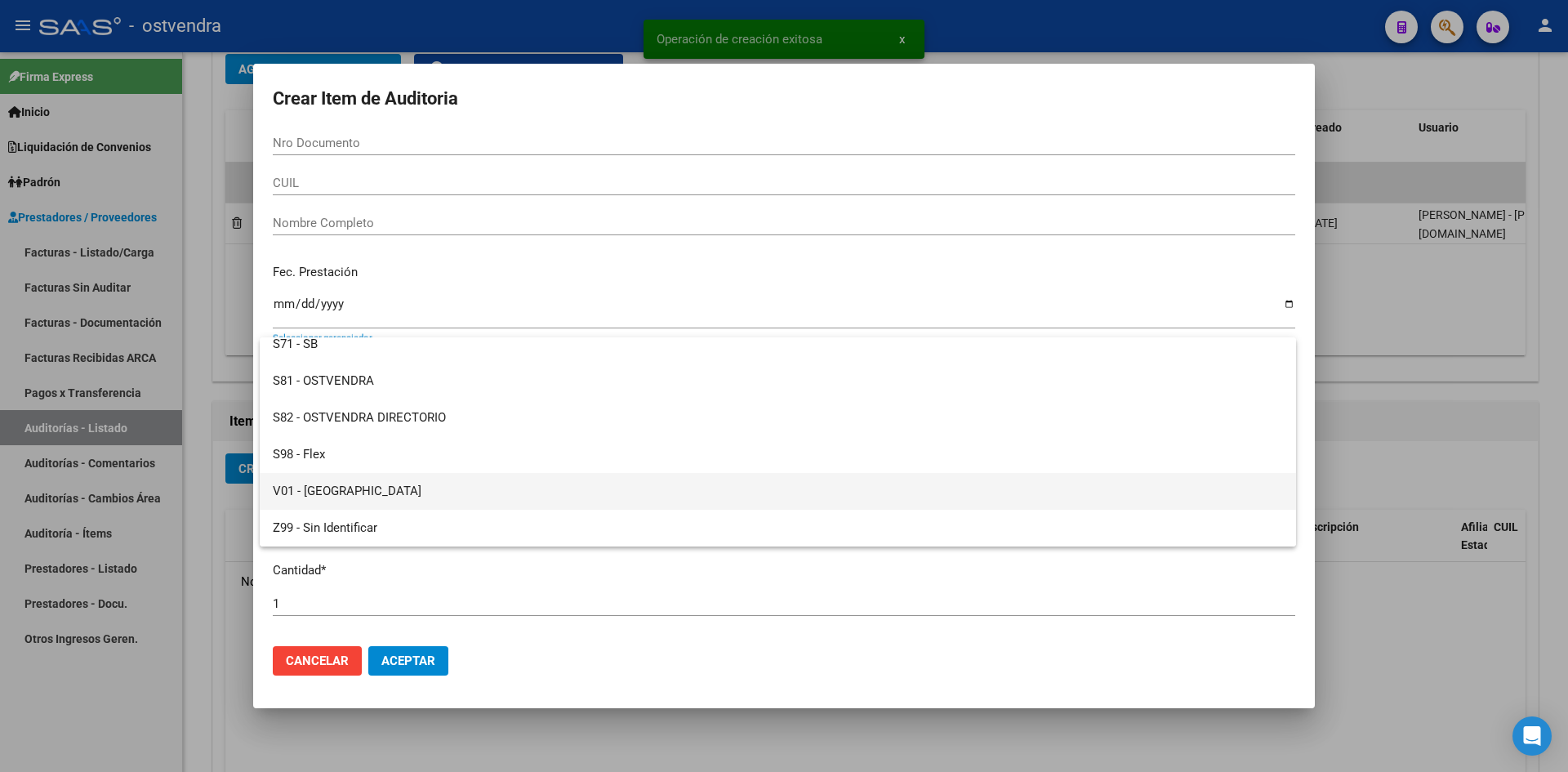
click at [363, 490] on span "V01 - [GEOGRAPHIC_DATA]" at bounding box center [778, 491] width 1010 height 37
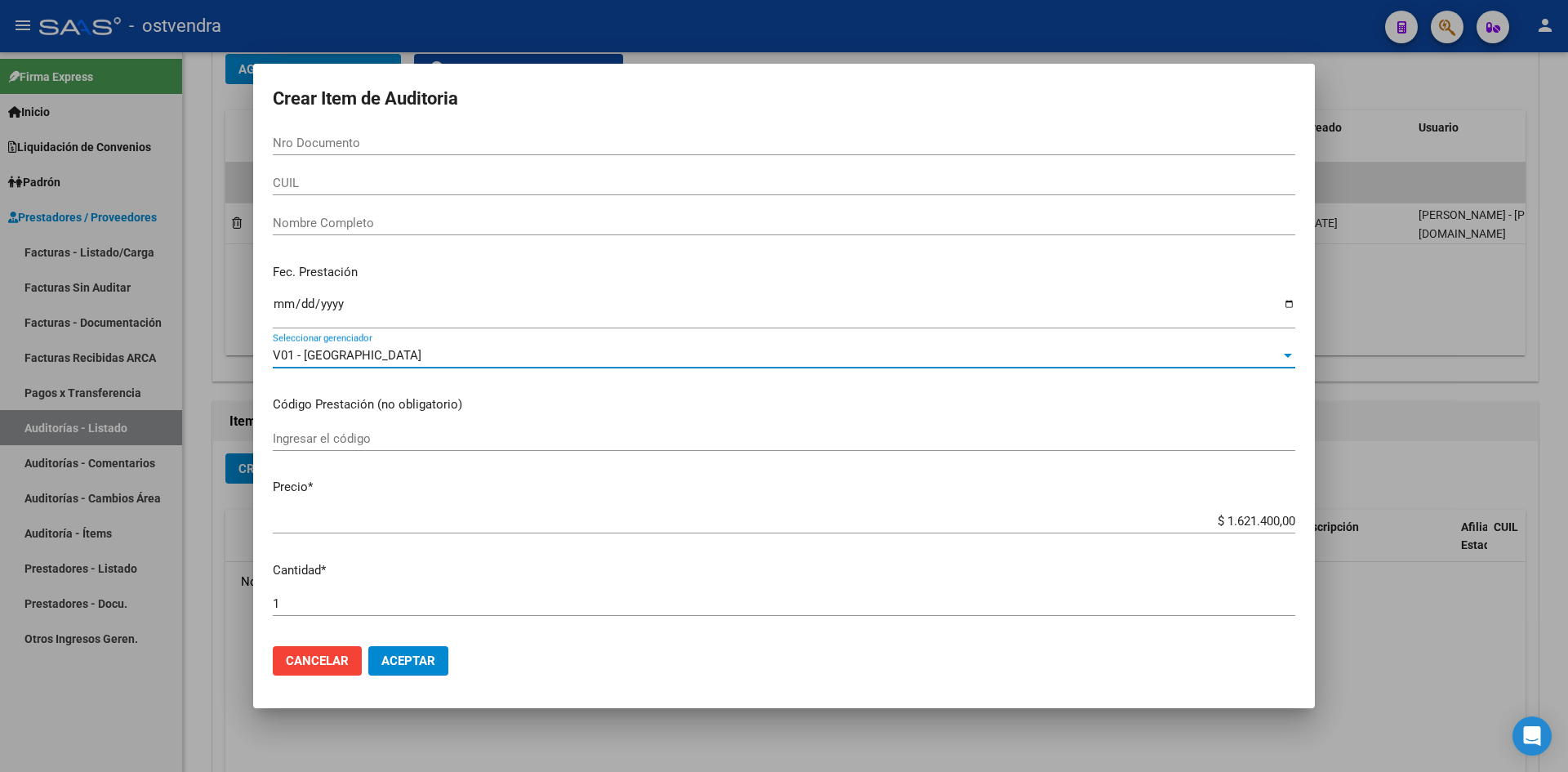
click at [382, 656] on span "Aceptar" at bounding box center [408, 661] width 54 height 15
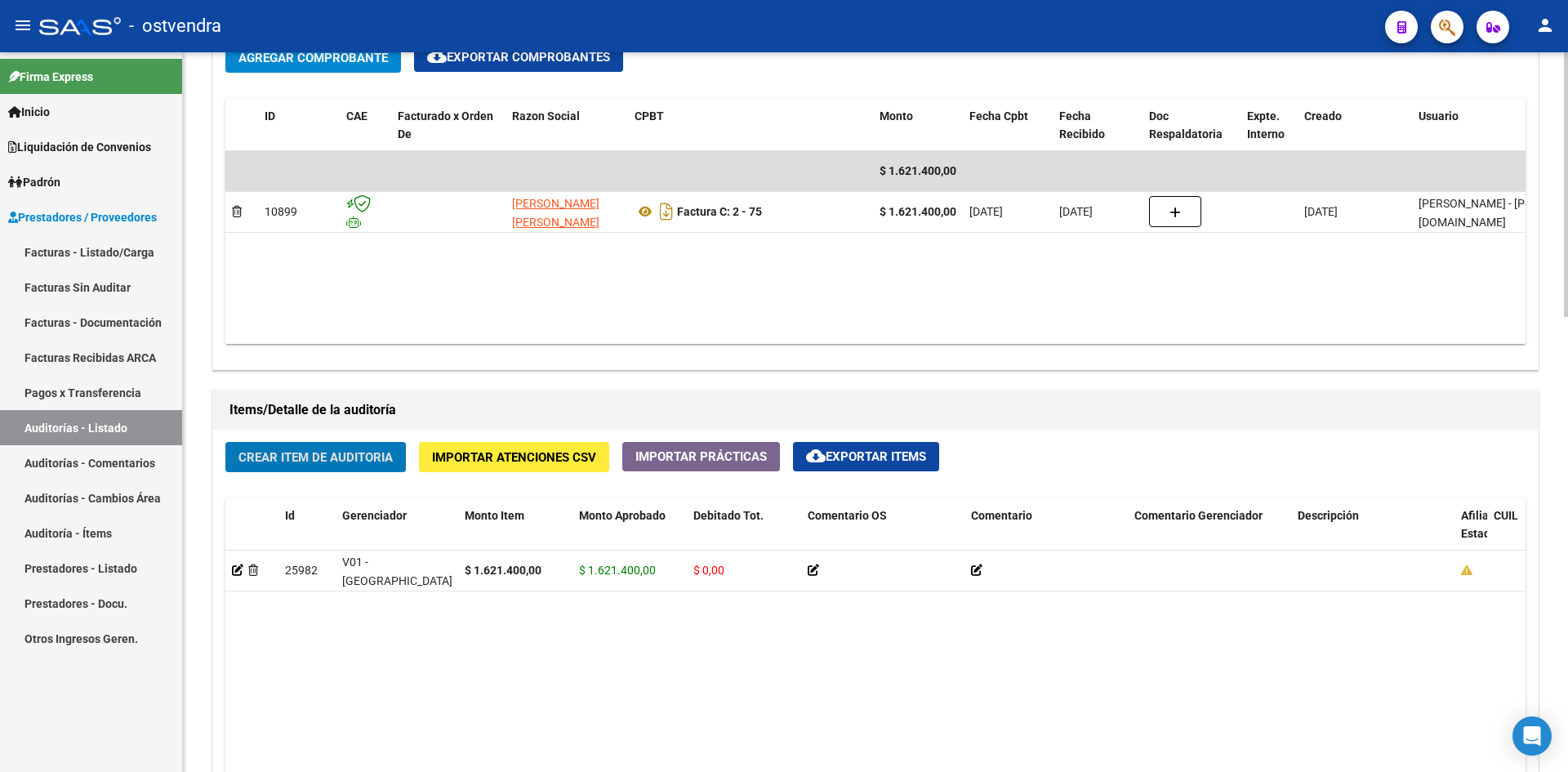
scroll to position [1075, 0]
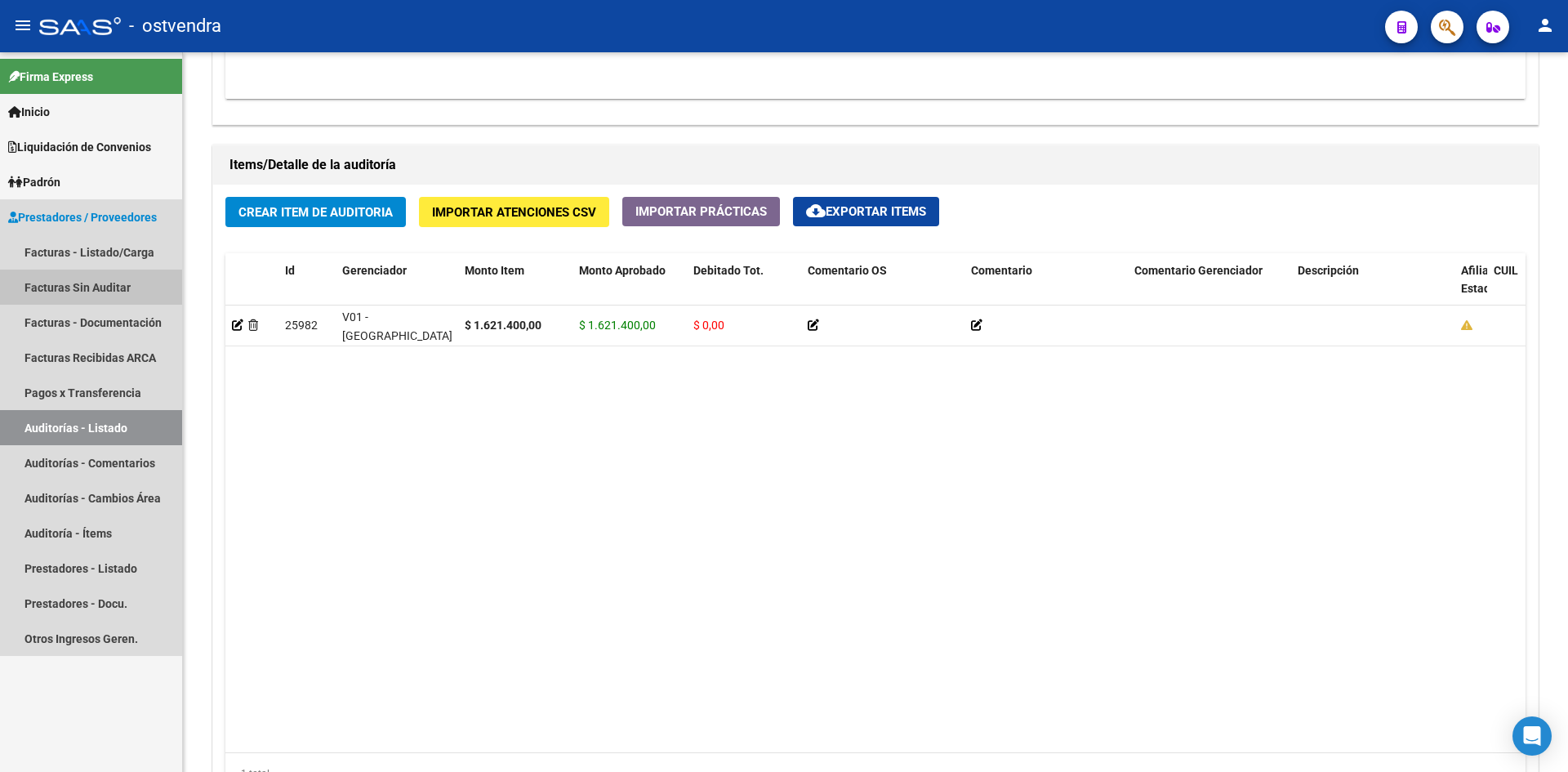
click at [108, 283] on link "Facturas Sin Auditar" at bounding box center [91, 287] width 182 height 35
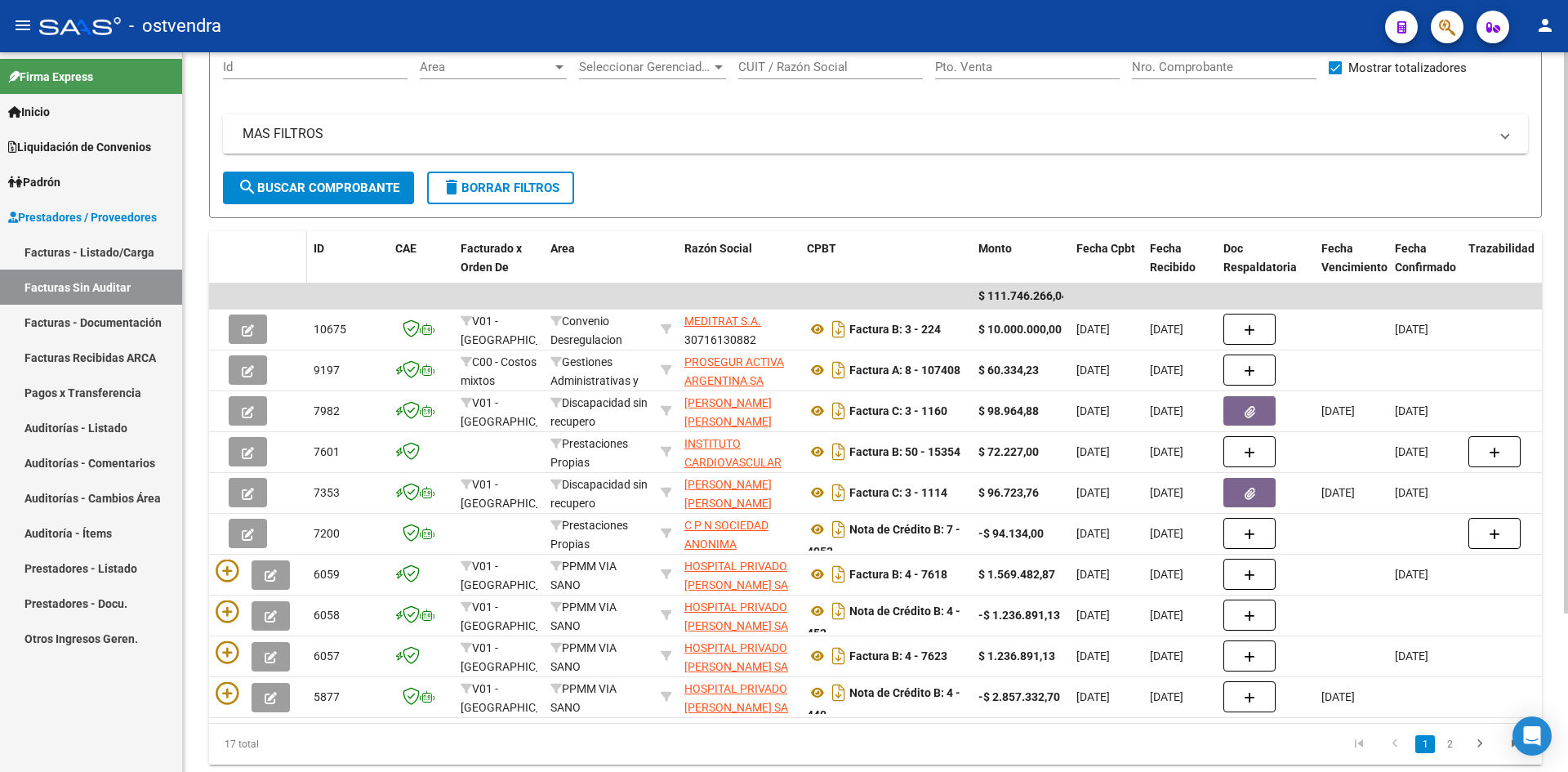
scroll to position [163, 0]
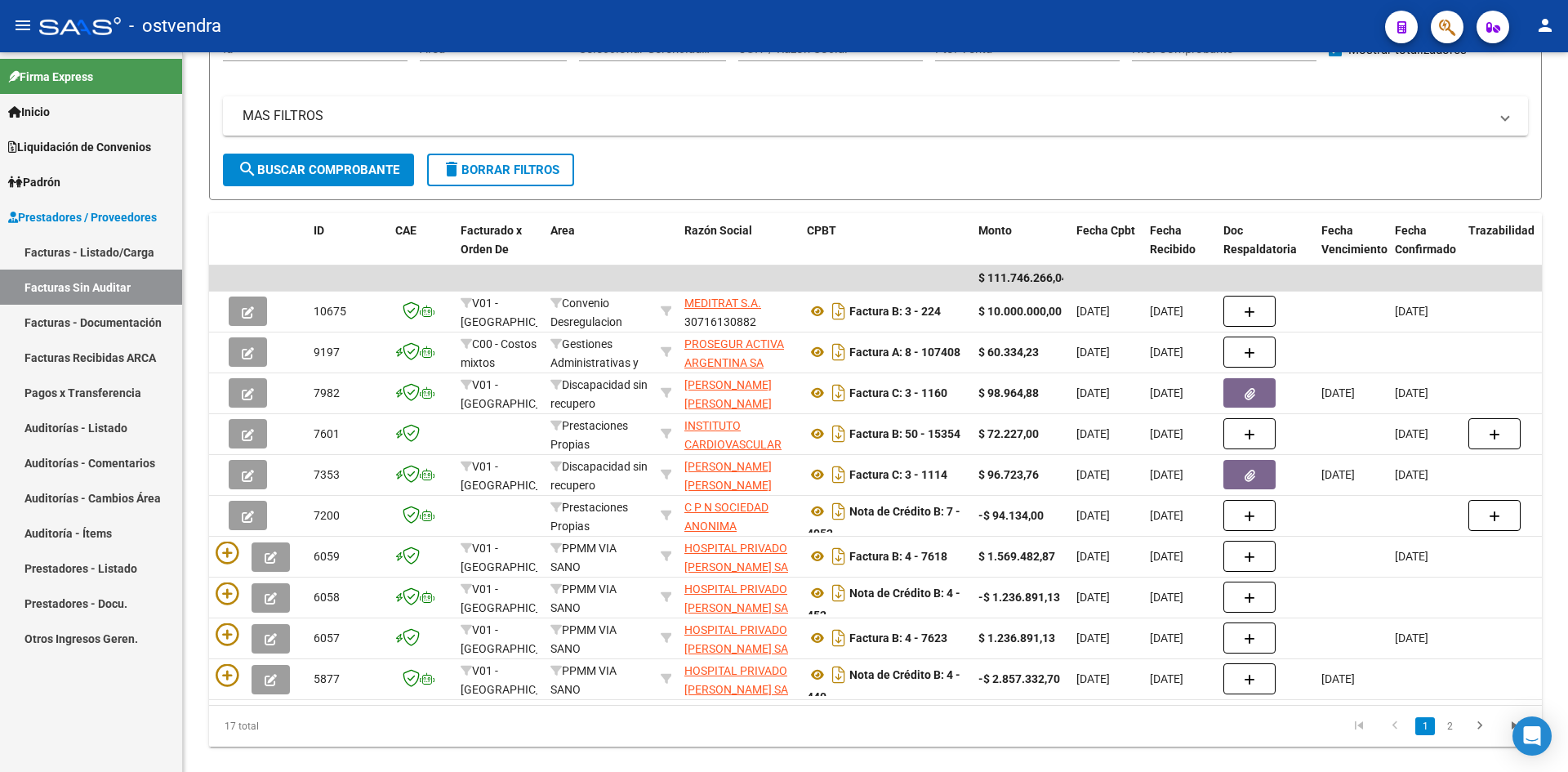
click at [139, 428] on link "Auditorías - Listado" at bounding box center [91, 427] width 182 height 35
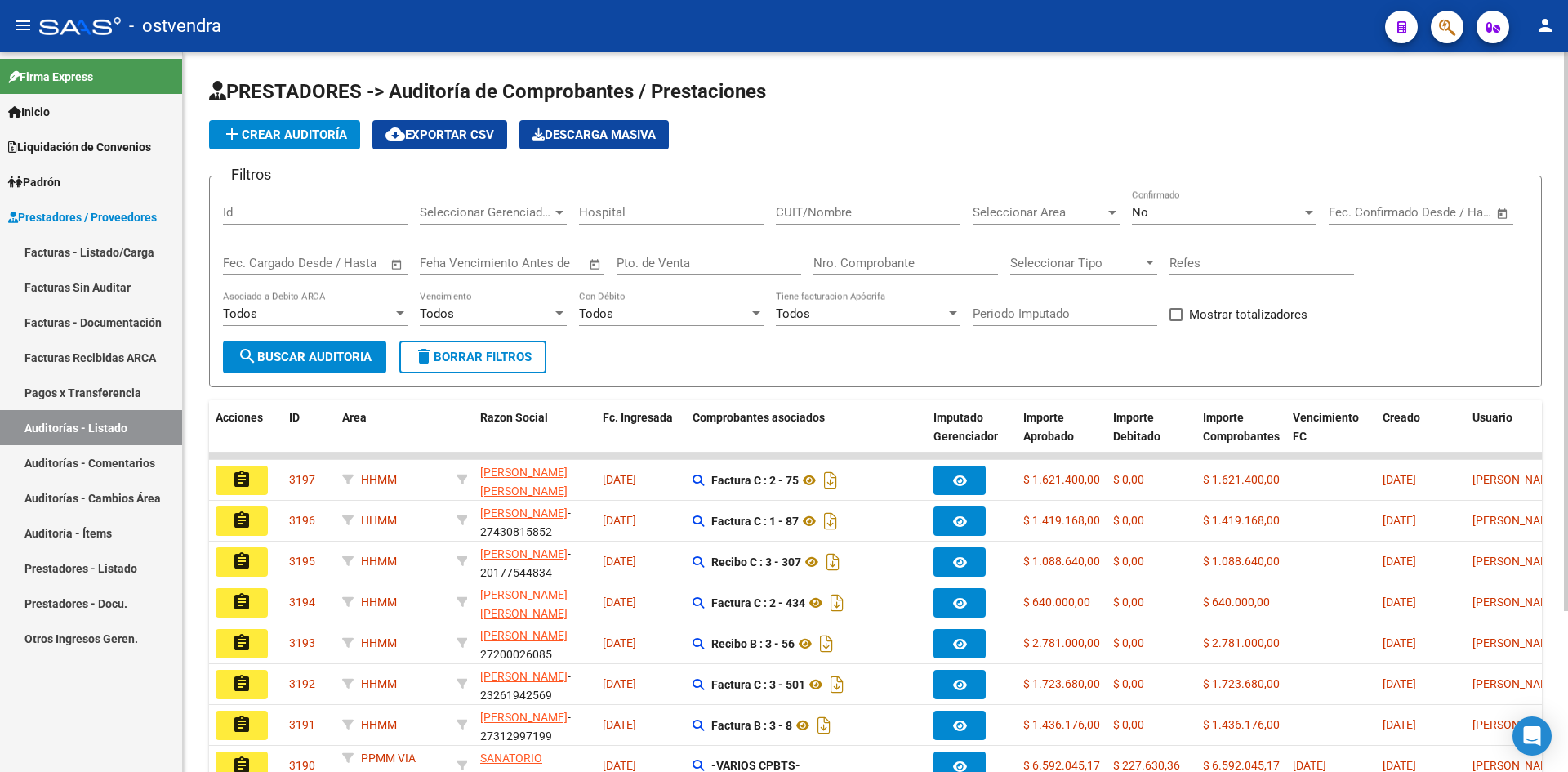
click at [1103, 206] on span "Seleccionar Area" at bounding box center [1038, 213] width 132 height 15
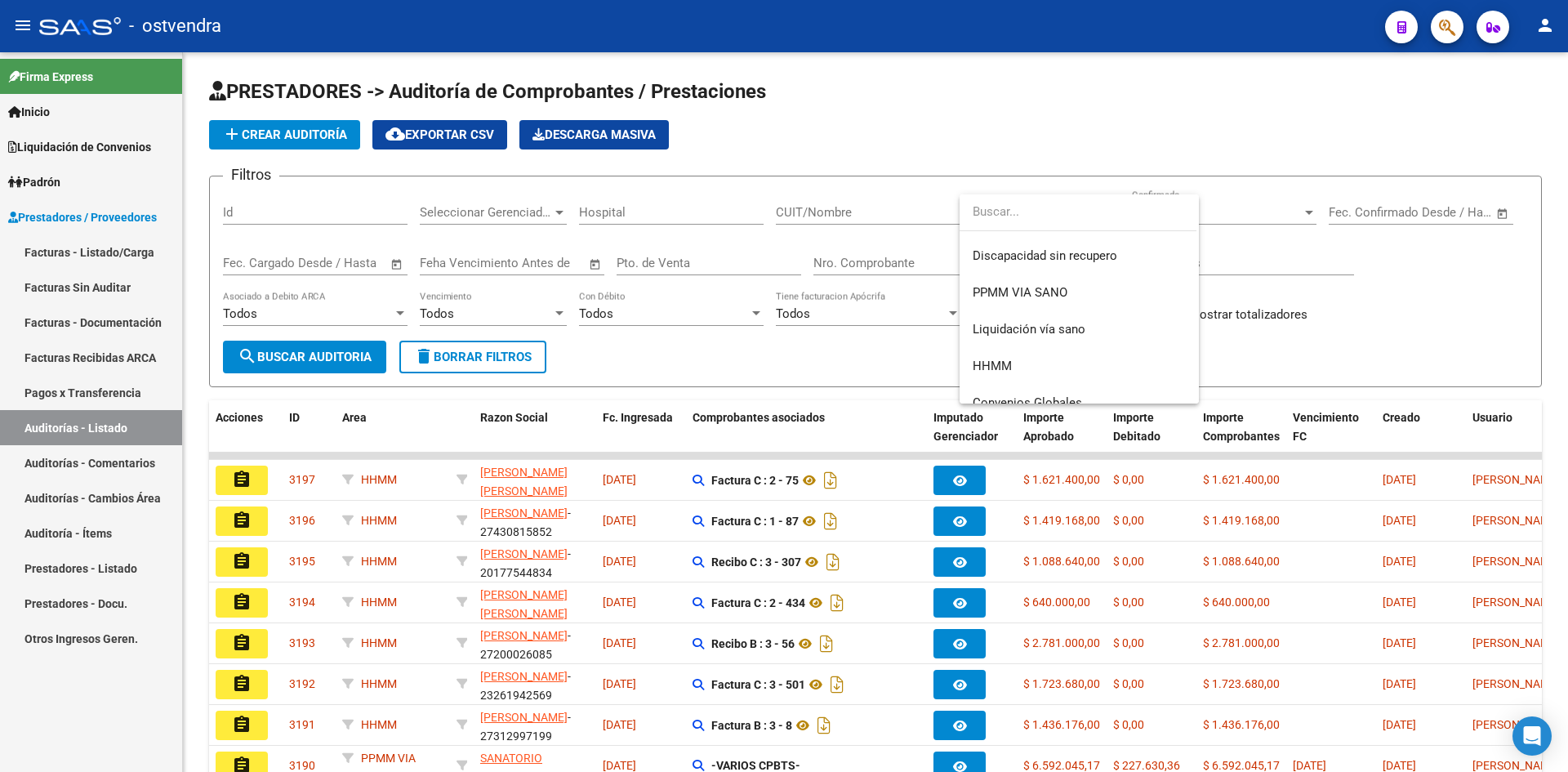
scroll to position [269, 0]
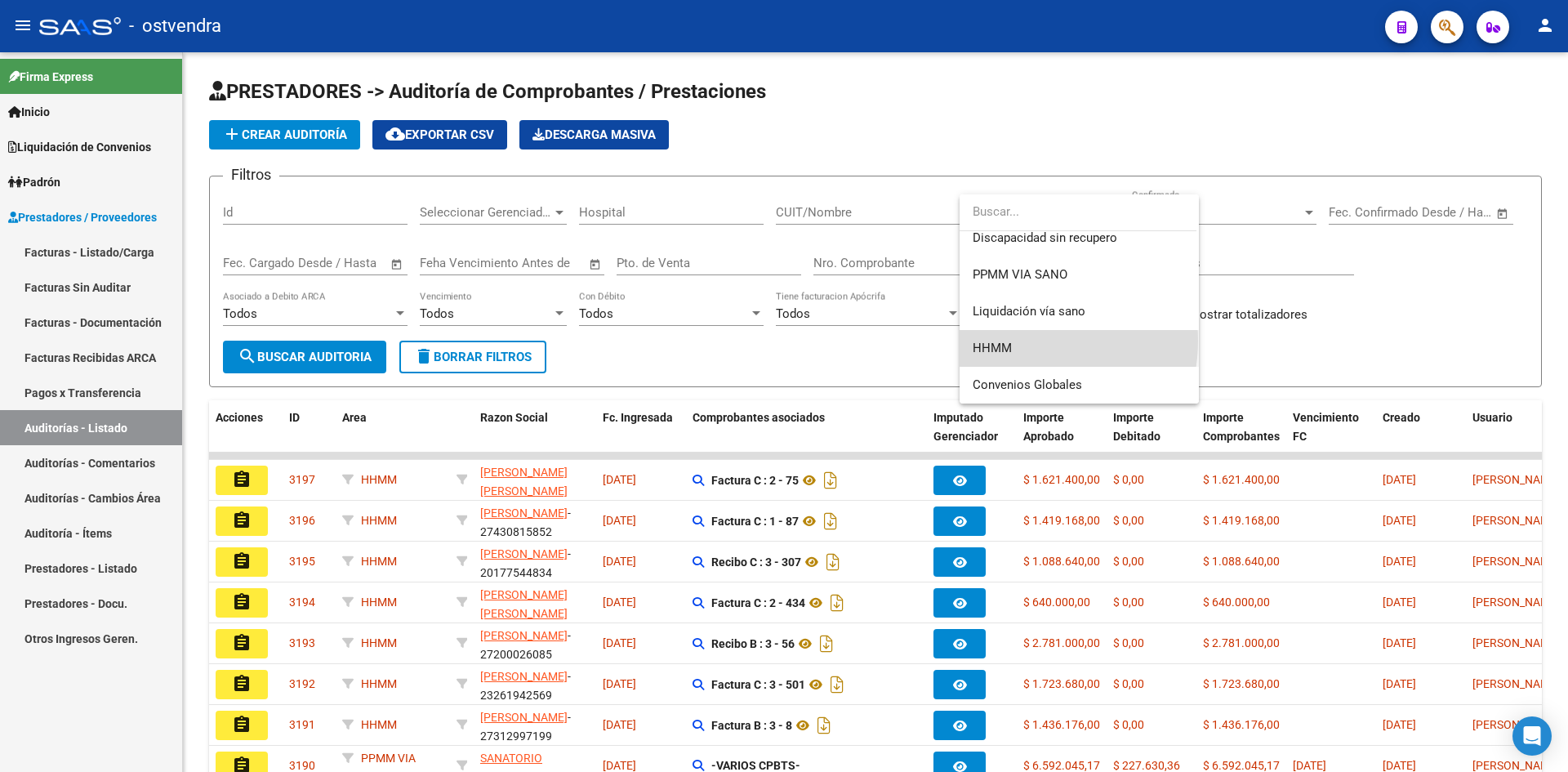
click at [1018, 341] on span "HHMM" at bounding box center [1079, 348] width 214 height 37
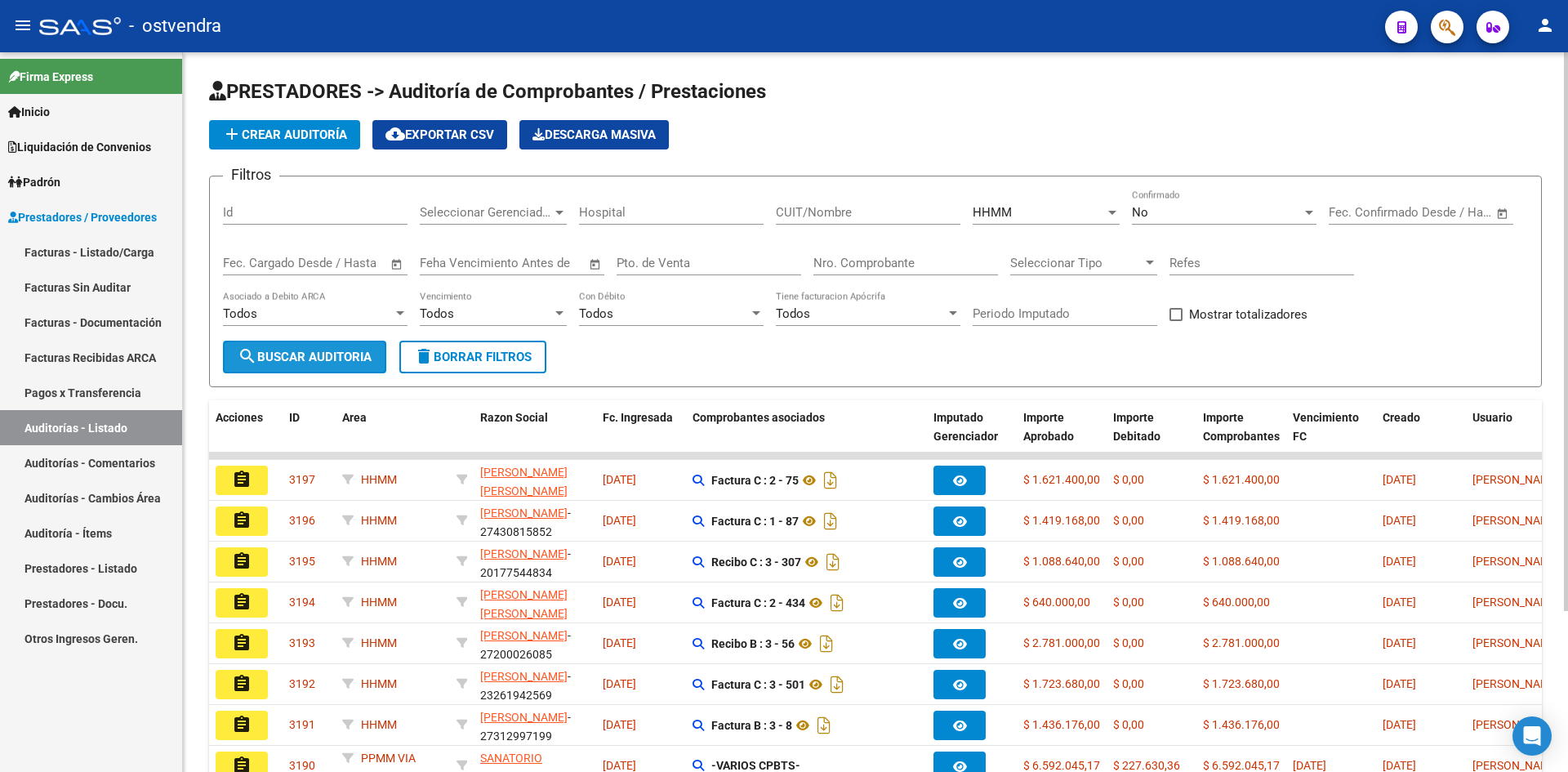
click at [308, 363] on span "search Buscar Auditoria" at bounding box center [304, 357] width 134 height 15
click at [1046, 148] on div "add Crear Auditoría cloud_download Exportar CSV Descarga Masiva" at bounding box center [875, 135] width 1332 height 29
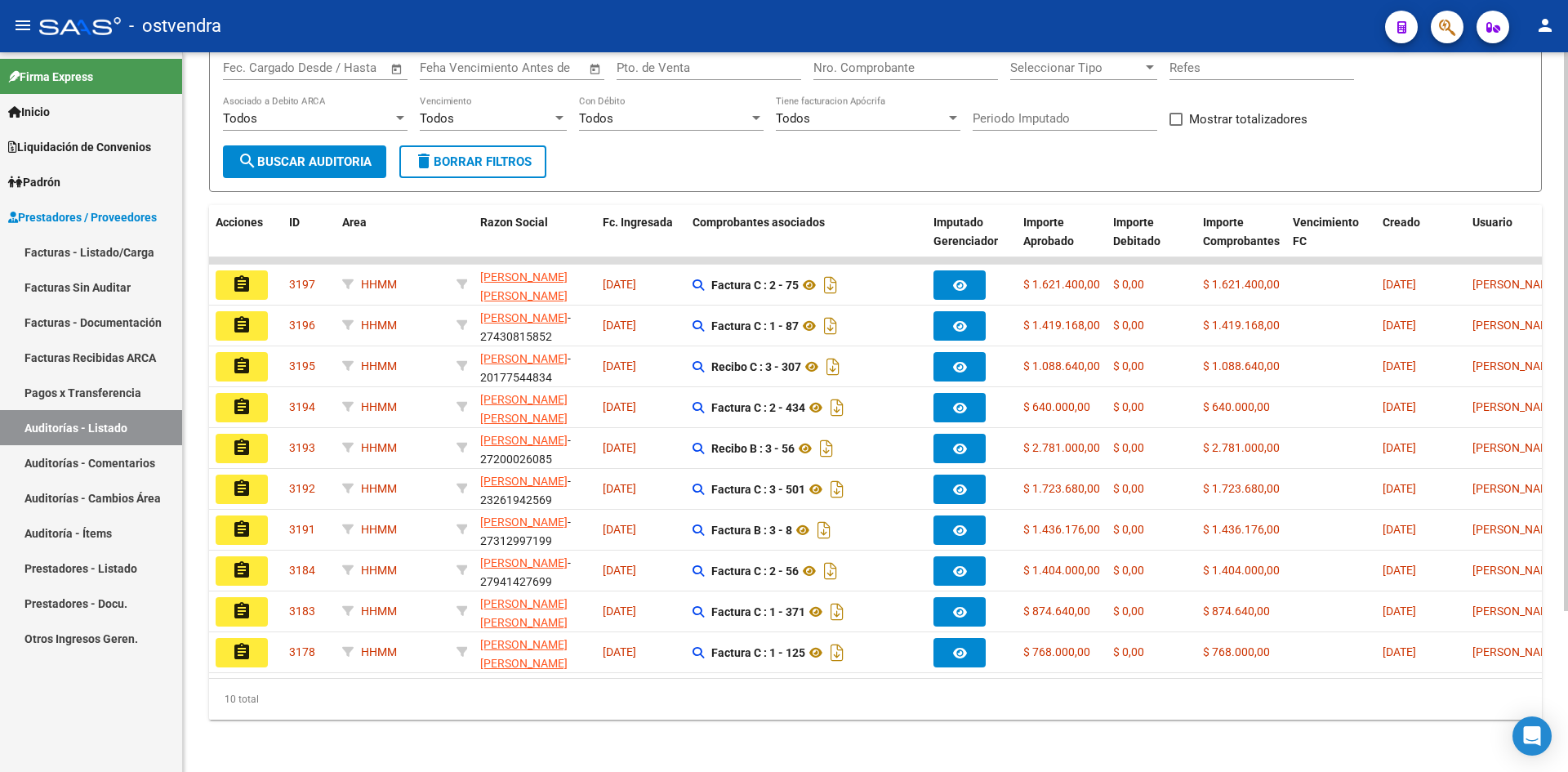
scroll to position [207, 0]
click at [1563, 317] on div "PRESTADORES -> Auditoría de Comprobantes / Prestaciones add Crear Auditoría clo…" at bounding box center [878, 314] width 1389 height 915
drag, startPoint x: 1563, startPoint y: 317, endPoint x: 1565, endPoint y: 308, distance: 9.2
click at [1565, 308] on div "PRESTADORES -> Auditoría de Comprobantes / Prestaciones add Crear Auditoría clo…" at bounding box center [878, 314] width 1389 height 915
click at [1565, 308] on div at bounding box center [1565, 492] width 4 height 558
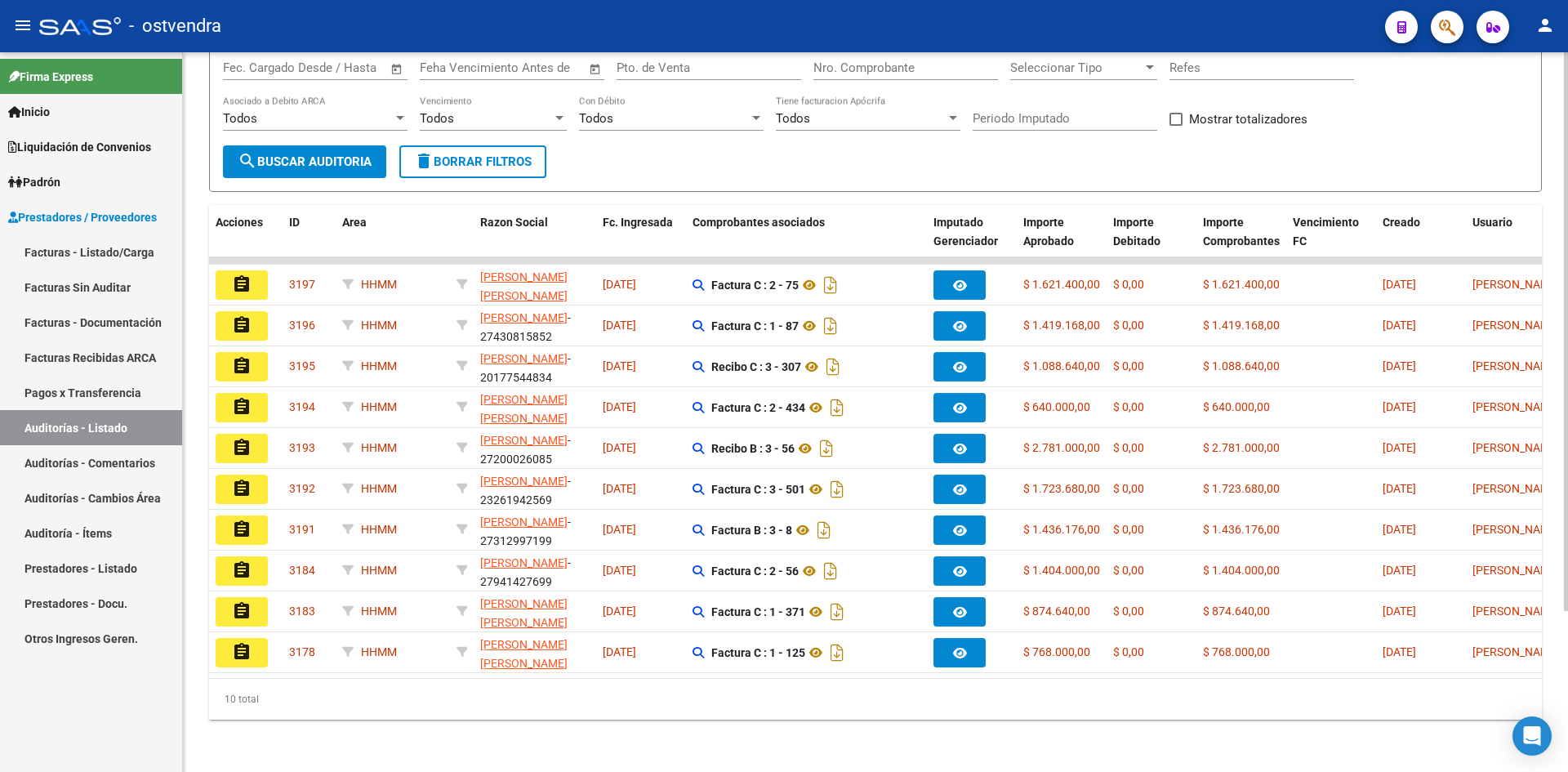
click at [1561, 312] on div "PRESTADORES -> Auditoría de Comprobantes / Prestaciones add Crear Auditoría clo…" at bounding box center [875, 314] width 1385 height 915
